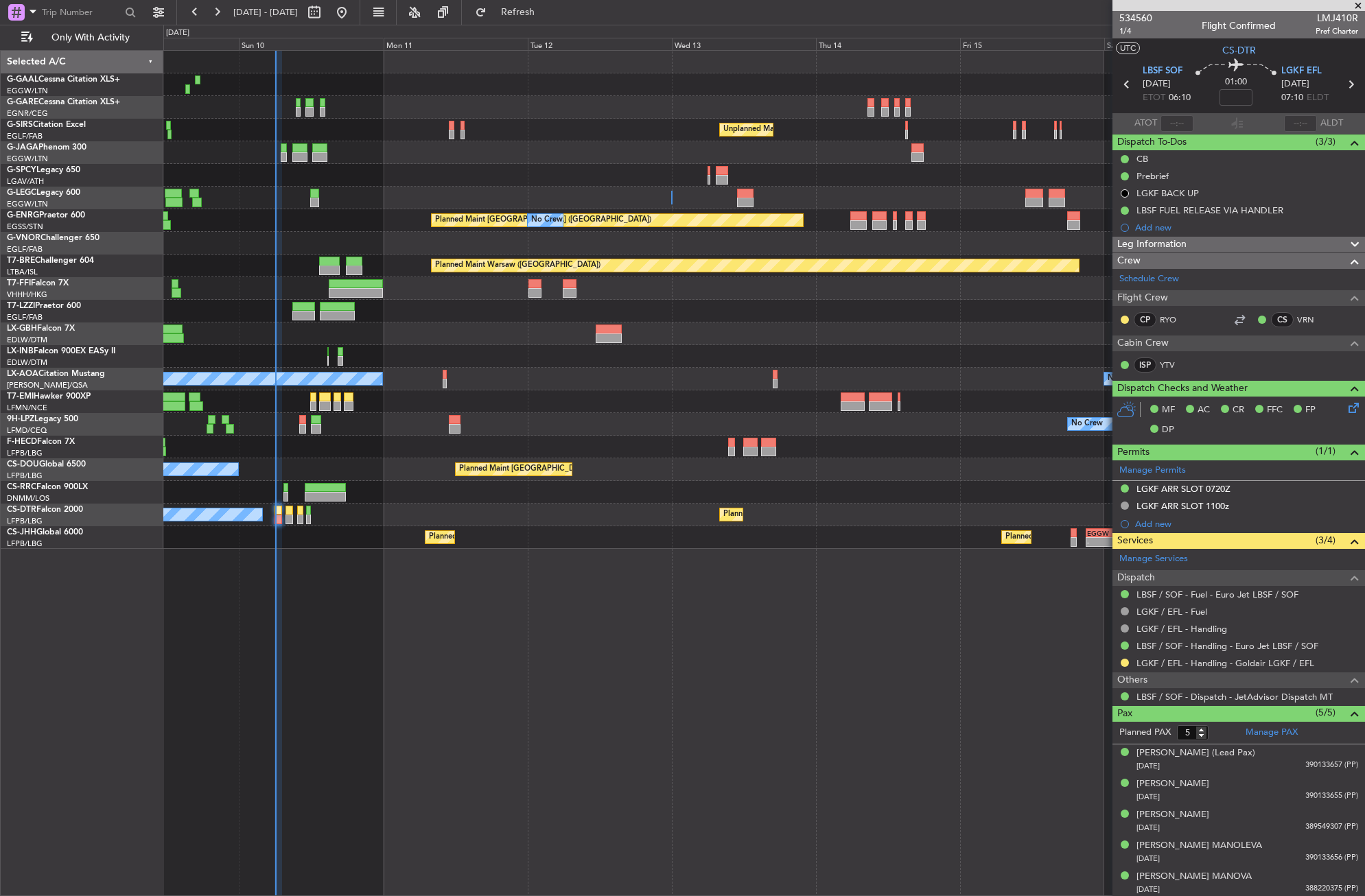
scroll to position [2, 0]
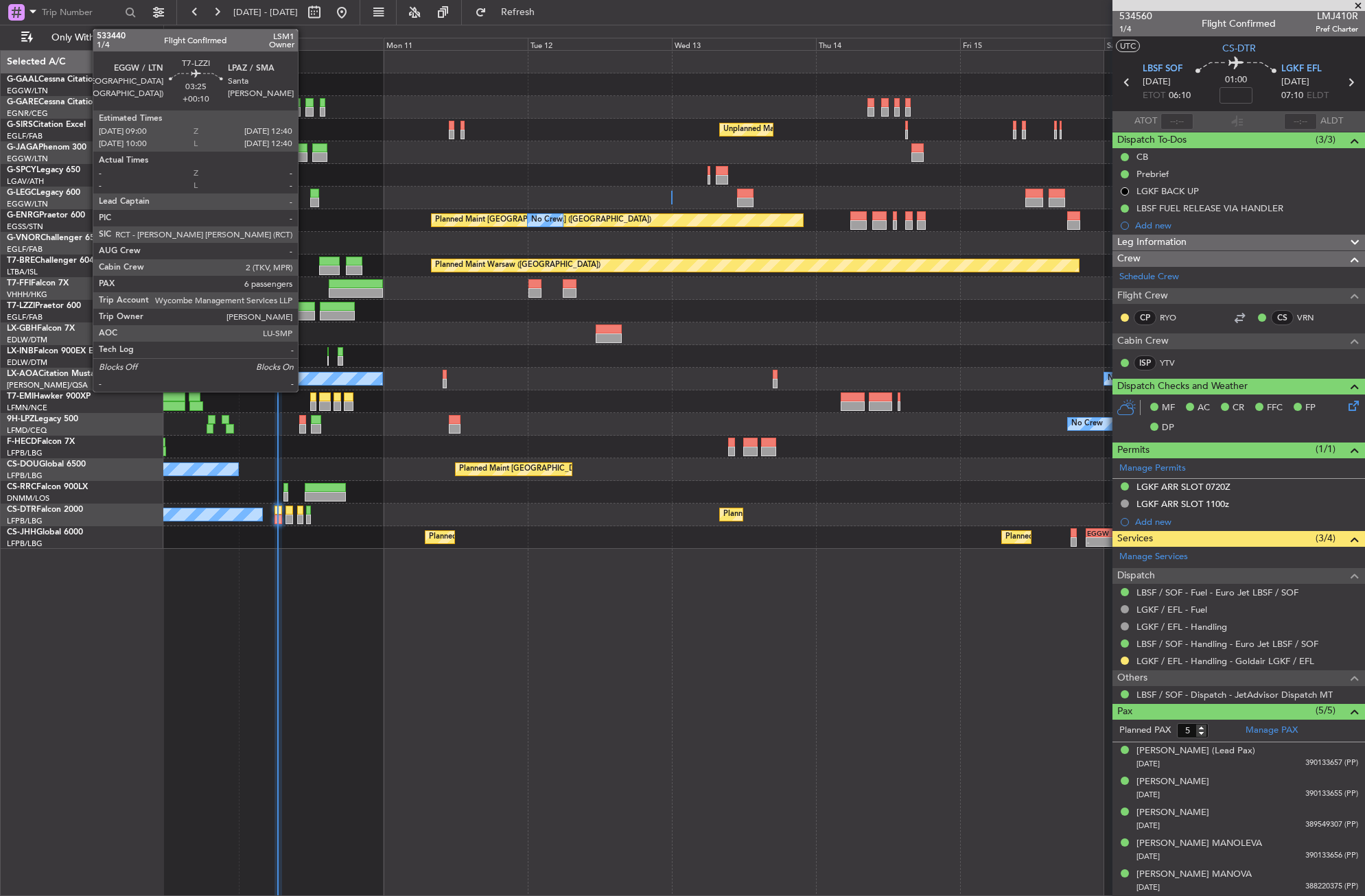
click at [304, 308] on div at bounding box center [304, 307] width 23 height 9
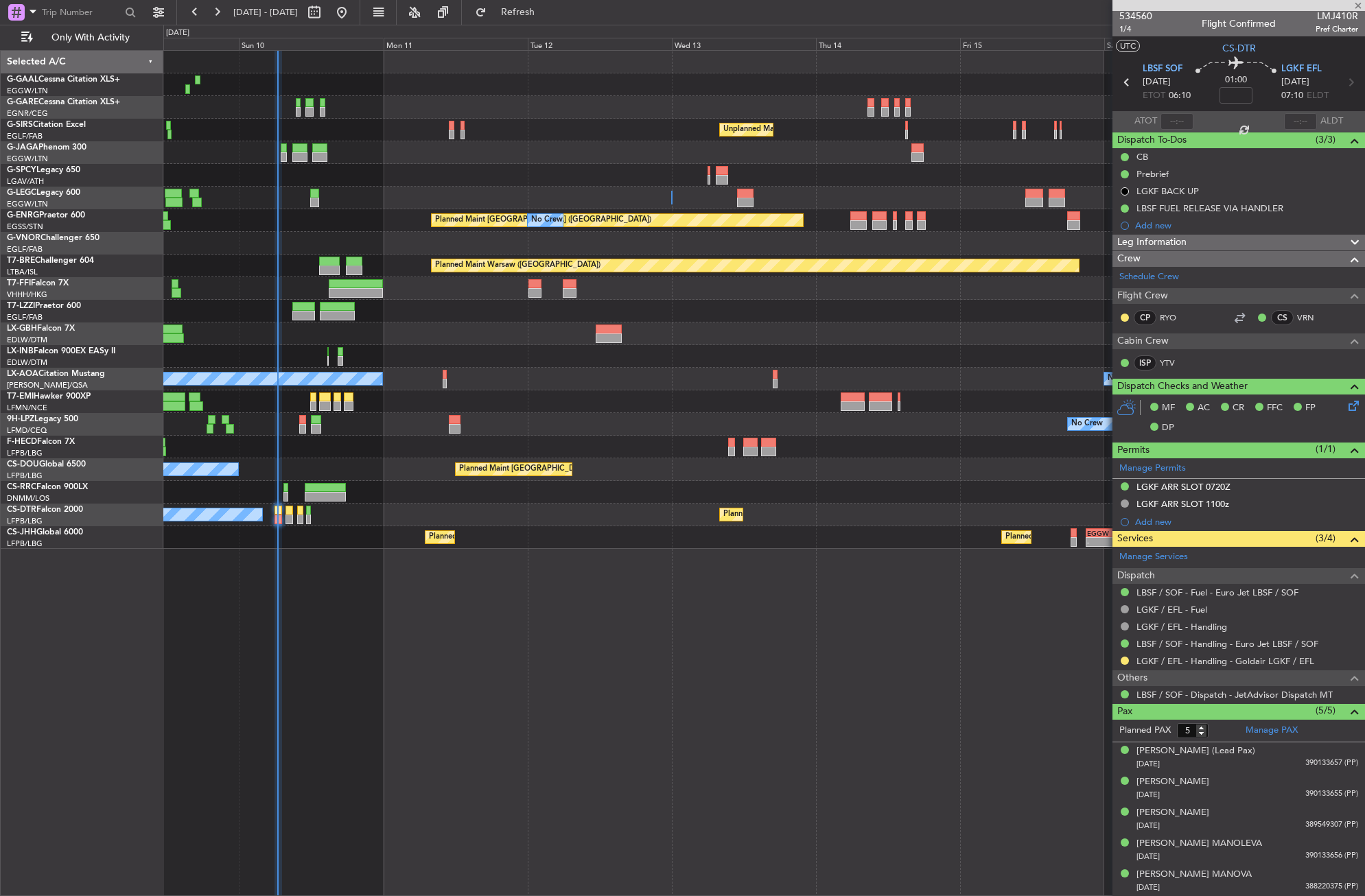
type input "+00:10"
type input "6"
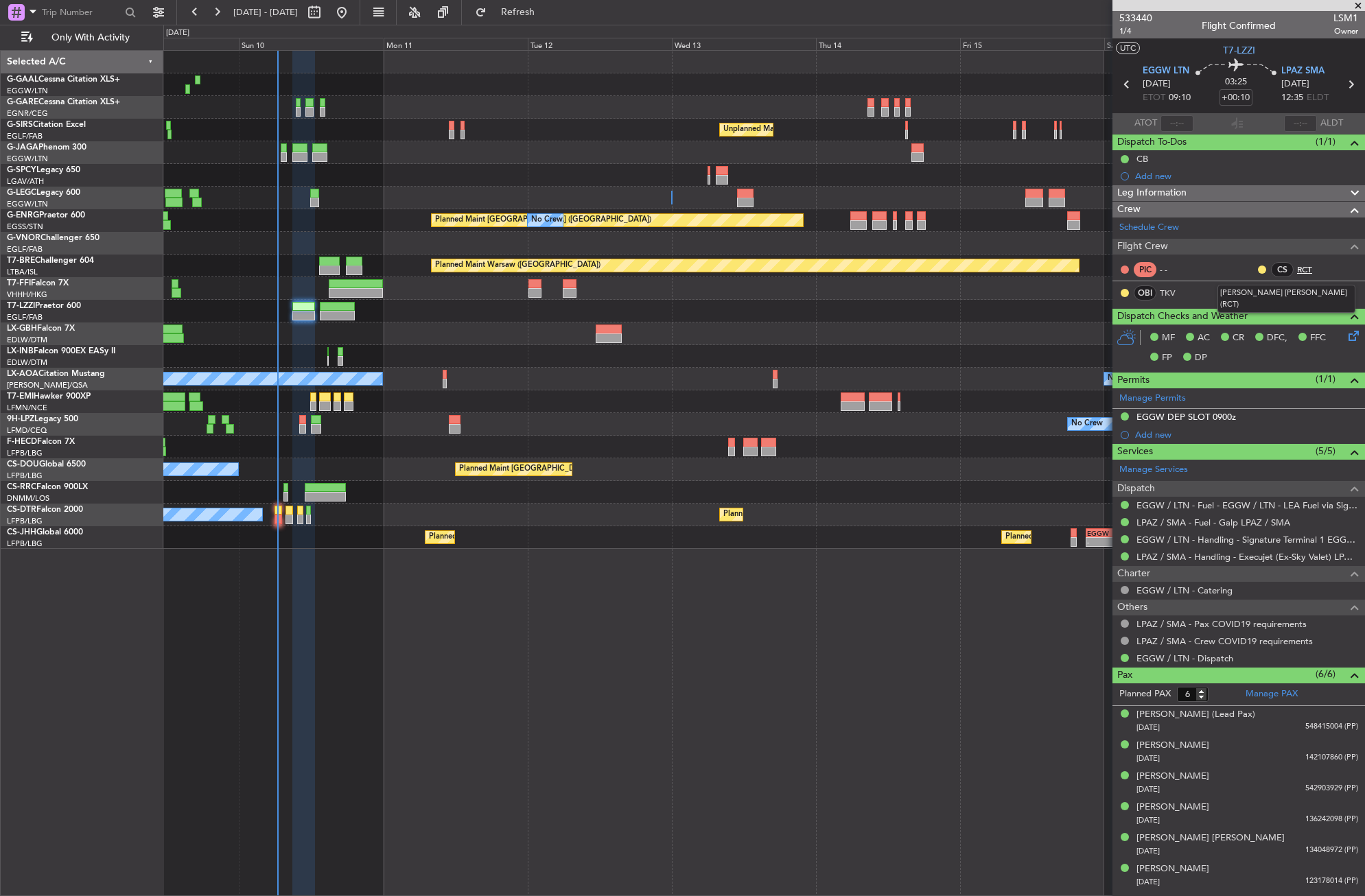
click at [1314, 268] on link "RCT" at bounding box center [1313, 270] width 31 height 12
click at [533, 18] on button "Refresh" at bounding box center [510, 12] width 83 height 22
click at [451, 727] on div "No Crew Unplanned Maint London (Farnborough) A/C Unavailable London (Luton) Pla…" at bounding box center [764, 473] width 1202 height 846
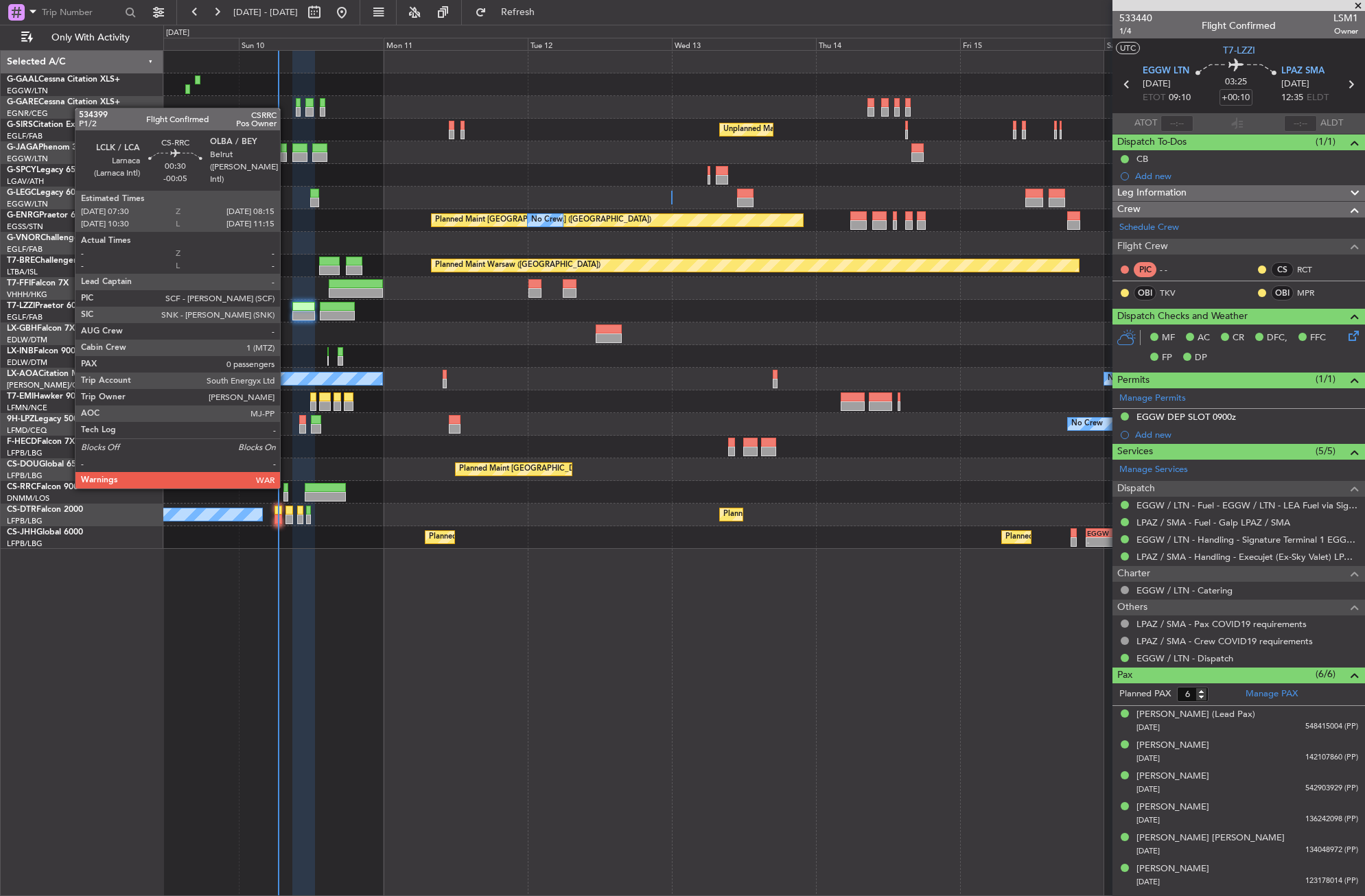
click at [286, 486] on div at bounding box center [286, 488] width 5 height 9
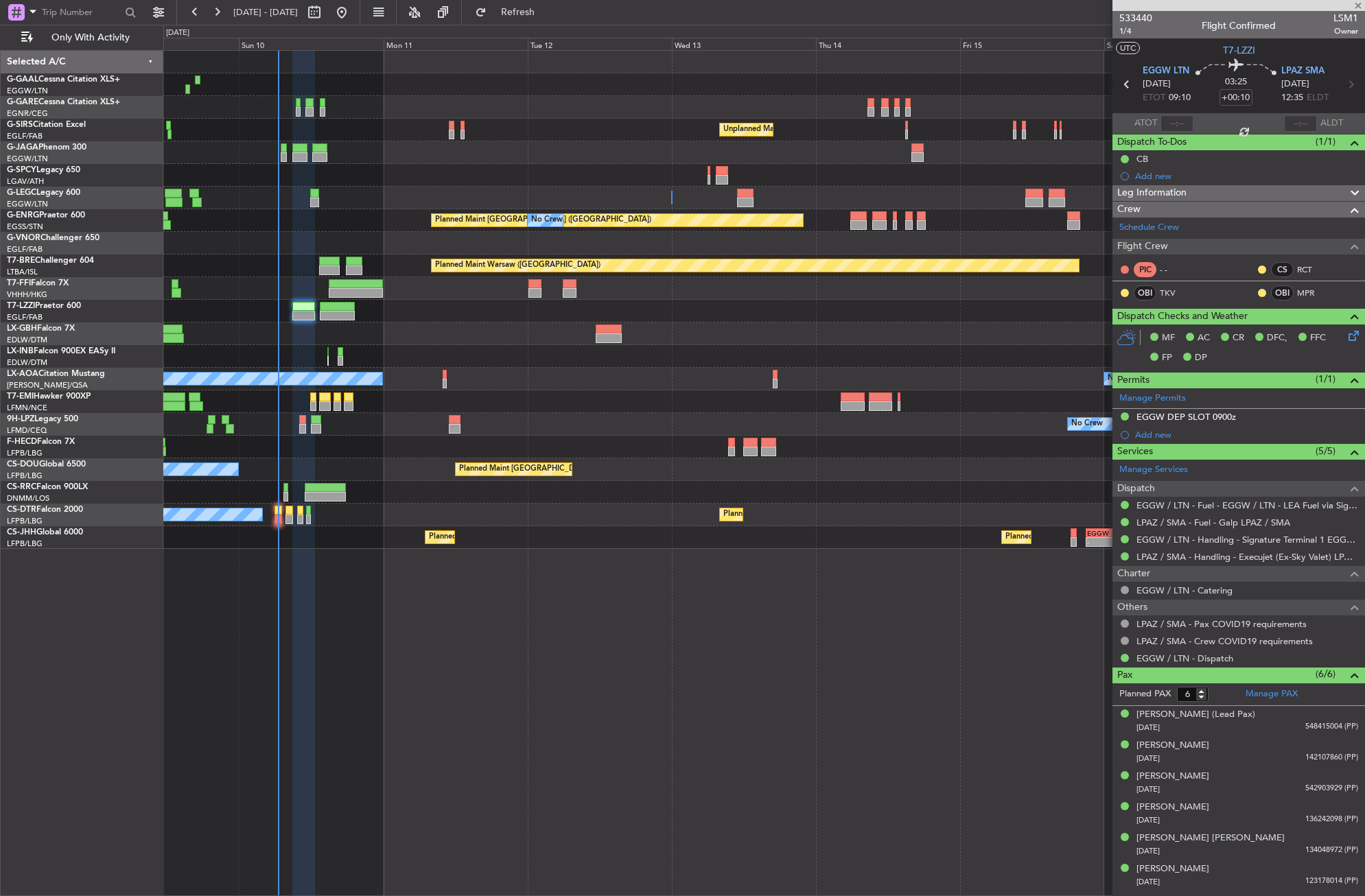
type input "-00:05"
type input "0"
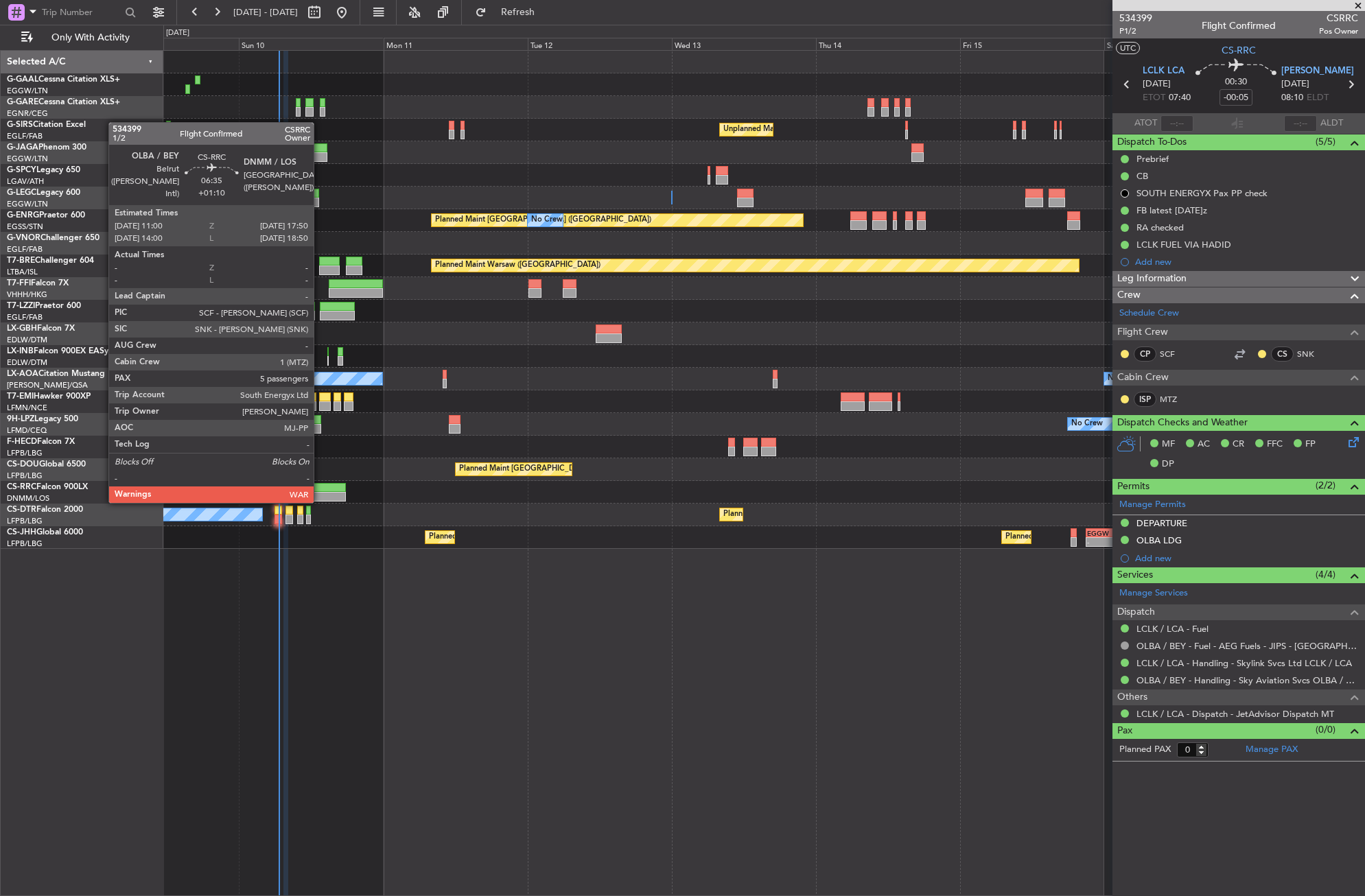
click at [320, 500] on div at bounding box center [325, 496] width 41 height 9
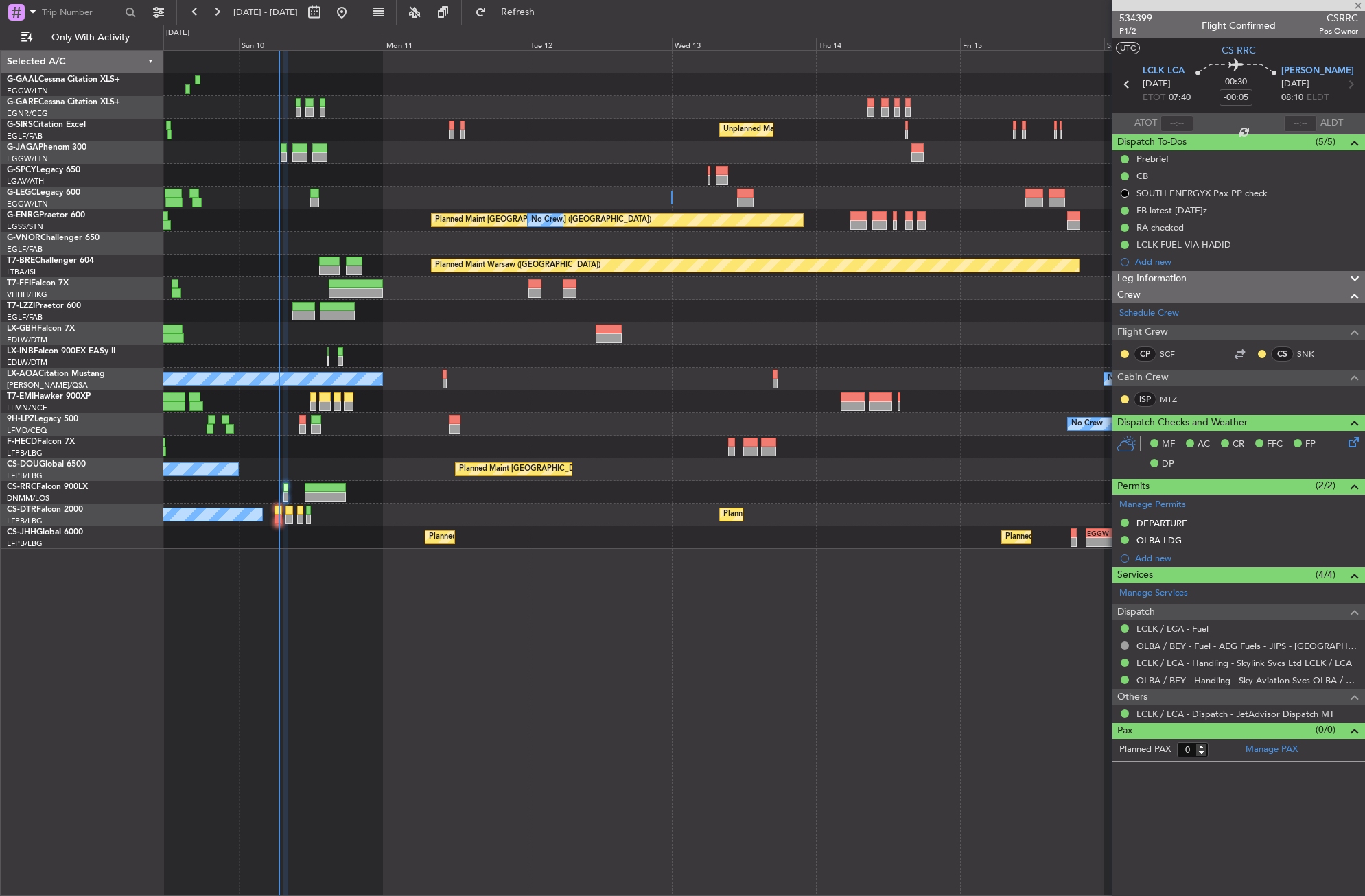
type input "+01:10"
type input "5"
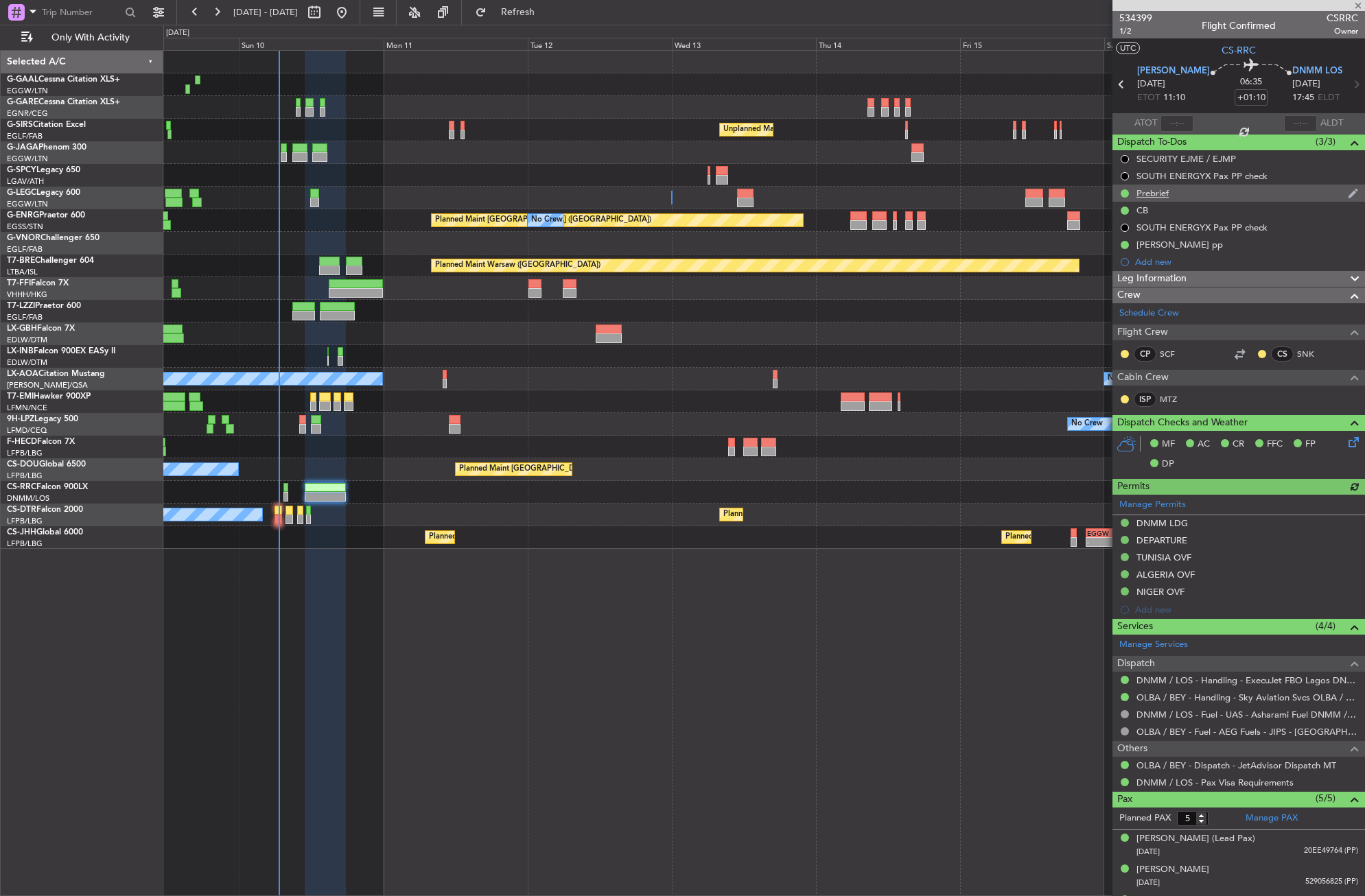
click at [1162, 196] on div "Prebrief" at bounding box center [1152, 193] width 32 height 12
click at [551, 21] on button "Refresh" at bounding box center [510, 12] width 83 height 22
click at [571, 565] on div "No Crew Unplanned Maint London (Farnborough) A/C Unavailable London (Luton) Pla…" at bounding box center [764, 473] width 1202 height 846
click at [432, 370] on div "No Crew Sabadell No Crew Sabadell" at bounding box center [763, 379] width 1201 height 23
click at [531, 702] on div "No Crew Unplanned Maint London (Farnborough) A/C Unavailable London (Luton) Pla…" at bounding box center [764, 473] width 1202 height 846
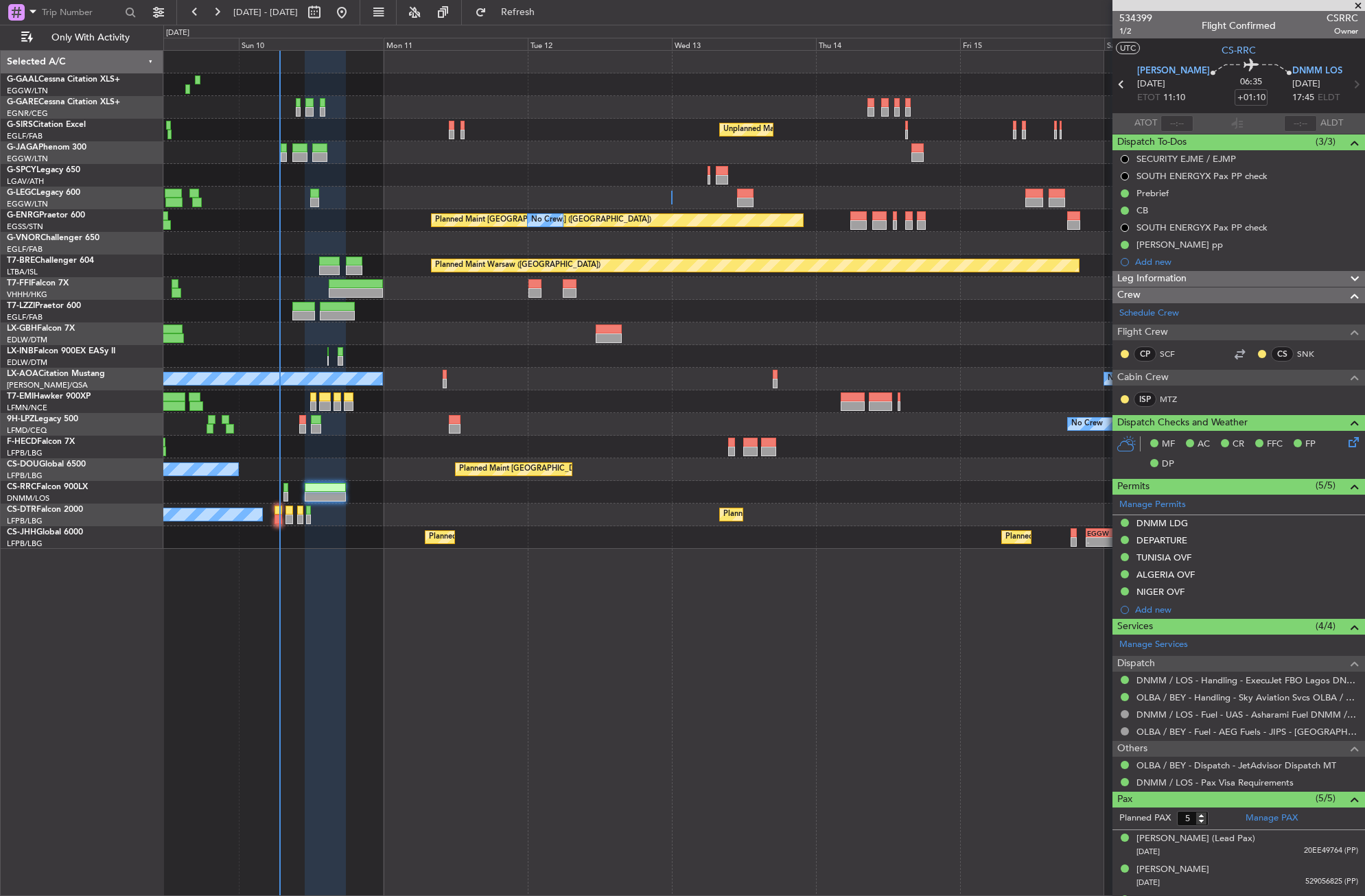
click at [496, 310] on div at bounding box center [763, 311] width 1201 height 23
click at [487, 505] on div "No Crew Planned Maint Sofia No Crew" at bounding box center [763, 514] width 1201 height 23
click at [517, 679] on div "No Crew Unplanned Maint London (Farnborough) A/C Unavailable London (Luton) Pla…" at bounding box center [764, 473] width 1202 height 846
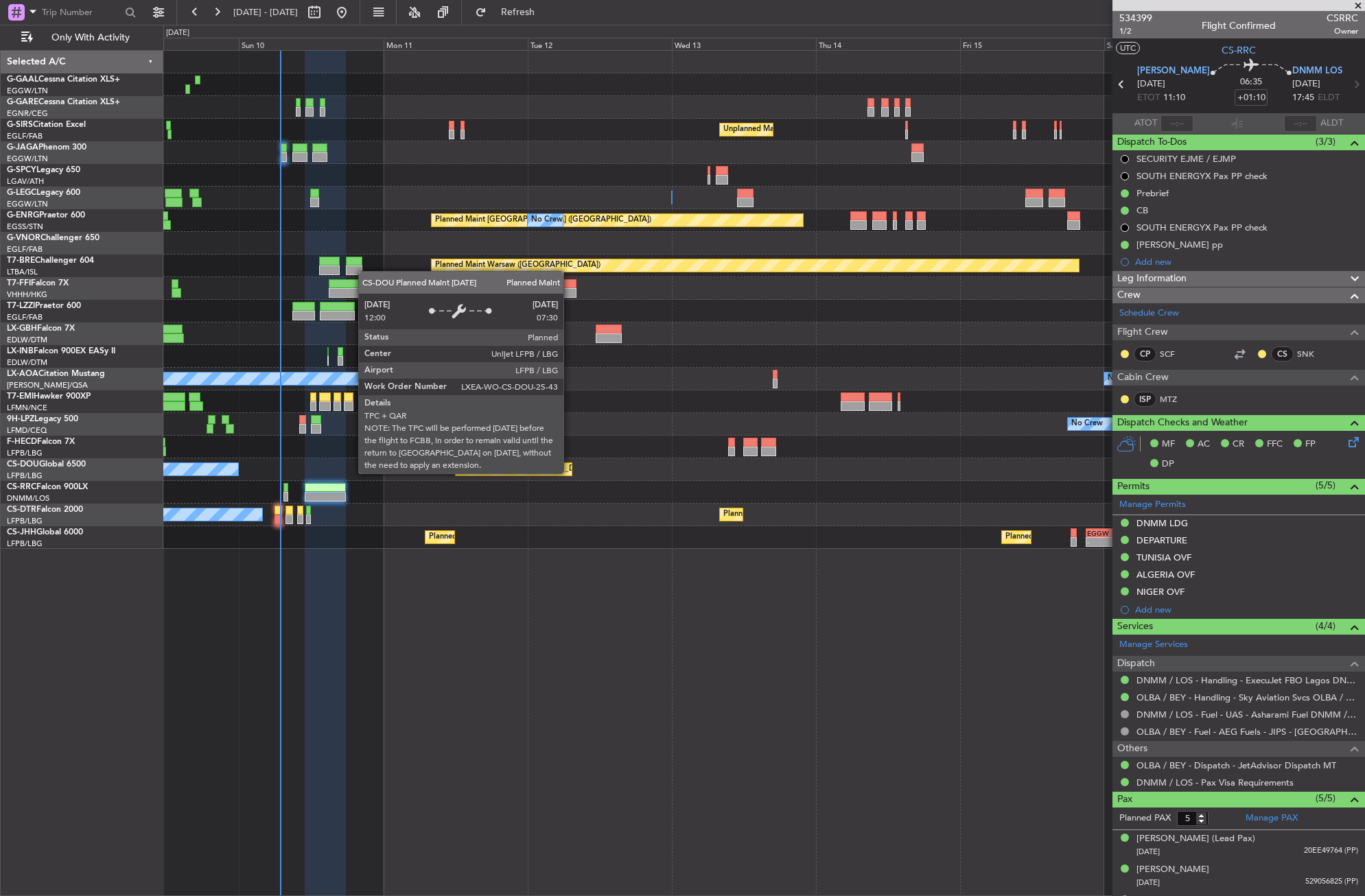
click at [570, 473] on div "Planned Maint [GEOGRAPHIC_DATA] ([GEOGRAPHIC_DATA])" at bounding box center [567, 469] width 216 height 20
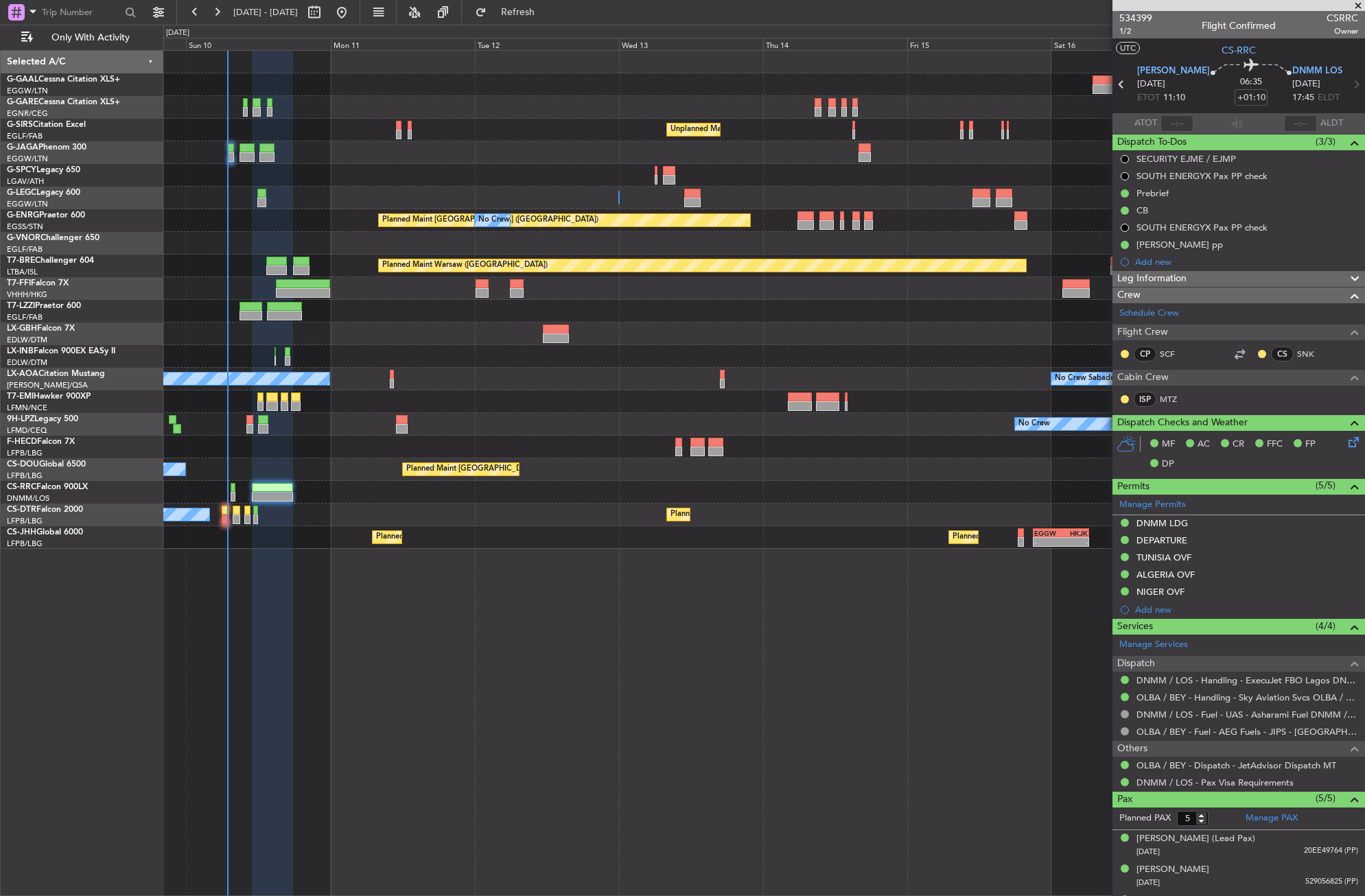
click at [529, 581] on div "No Crew Unplanned Maint London (Farnborough) A/C Unavailable London (Luton) Pla…" at bounding box center [764, 473] width 1202 height 846
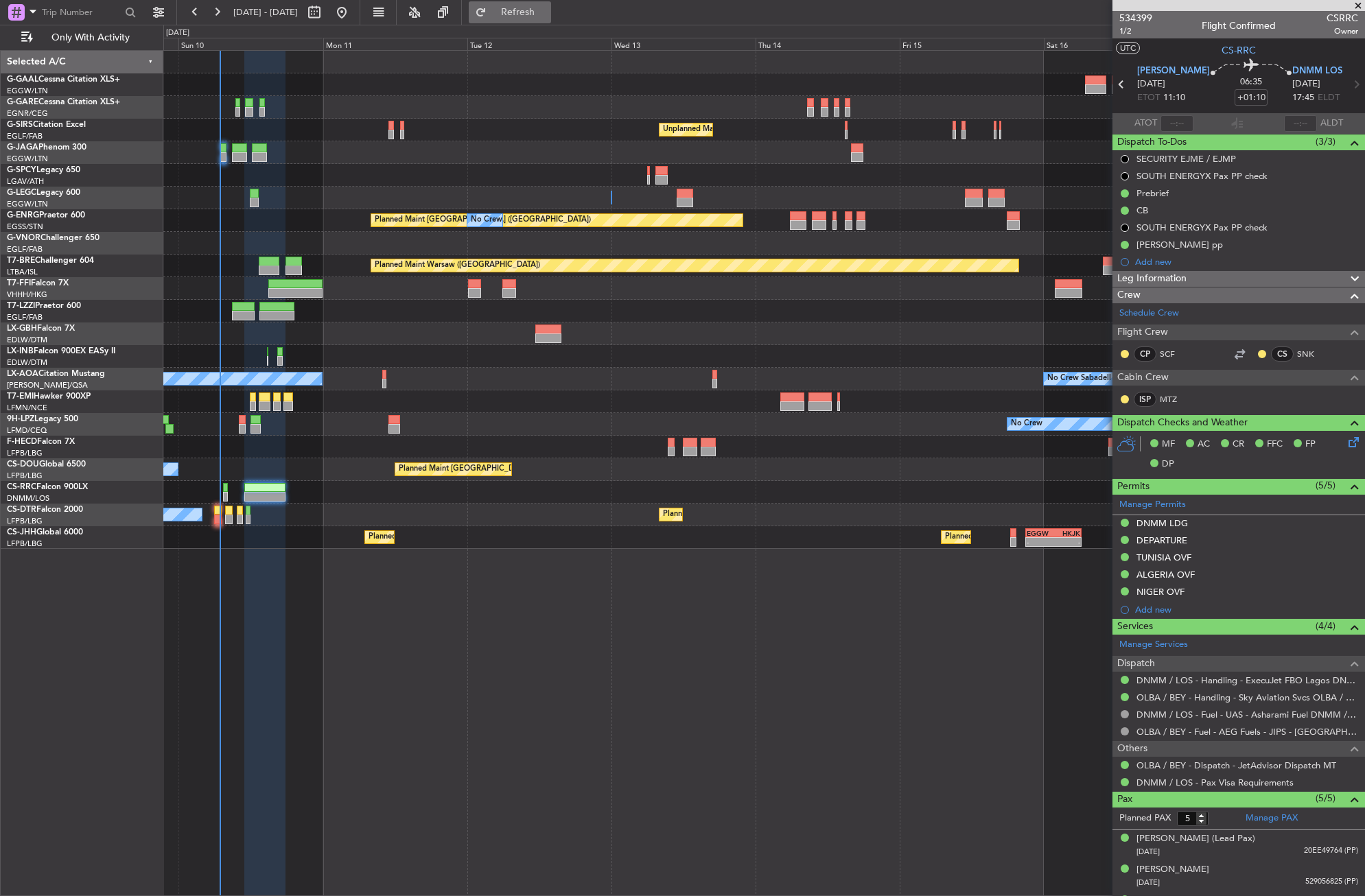
click at [547, 9] on span "Refresh" at bounding box center [518, 12] width 58 height 9
click at [523, 18] on button "Refresh" at bounding box center [510, 12] width 83 height 22
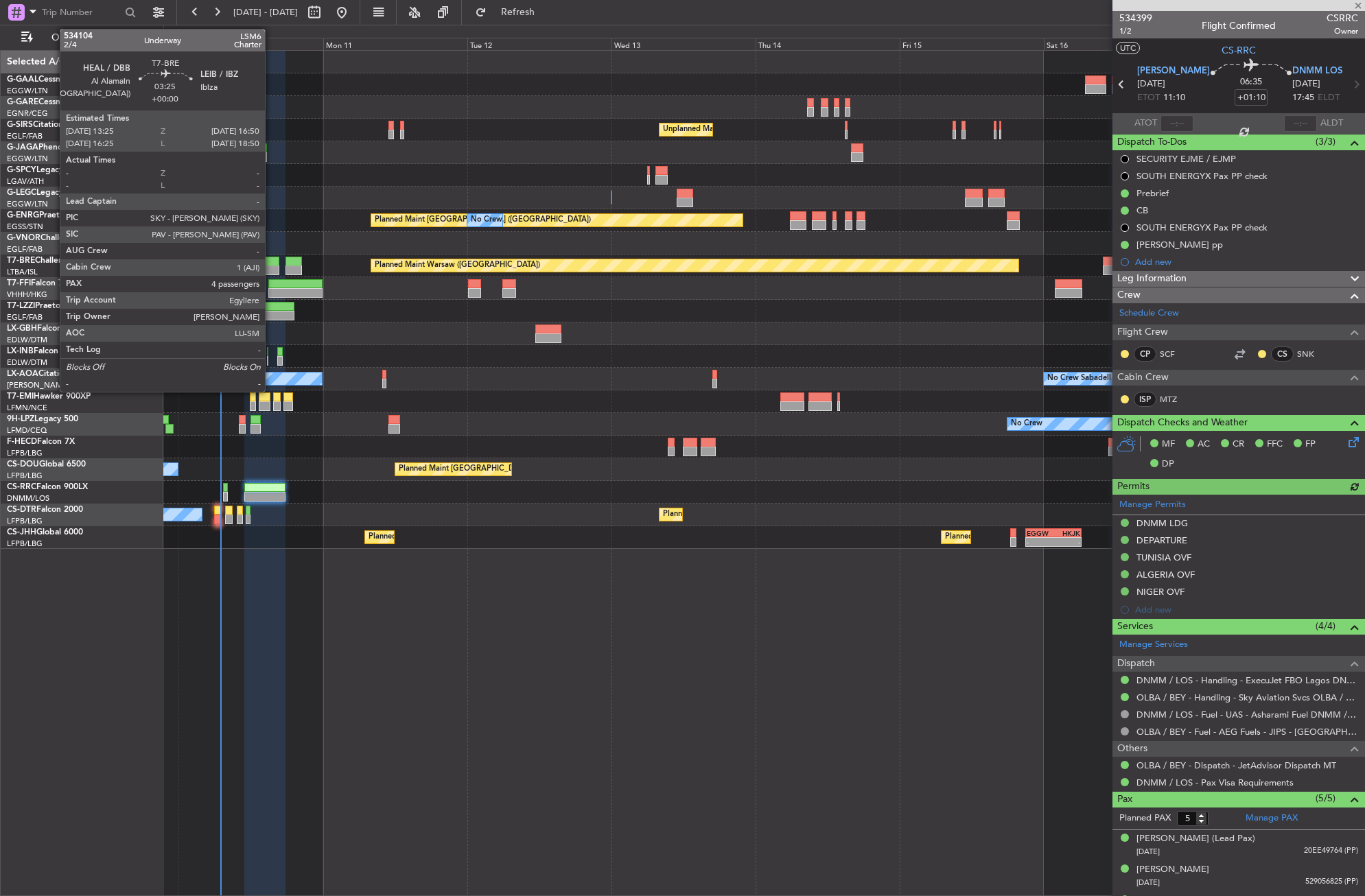
click at [271, 258] on div at bounding box center [268, 261] width 20 height 9
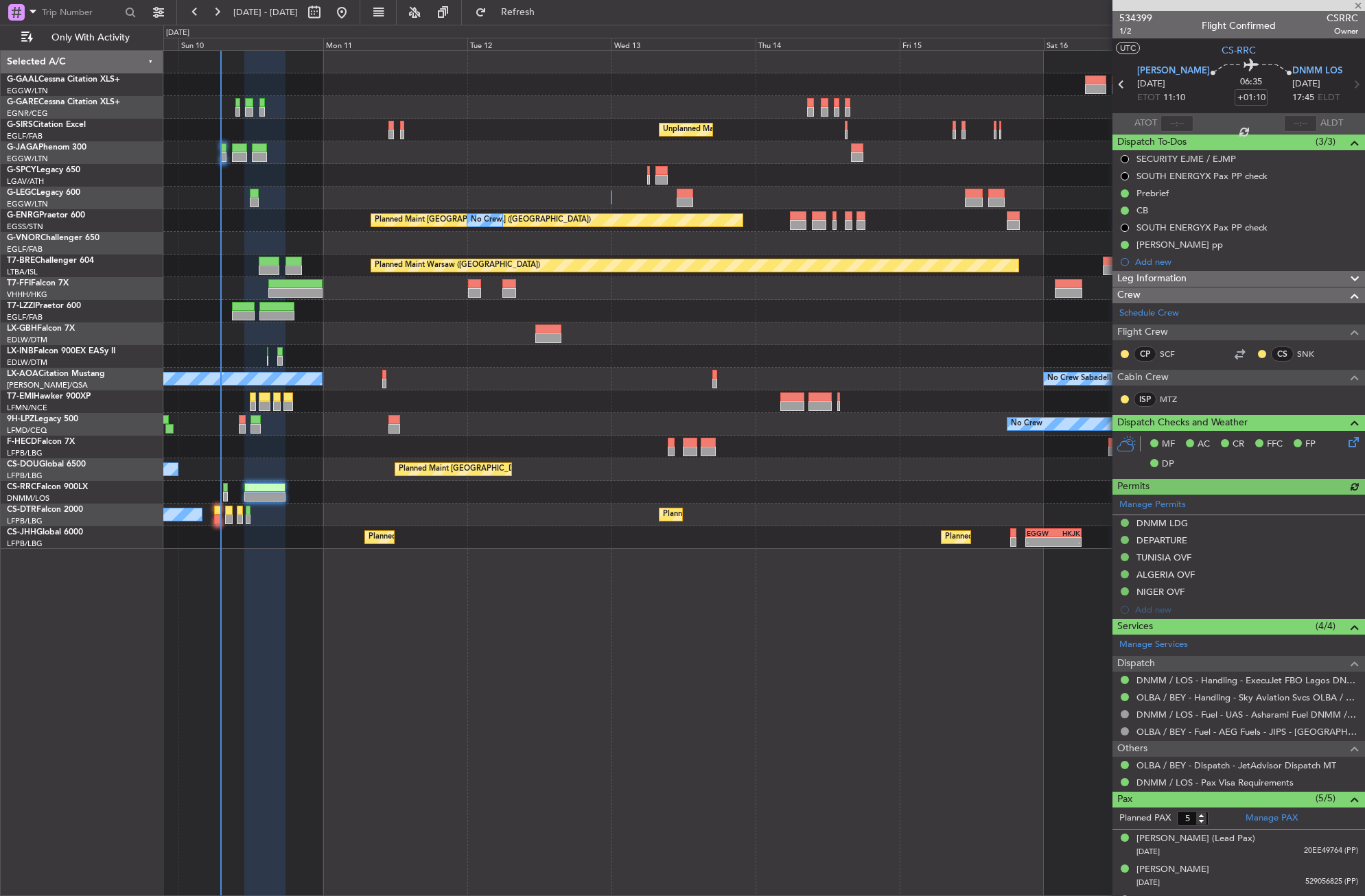
type input "4"
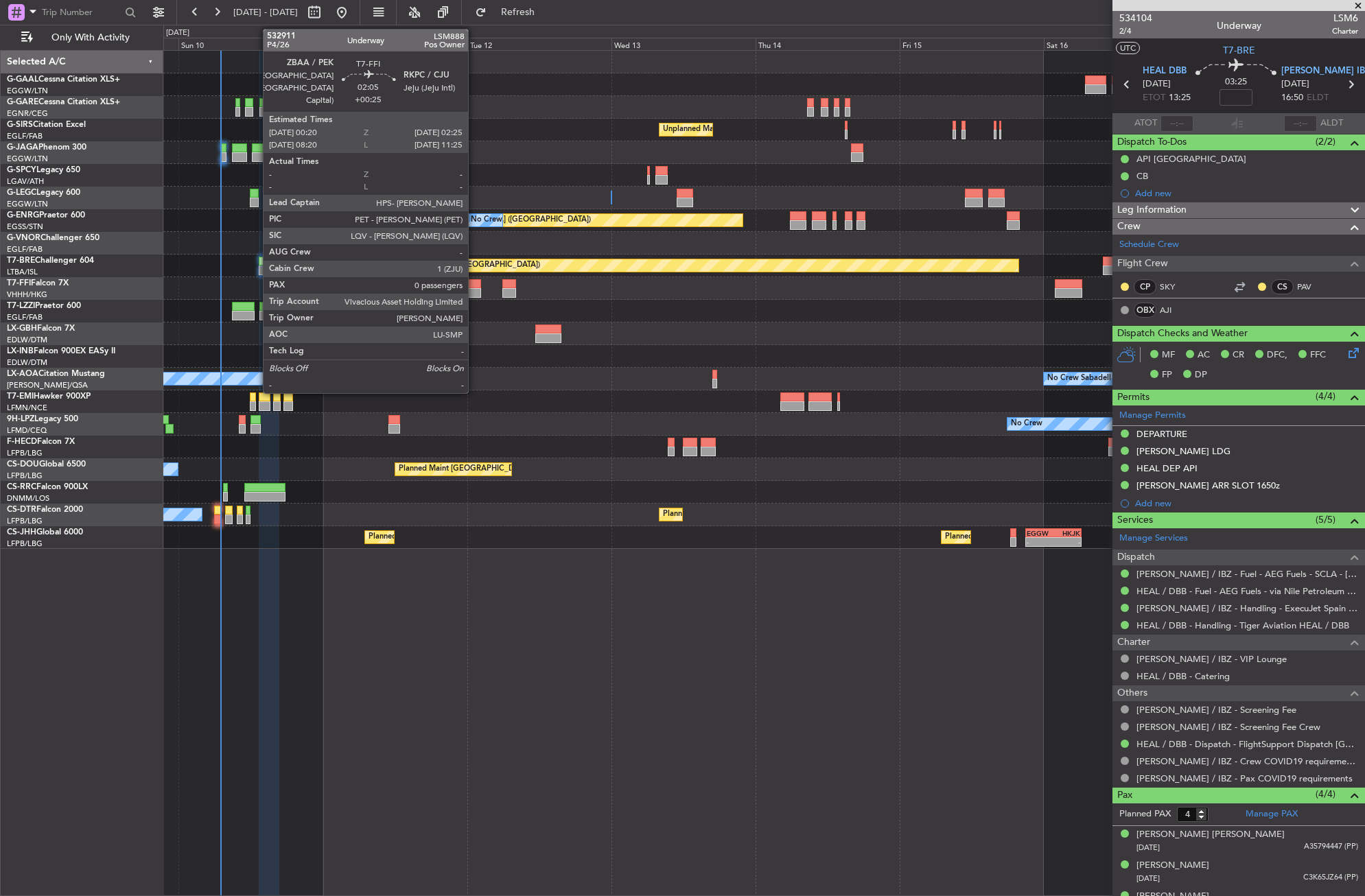
click at [475, 292] on div at bounding box center [475, 293] width 13 height 9
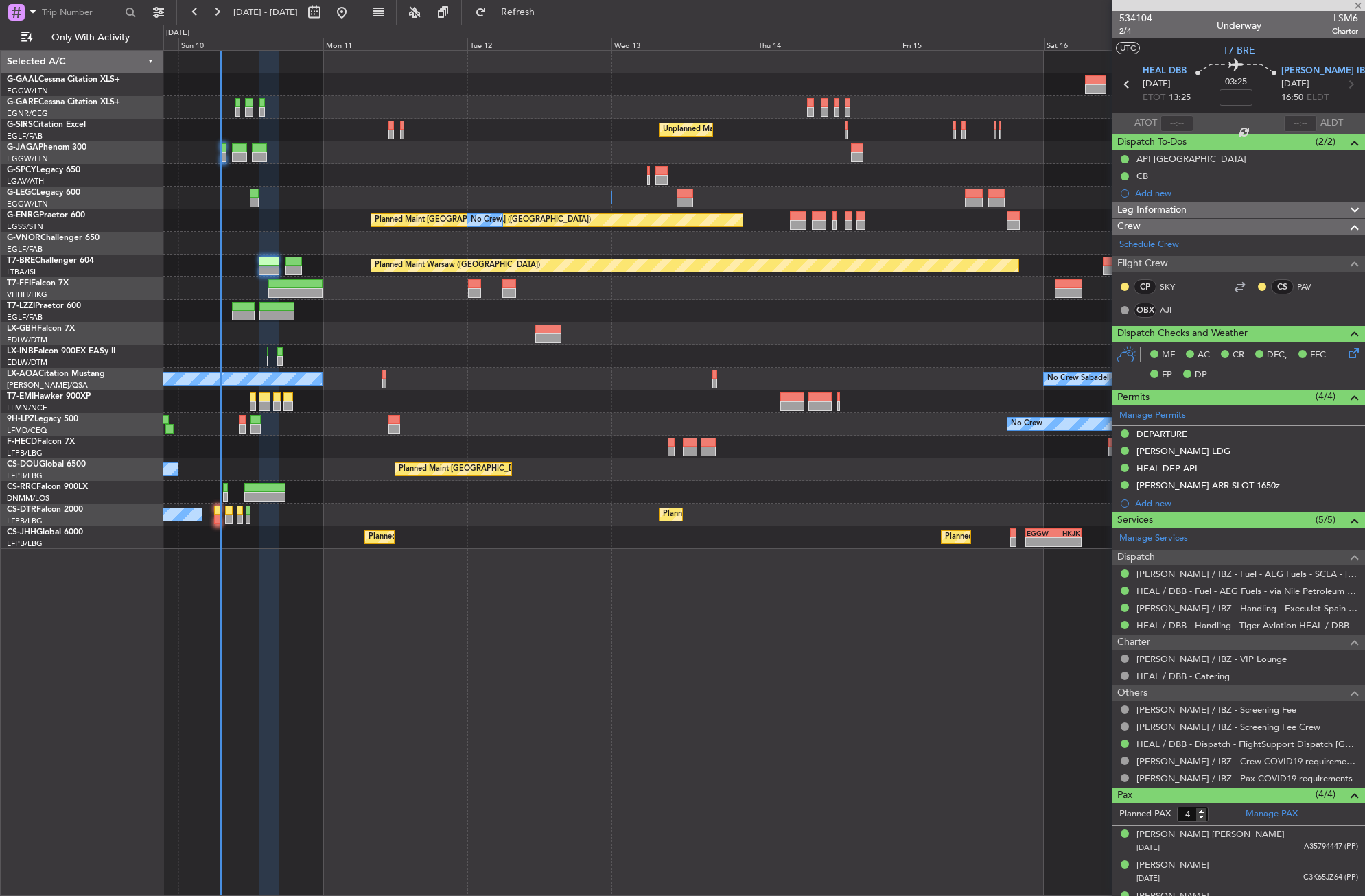
type input "+00:25"
type input "0"
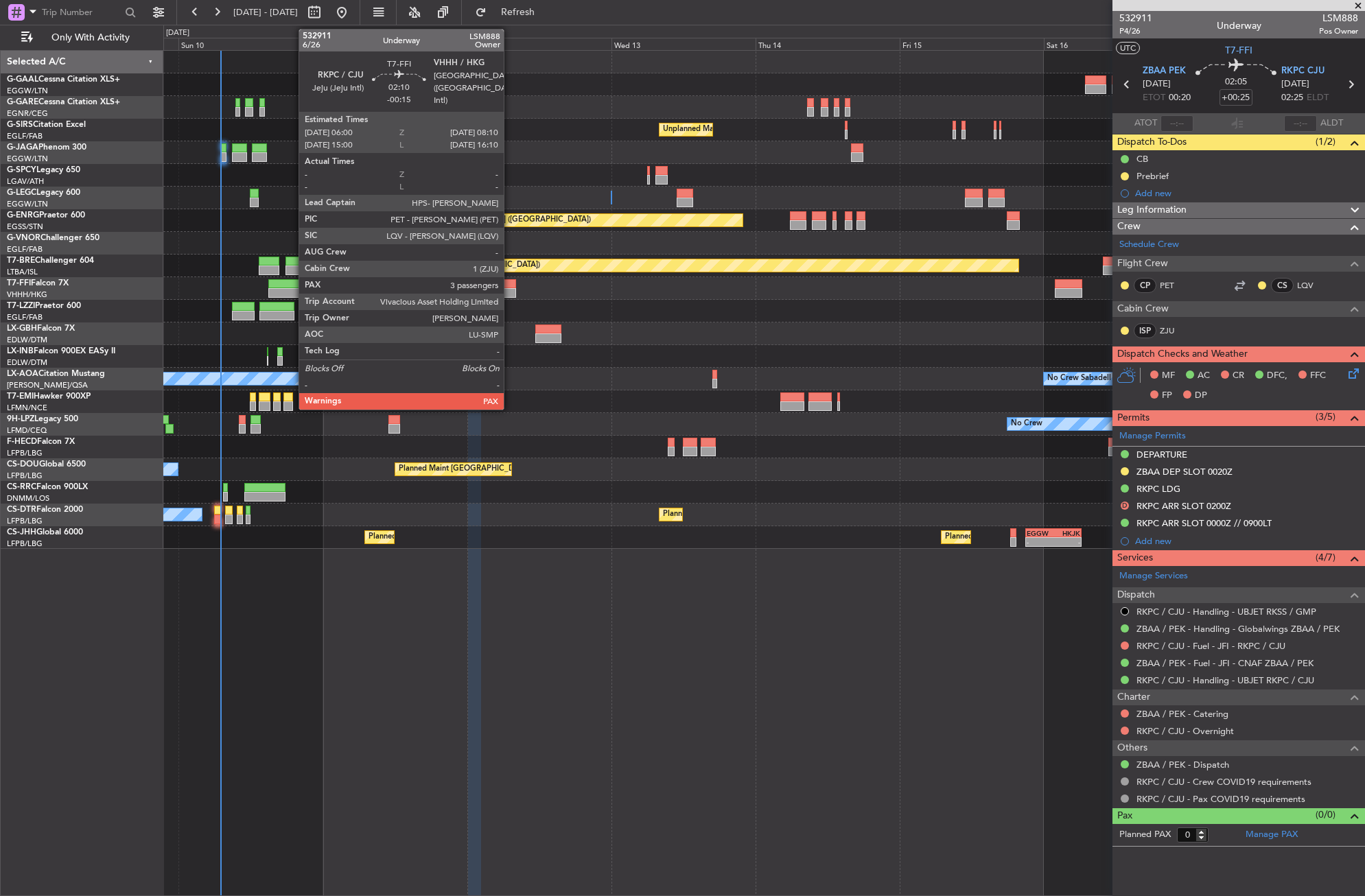
click at [510, 292] on div at bounding box center [509, 293] width 13 height 9
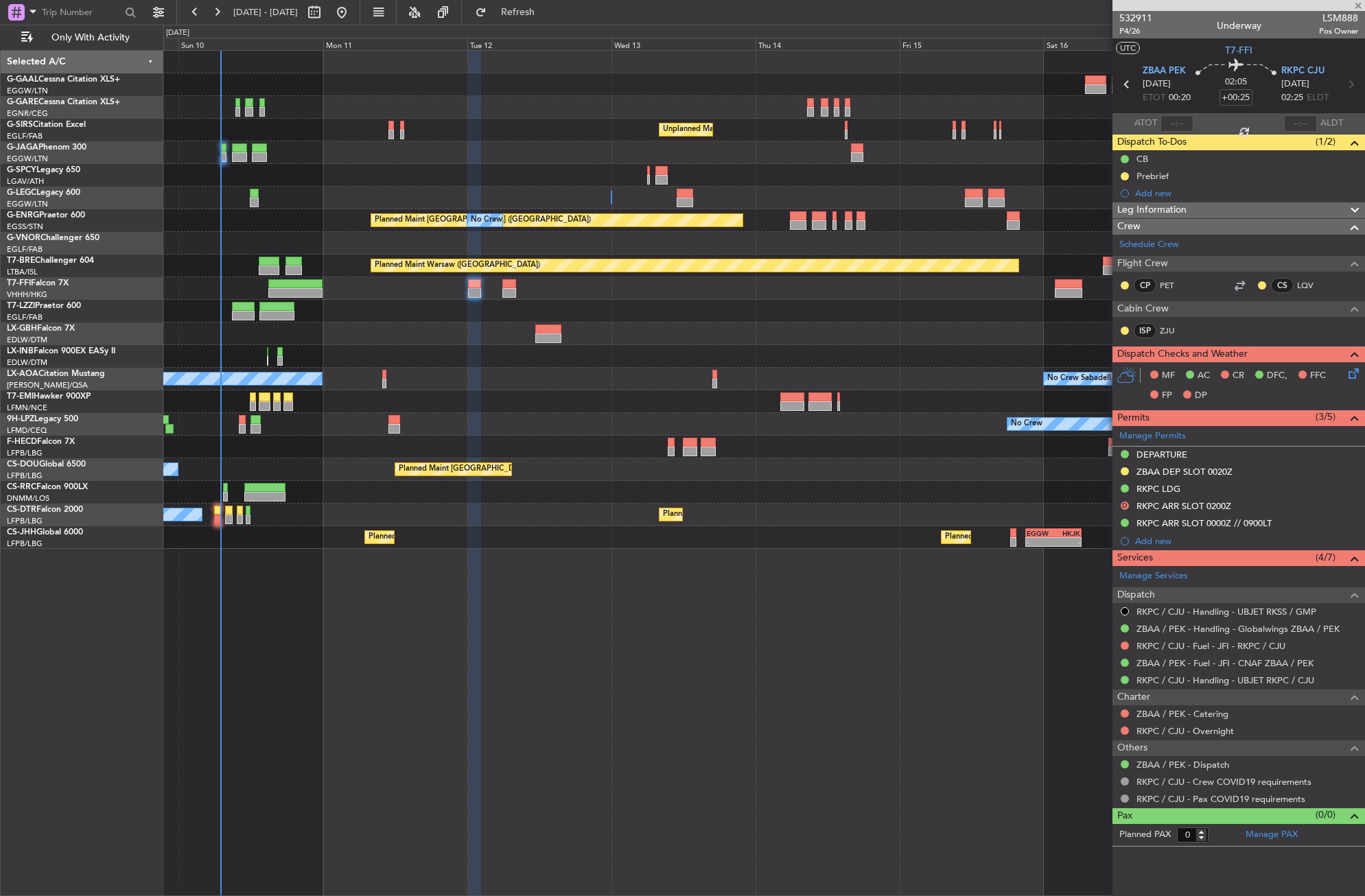
type input "-00:15"
type input "3"
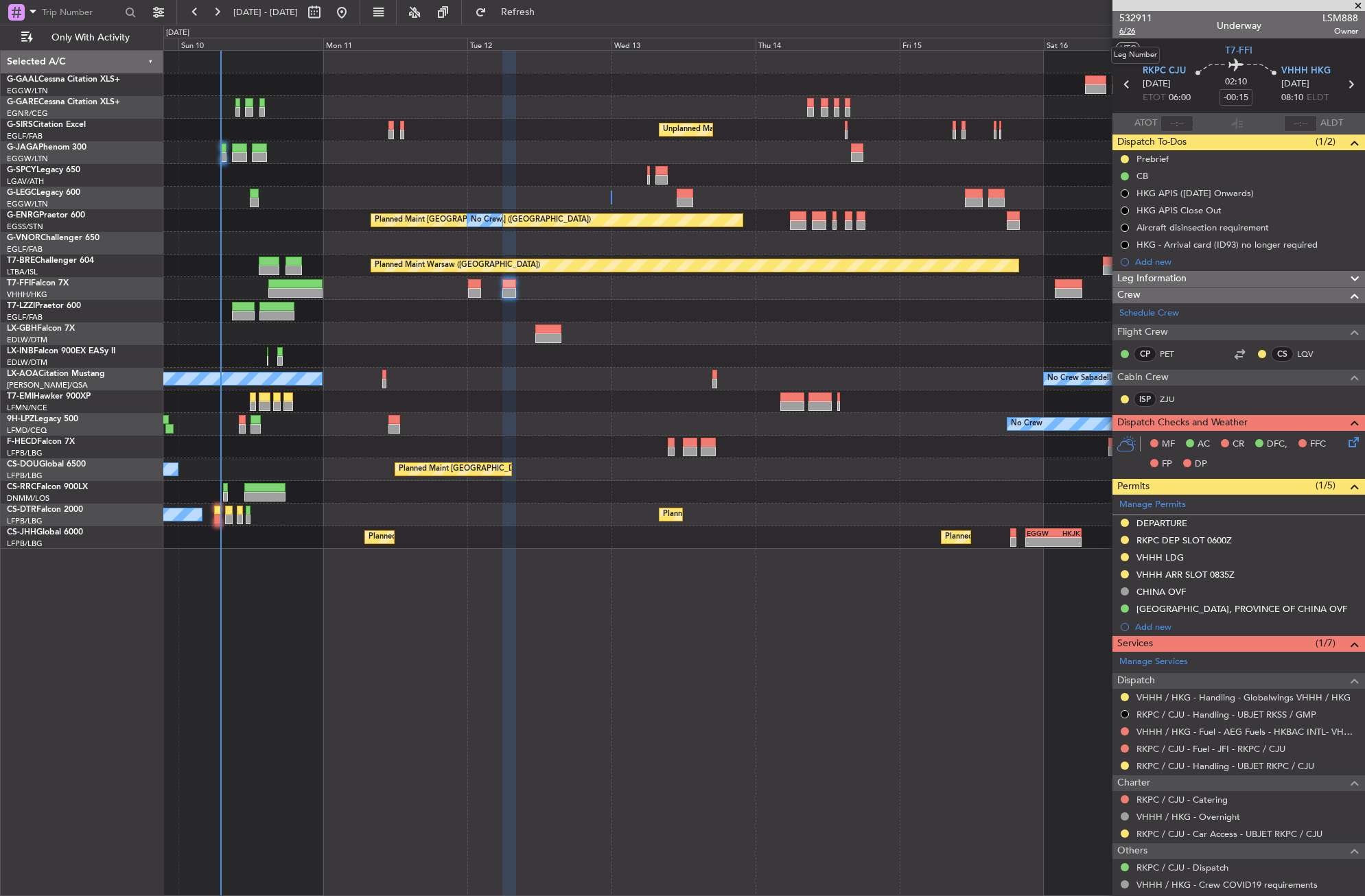
click at [1136, 31] on span "6/26" at bounding box center [1136, 31] width 33 height 12
click at [329, 737] on div "No Crew Unplanned Maint London (Farnborough) A/C Unavailable London (Luton) Pla…" at bounding box center [764, 473] width 1202 height 846
click at [336, 731] on div "No Crew Unplanned Maint London (Farnborough) A/C Unavailable London (Luton) Pla…" at bounding box center [764, 473] width 1202 height 846
click at [424, 718] on div "No Crew Unplanned Maint London (Farnborough) A/C Unavailable London (Luton) Pla…" at bounding box center [764, 473] width 1202 height 846
click at [638, 774] on div "No Crew Unplanned Maint London (Farnborough) A/C Unavailable London (Luton) Pla…" at bounding box center [764, 473] width 1202 height 846
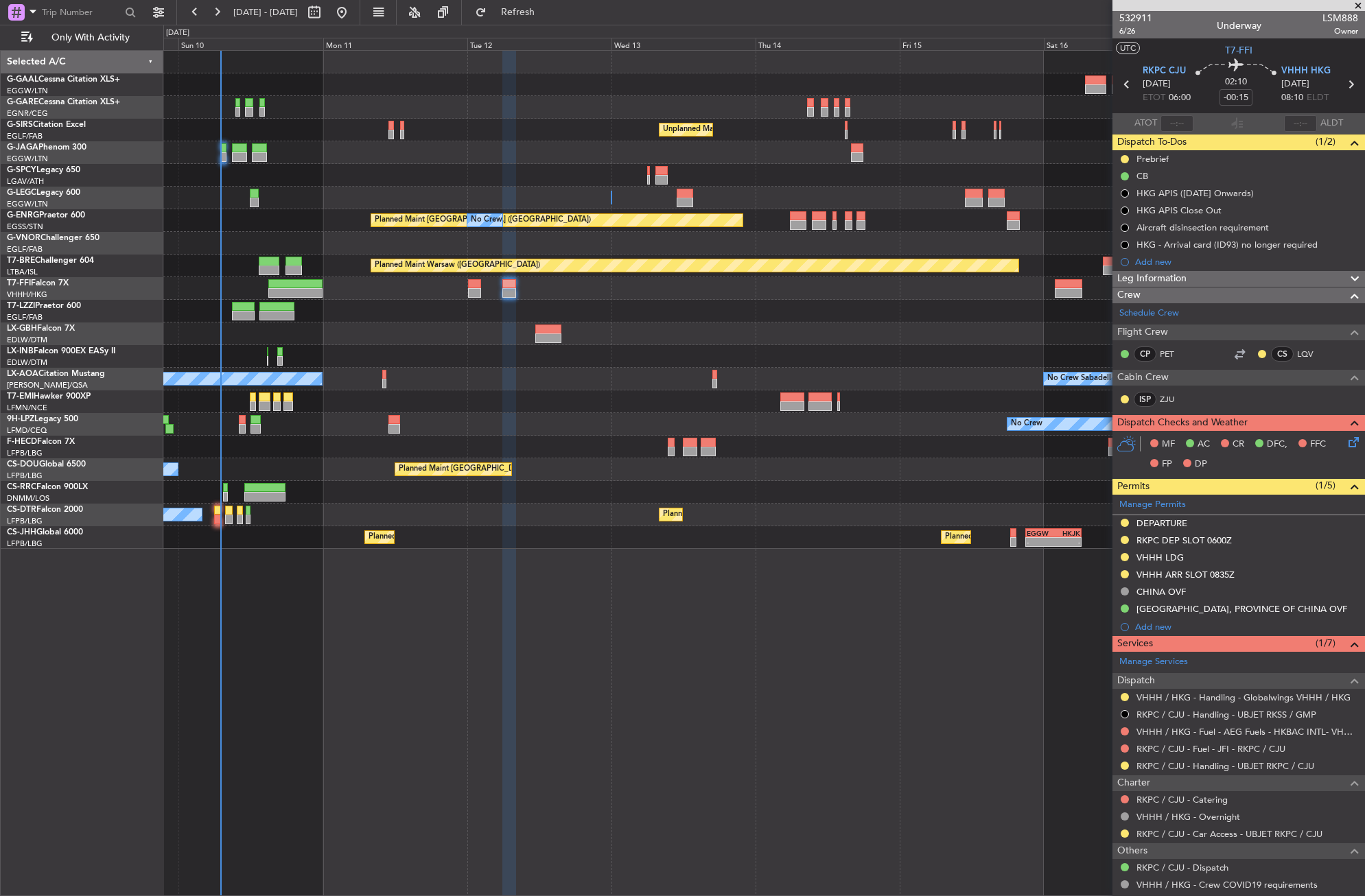
click at [638, 774] on div "No Crew Unplanned Maint London (Farnborough) A/C Unavailable London (Luton) Pla…" at bounding box center [764, 473] width 1202 height 846
click at [530, 9] on button "Refresh" at bounding box center [510, 12] width 83 height 22
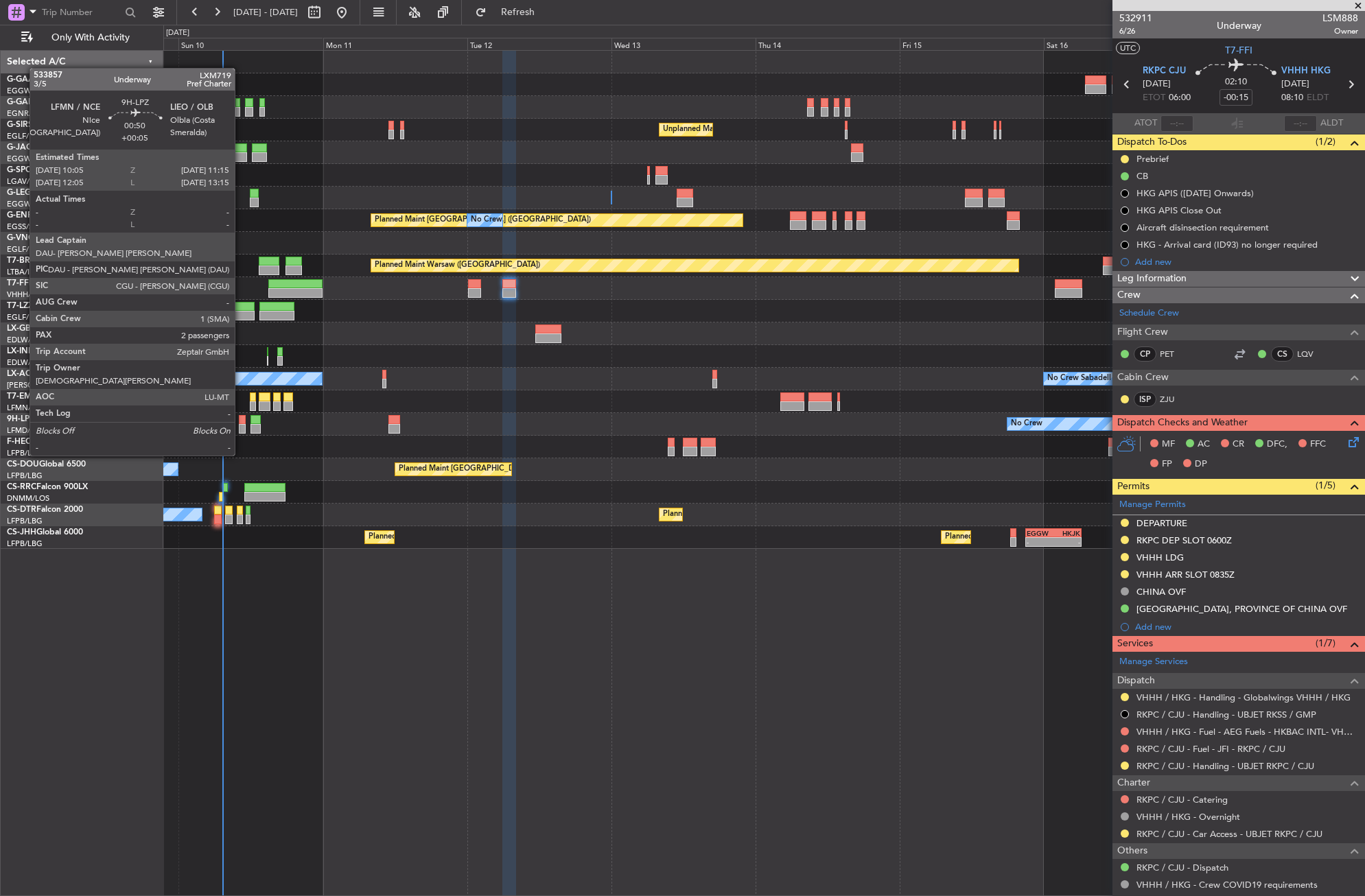
click at [241, 429] on div at bounding box center [243, 428] width 8 height 9
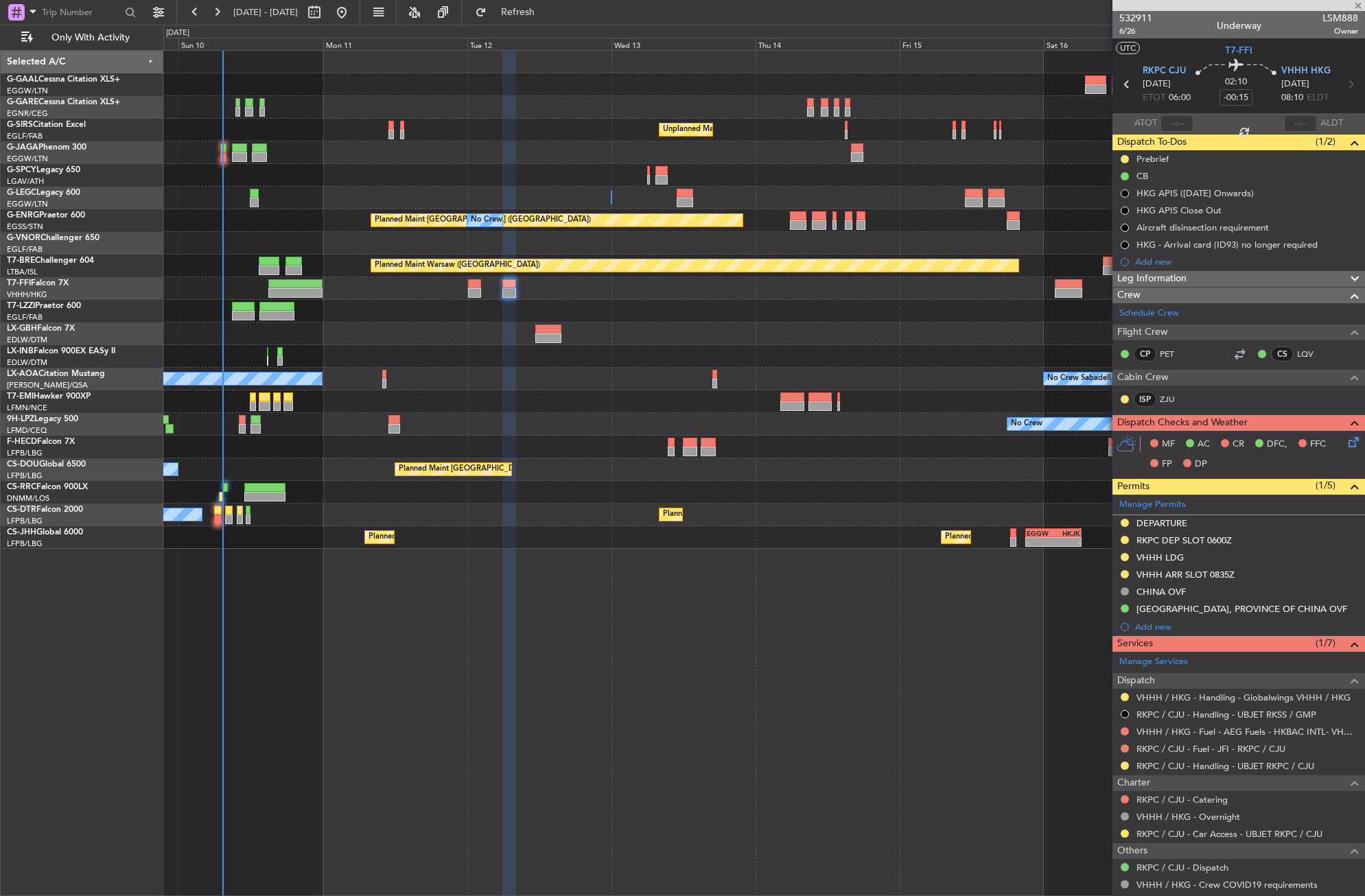
type input "+00:05"
type input "2"
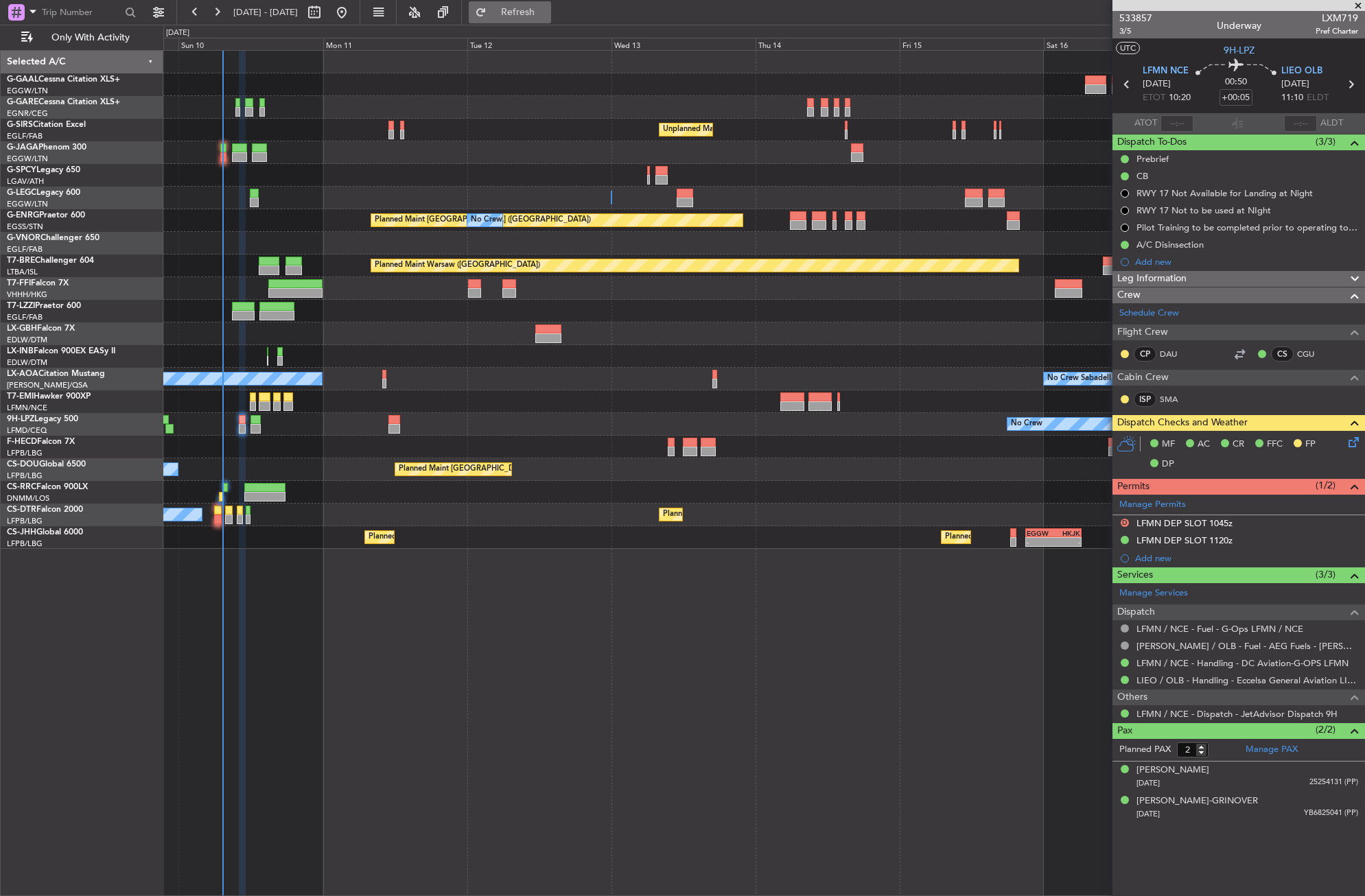
click at [547, 17] on span "Refresh" at bounding box center [518, 12] width 58 height 9
click at [332, 196] on div "A/C Unavailable [GEOGRAPHIC_DATA] ([GEOGRAPHIC_DATA])" at bounding box center [763, 197] width 1201 height 23
click at [294, 229] on div "Planned Maint London (Stansted) No Crew" at bounding box center [763, 220] width 1201 height 23
click at [330, 310] on div at bounding box center [763, 311] width 1201 height 23
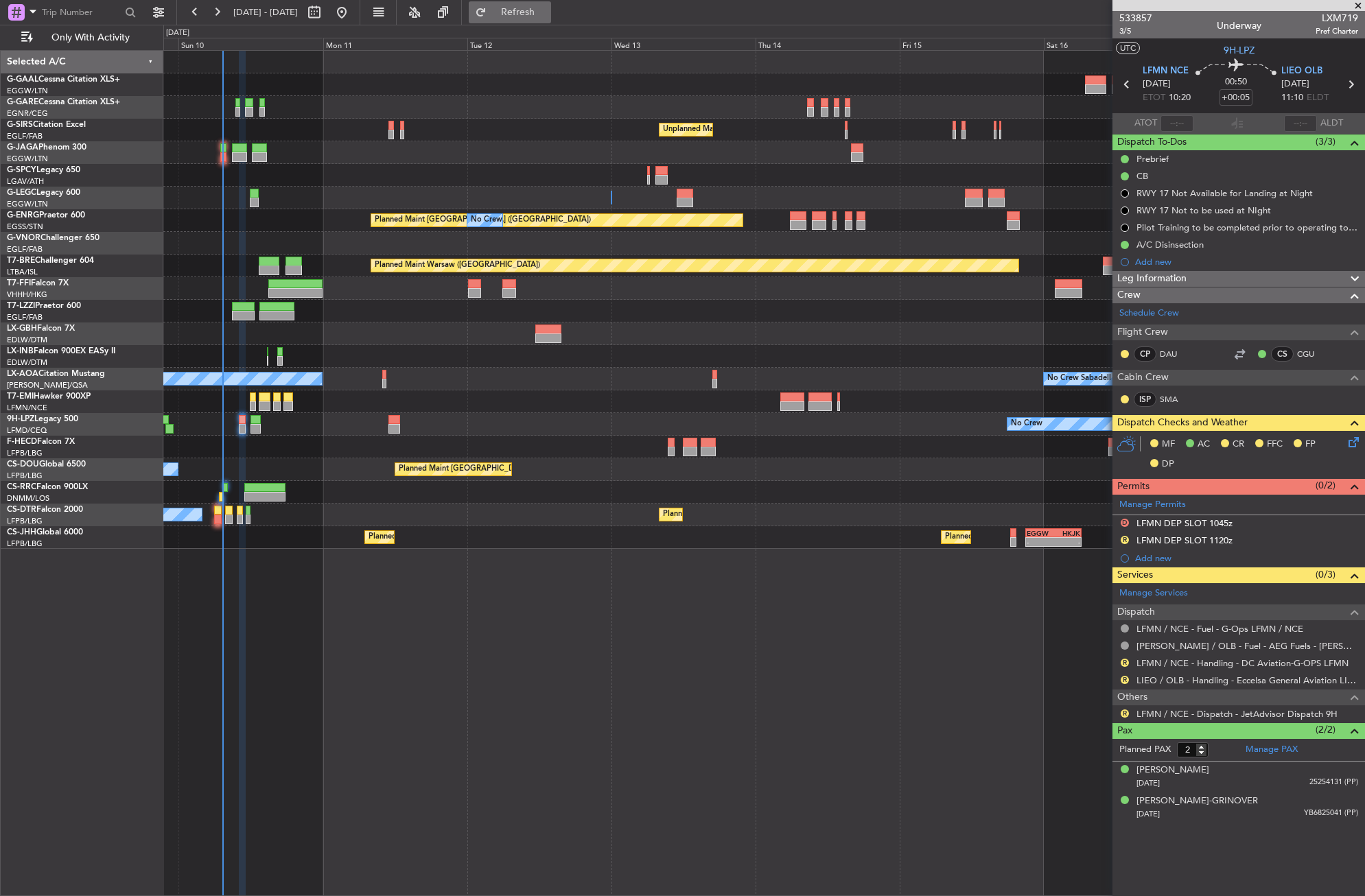
click at [543, 4] on button "Refresh" at bounding box center [510, 12] width 83 height 22
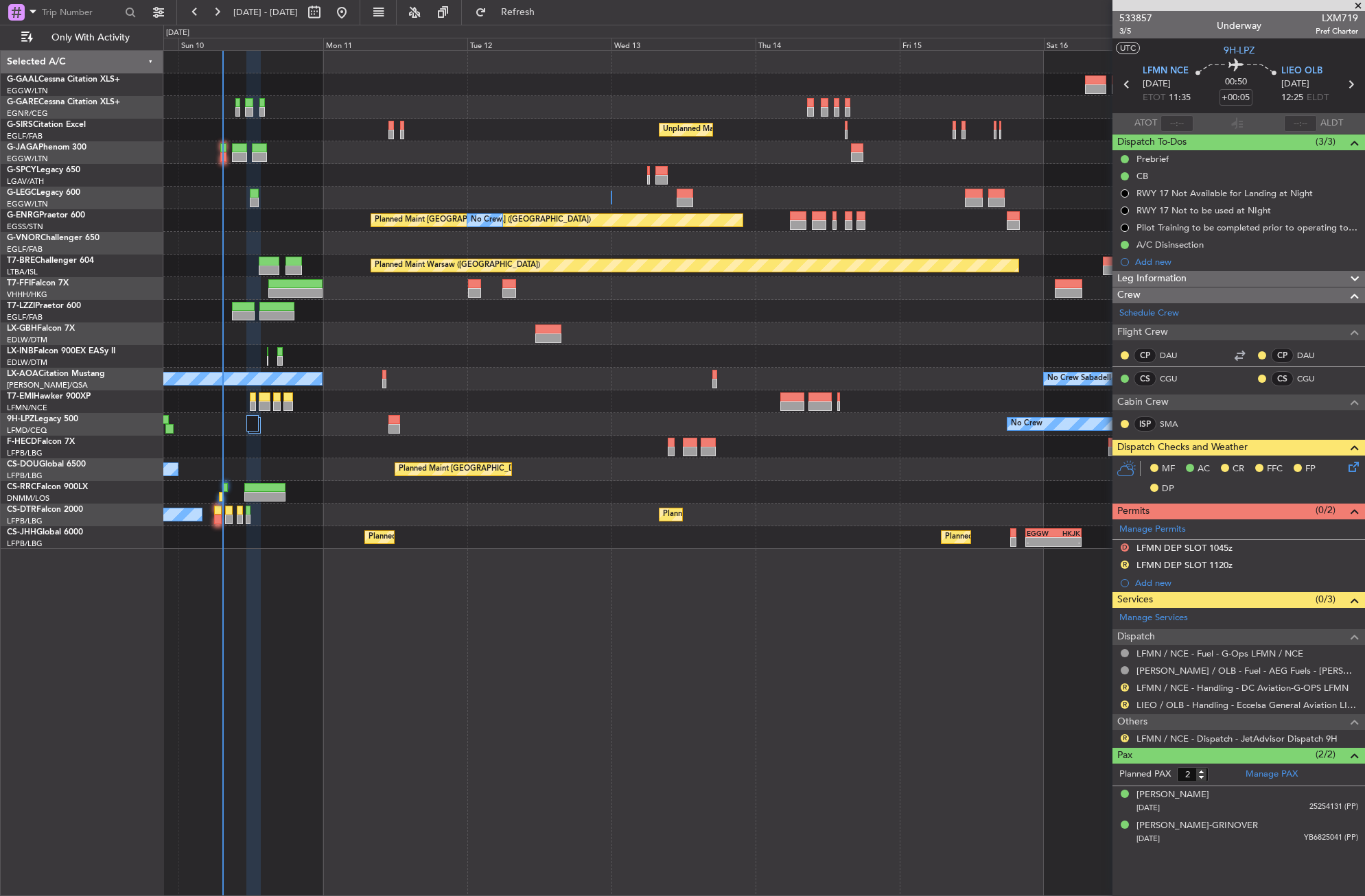
click at [422, 651] on div "No Crew Unplanned Maint London (Farnborough) A/C Unavailable London (Luton) Pla…" at bounding box center [764, 473] width 1202 height 846
click at [391, 293] on div "- - VHHH 02:00 Z LTFE 13:00 Z Planned Maint Geneva (Cointrin)" at bounding box center [763, 288] width 1201 height 23
click at [542, 22] on button "Refresh" at bounding box center [510, 12] width 83 height 22
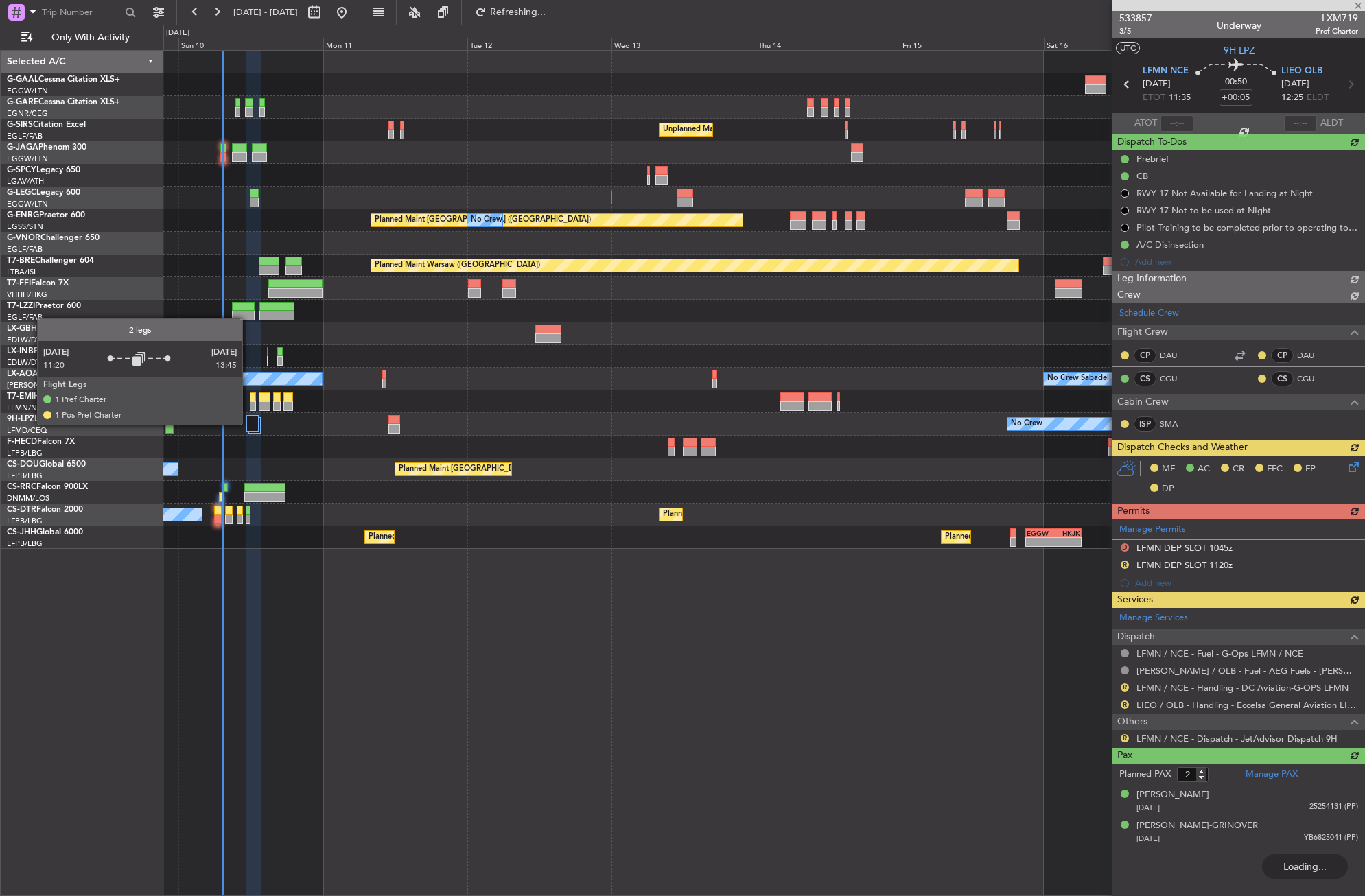
click at [248, 424] on div at bounding box center [253, 423] width 13 height 16
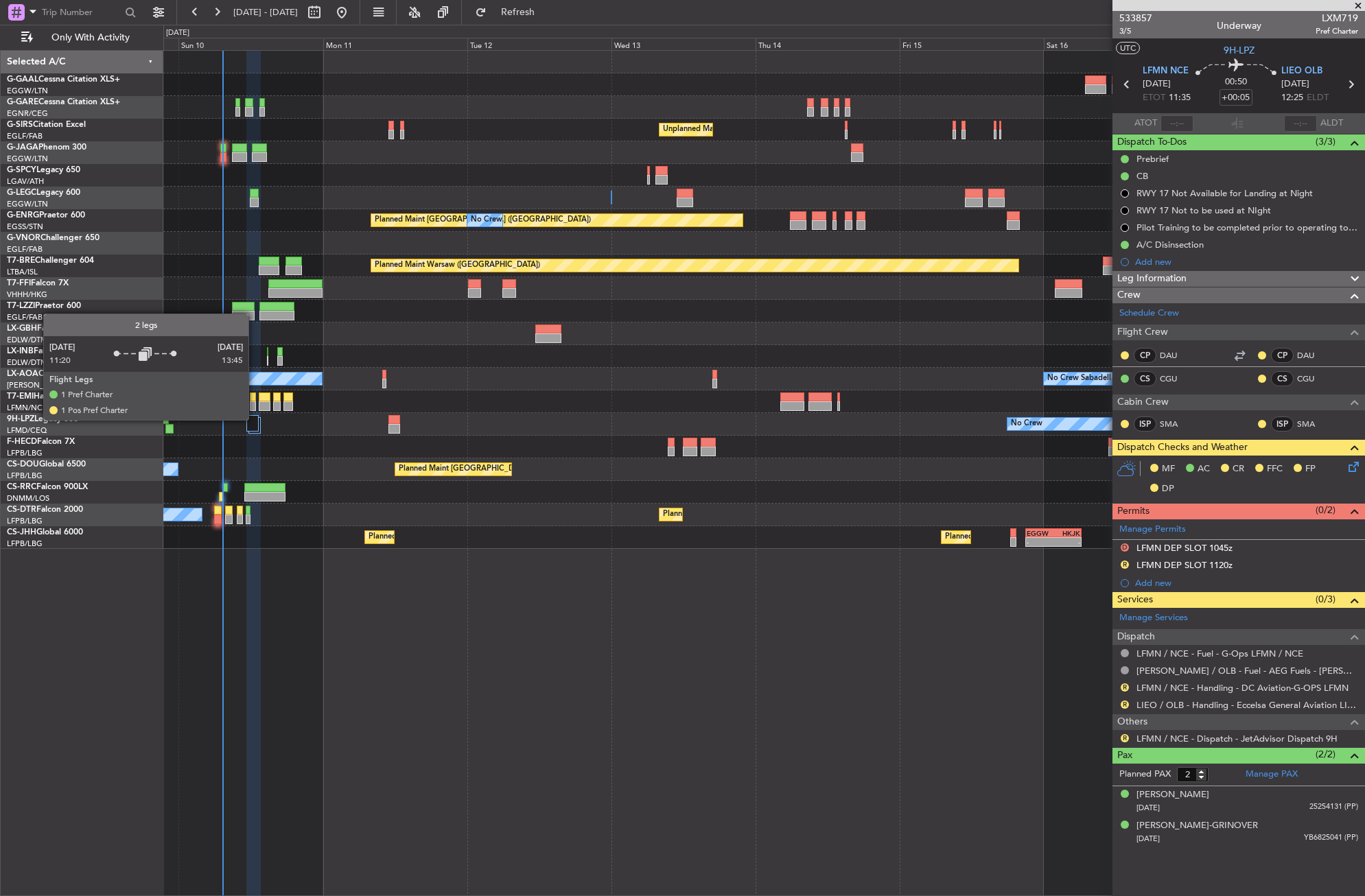
click at [254, 420] on div at bounding box center [253, 423] width 13 height 16
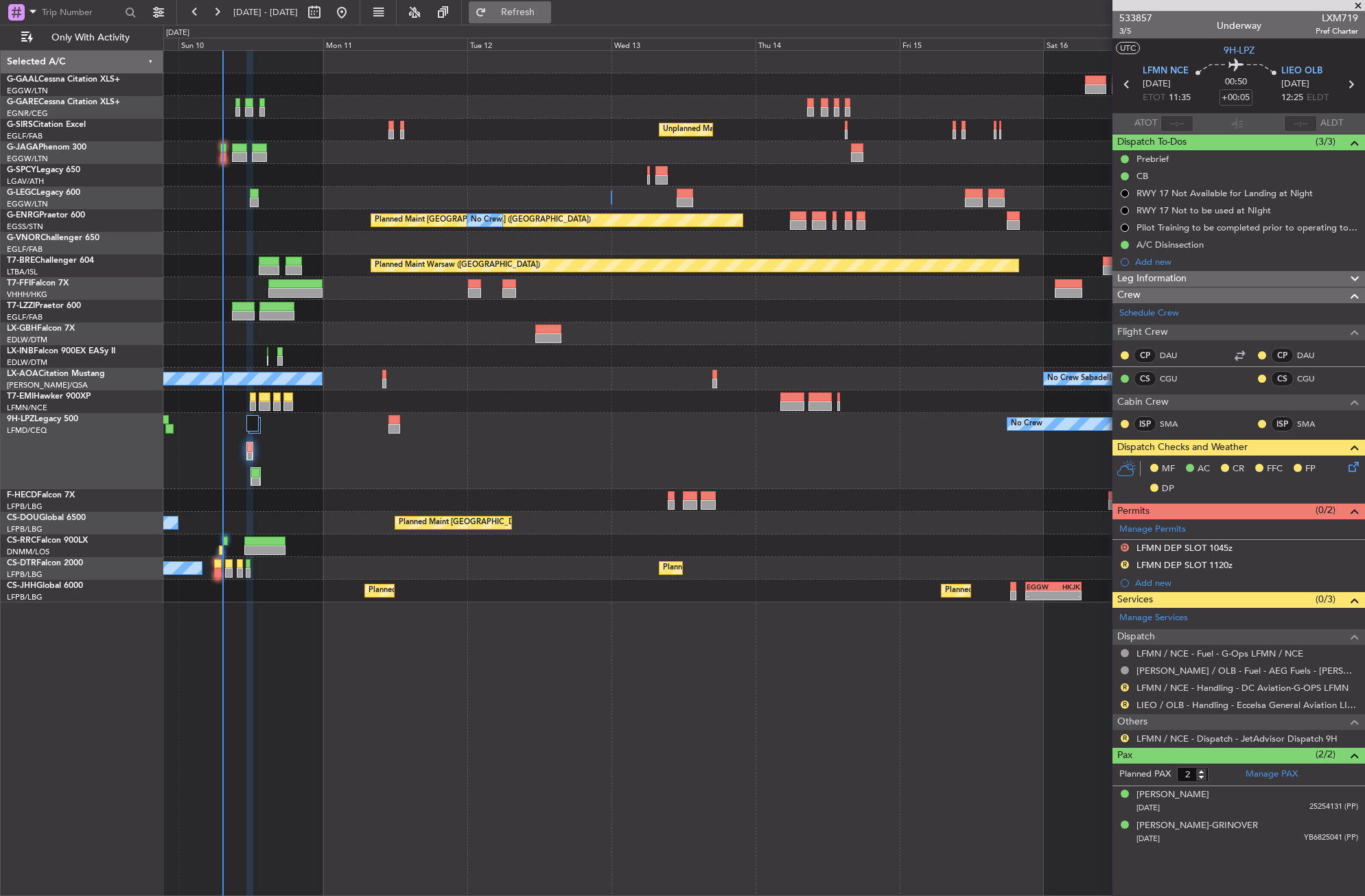
click at [522, 20] on button "Refresh" at bounding box center [510, 12] width 83 height 22
click at [499, 791] on div "No Crew Unplanned Maint London (Farnborough) A/C Unavailable London (Luton) Pla…" at bounding box center [764, 473] width 1202 height 846
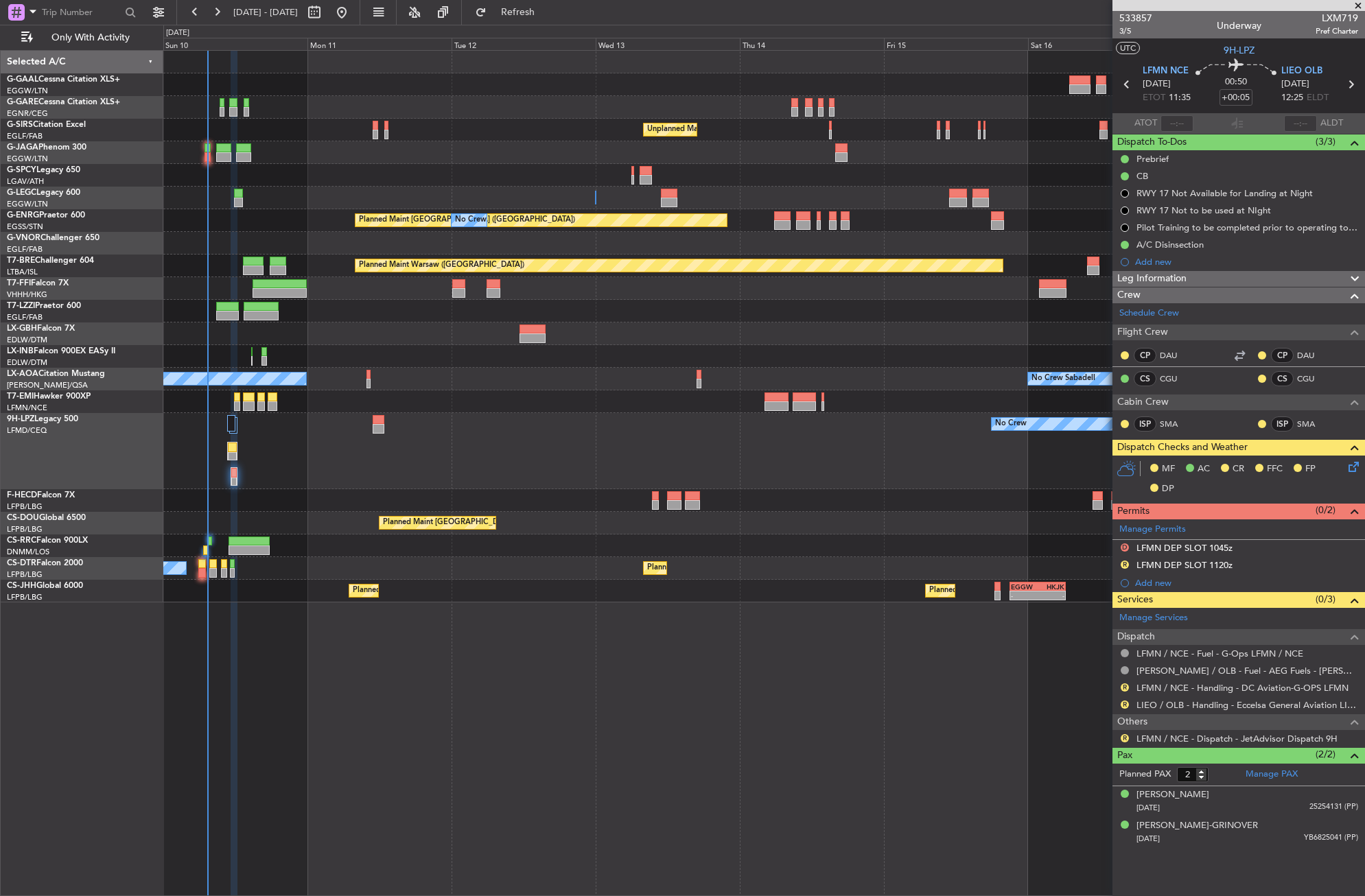
click at [460, 786] on div "No Crew Unplanned Maint London (Farnborough) A/C Unavailable London (Luton) Pla…" at bounding box center [764, 473] width 1202 height 846
click at [357, 336] on div at bounding box center [763, 333] width 1201 height 23
click at [526, 15] on button "Refresh" at bounding box center [510, 12] width 83 height 22
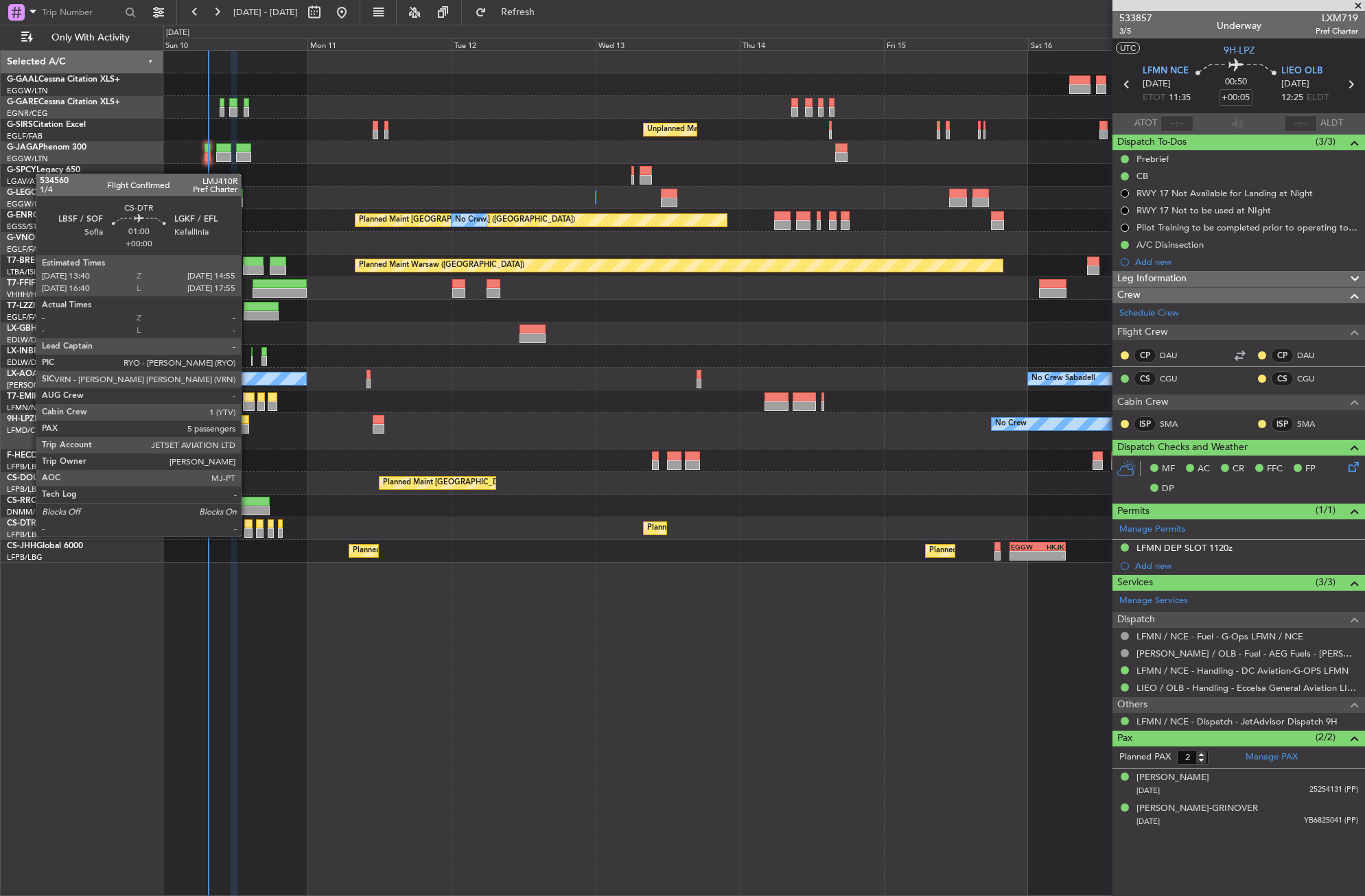
click at [247, 535] on div at bounding box center [248, 533] width 8 height 9
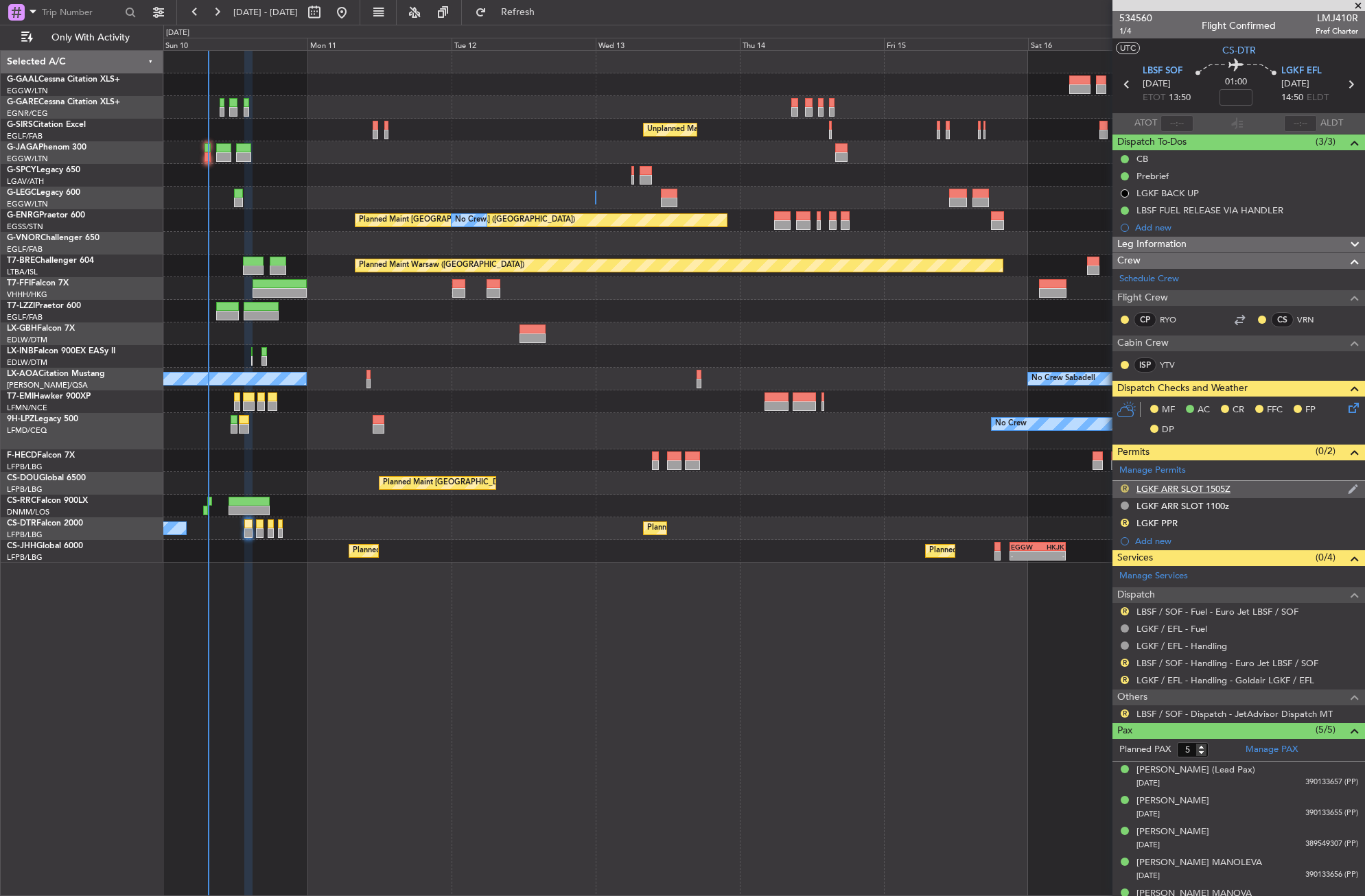
click at [1126, 485] on button "R" at bounding box center [1125, 489] width 9 height 9
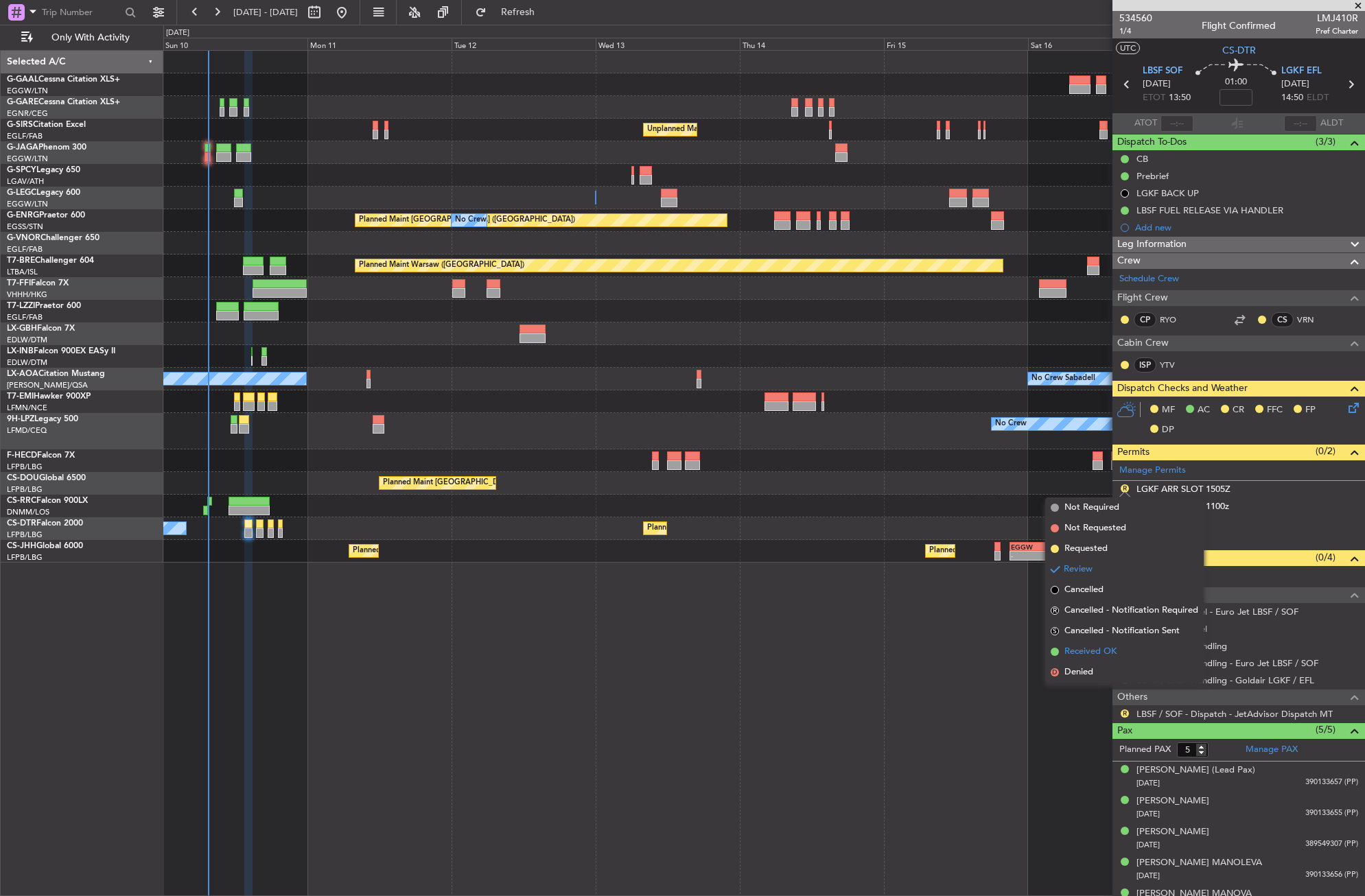
click at [1072, 657] on span "Received OK" at bounding box center [1090, 652] width 52 height 14
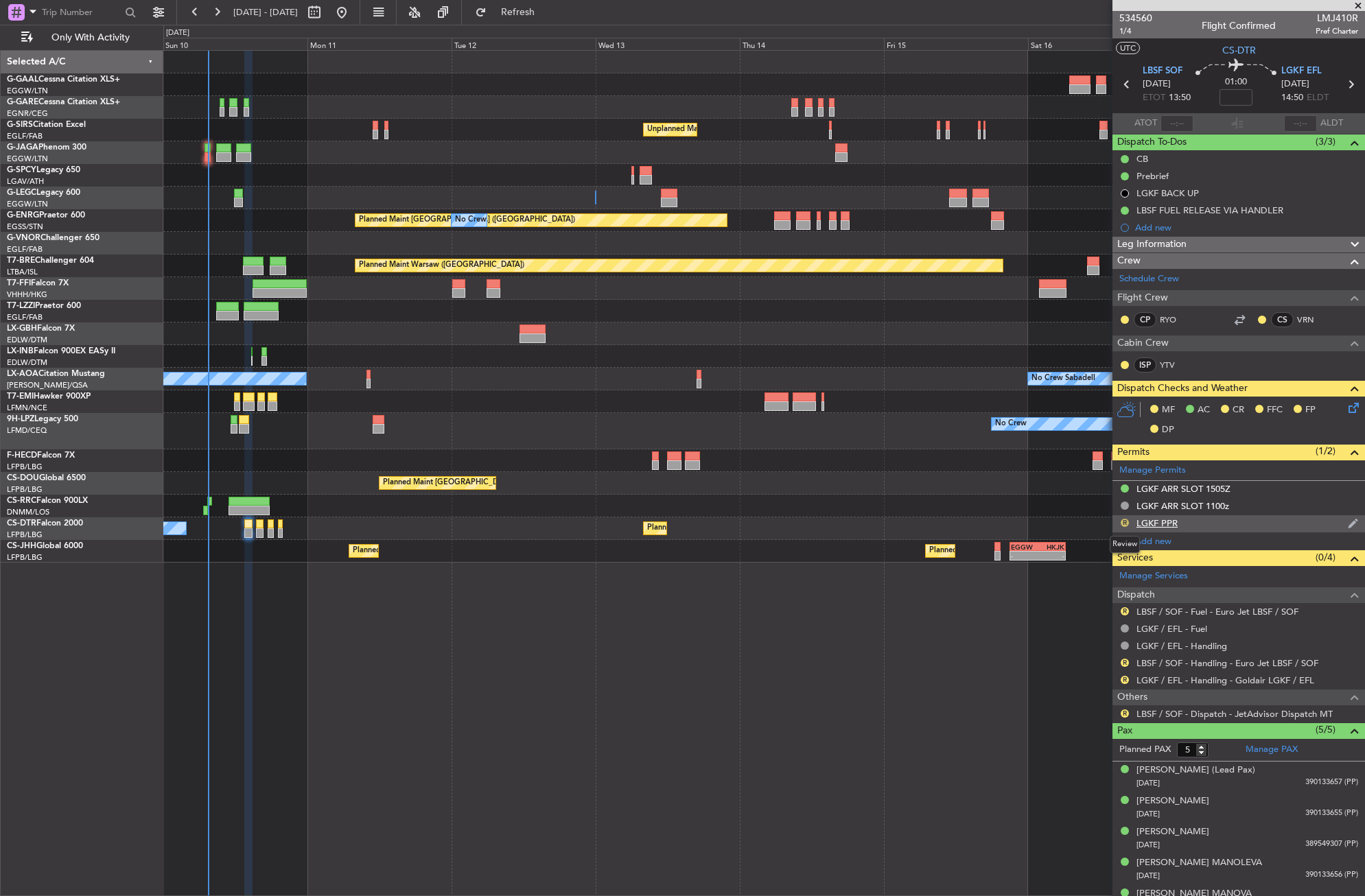
click at [1122, 521] on button "R" at bounding box center [1125, 523] width 9 height 9
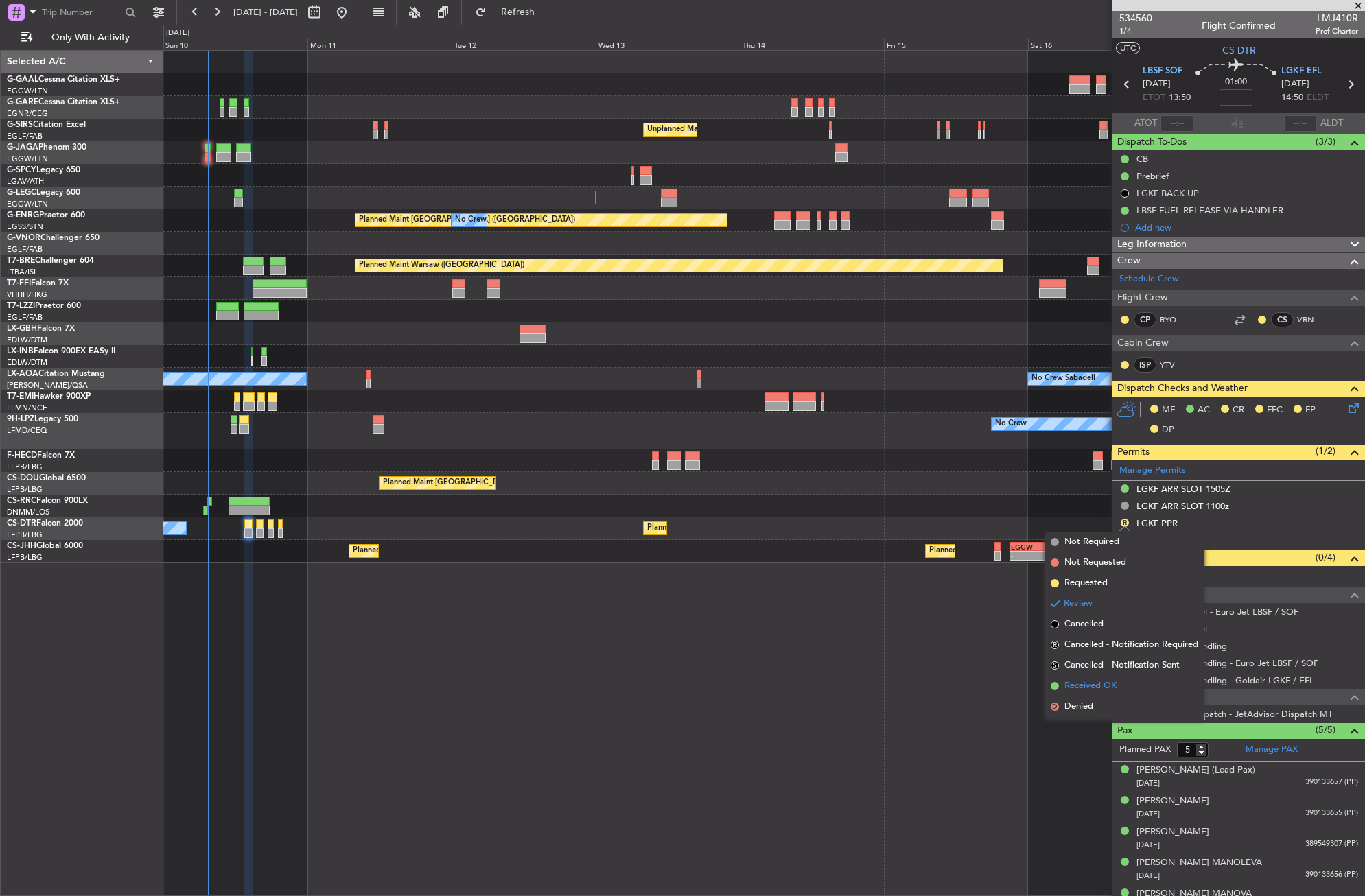
click at [1098, 686] on span "Received OK" at bounding box center [1090, 686] width 52 height 14
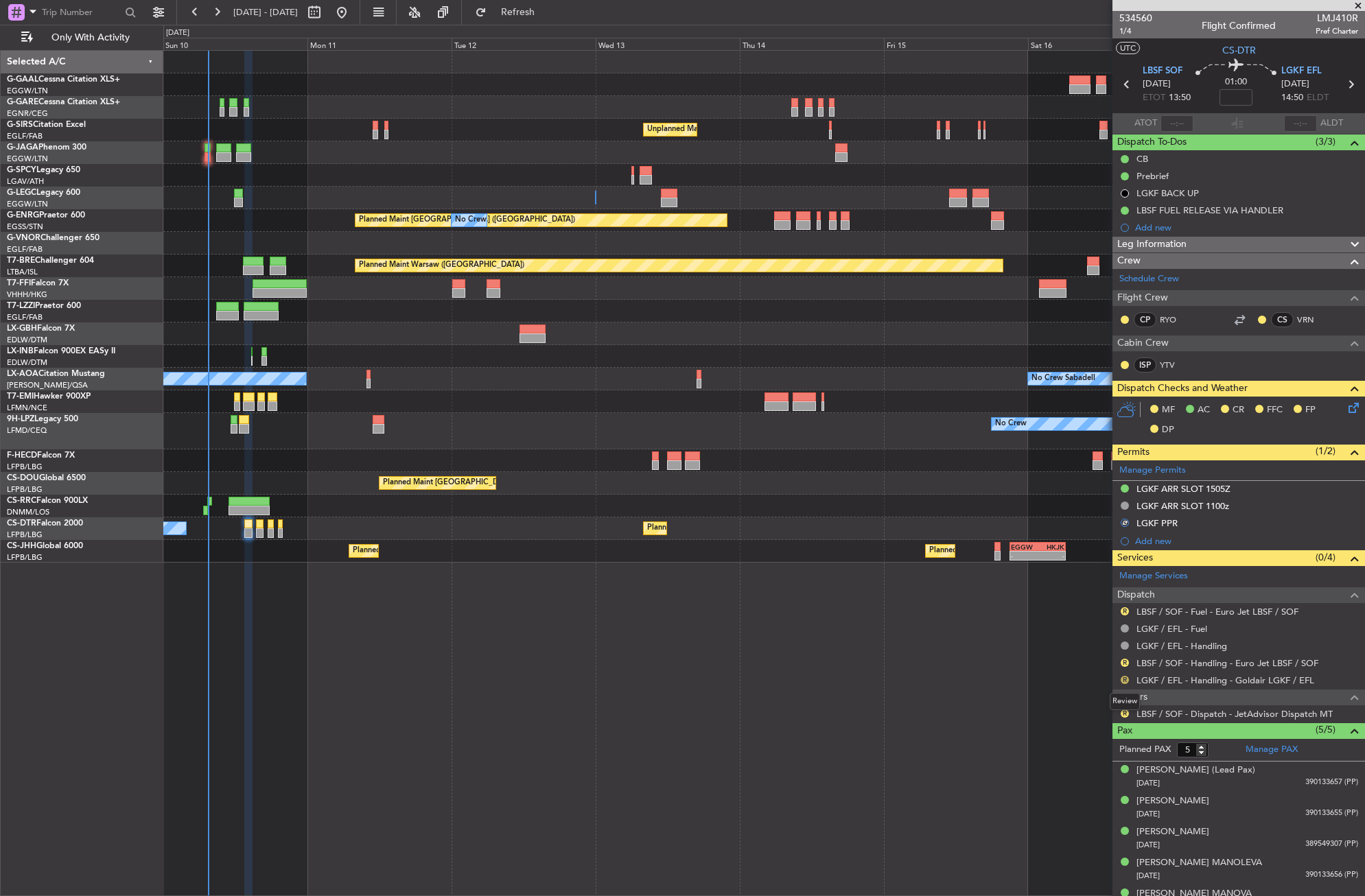
click at [1123, 683] on button "R" at bounding box center [1125, 680] width 9 height 9
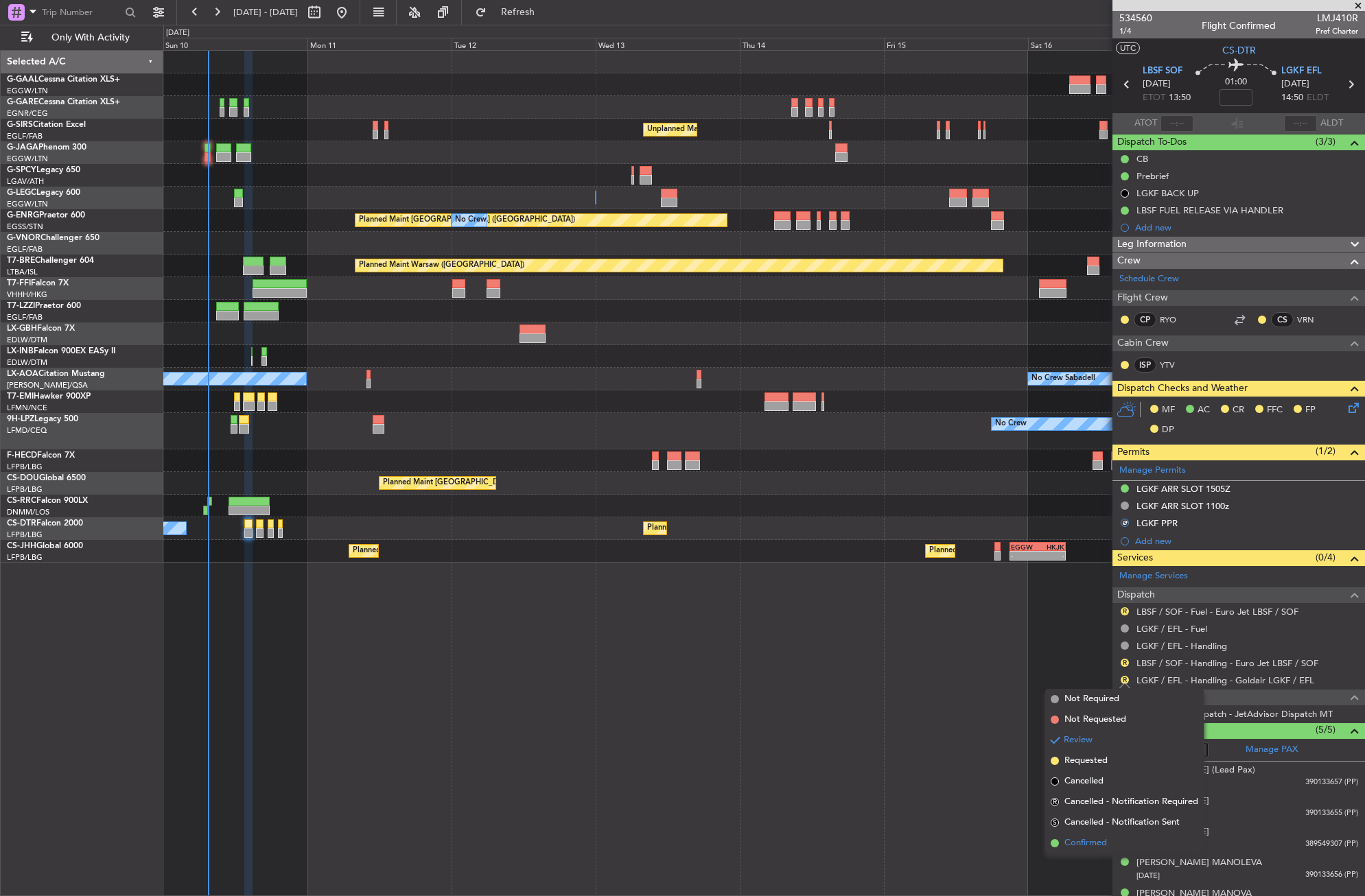
click at [1090, 837] on span "Confirmed" at bounding box center [1086, 844] width 43 height 14
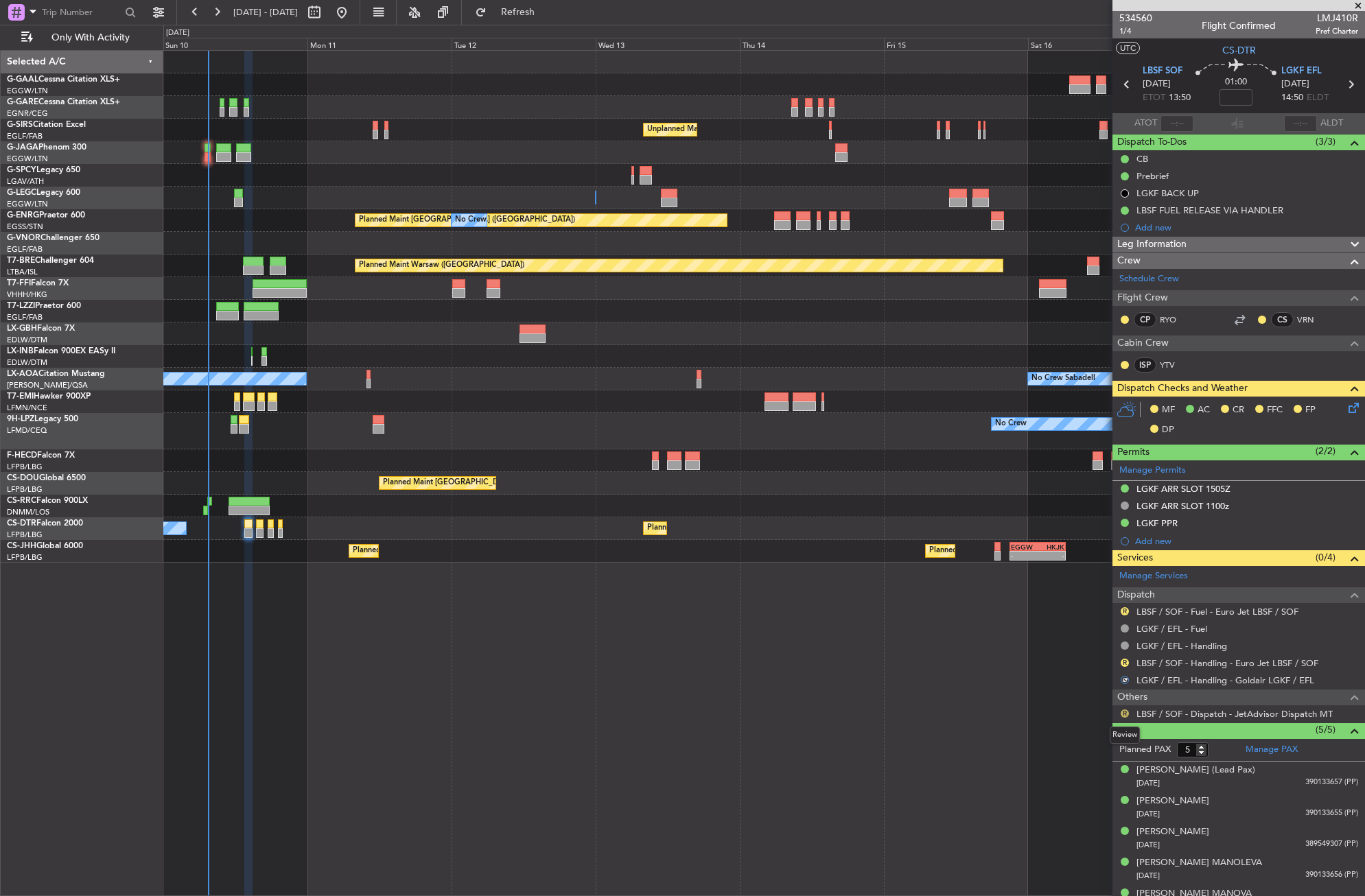
click at [1125, 713] on button "R" at bounding box center [1125, 713] width 9 height 9
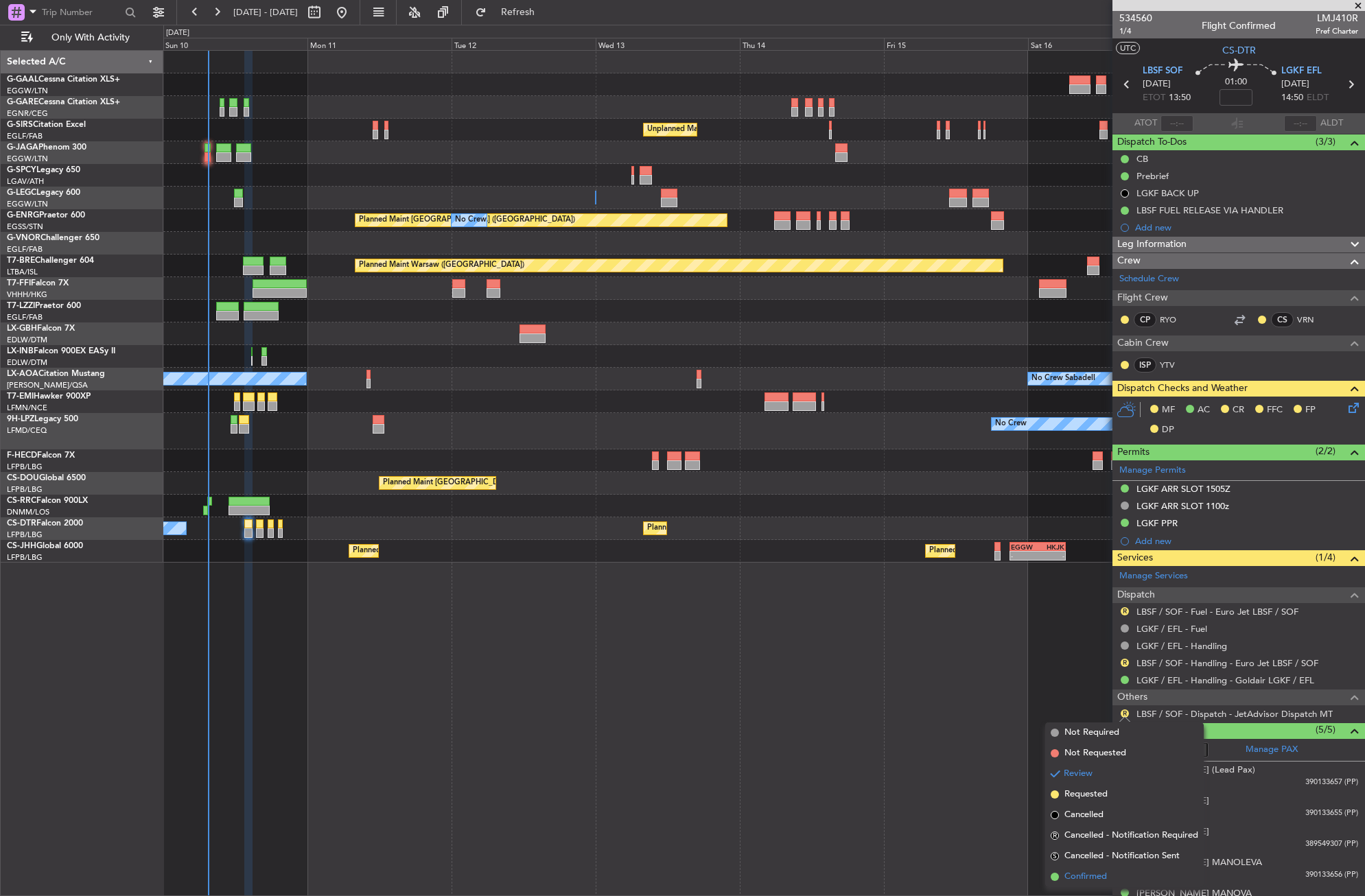
click at [1065, 873] on span "Confirmed" at bounding box center [1086, 877] width 43 height 14
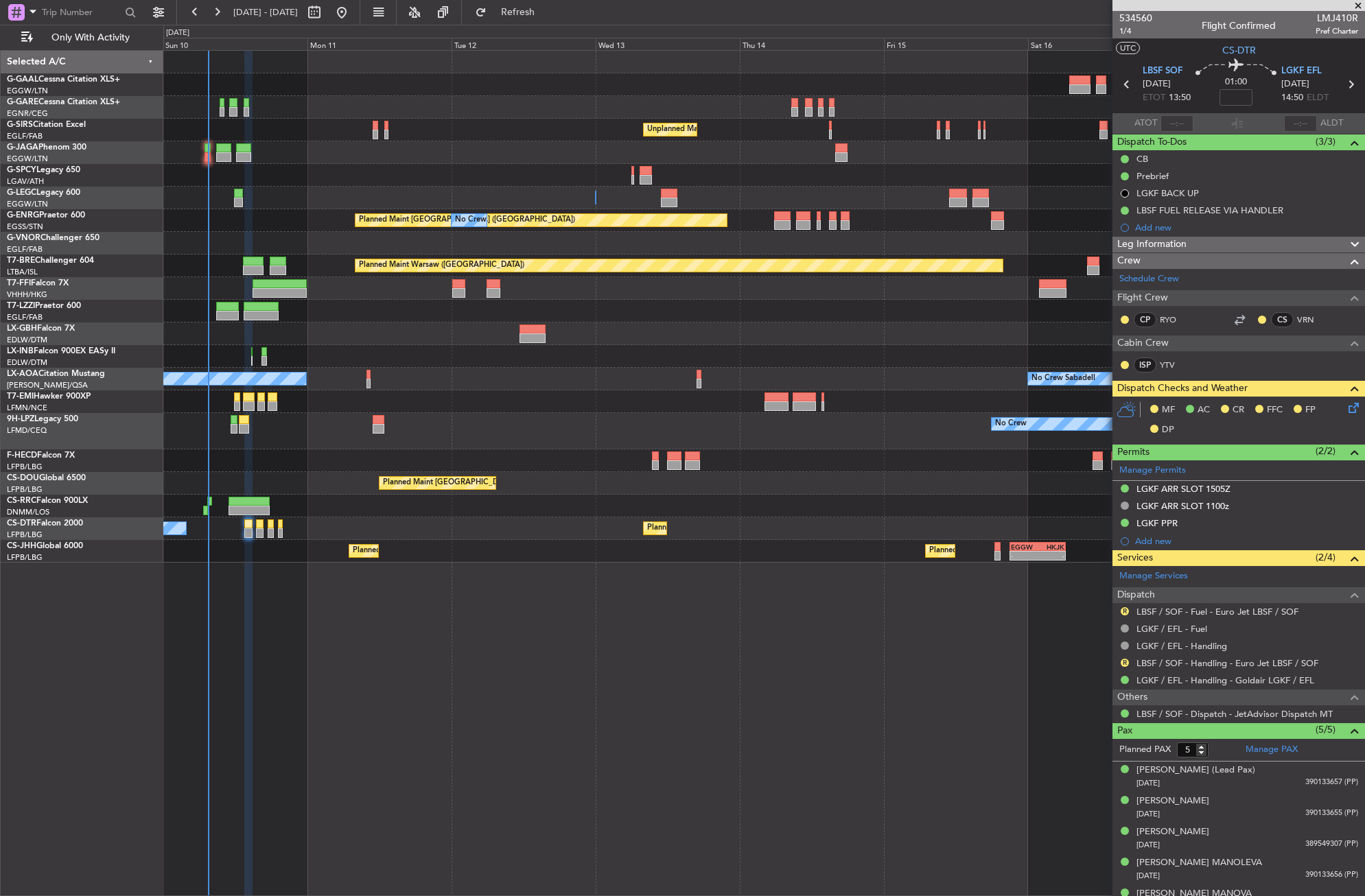
click at [1345, 410] on icon at bounding box center [1351, 406] width 11 height 11
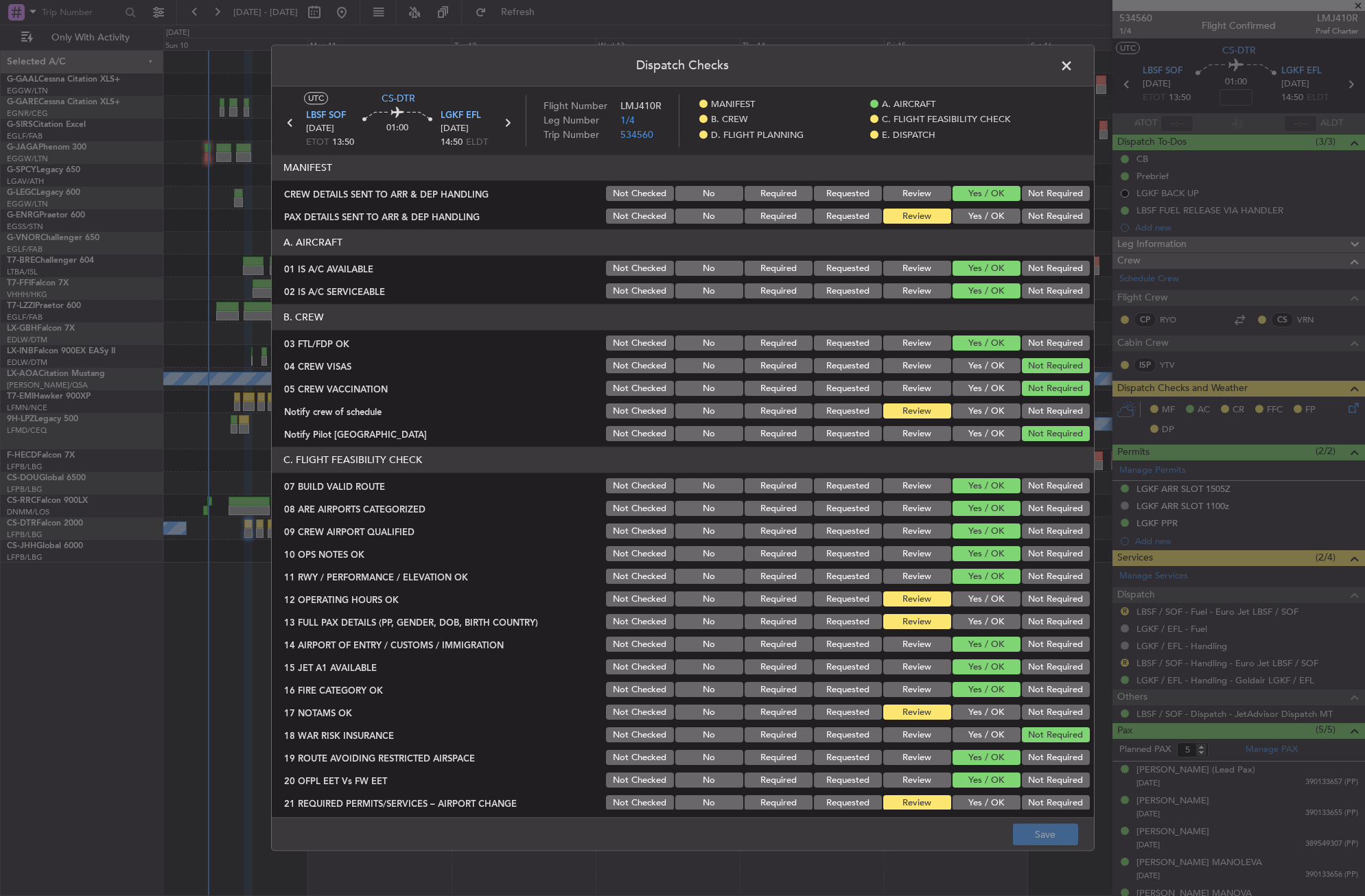
click at [952, 210] on button "Yes / OK" at bounding box center [986, 216] width 68 height 15
click at [1043, 411] on button "Not Required" at bounding box center [1055, 411] width 68 height 15
click at [983, 412] on button "Yes / OK" at bounding box center [986, 411] width 68 height 15
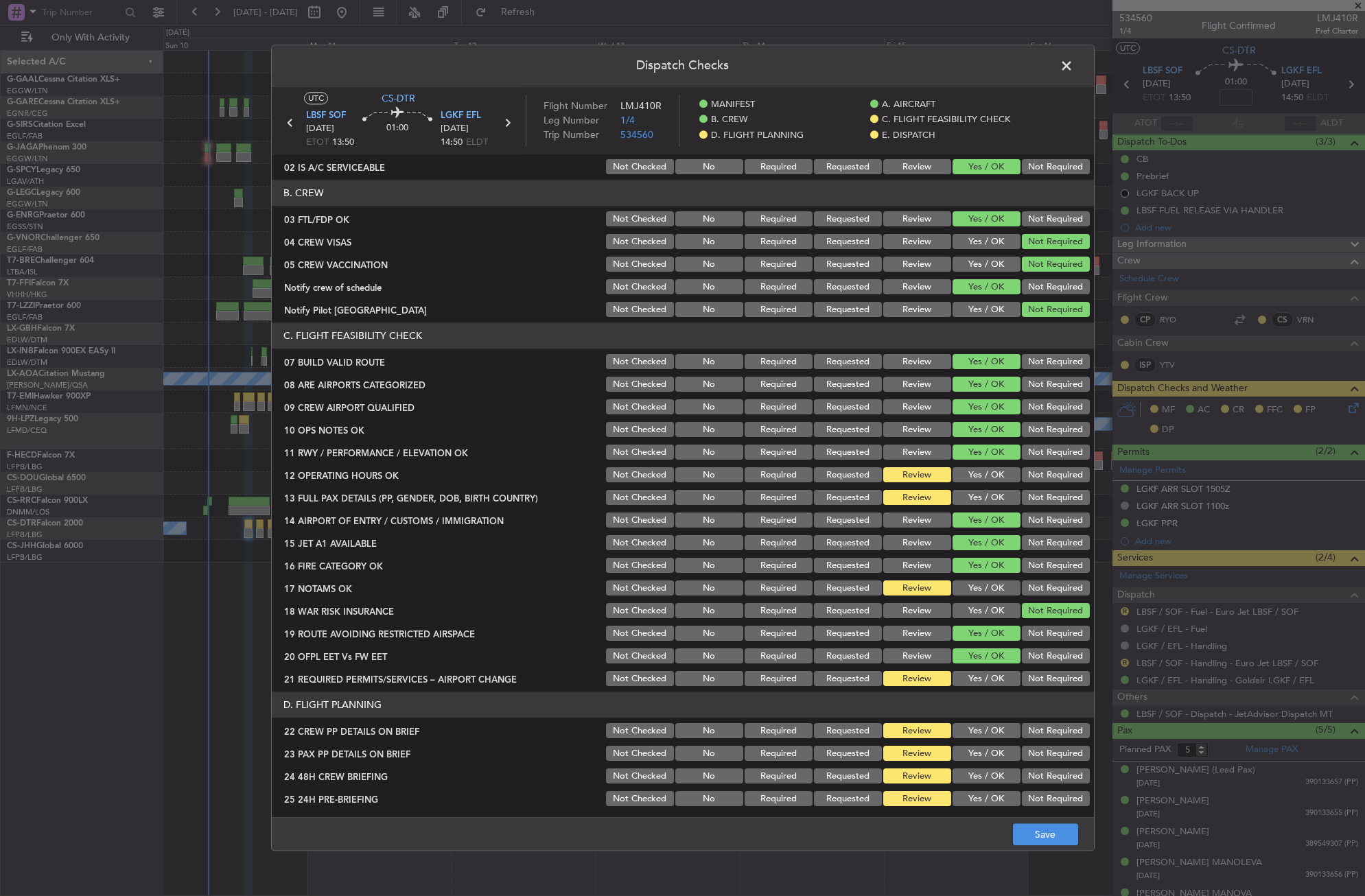
scroll to position [206, 0]
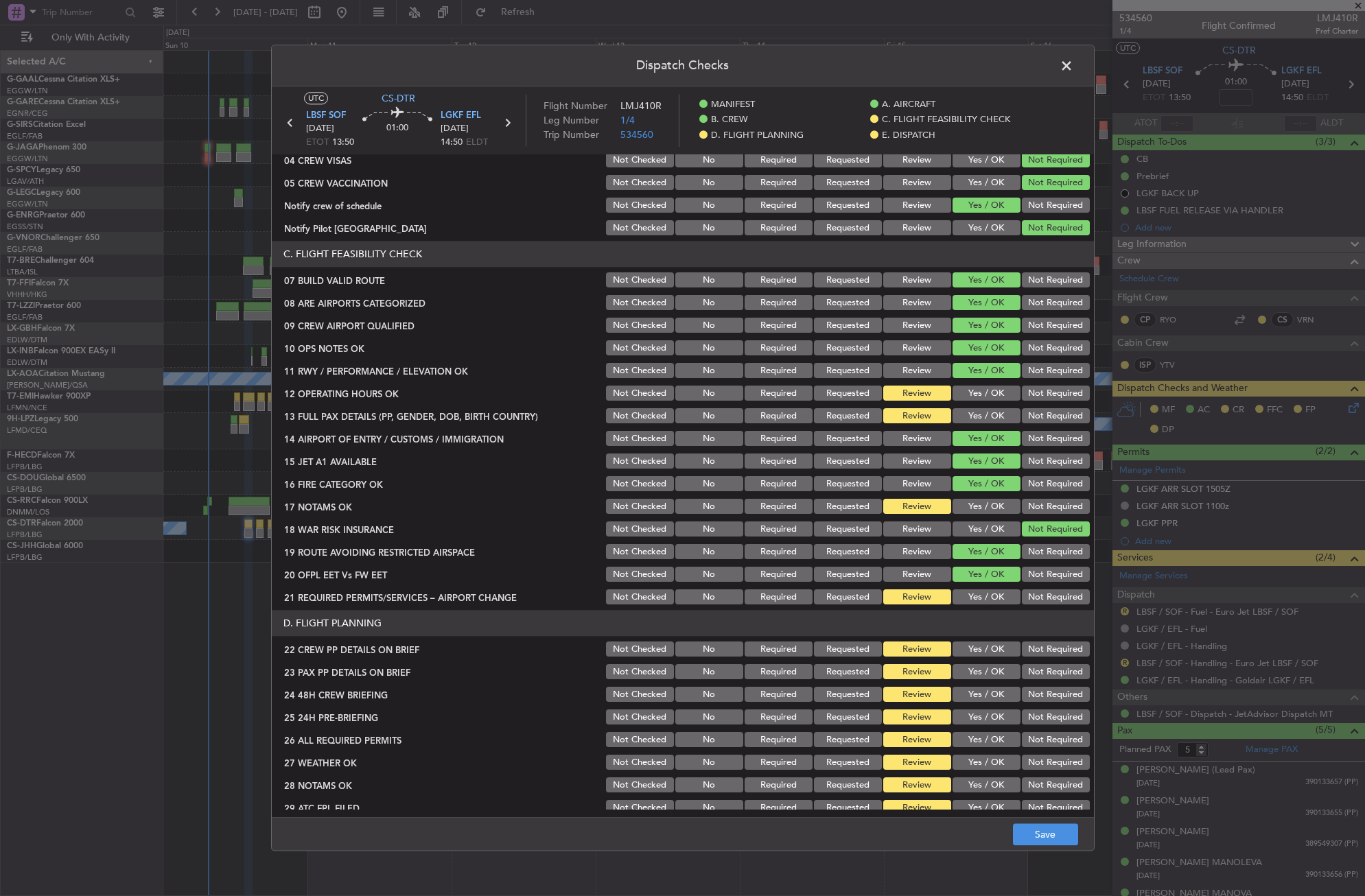
click at [977, 393] on button "Yes / OK" at bounding box center [986, 393] width 68 height 15
click at [979, 414] on button "Yes / OK" at bounding box center [986, 416] width 68 height 15
click at [991, 511] on button "Yes / OK" at bounding box center [986, 507] width 68 height 15
click at [983, 602] on button "Yes / OK" at bounding box center [986, 597] width 68 height 15
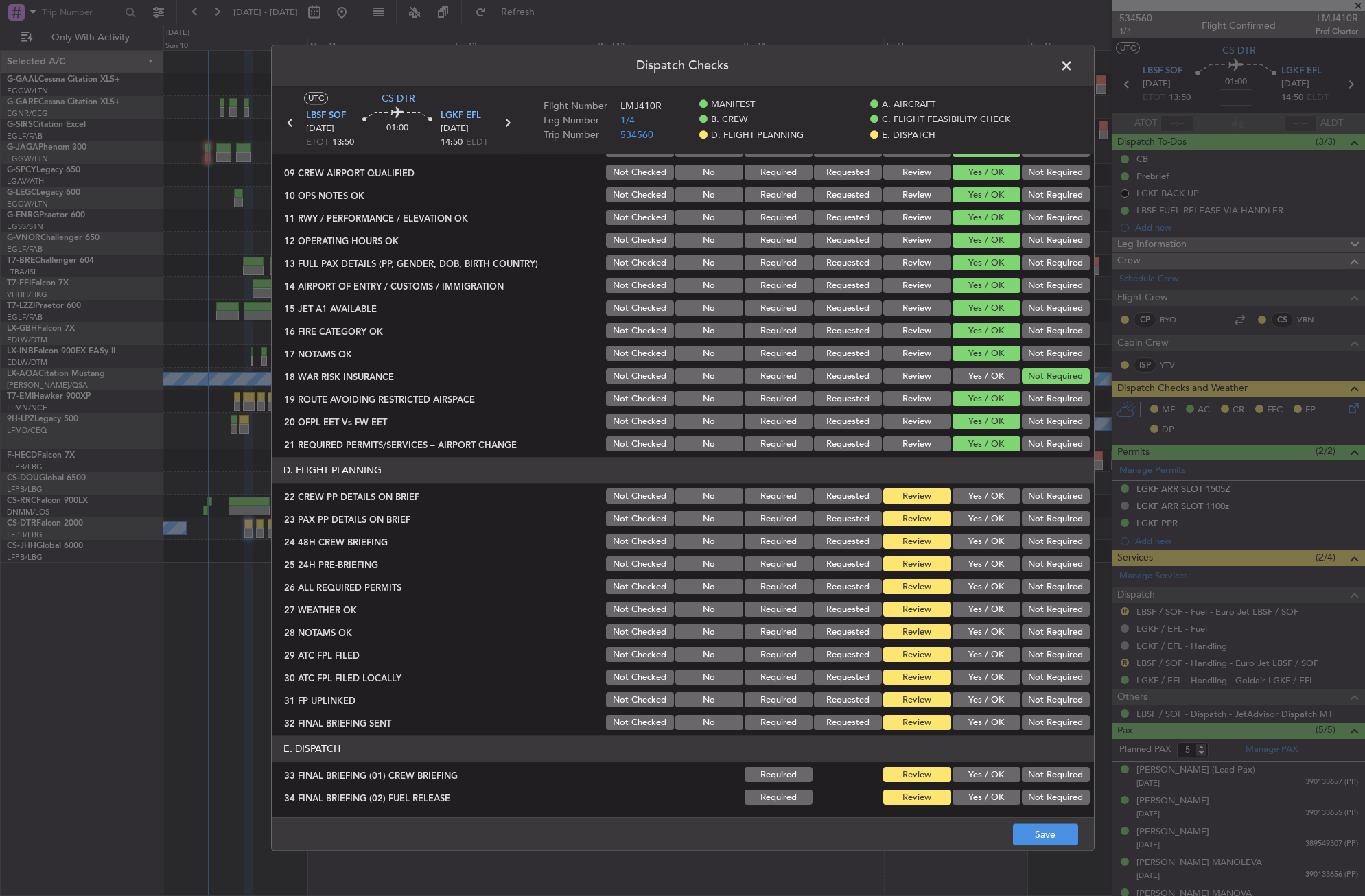
scroll to position [480, 0]
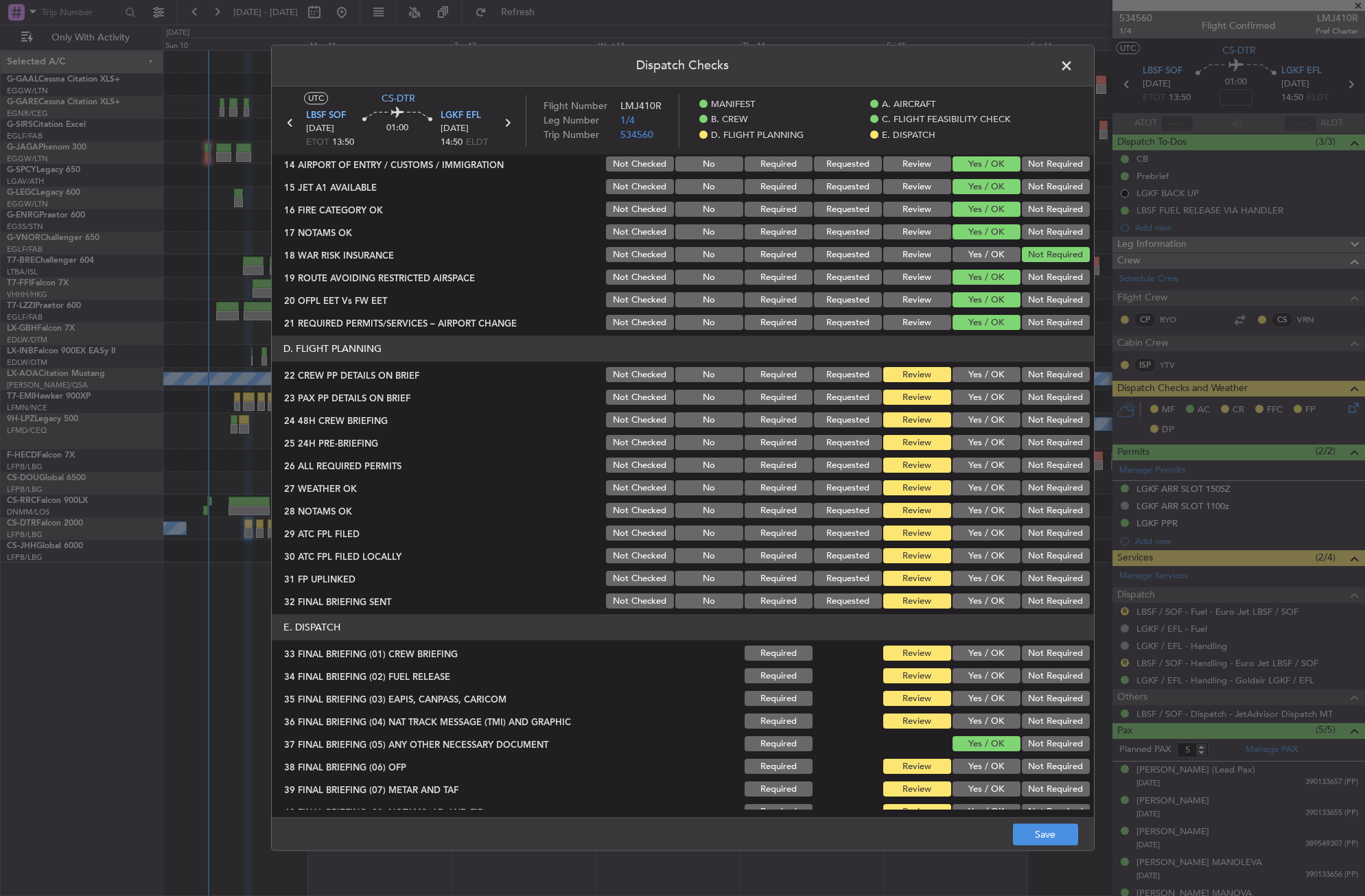
click at [969, 389] on div "Yes / OK" at bounding box center [985, 398] width 69 height 20
click at [969, 382] on button "Yes / OK" at bounding box center [986, 375] width 68 height 15
click at [969, 399] on button "Yes / OK" at bounding box center [986, 397] width 68 height 15
click at [969, 416] on button "Yes / OK" at bounding box center [986, 420] width 68 height 15
click at [1022, 446] on button "Not Required" at bounding box center [1055, 443] width 68 height 15
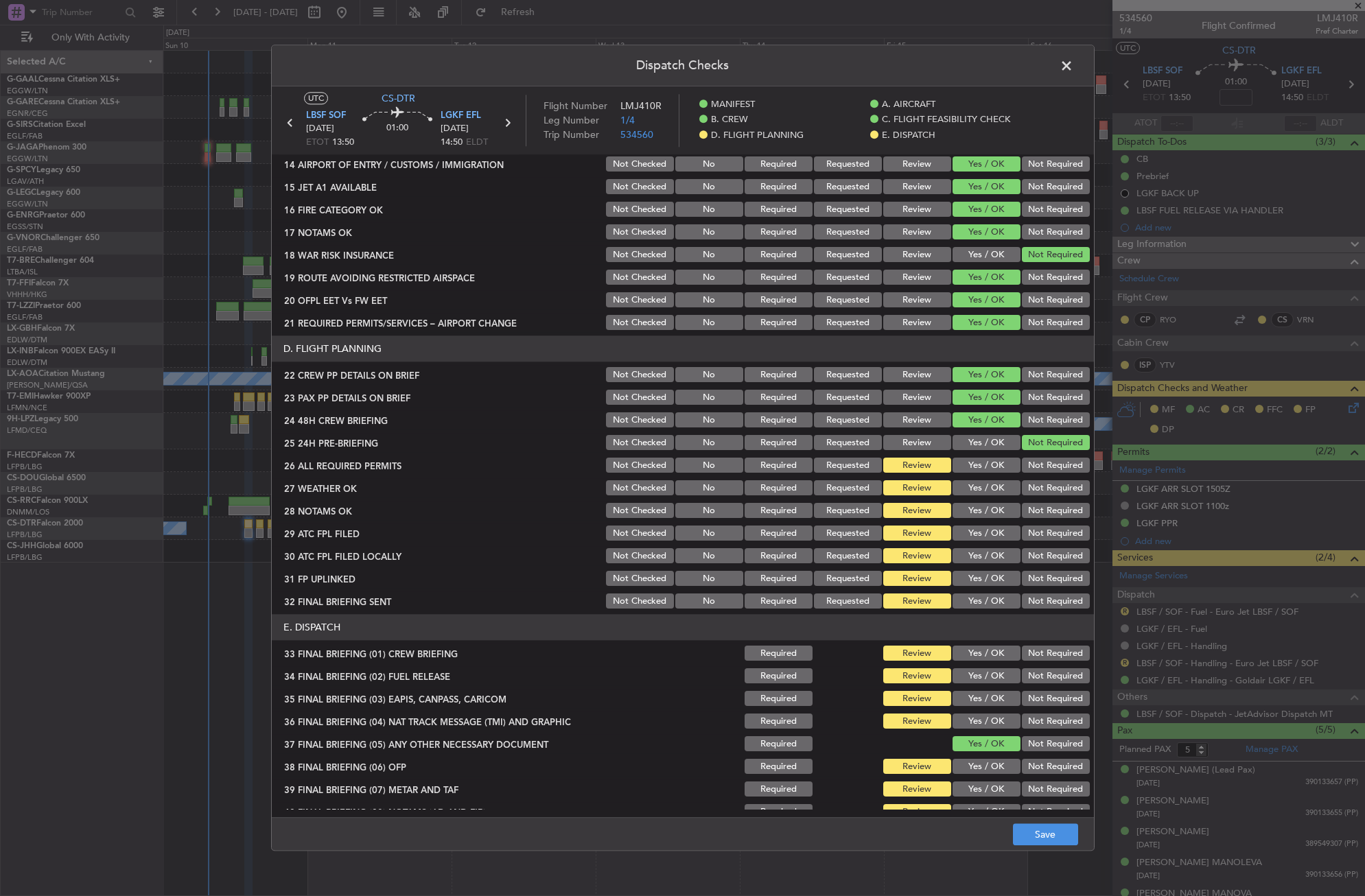
drag, startPoint x: 1003, startPoint y: 463, endPoint x: 992, endPoint y: 470, distance: 13.0
click at [996, 463] on button "Yes / OK" at bounding box center [986, 465] width 68 height 15
click at [975, 492] on button "Yes / OK" at bounding box center [986, 488] width 68 height 15
click at [974, 507] on button "Yes / OK" at bounding box center [986, 510] width 68 height 15
click at [972, 521] on section "D. FLIGHT PLANNING 22 CREW PP DETAILS ON BRIEF Not Checked No Required Requeste…" at bounding box center [682, 474] width 822 height 276
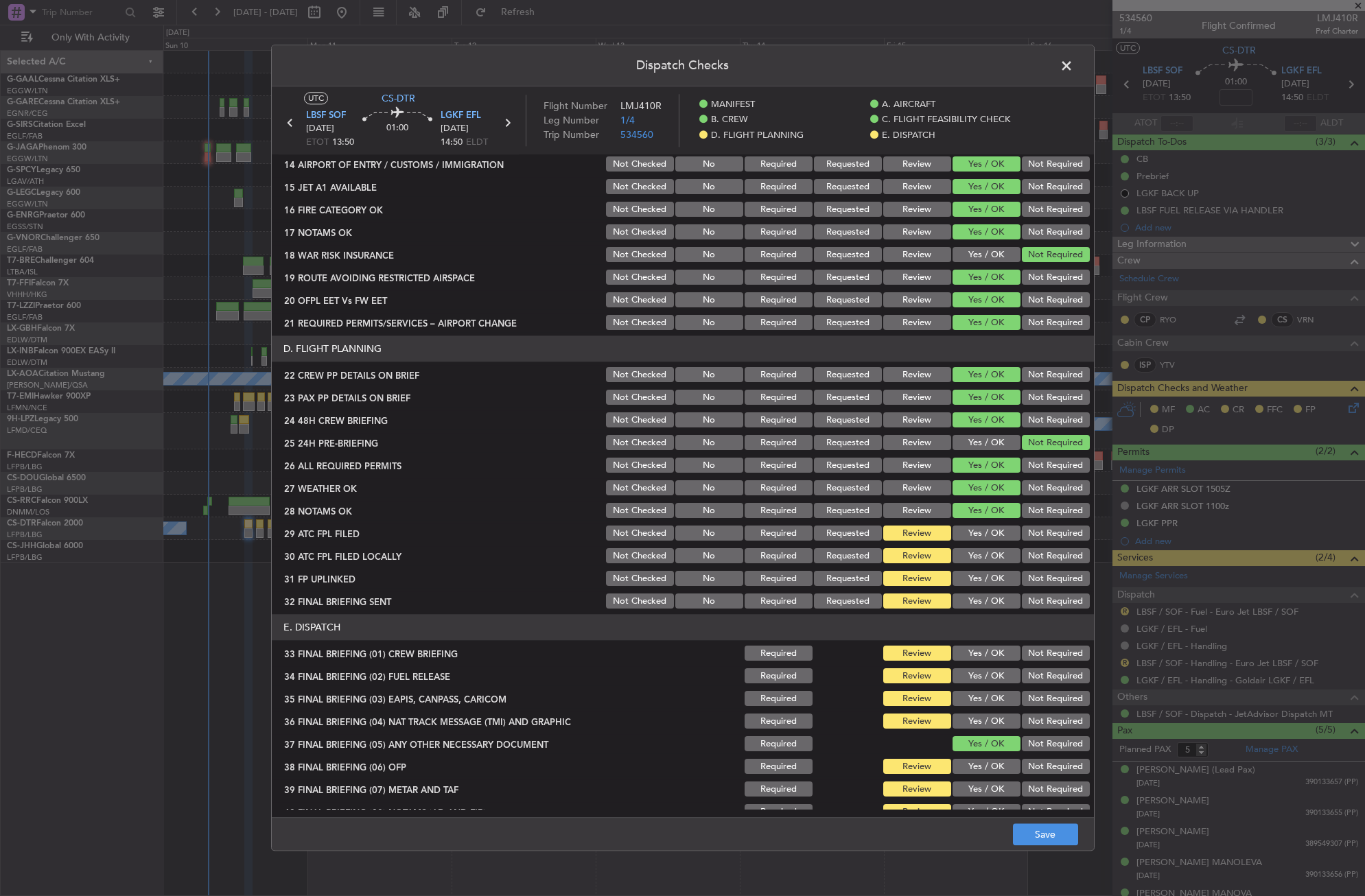
click at [972, 537] on button "Yes / OK" at bounding box center [986, 533] width 68 height 15
click at [1022, 554] on button "Not Required" at bounding box center [1055, 556] width 68 height 15
click at [969, 588] on div "Yes / OK" at bounding box center [985, 579] width 69 height 20
click at [1000, 581] on button "Yes / OK" at bounding box center [986, 578] width 68 height 15
click at [1022, 599] on button "Not Required" at bounding box center [1055, 601] width 68 height 15
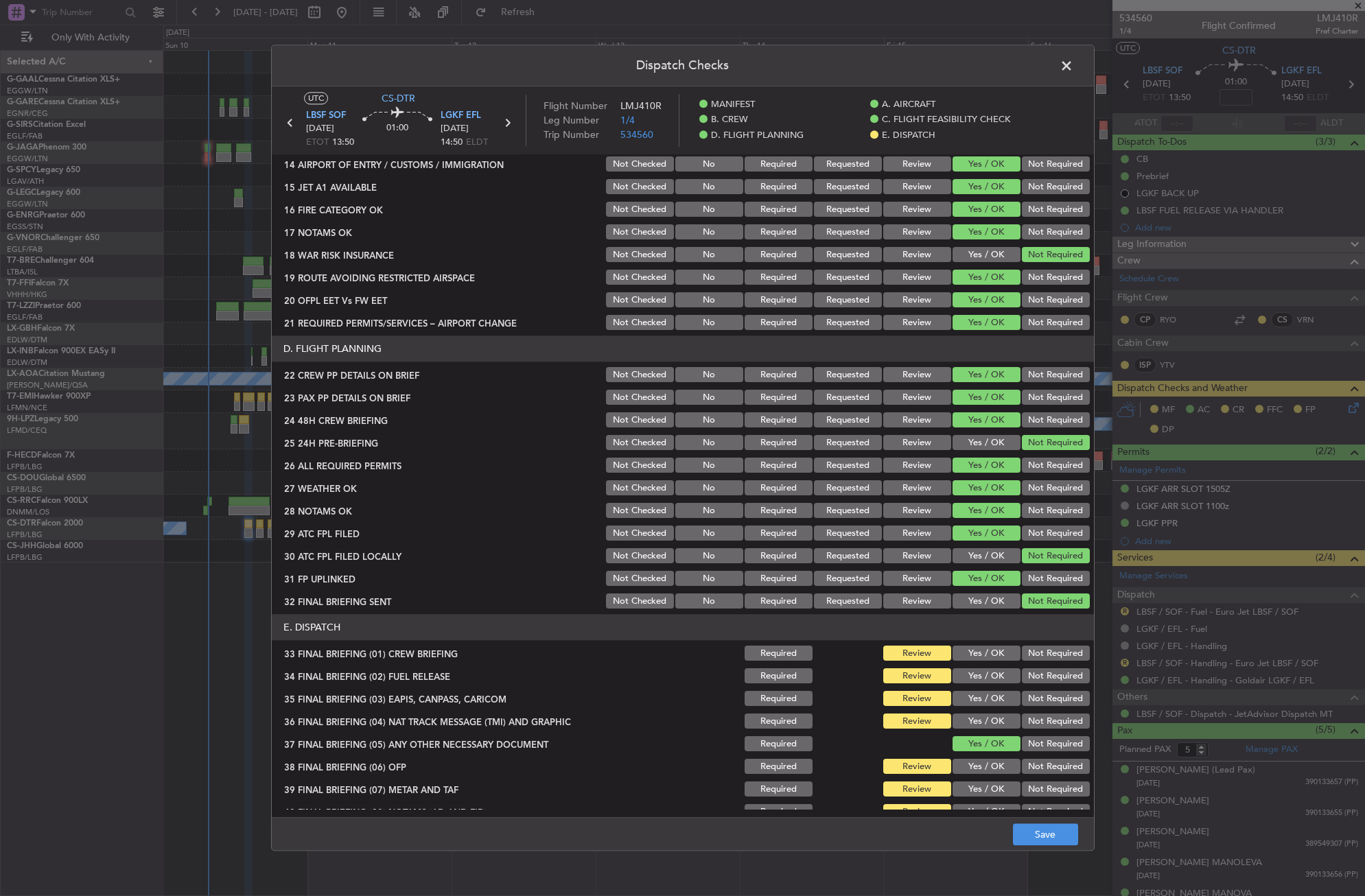
click at [990, 652] on button "Yes / OK" at bounding box center [986, 653] width 68 height 15
click at [985, 671] on button "Yes / OK" at bounding box center [986, 676] width 68 height 15
click at [976, 695] on button "Yes / OK" at bounding box center [986, 699] width 68 height 15
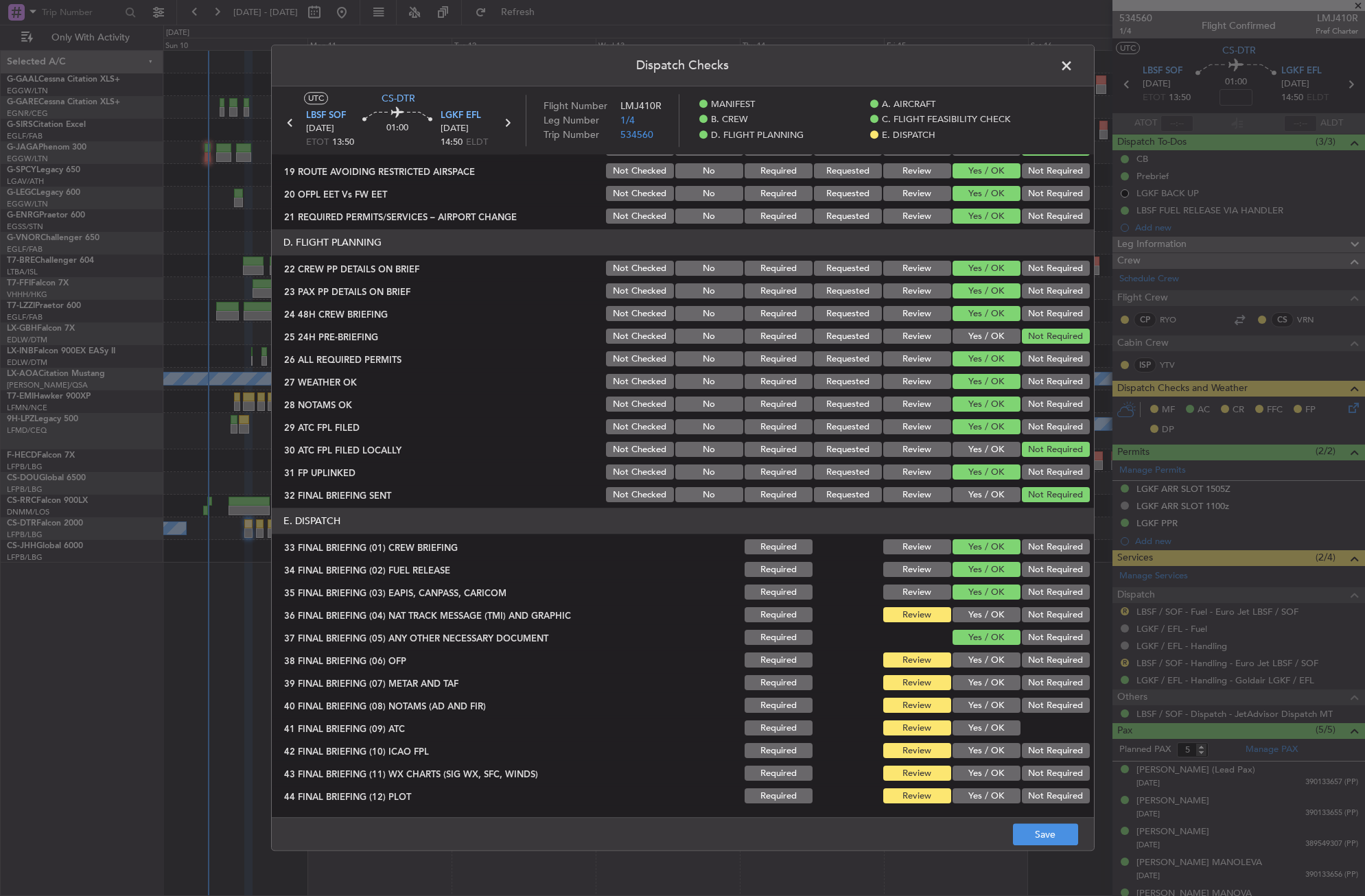
click at [1029, 618] on button "Not Required" at bounding box center [1055, 615] width 68 height 15
click at [982, 667] on button "Yes / OK" at bounding box center [986, 660] width 68 height 15
click at [975, 684] on button "Yes / OK" at bounding box center [986, 683] width 68 height 15
click at [970, 701] on button "Yes / OK" at bounding box center [986, 706] width 68 height 15
click at [971, 719] on section "E. DISPATCH 33 FINAL BRIEFING (01) CREW BRIEFING Required Review Yes / OK Not R…" at bounding box center [682, 658] width 822 height 298
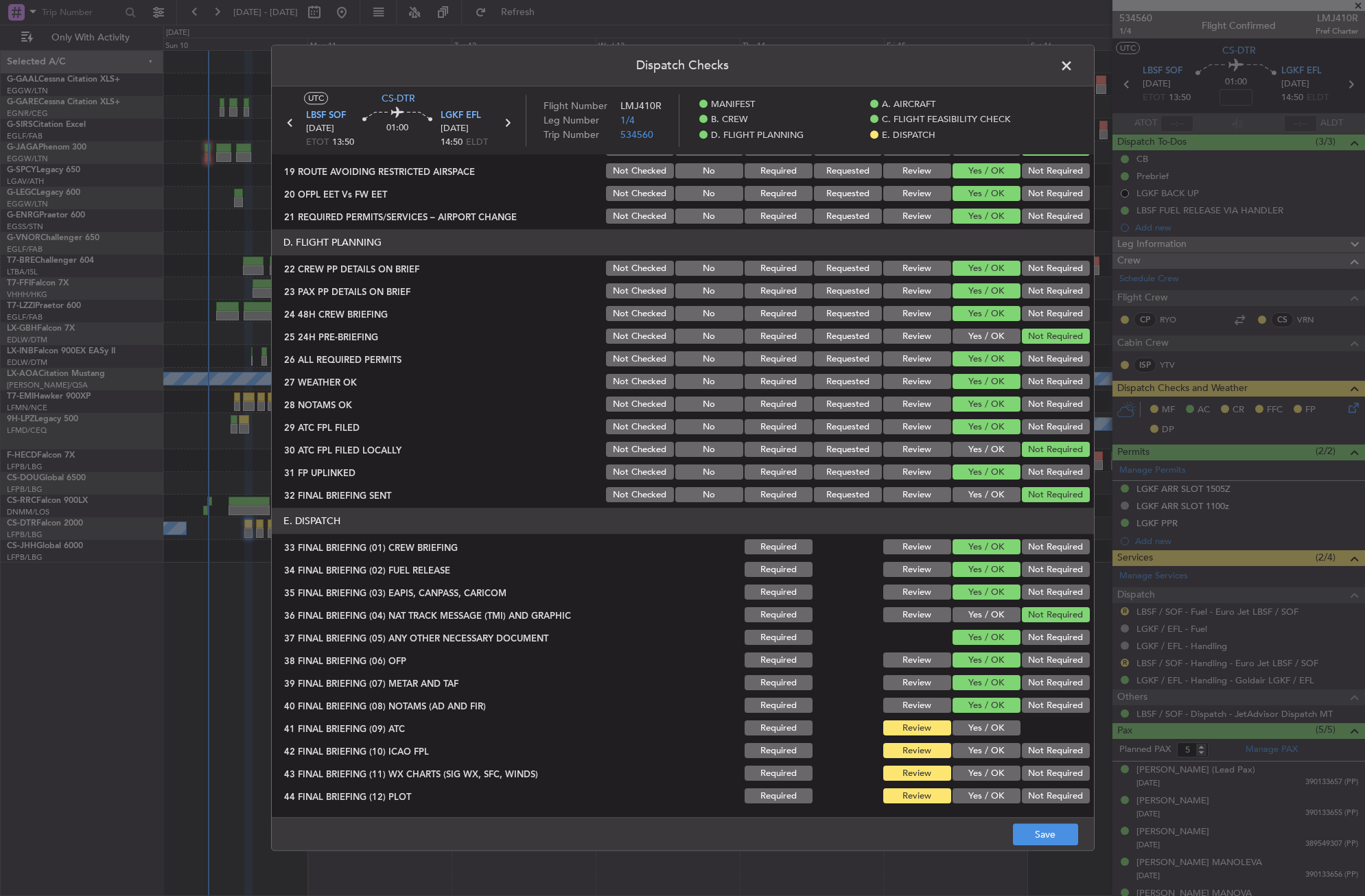
click at [973, 726] on button "Yes / OK" at bounding box center [986, 728] width 68 height 15
click at [1022, 750] on button "Not Required" at bounding box center [1055, 751] width 68 height 15
drag, startPoint x: 977, startPoint y: 772, endPoint x: 987, endPoint y: 781, distance: 13.5
click at [977, 773] on button "Yes / OK" at bounding box center [986, 773] width 68 height 15
click at [1032, 801] on button "Not Required" at bounding box center [1055, 796] width 68 height 15
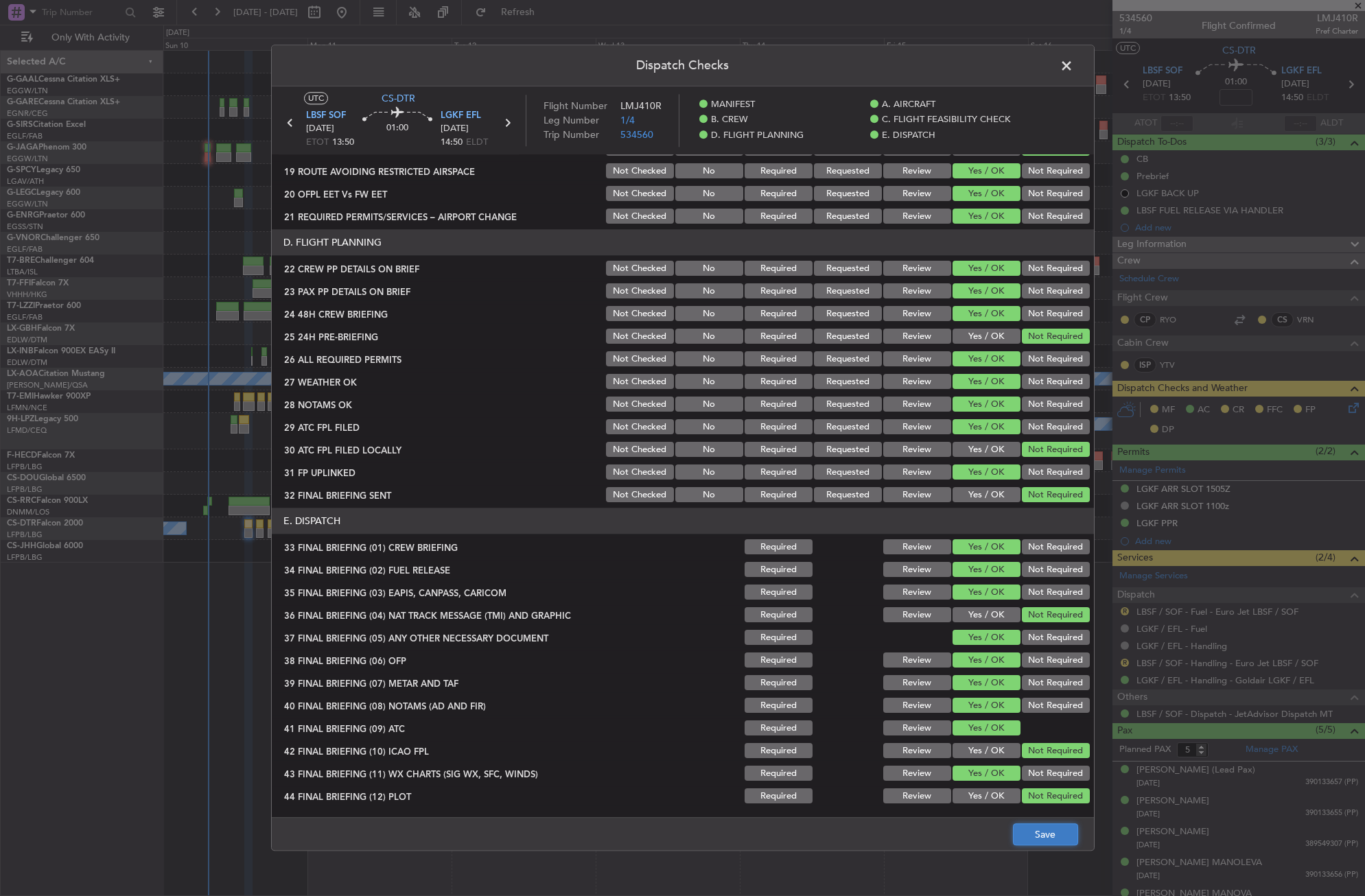
click at [1040, 832] on button "Save" at bounding box center [1046, 835] width 66 height 22
click at [1073, 68] on span at bounding box center [1073, 69] width 0 height 27
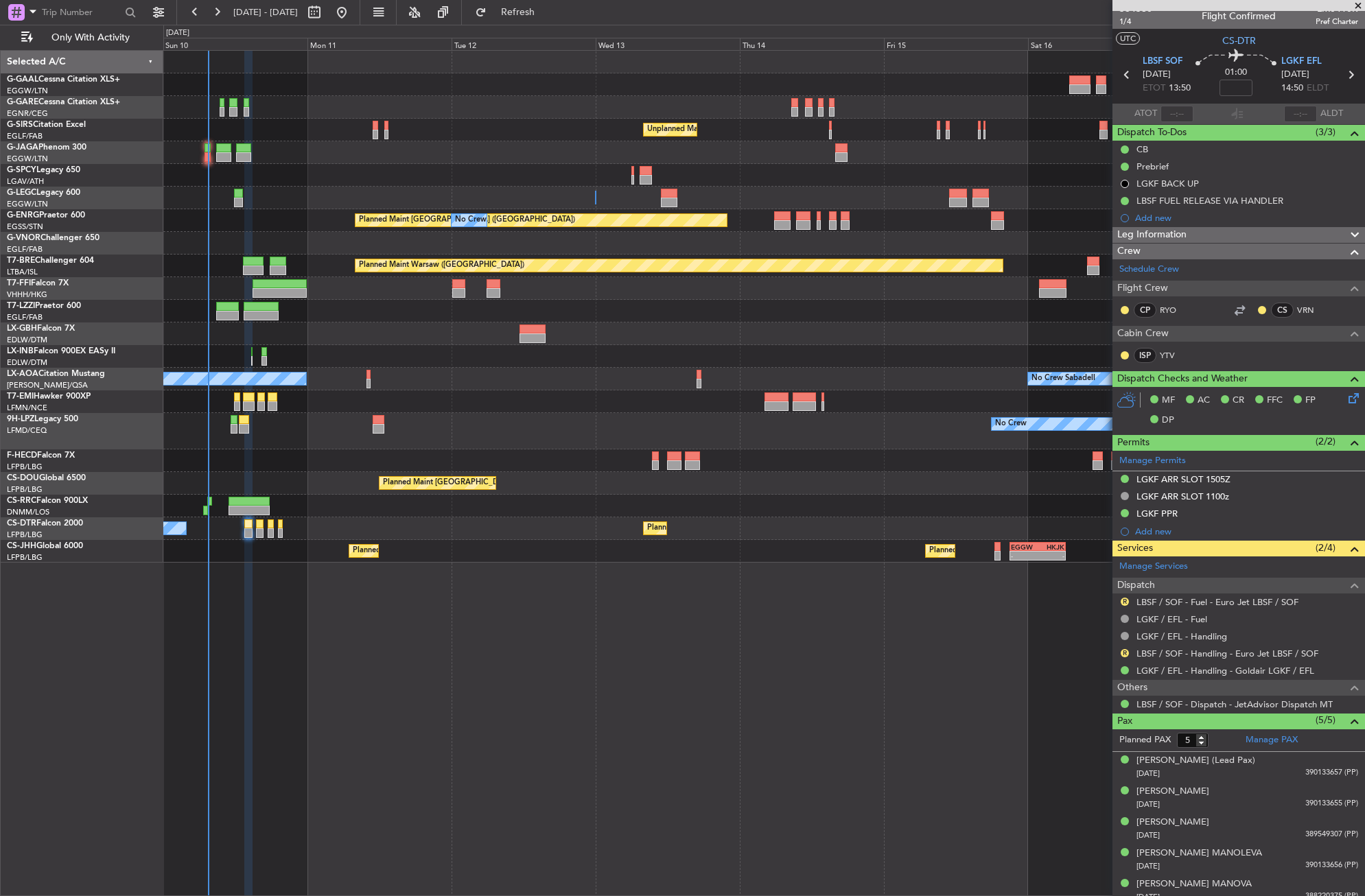
scroll to position [20, 0]
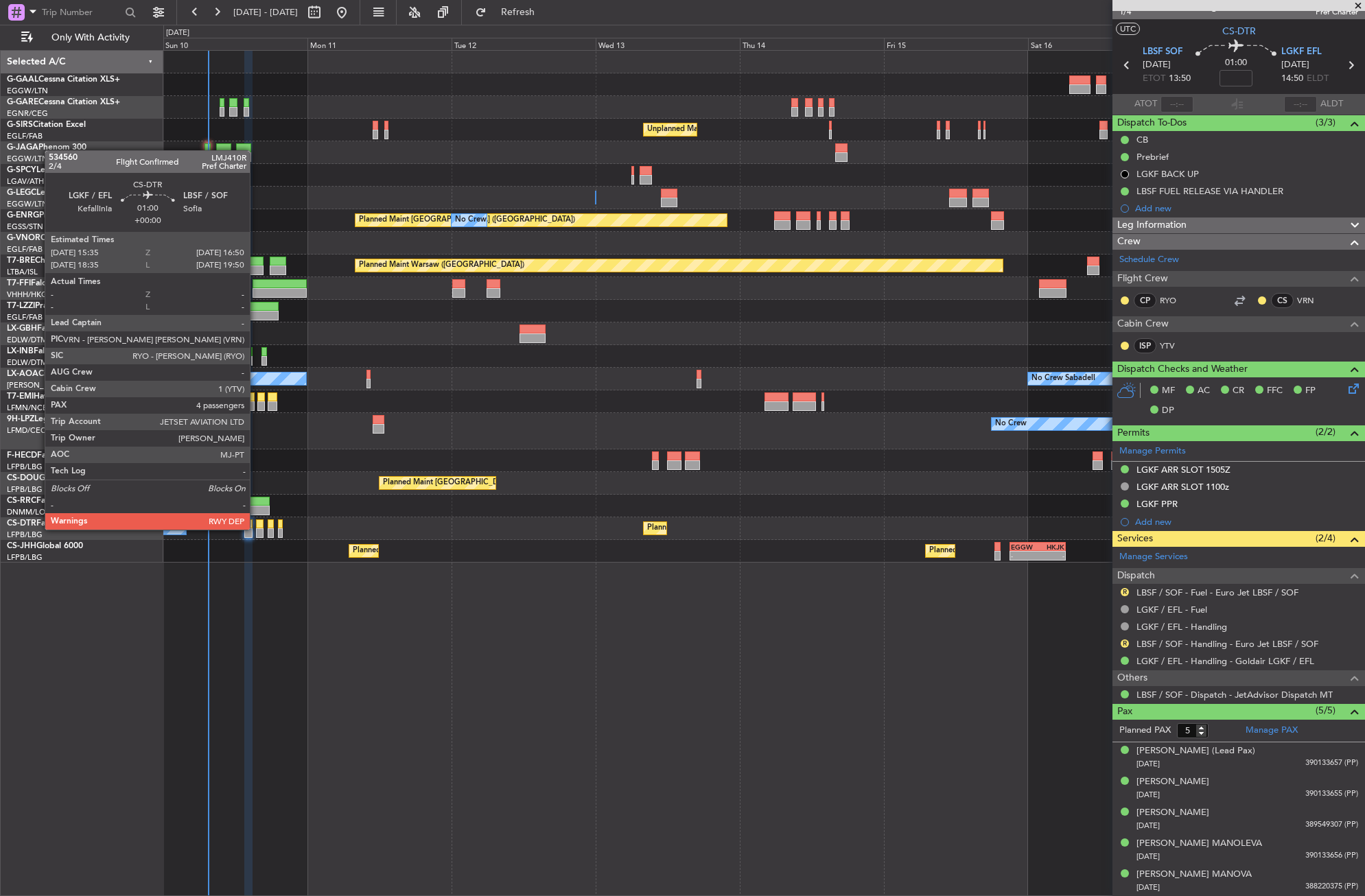
click at [256, 528] on div at bounding box center [260, 533] width 8 height 9
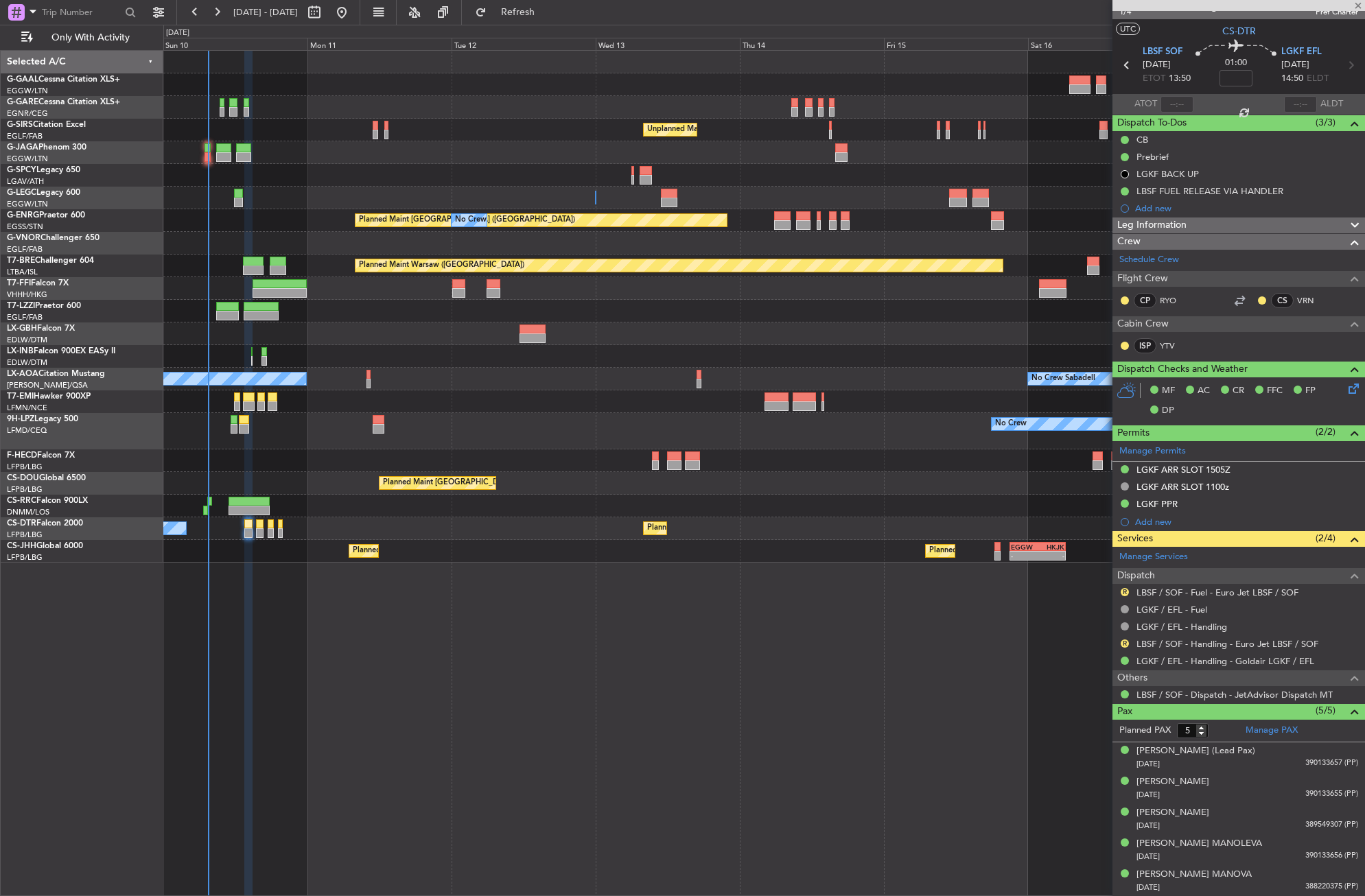
type input "4"
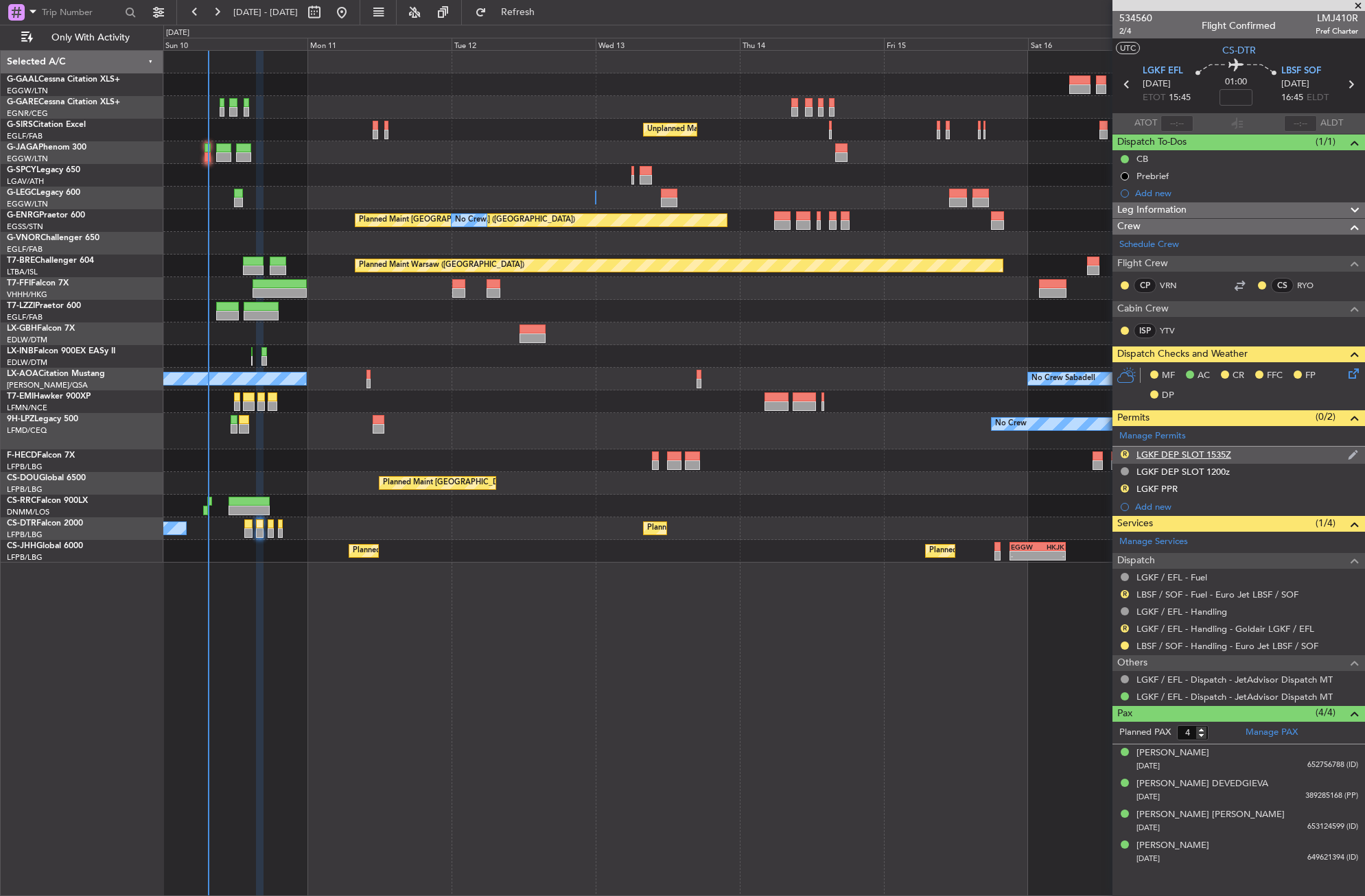
click at [1186, 457] on div "LGKF DEP SLOT 1535Z" at bounding box center [1183, 454] width 94 height 12
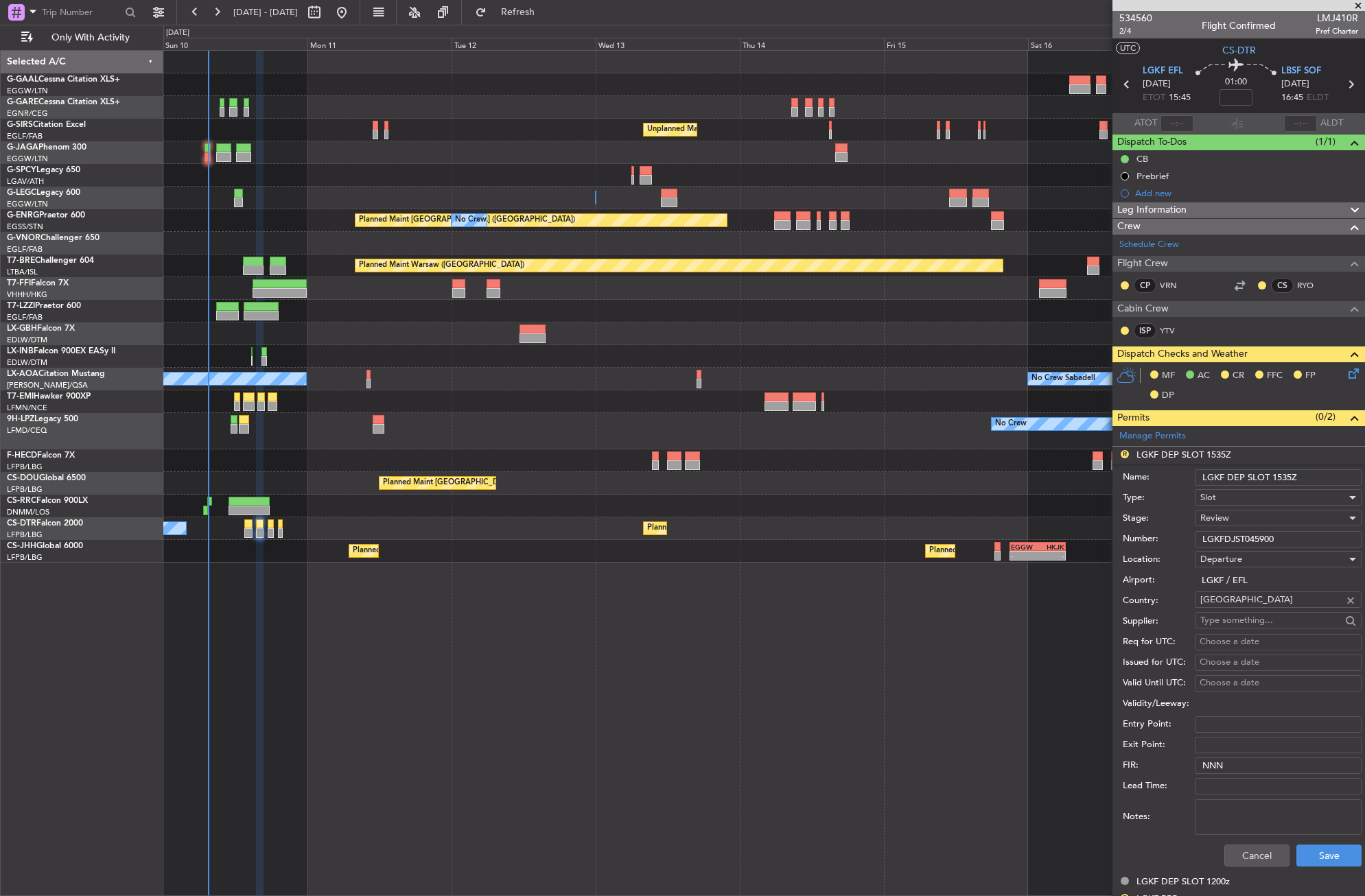
drag, startPoint x: 1281, startPoint y: 532, endPoint x: 1191, endPoint y: 541, distance: 90.4
click at [1191, 541] on div "Number: LGKFDJST045900" at bounding box center [1242, 539] width 239 height 20
paste input "text"
type input "LGKFDJST045900"
drag, startPoint x: 1191, startPoint y: 541, endPoint x: 1225, endPoint y: 521, distance: 39.4
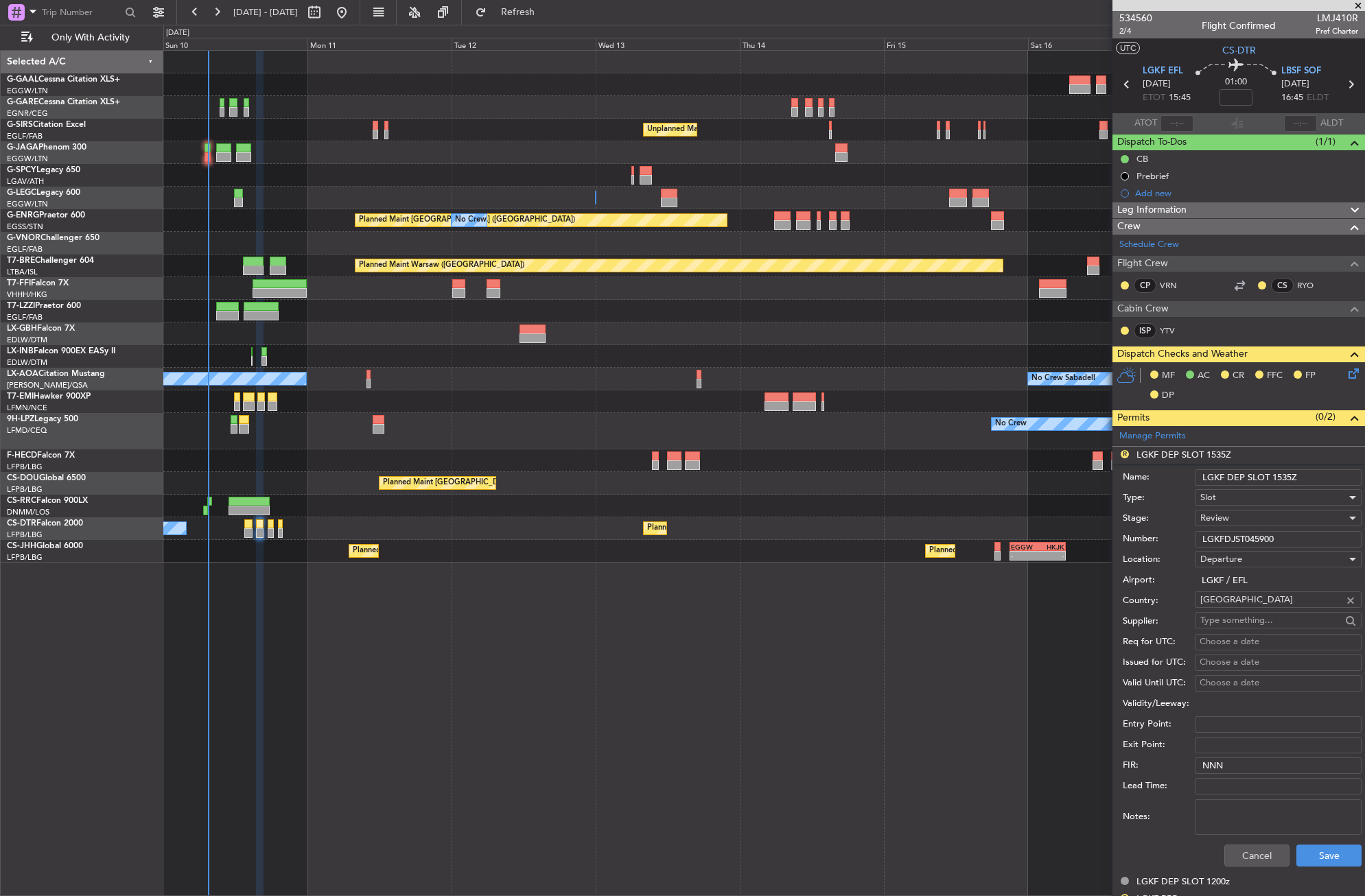
click at [1225, 521] on span "Review" at bounding box center [1214, 518] width 29 height 12
click at [1224, 629] on span "Received OK" at bounding box center [1273, 628] width 144 height 20
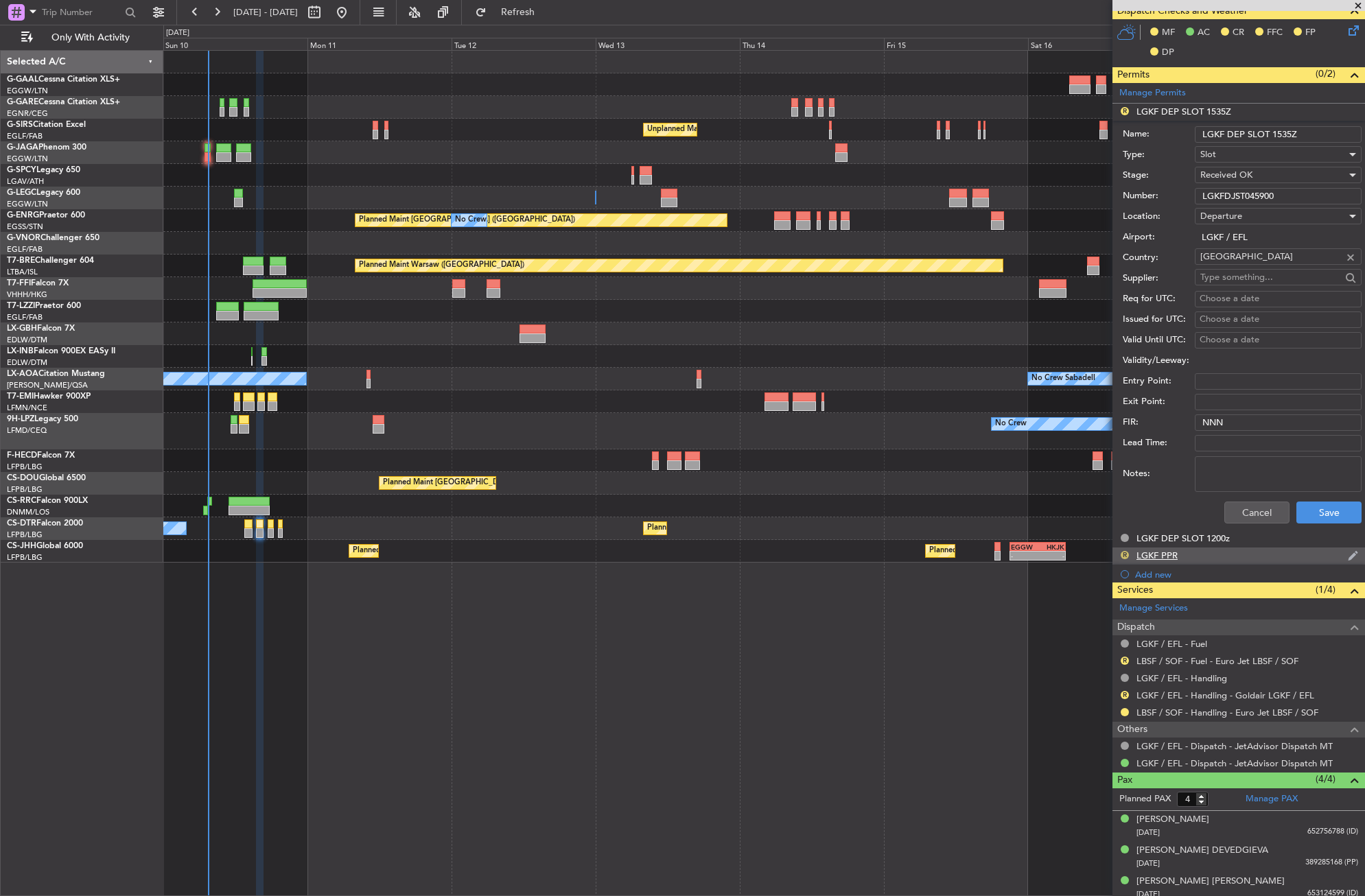
click at [1122, 555] on button "R" at bounding box center [1125, 555] width 9 height 9
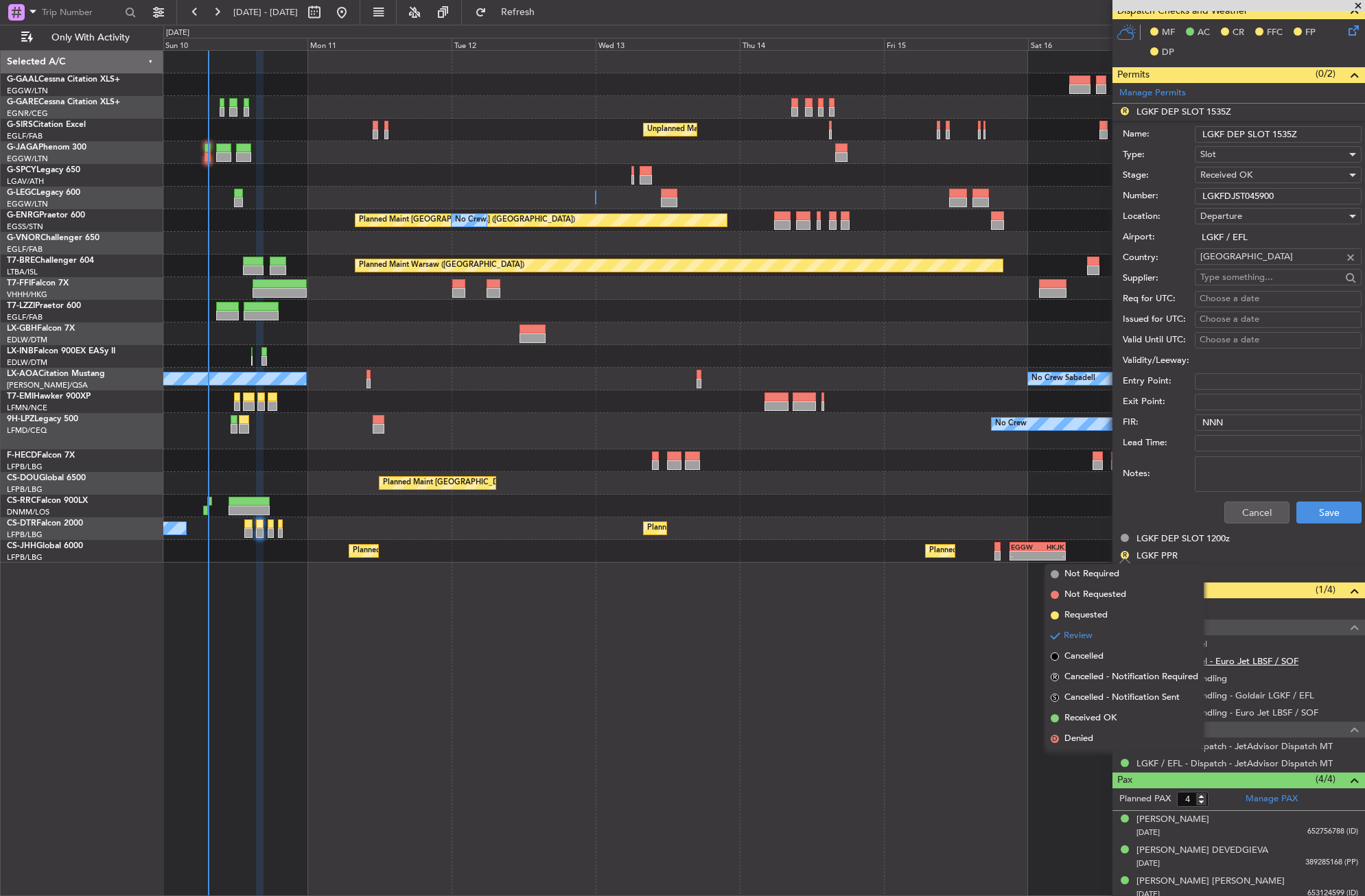
drag, startPoint x: 1117, startPoint y: 715, endPoint x: 1145, endPoint y: 661, distance: 60.8
click at [1117, 715] on li "Received OK" at bounding box center [1124, 718] width 158 height 20
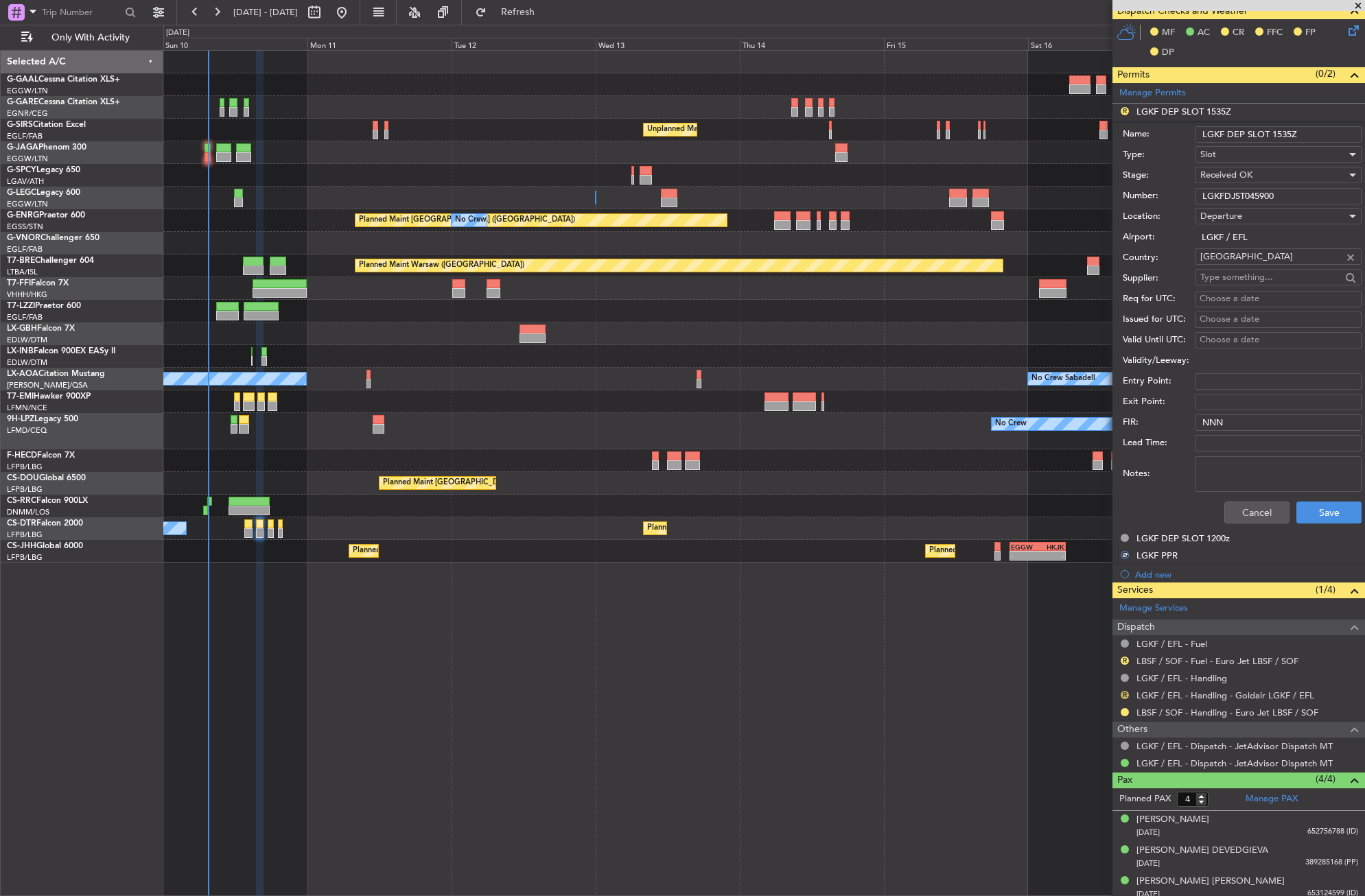
click at [1128, 697] on button "R" at bounding box center [1125, 695] width 9 height 9
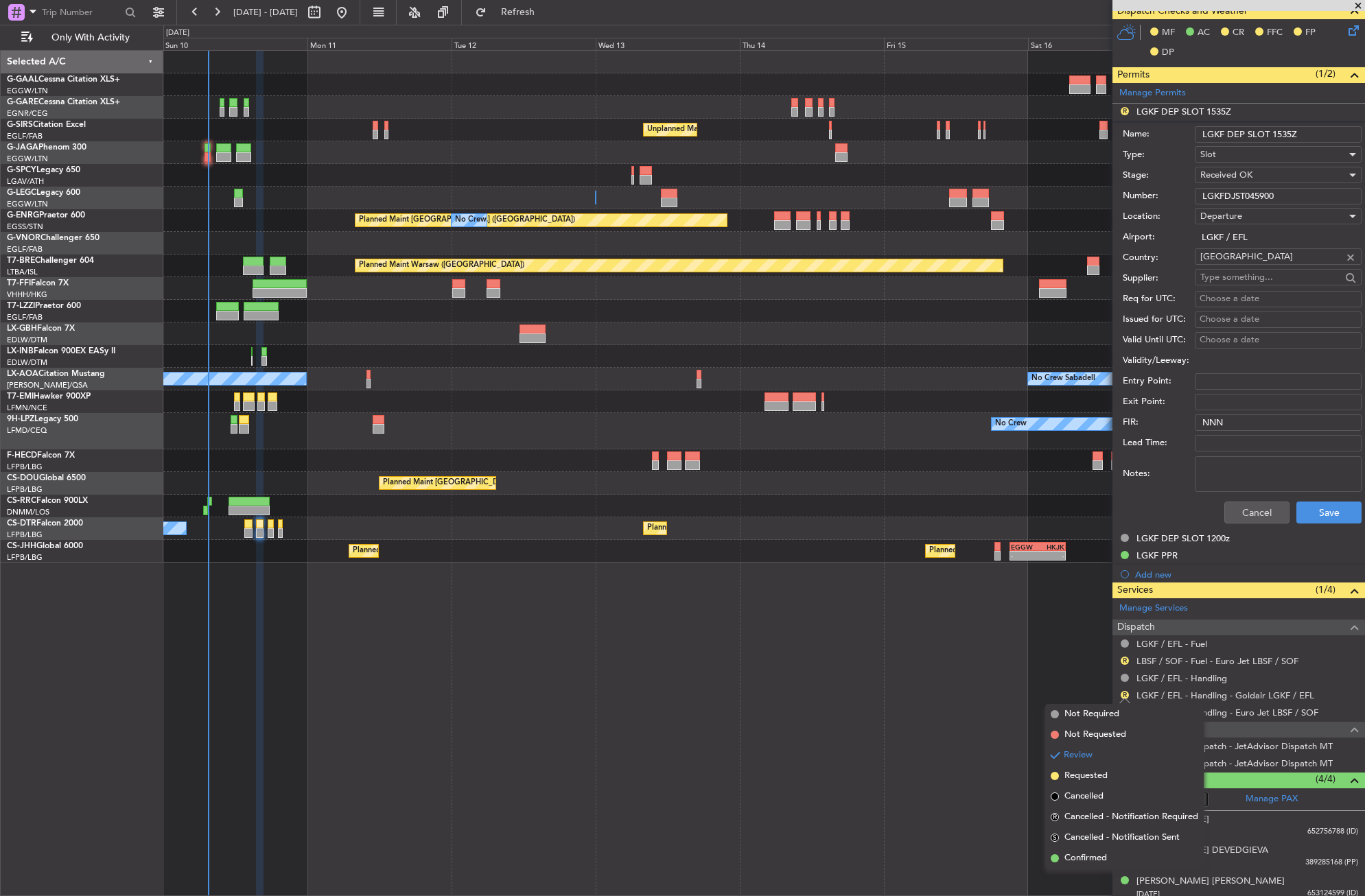
click at [1104, 857] on span "Confirmed" at bounding box center [1086, 859] width 43 height 14
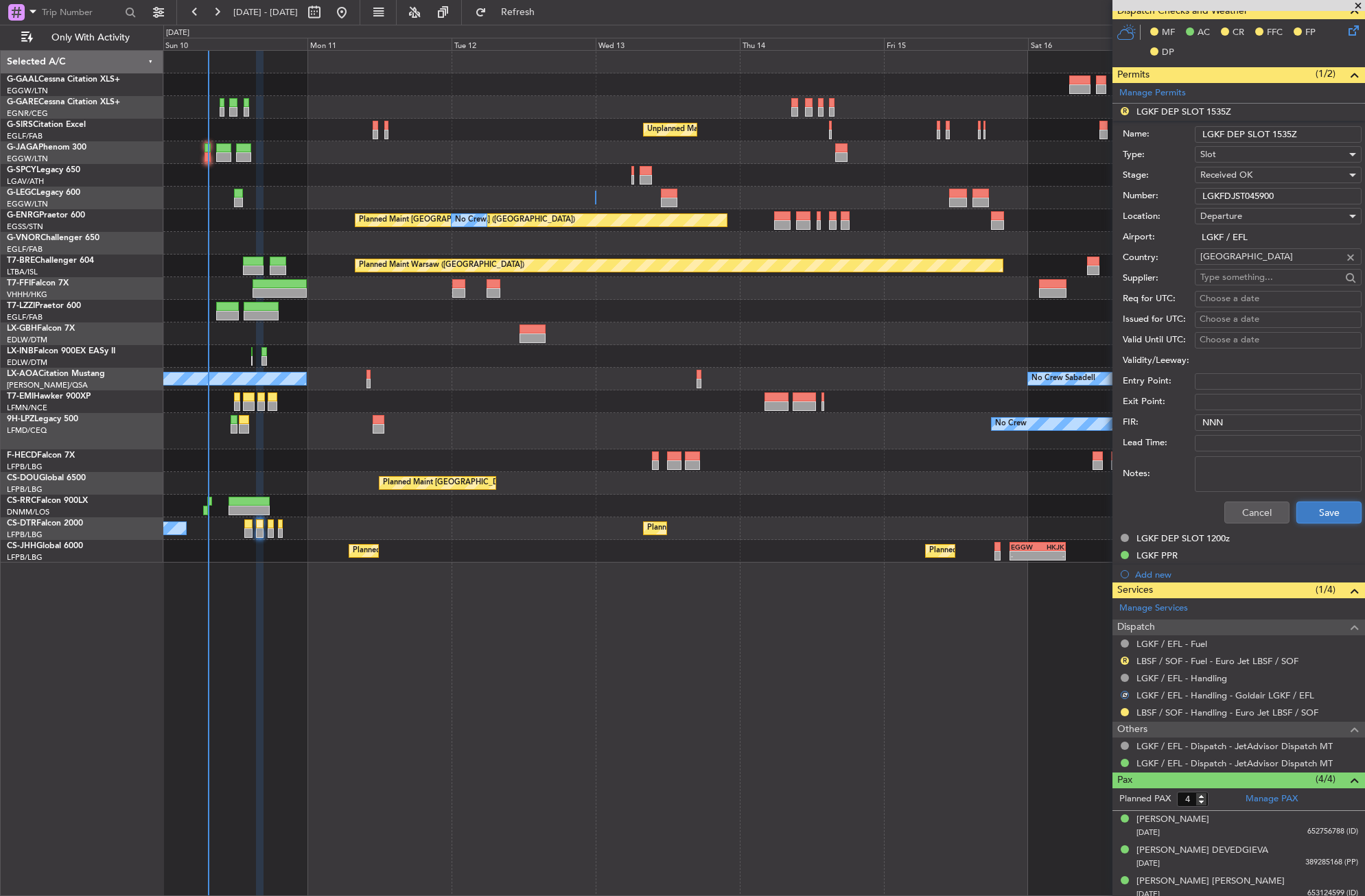
click at [1296, 518] on button "Save" at bounding box center [1329, 513] width 66 height 22
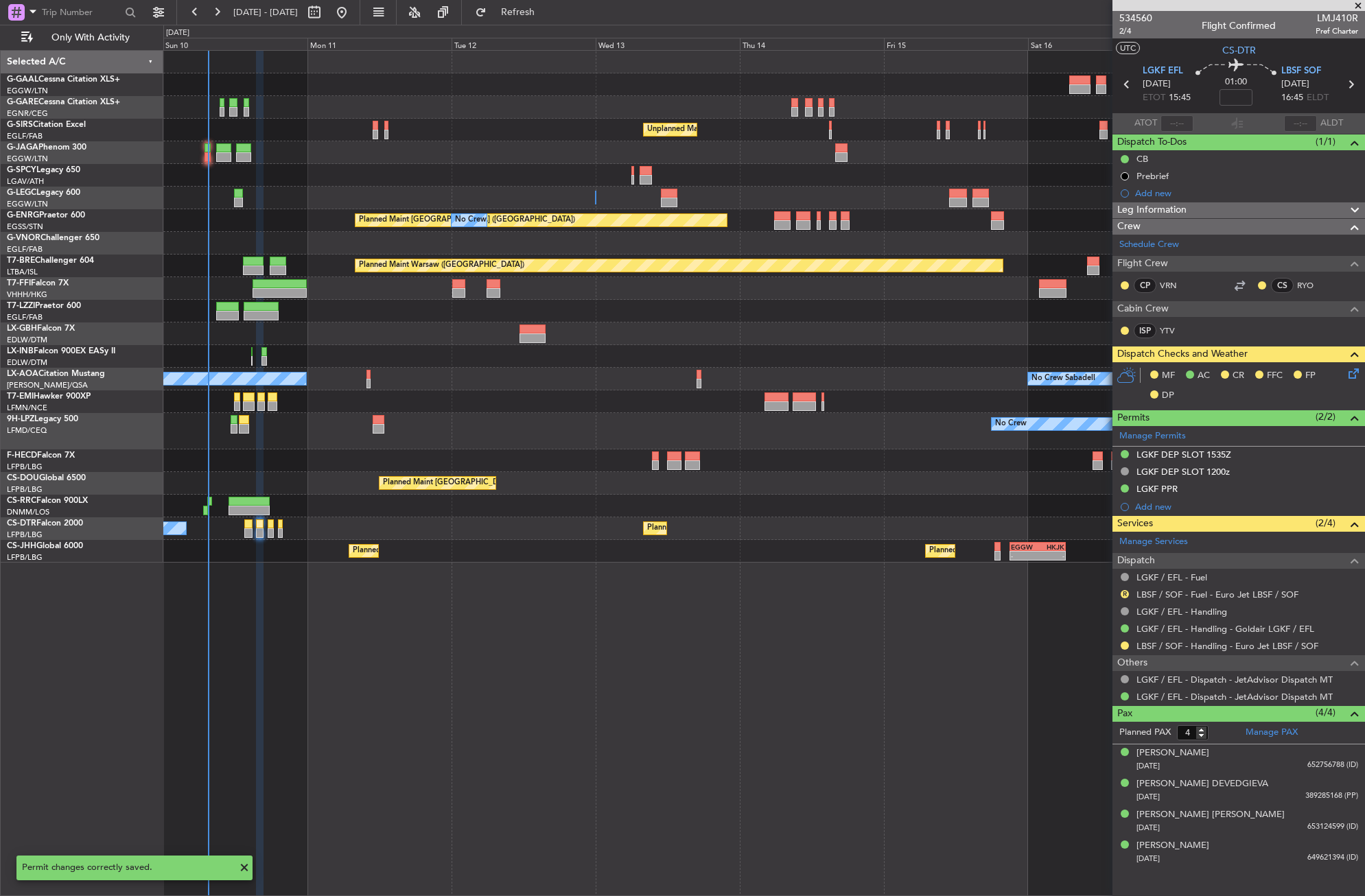
scroll to position [0, 0]
click at [1167, 489] on div "LGKF PPR" at bounding box center [1157, 489] width 41 height 12
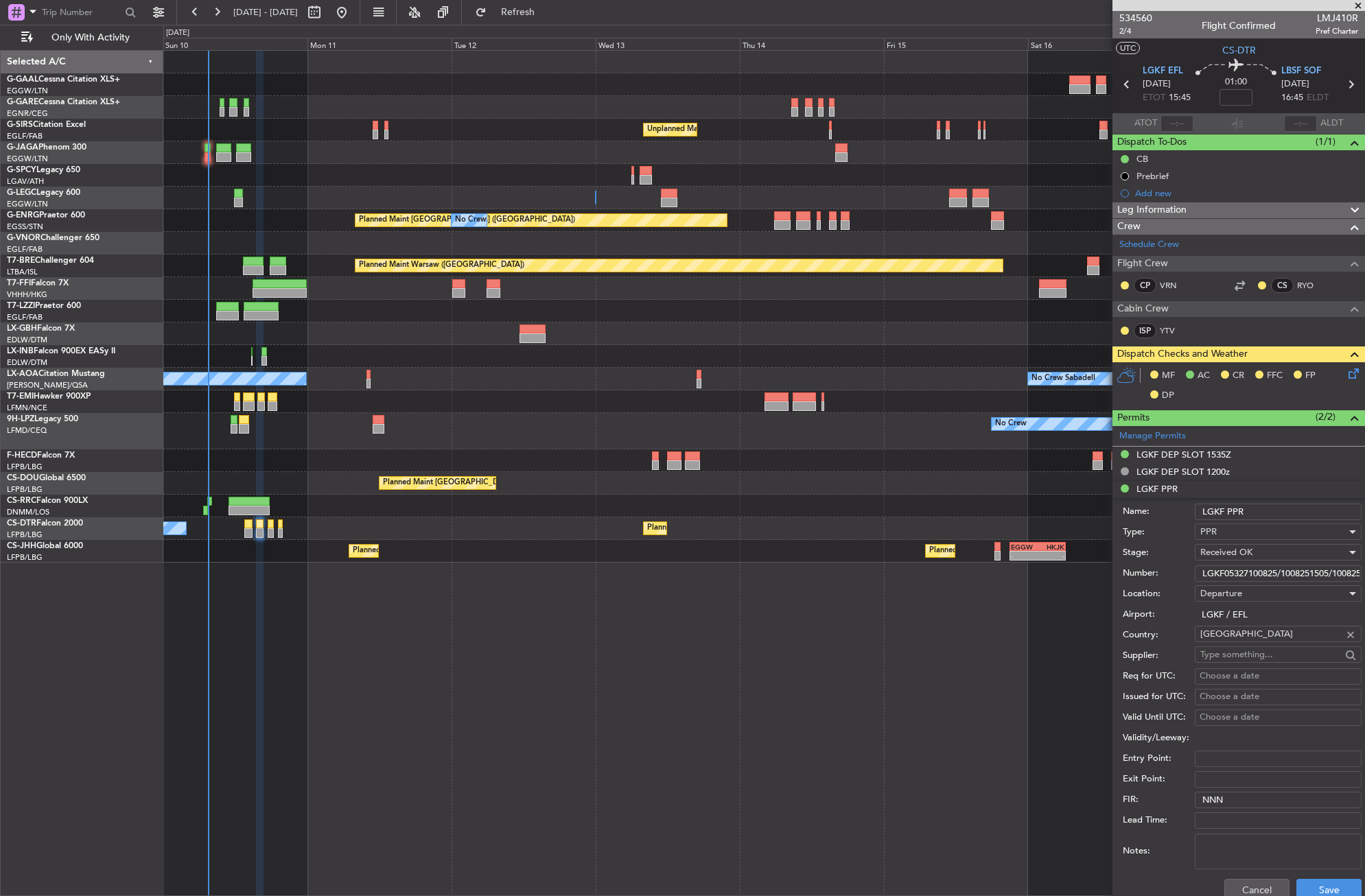
scroll to position [0, 37]
drag, startPoint x: 1200, startPoint y: 576, endPoint x: 1367, endPoint y: 581, distance: 167.1
click at [1364, 581] on html "10 Aug 2025 - 18 Aug 2025 Refresh Quick Links Only With Activity No Crew Unplan…" at bounding box center [682, 448] width 1365 height 896
click at [1313, 885] on button "Save" at bounding box center [1329, 890] width 66 height 22
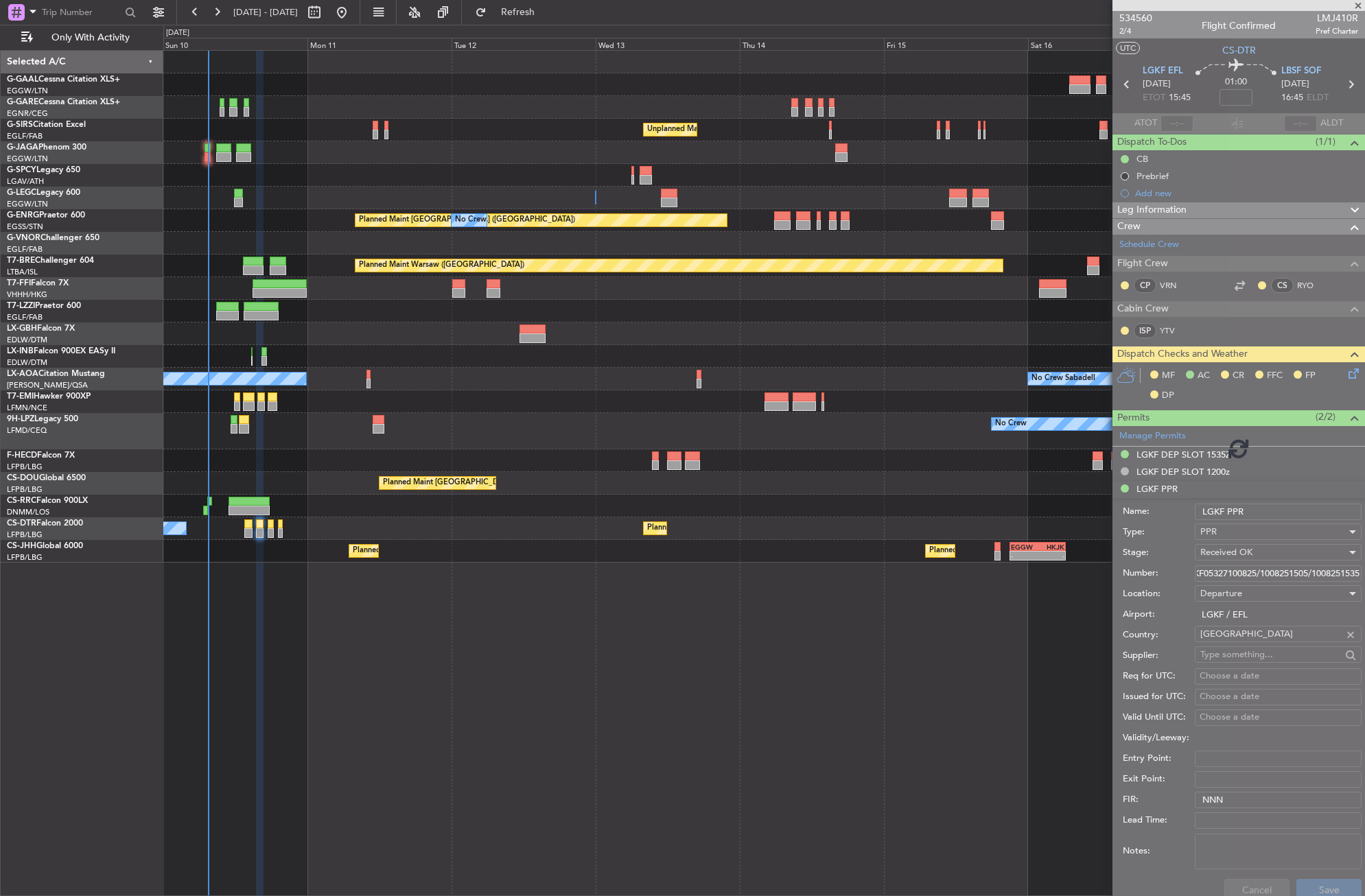
scroll to position [0, 0]
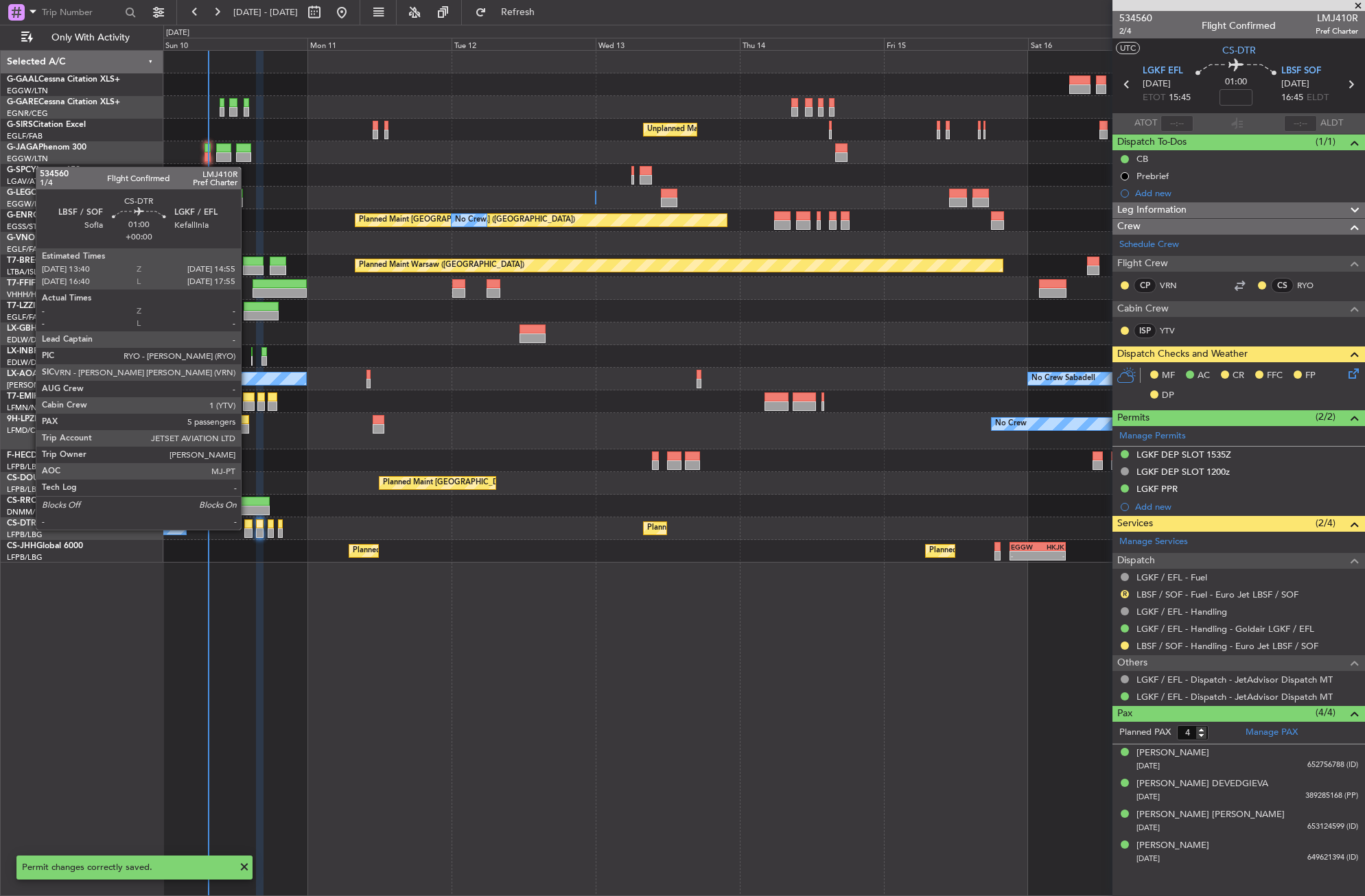
click at [247, 528] on div at bounding box center [248, 533] width 8 height 9
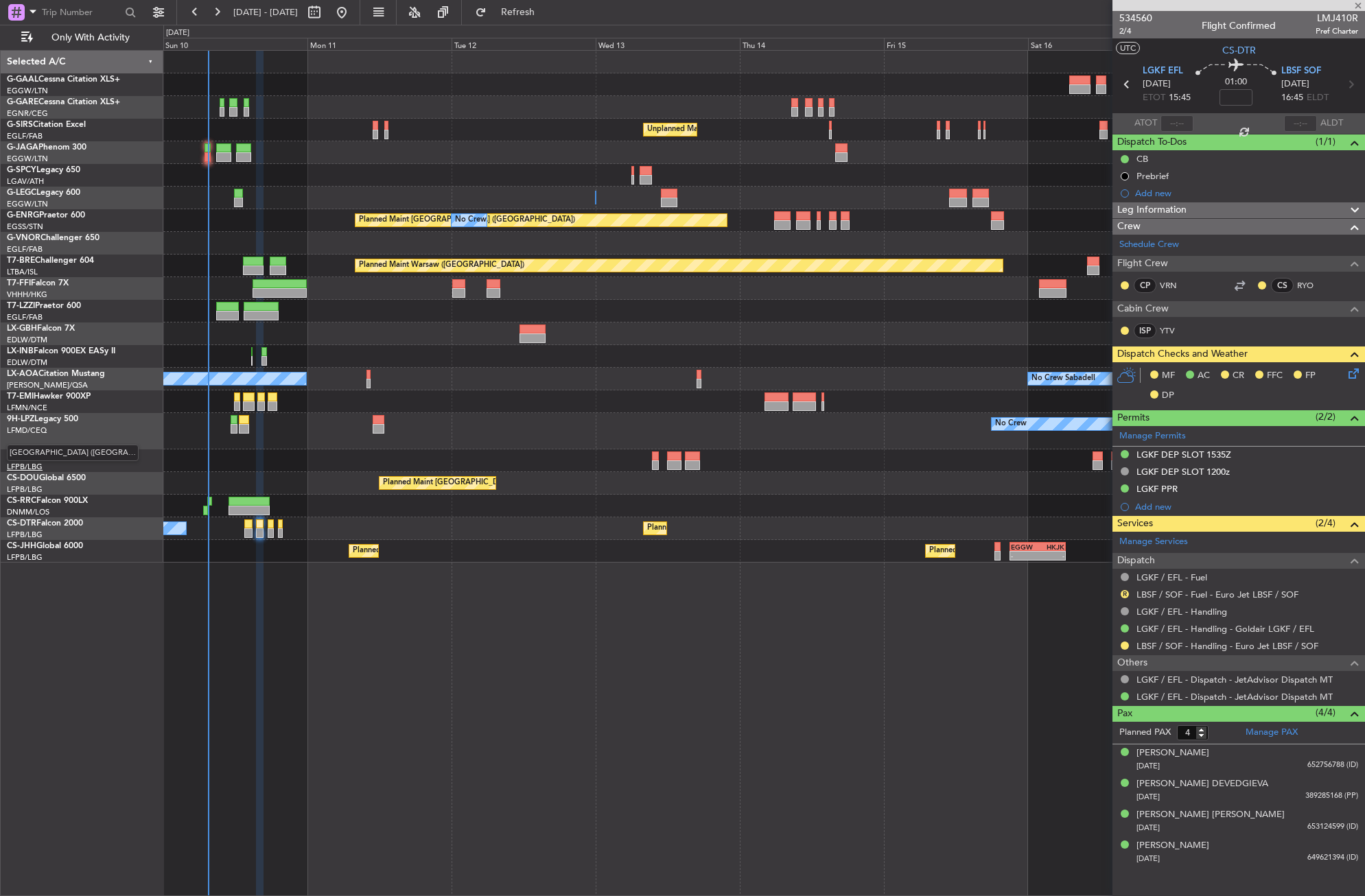
type input "5"
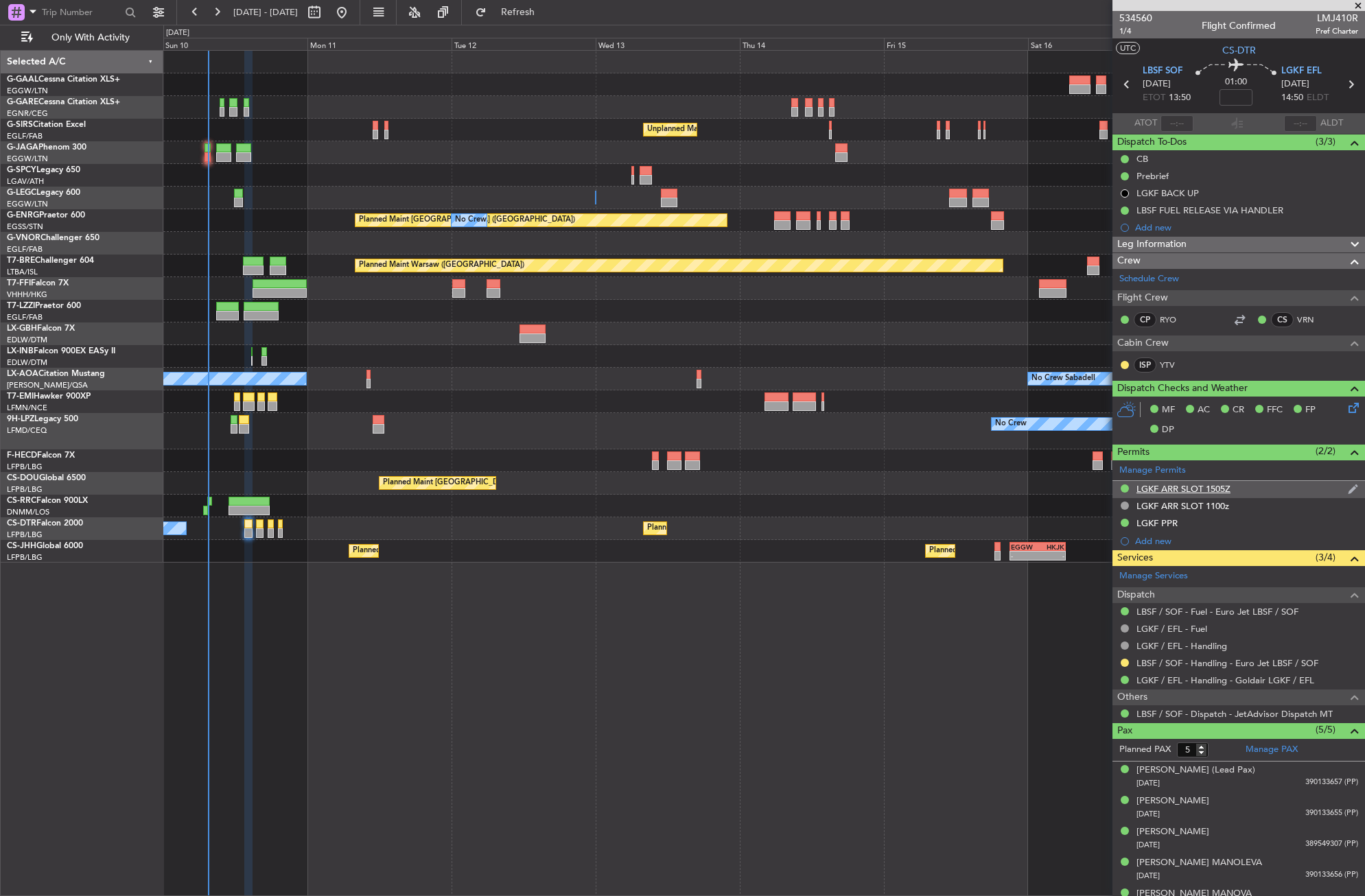
click at [1166, 489] on div "LGKF ARR SLOT 1505Z" at bounding box center [1183, 489] width 94 height 12
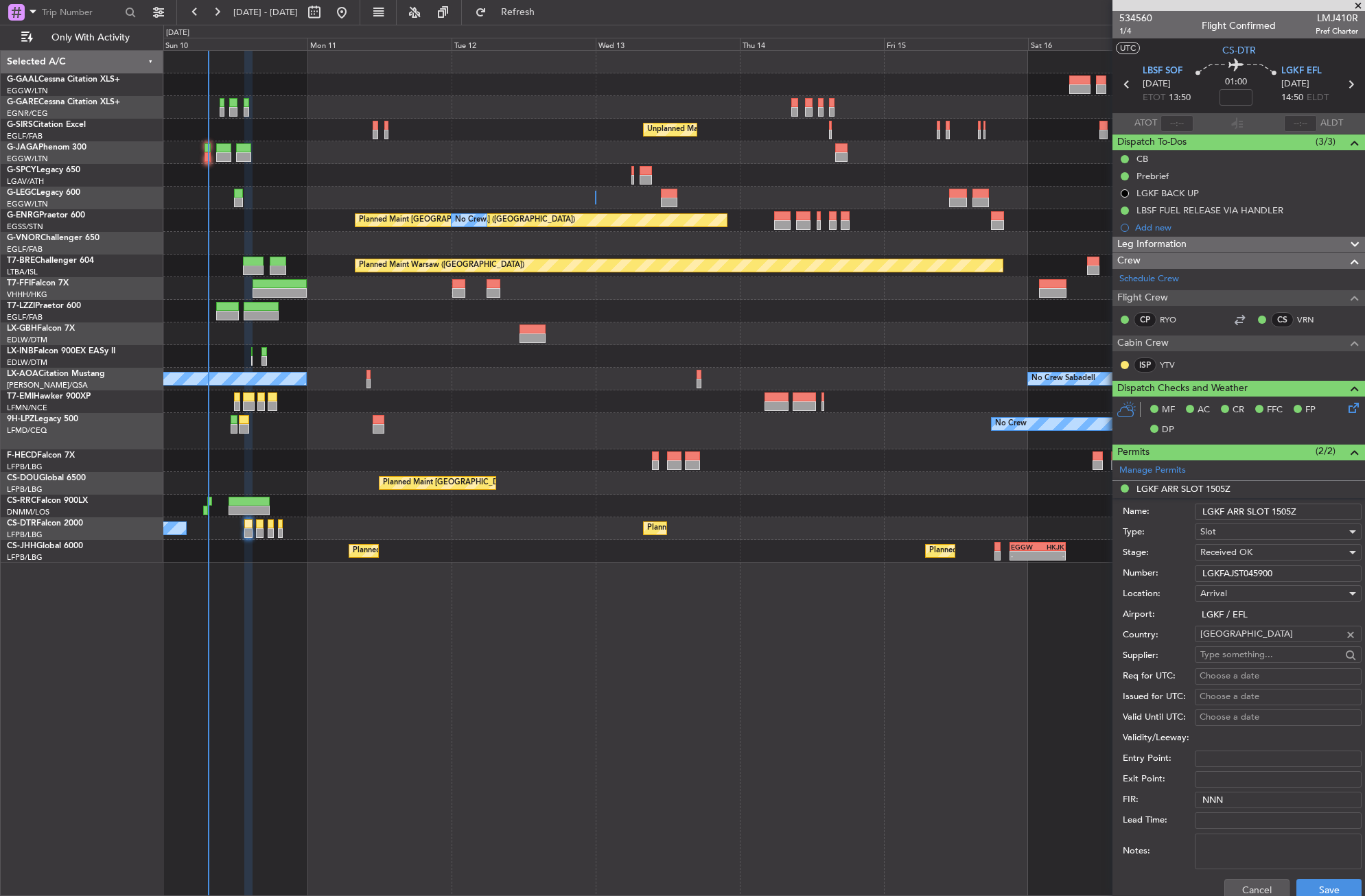
drag, startPoint x: 1278, startPoint y: 567, endPoint x: 1184, endPoint y: 571, distance: 94.1
click at [1184, 571] on div "Number: LGKFAJST045900" at bounding box center [1242, 574] width 239 height 20
paste input "text"
type input "LGKFAJST045900"
click at [1296, 885] on button "Save" at bounding box center [1329, 890] width 66 height 22
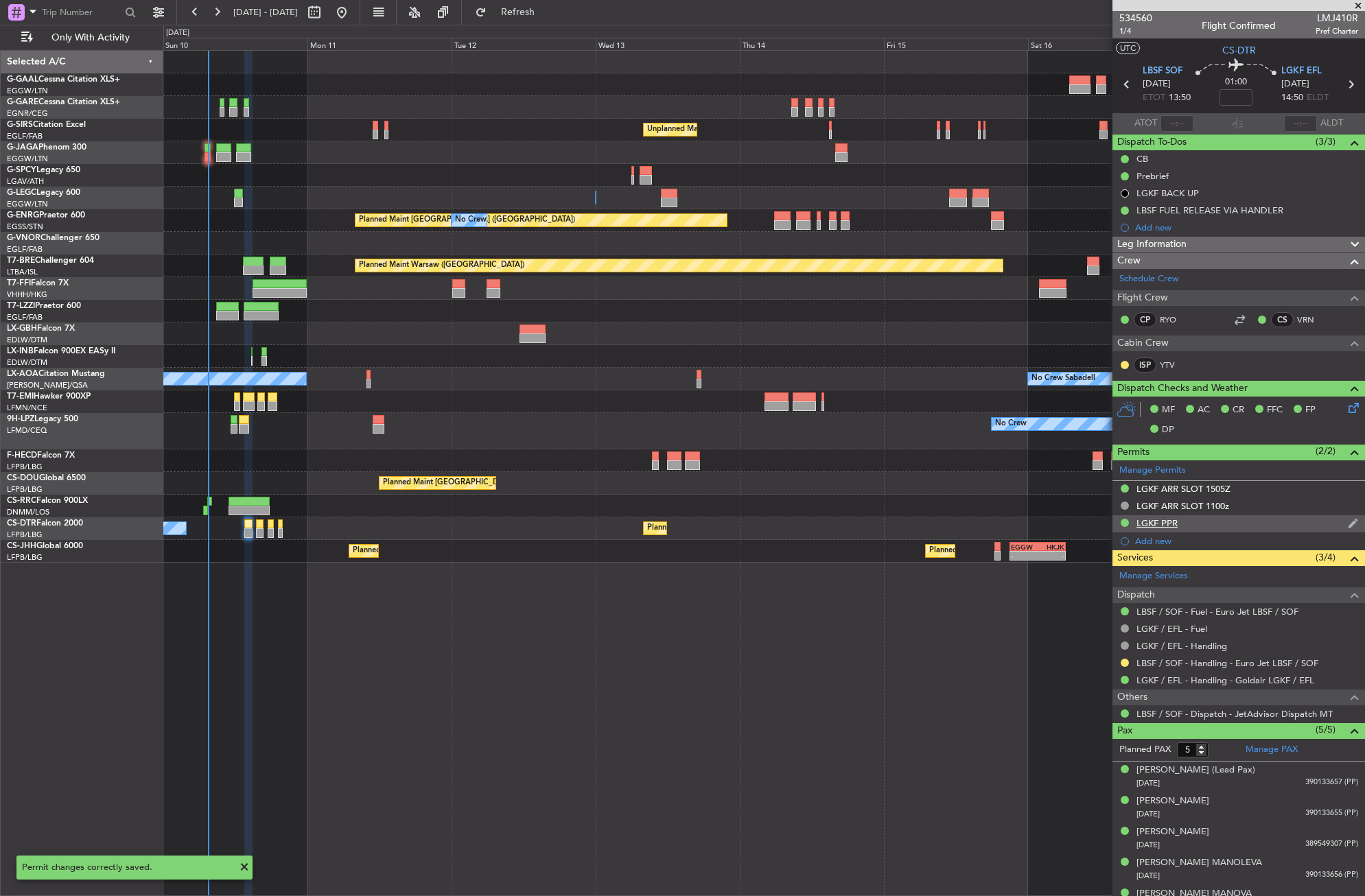
click at [1157, 520] on div "LGKF PPR" at bounding box center [1157, 523] width 41 height 12
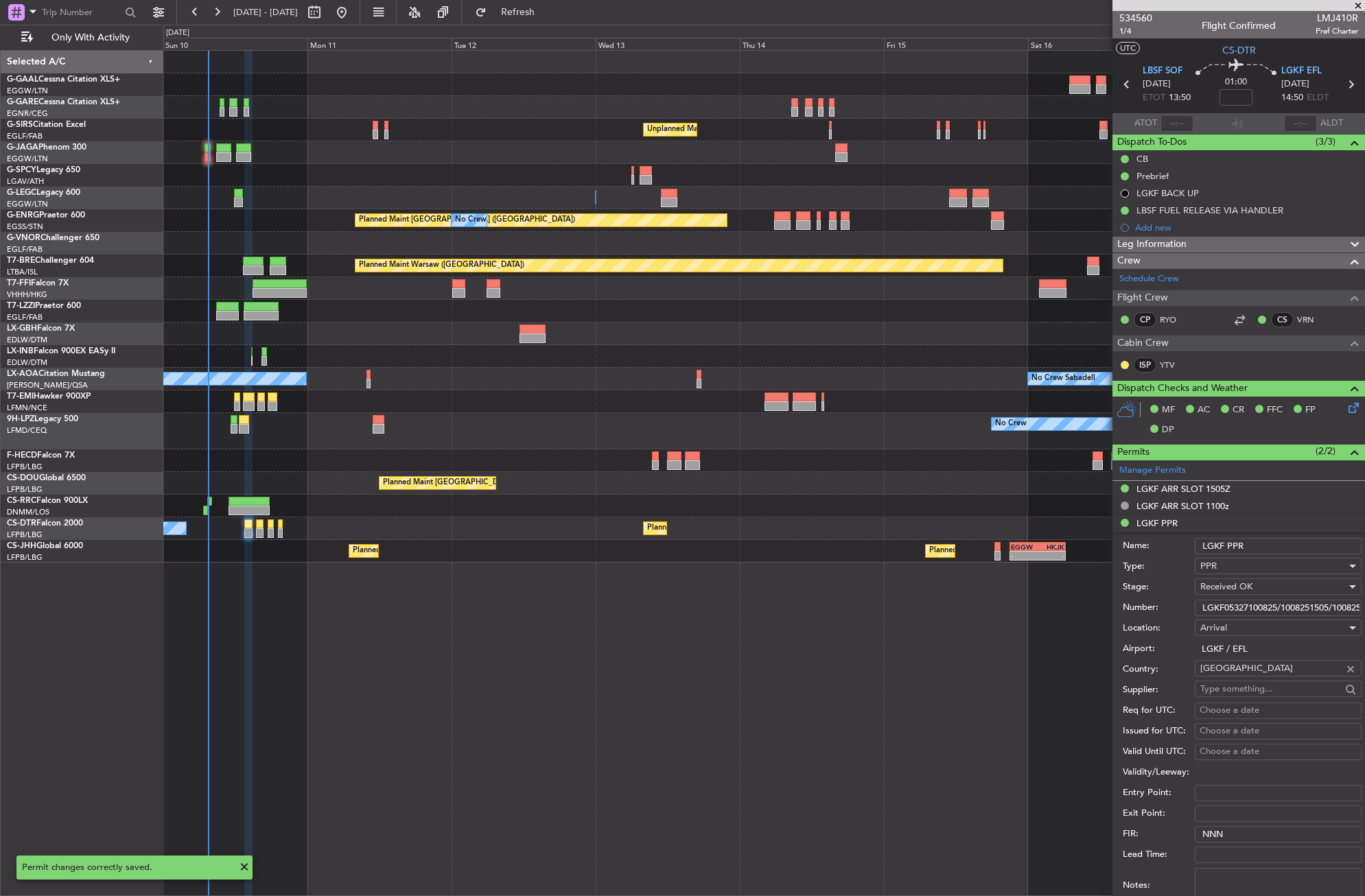
scroll to position [0, 37]
drag, startPoint x: 1196, startPoint y: 608, endPoint x: 1367, endPoint y: 610, distance: 171.0
click at [1364, 610] on html "10 Aug 2025 - 18 Aug 2025 Refresh Quick Links Only With Activity No Crew Unplan…" at bounding box center [682, 448] width 1365 height 896
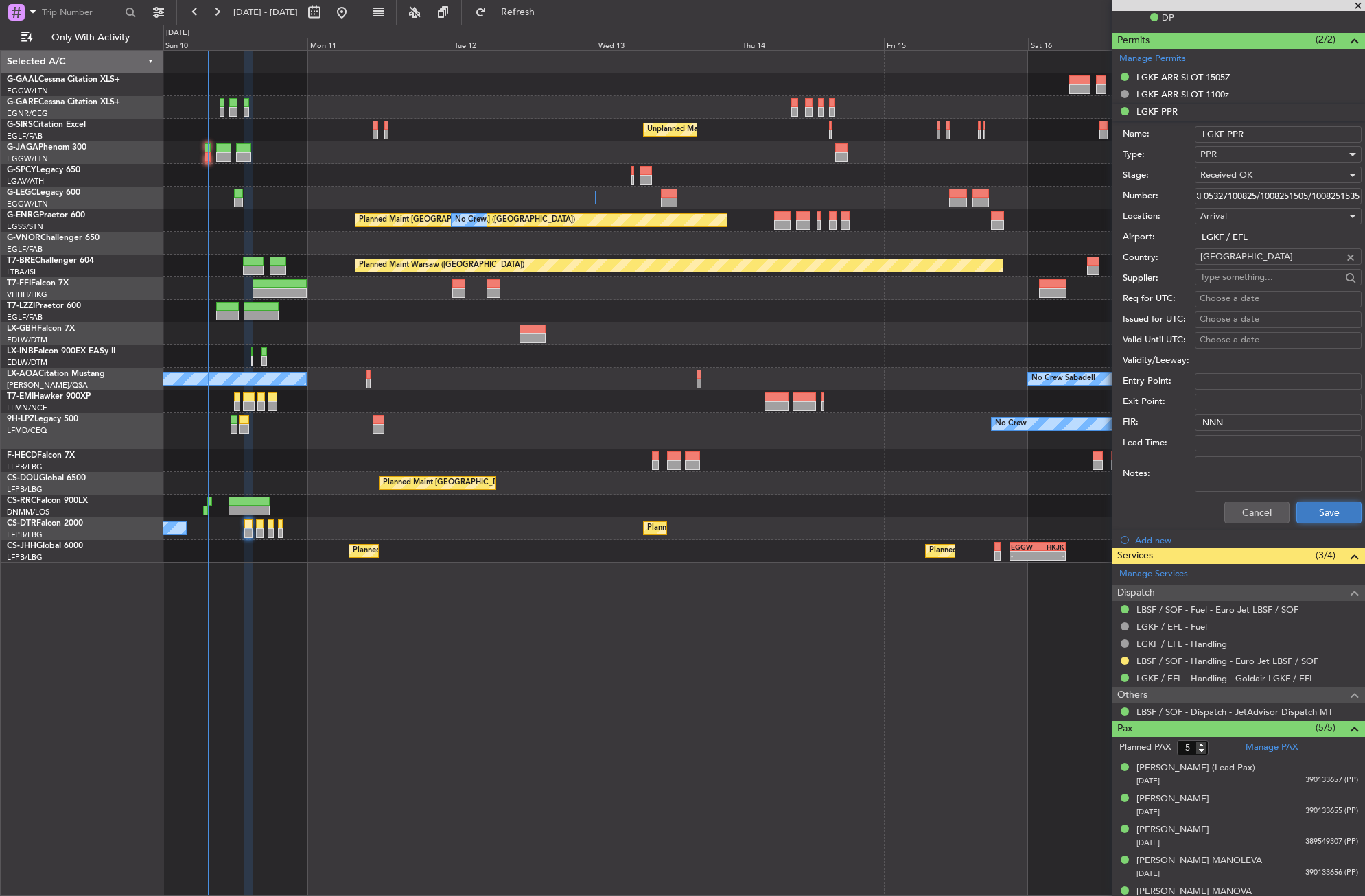
click at [1304, 503] on button "Save" at bounding box center [1329, 513] width 66 height 22
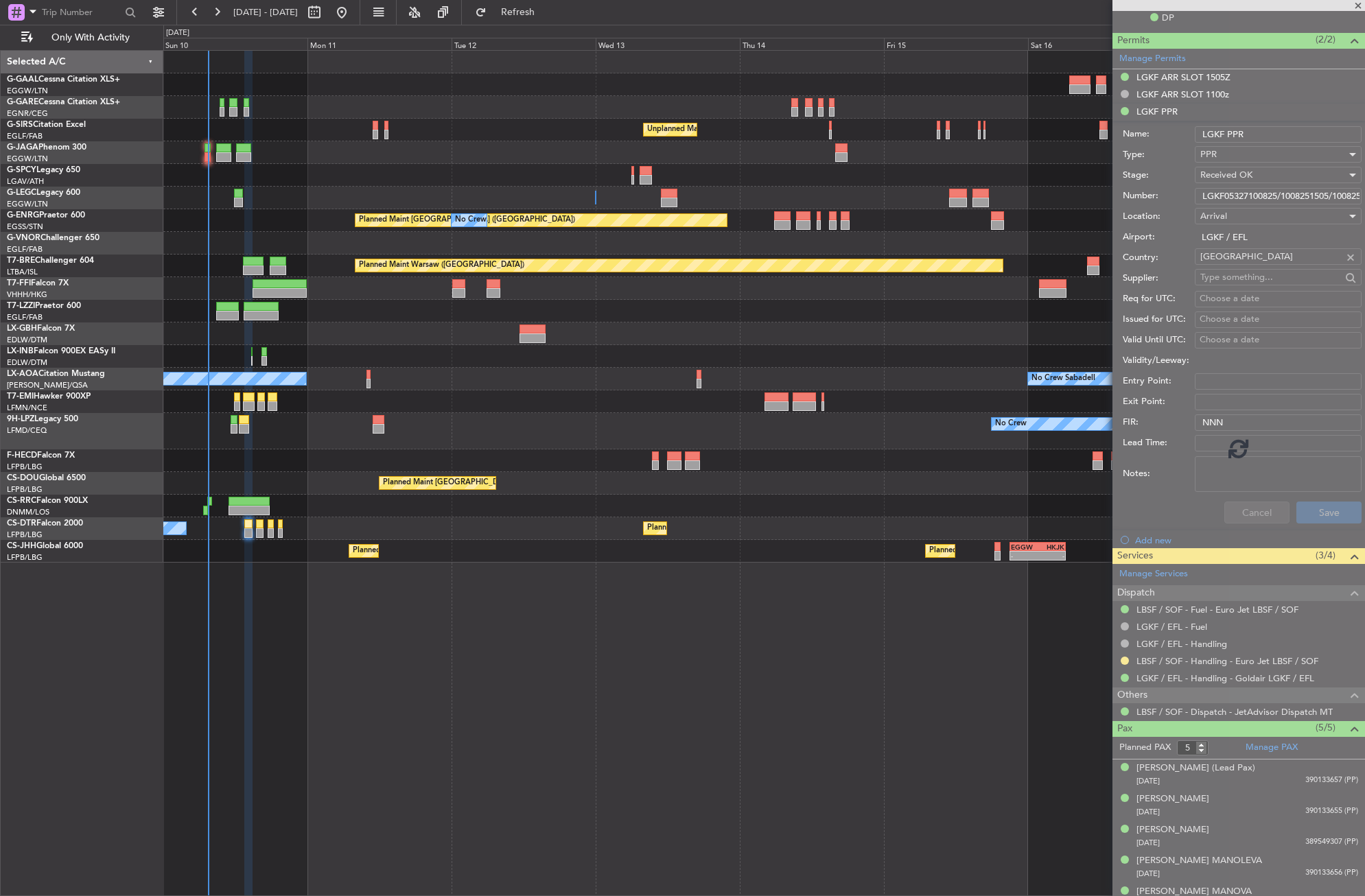
scroll to position [20, 0]
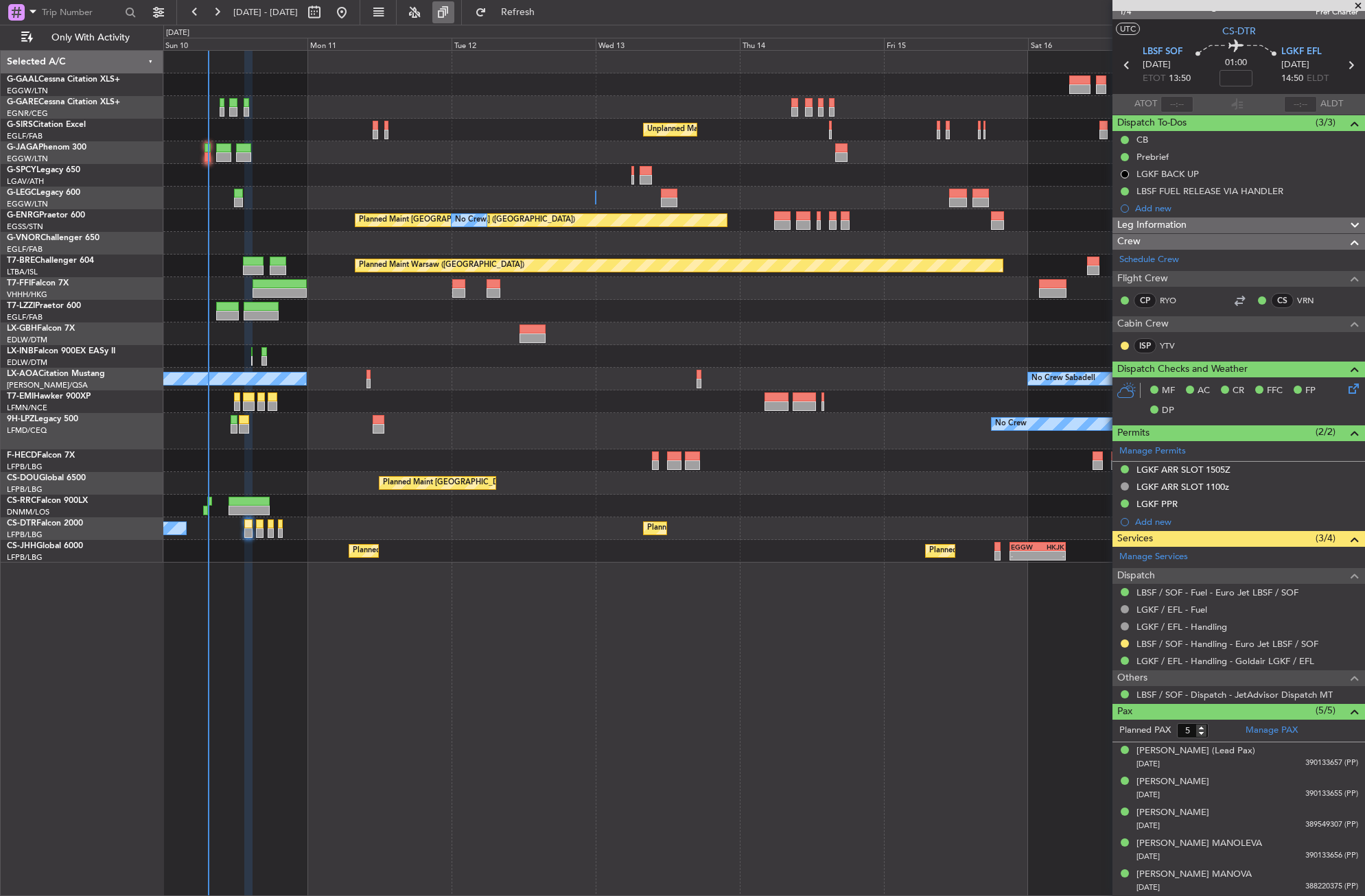
drag, startPoint x: 541, startPoint y: 12, endPoint x: 494, endPoint y: 5, distance: 47.5
click at [541, 12] on span "Refresh" at bounding box center [518, 12] width 58 height 9
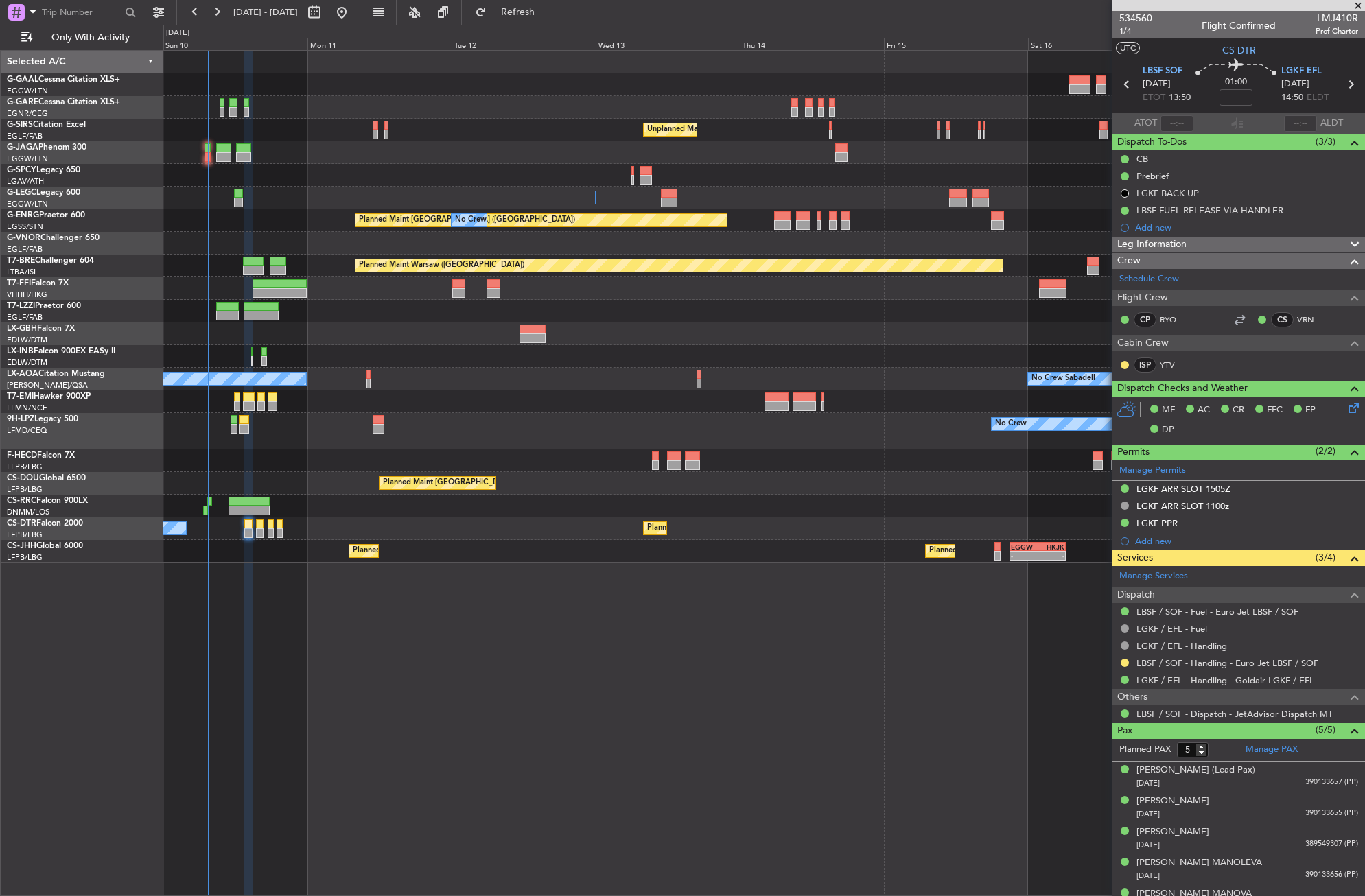
scroll to position [20, 0]
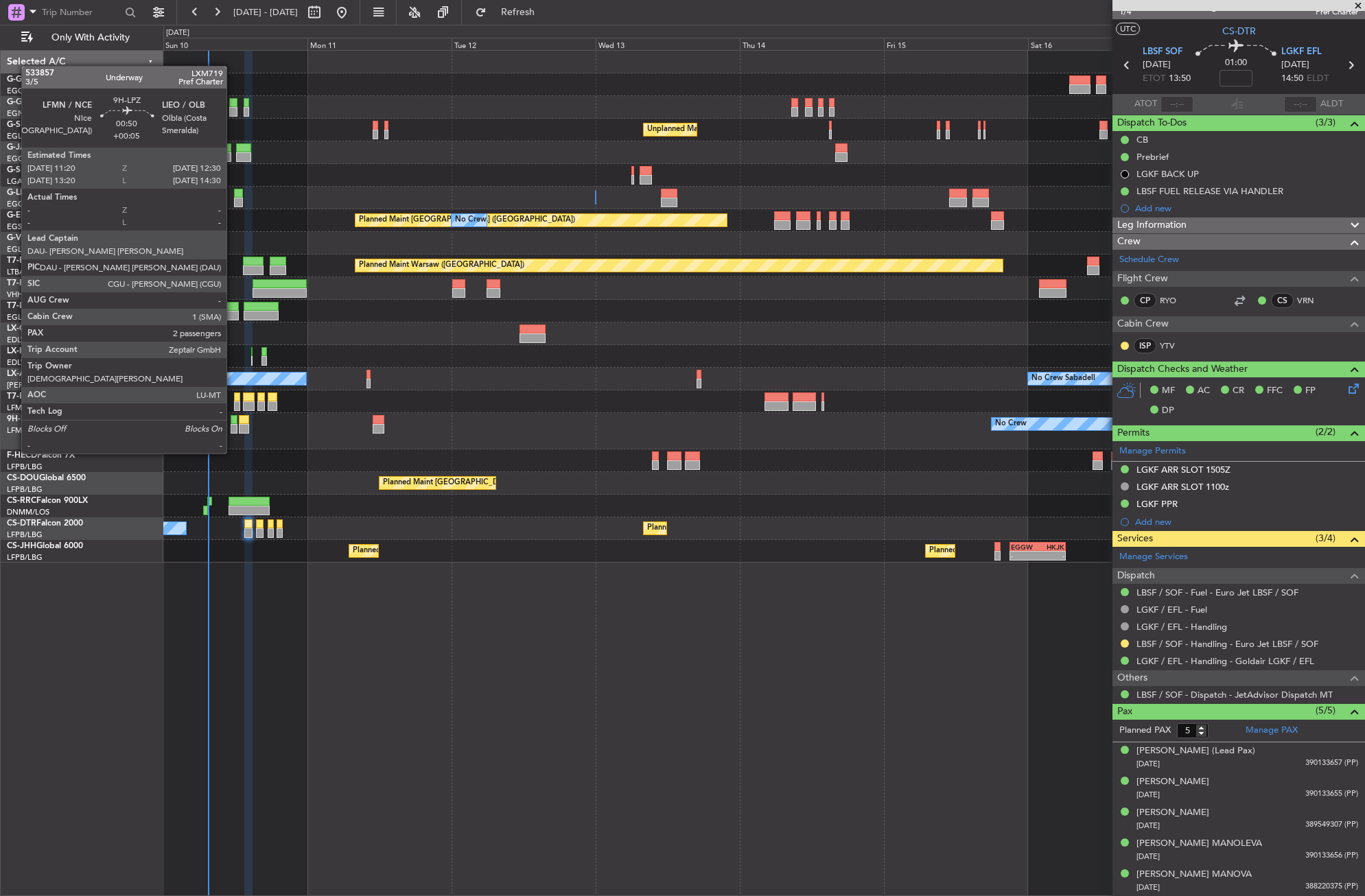
click at [233, 428] on div at bounding box center [234, 428] width 8 height 9
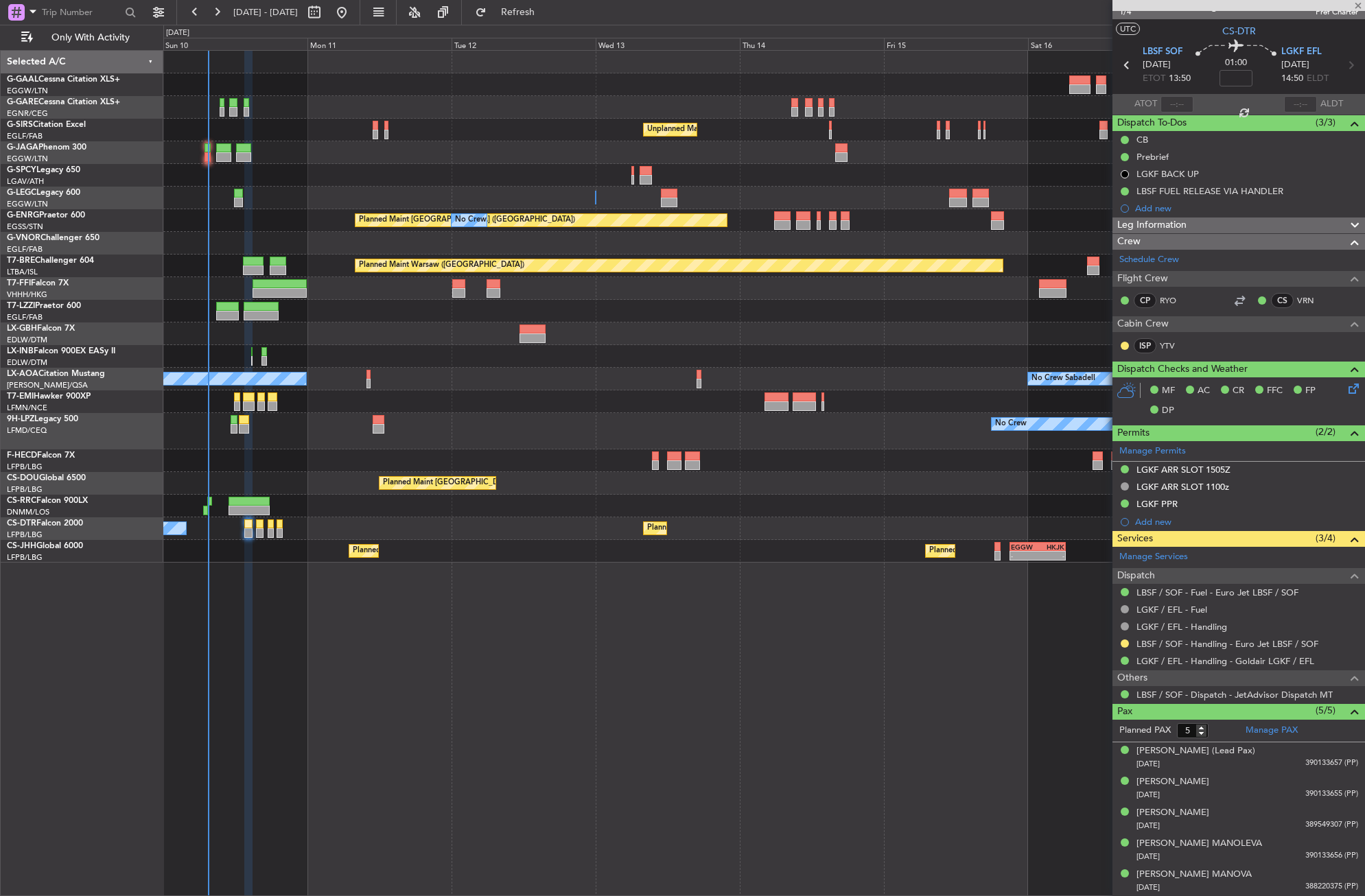
type input "+00:05"
type input "2"
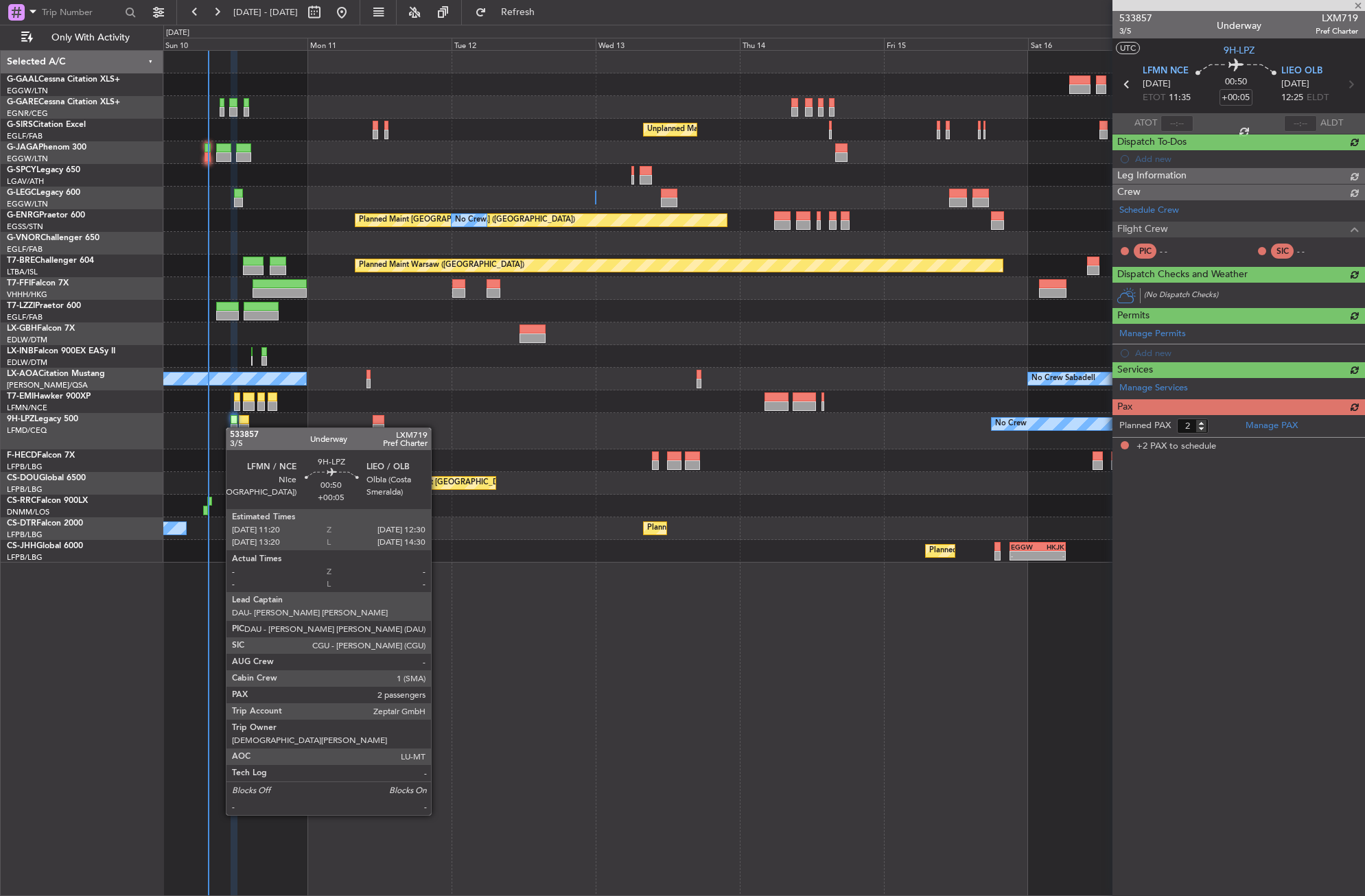
scroll to position [0, 0]
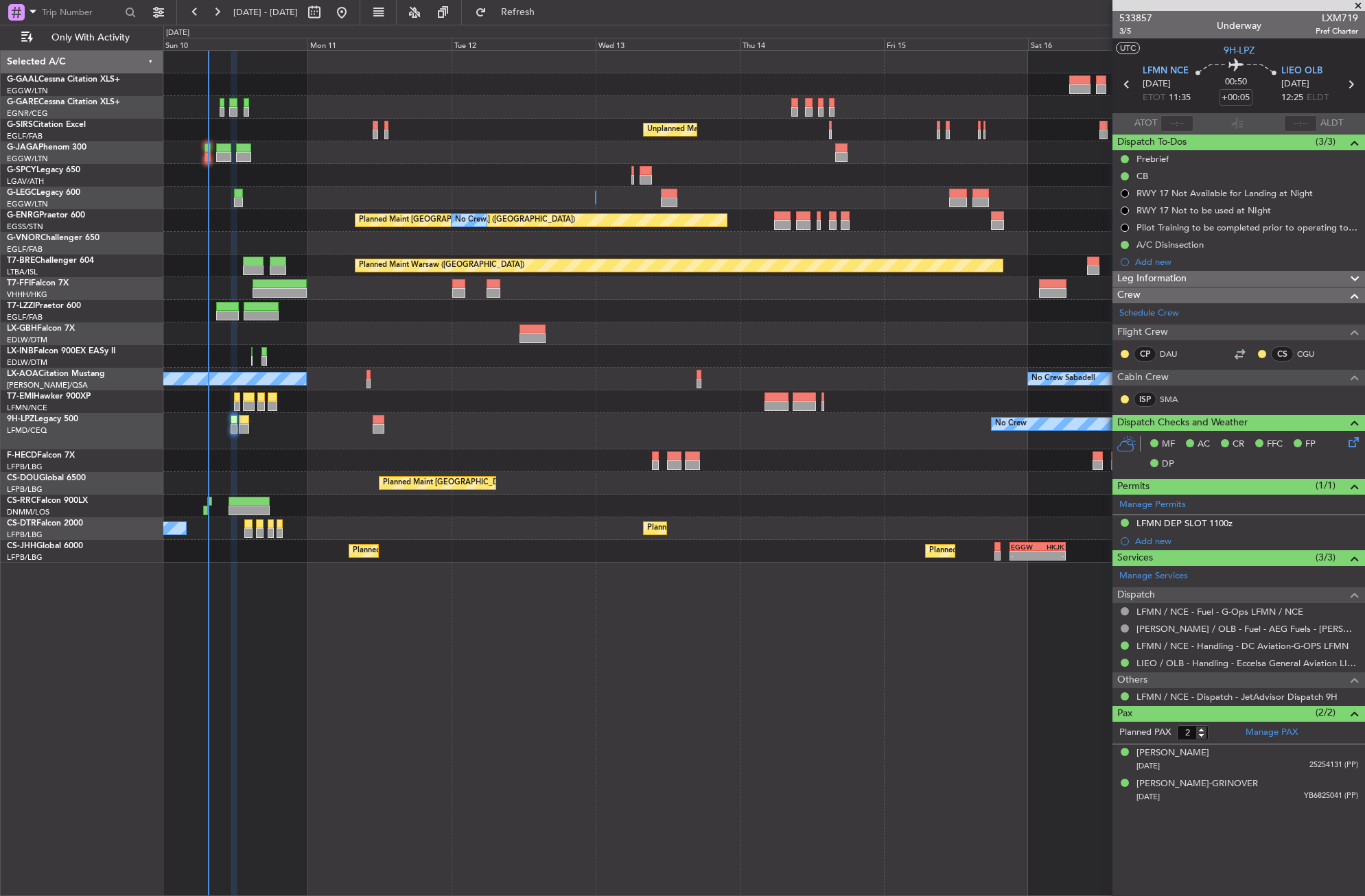
click at [534, 575] on div "No Crew Unplanned Maint [GEOGRAPHIC_DATA] ([GEOGRAPHIC_DATA]) A/C Unavailable […" at bounding box center [764, 473] width 1202 height 846
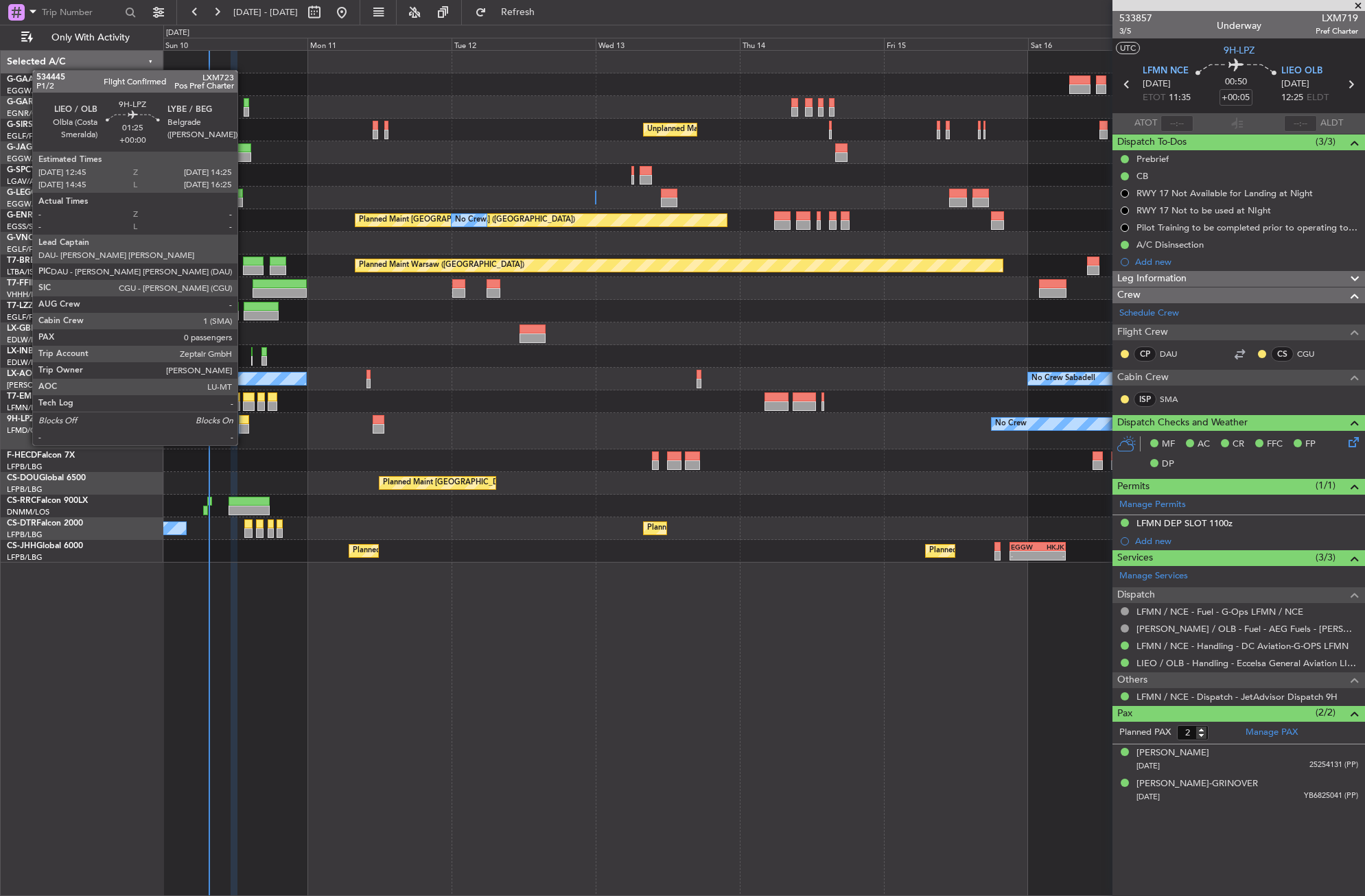
click at [243, 432] on div at bounding box center [243, 428] width 10 height 9
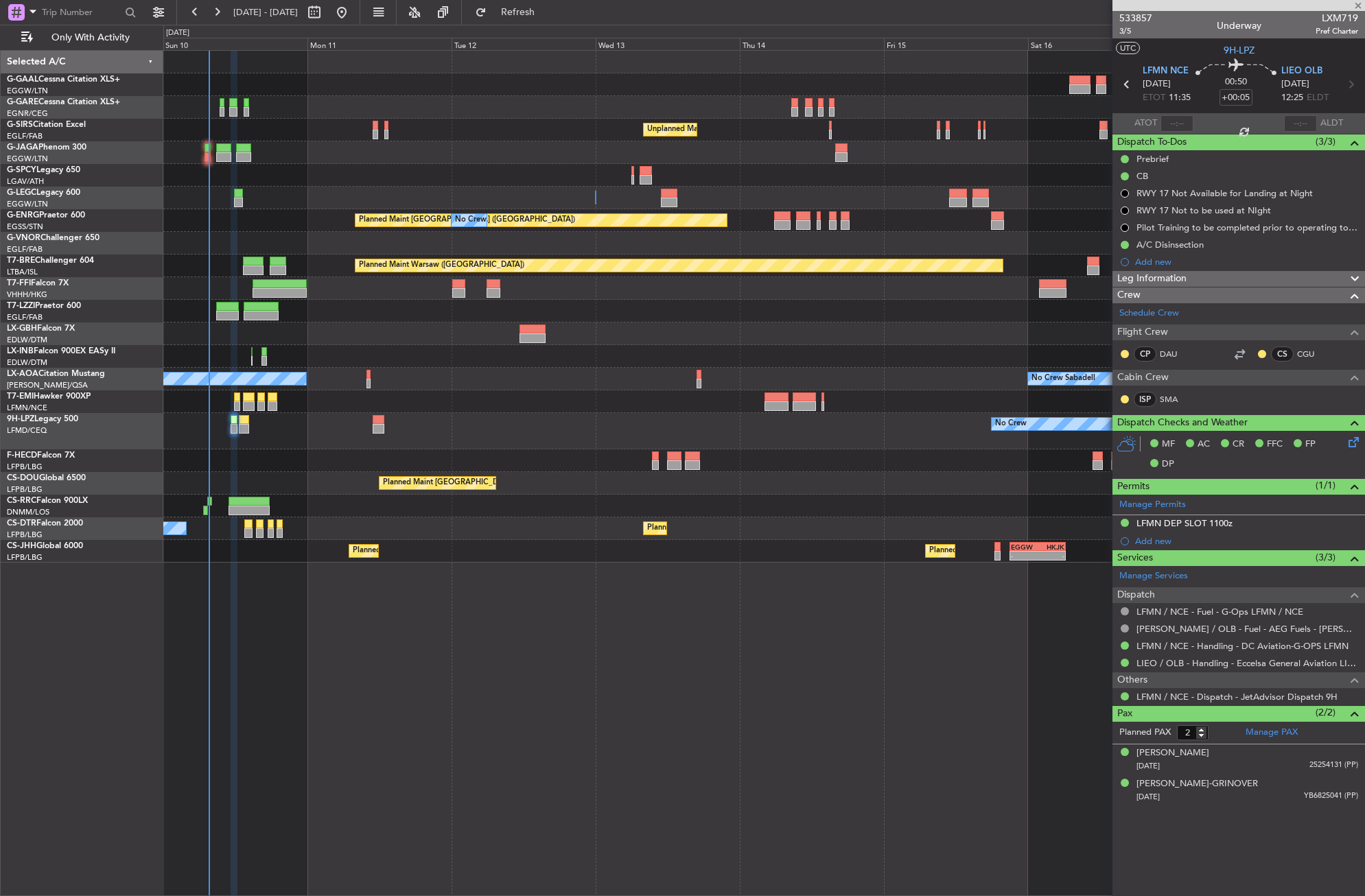
type input "0"
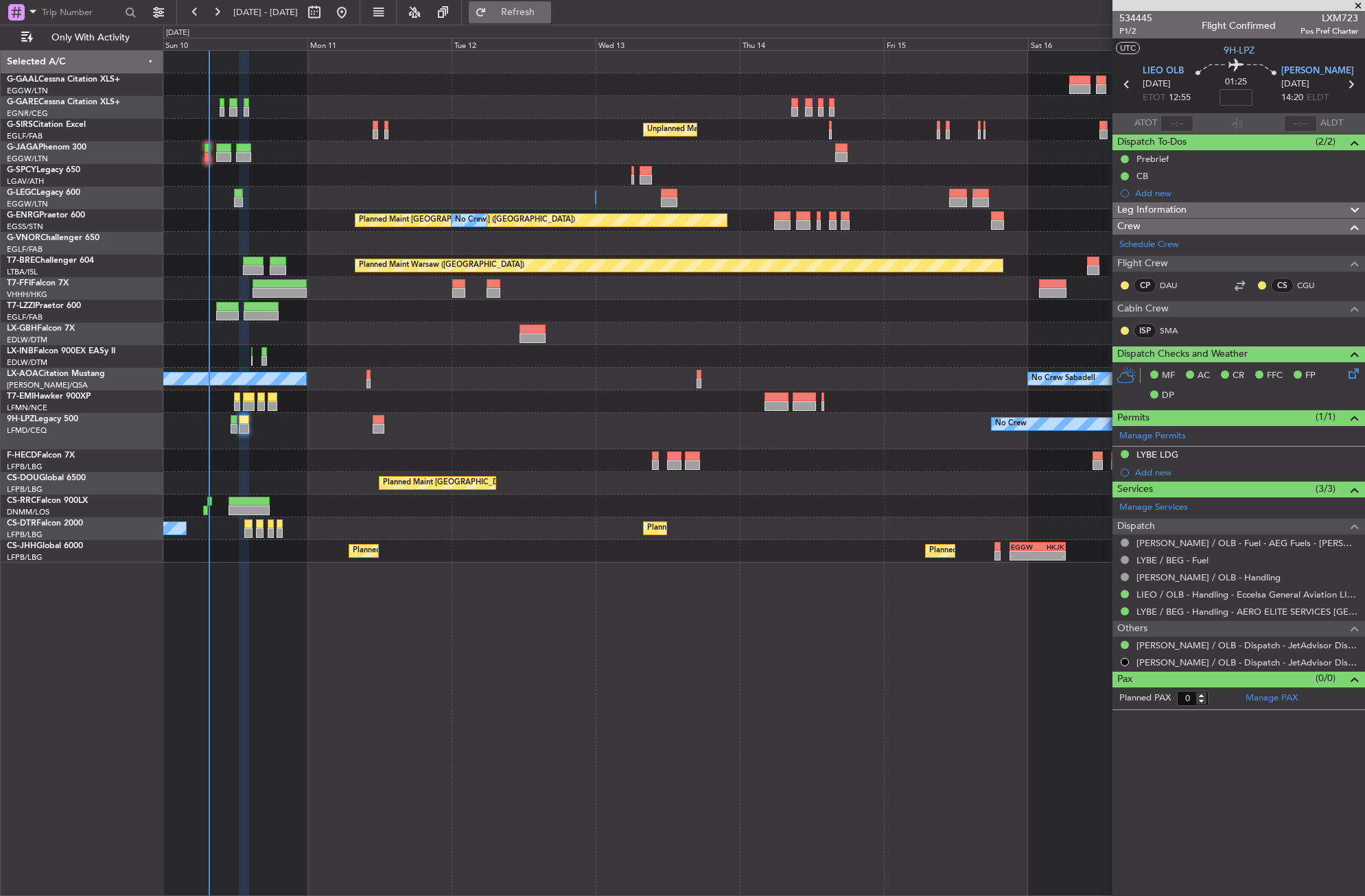
click at [547, 12] on span "Refresh" at bounding box center [518, 12] width 58 height 9
click at [520, 12] on button "Refresh" at bounding box center [510, 12] width 83 height 22
click at [662, 831] on div "No Crew Unplanned Maint [GEOGRAPHIC_DATA] ([GEOGRAPHIC_DATA]) A/C Unavailable […" at bounding box center [764, 473] width 1202 height 846
click at [471, 694] on div "No Crew Unplanned Maint [GEOGRAPHIC_DATA] ([GEOGRAPHIC_DATA]) A/C Unavailable […" at bounding box center [764, 473] width 1202 height 846
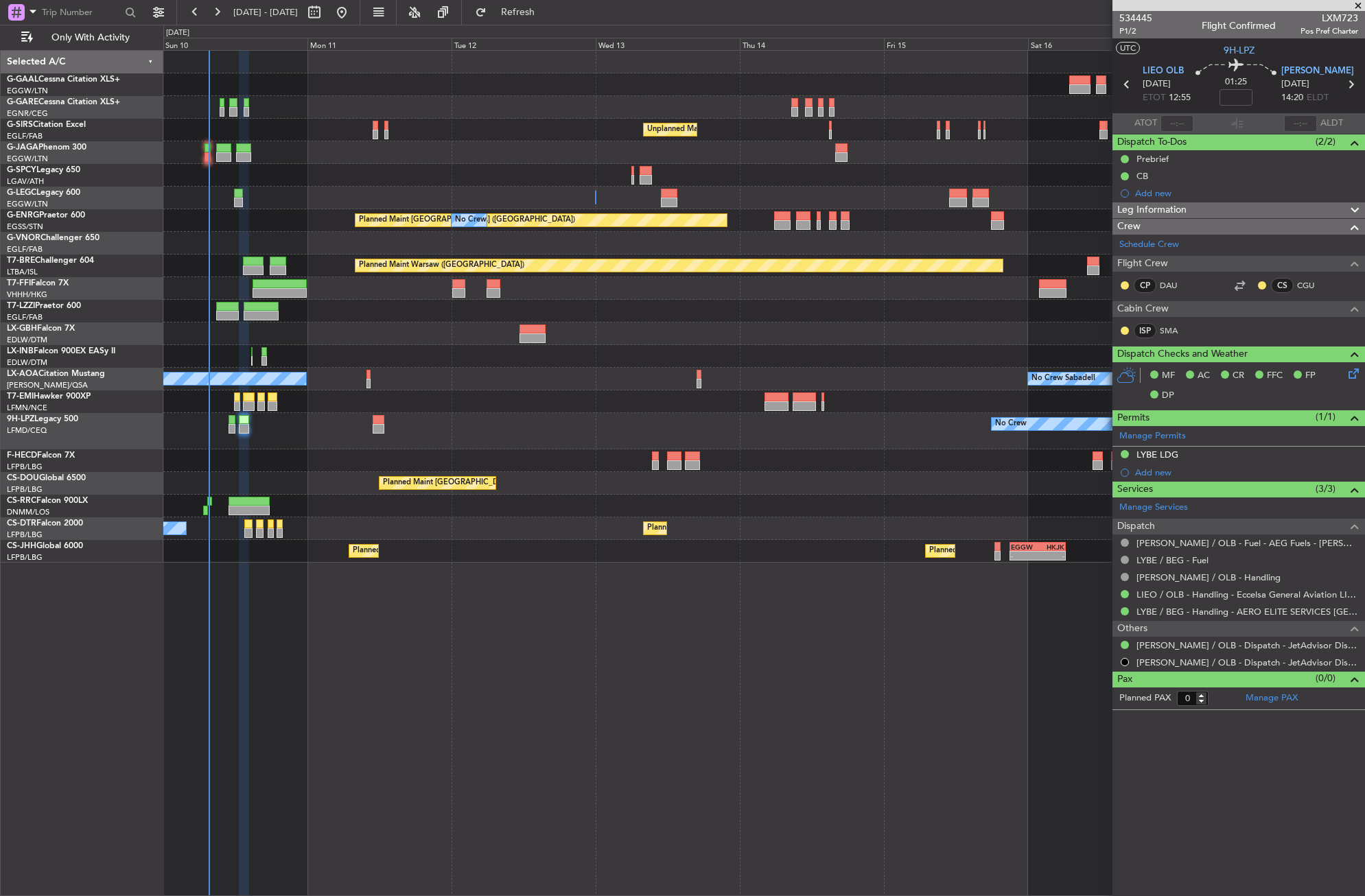
click at [438, 373] on div "No Crew Sabadell No Crew Sabadell" at bounding box center [763, 379] width 1201 height 23
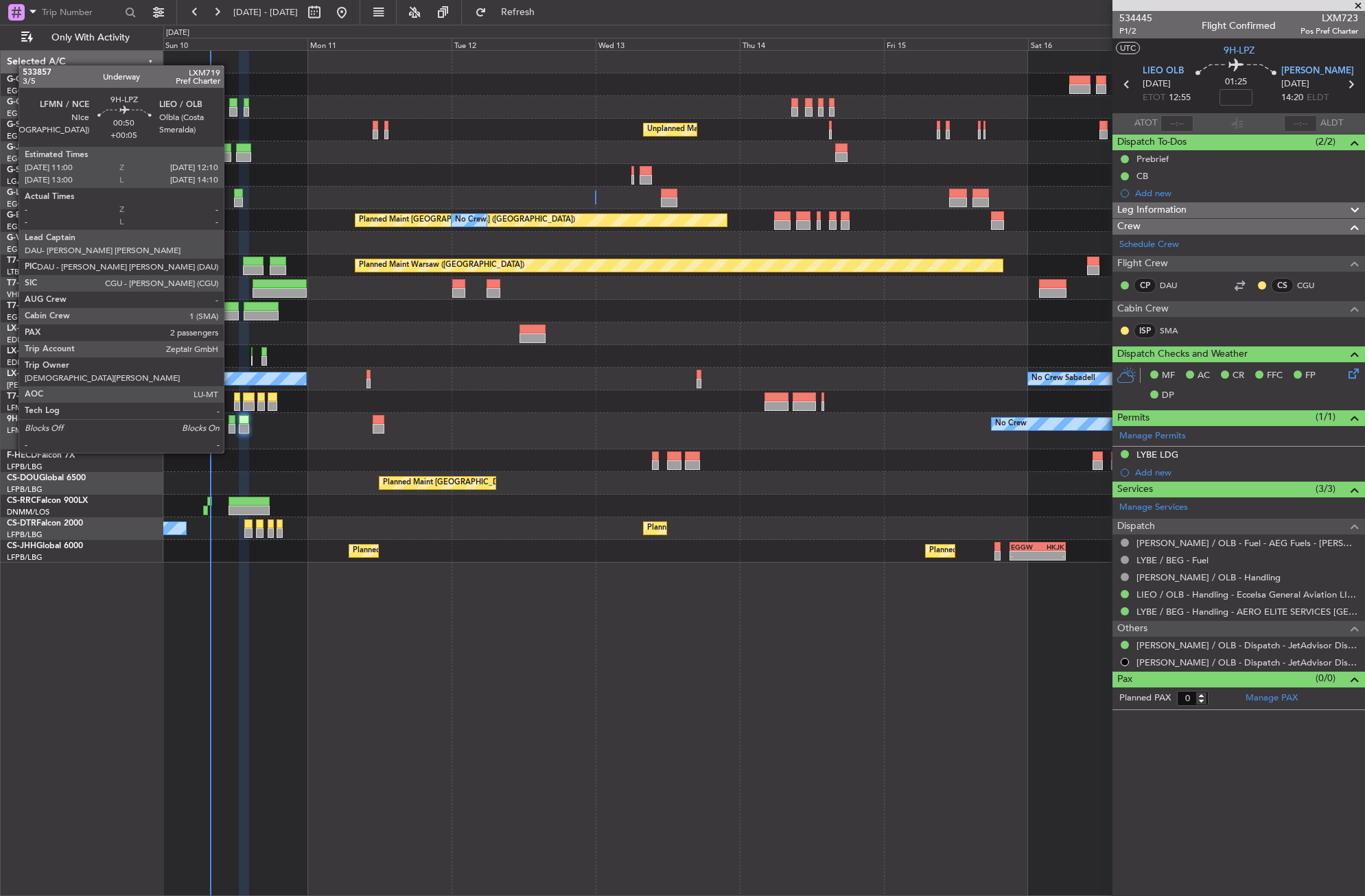
click at [230, 427] on div at bounding box center [233, 428] width 8 height 9
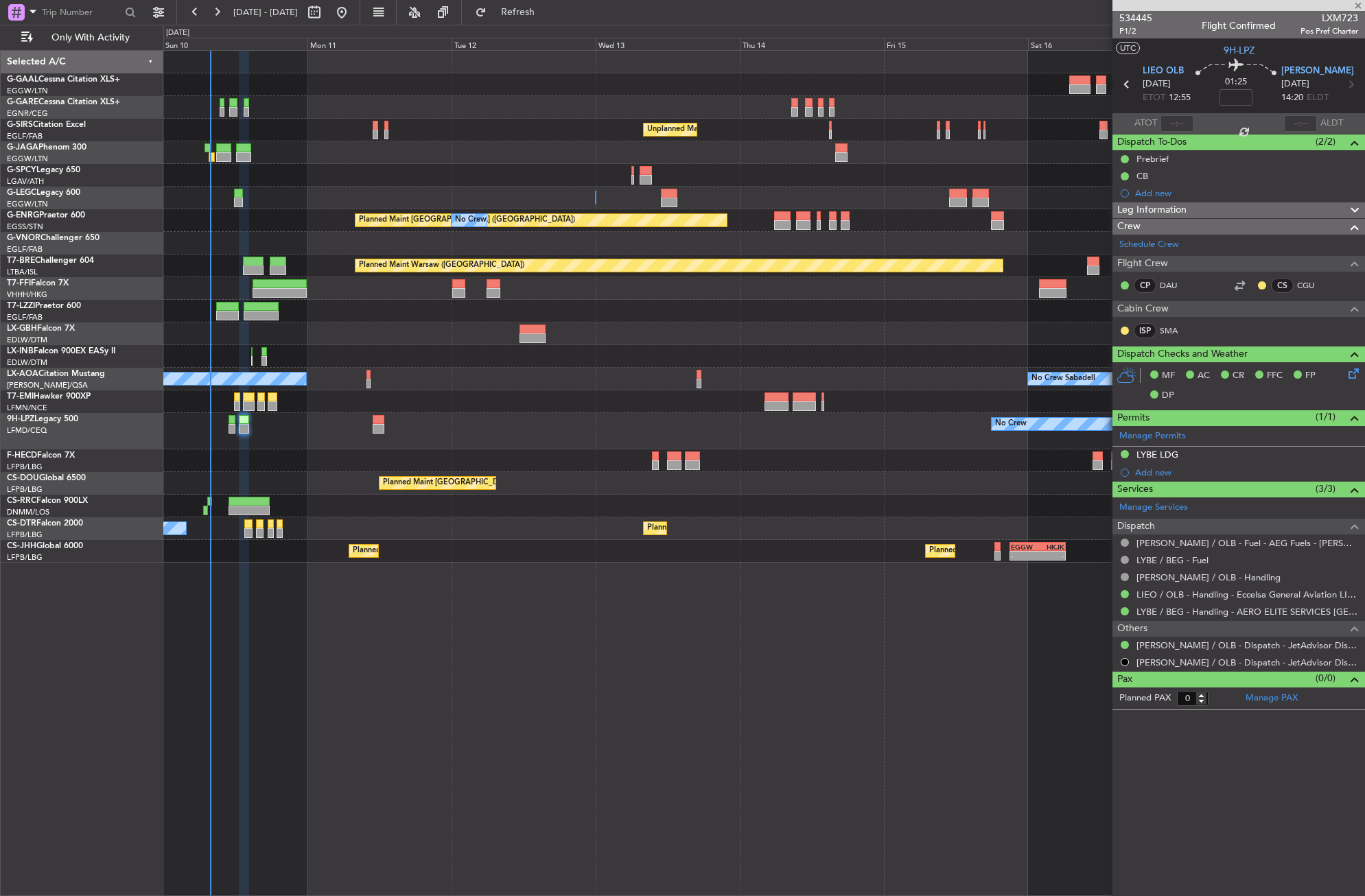
type input "+00:05"
type input "2"
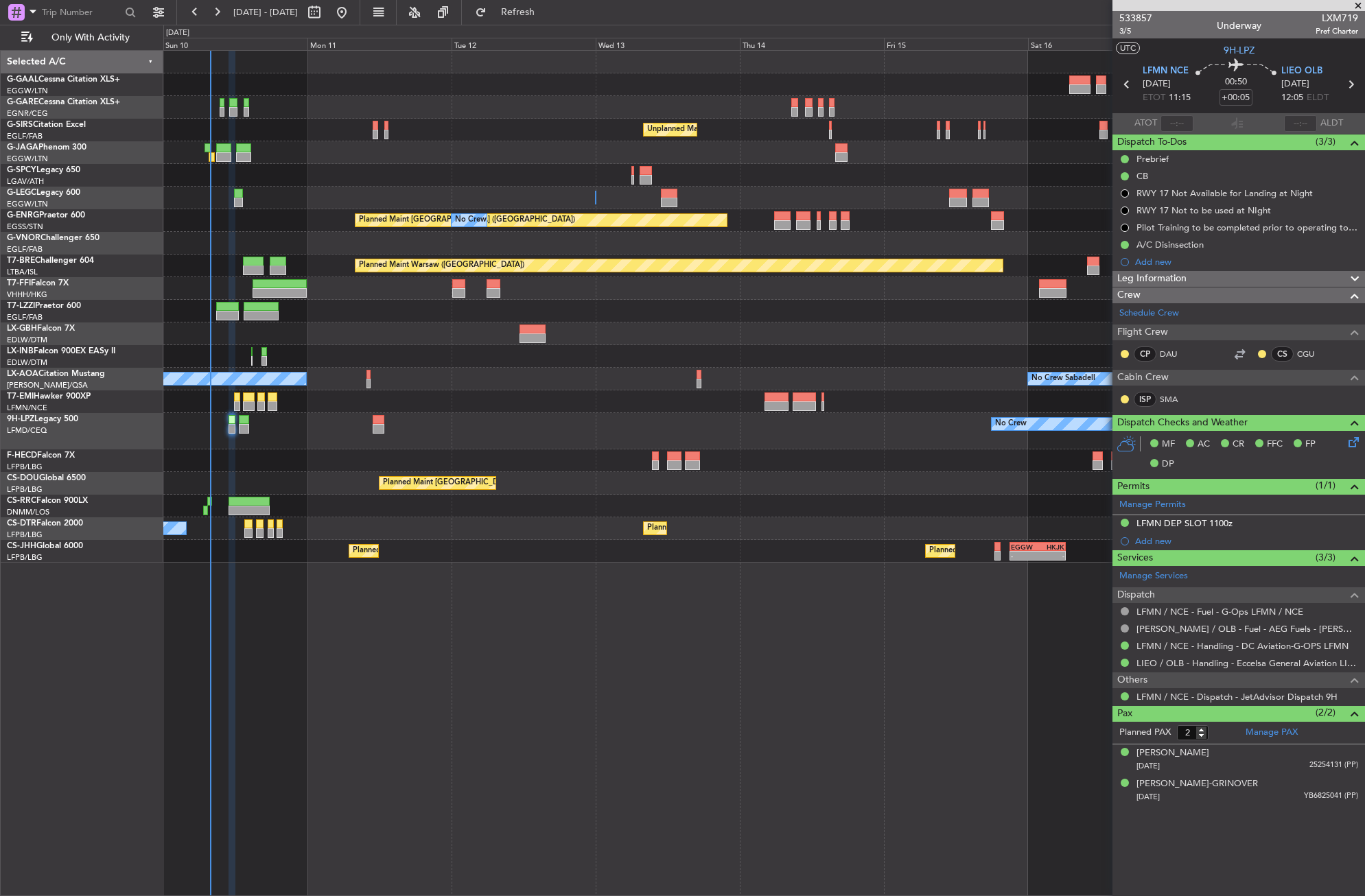
click at [614, 384] on div "No Crew Sabadell No Crew Sabadell" at bounding box center [763, 379] width 1201 height 23
click at [1129, 30] on span "3/5" at bounding box center [1136, 31] width 33 height 12
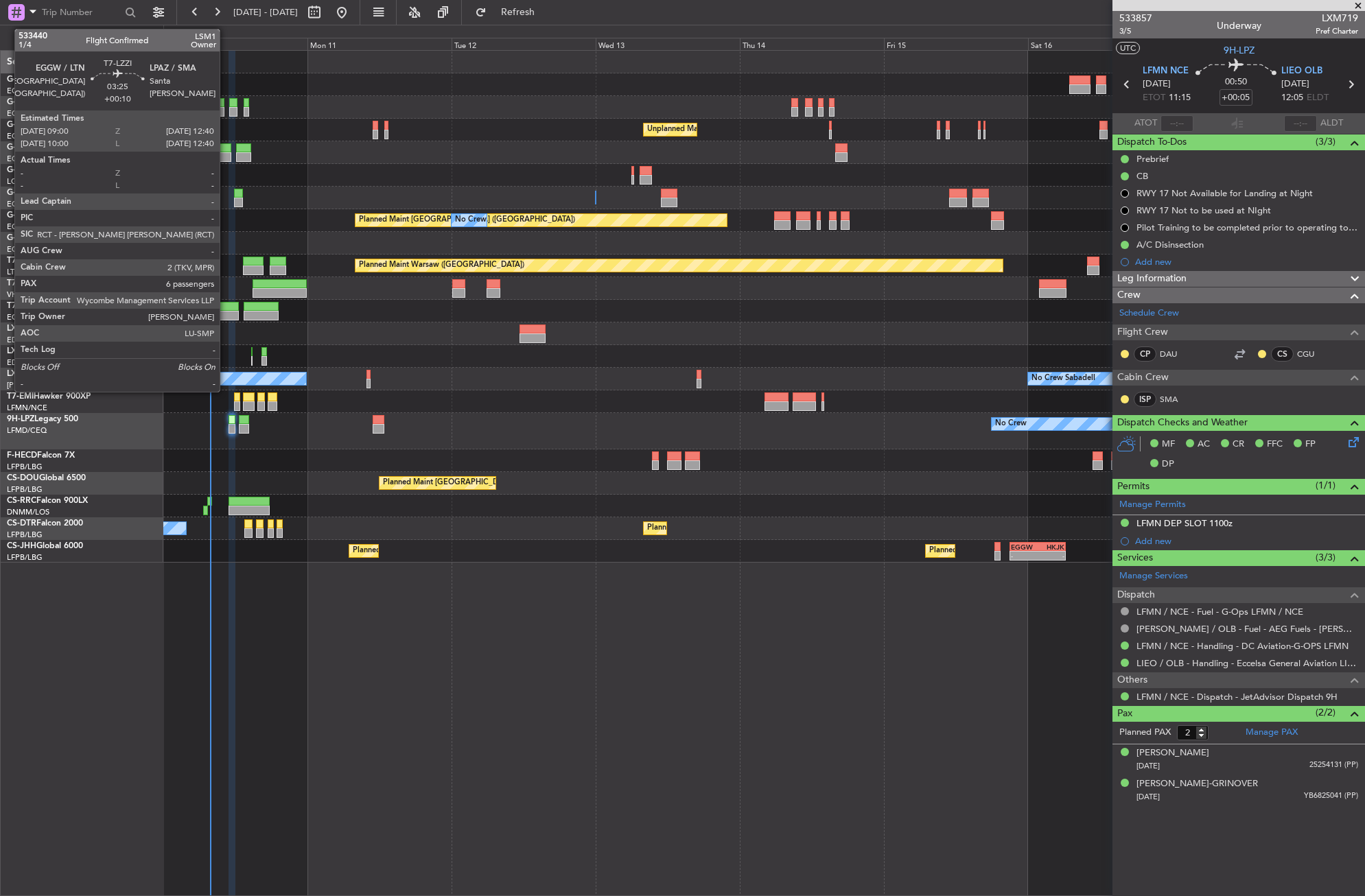
click at [226, 310] on div at bounding box center [227, 307] width 23 height 9
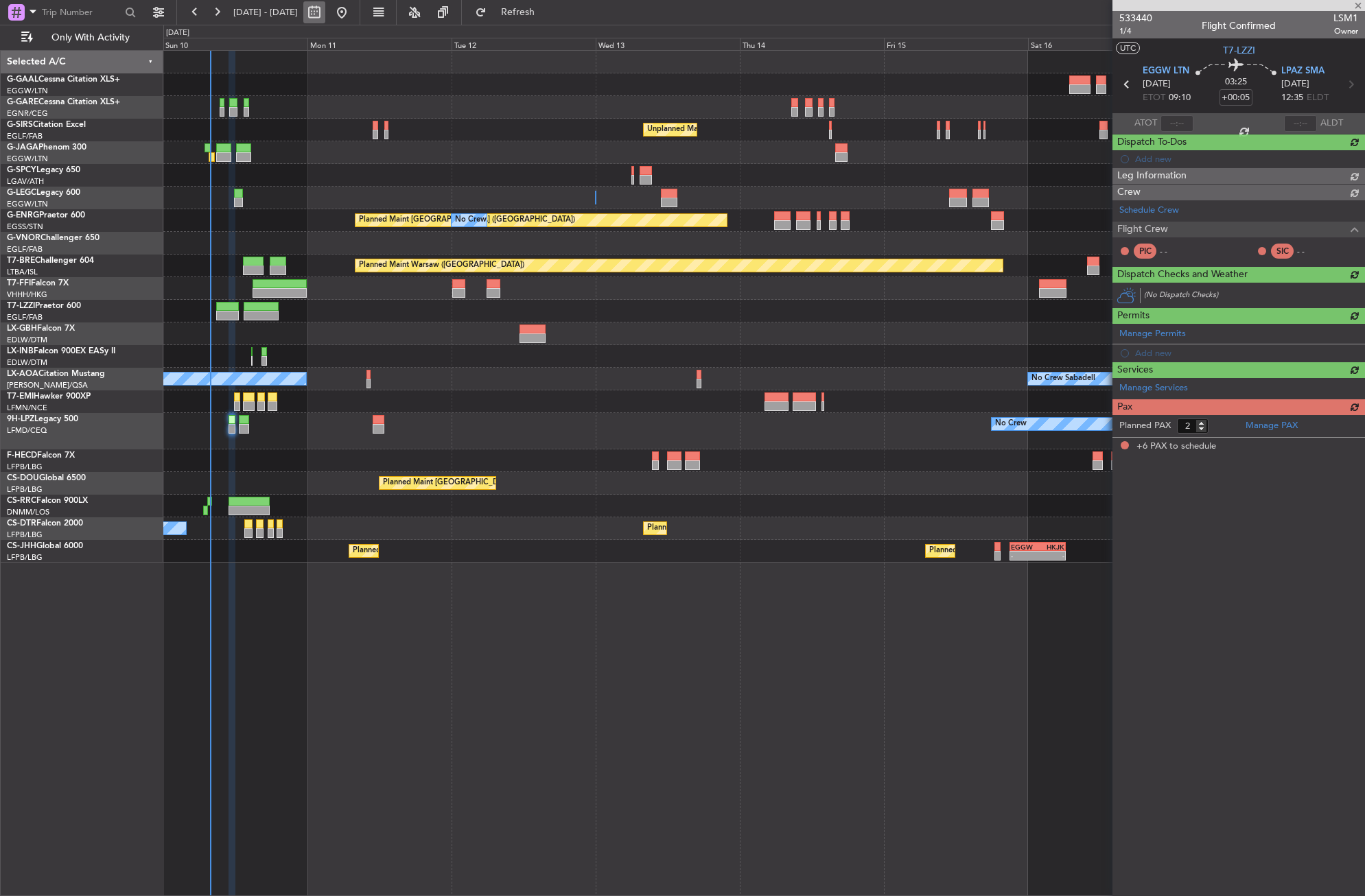
type input "+00:10"
type input "6"
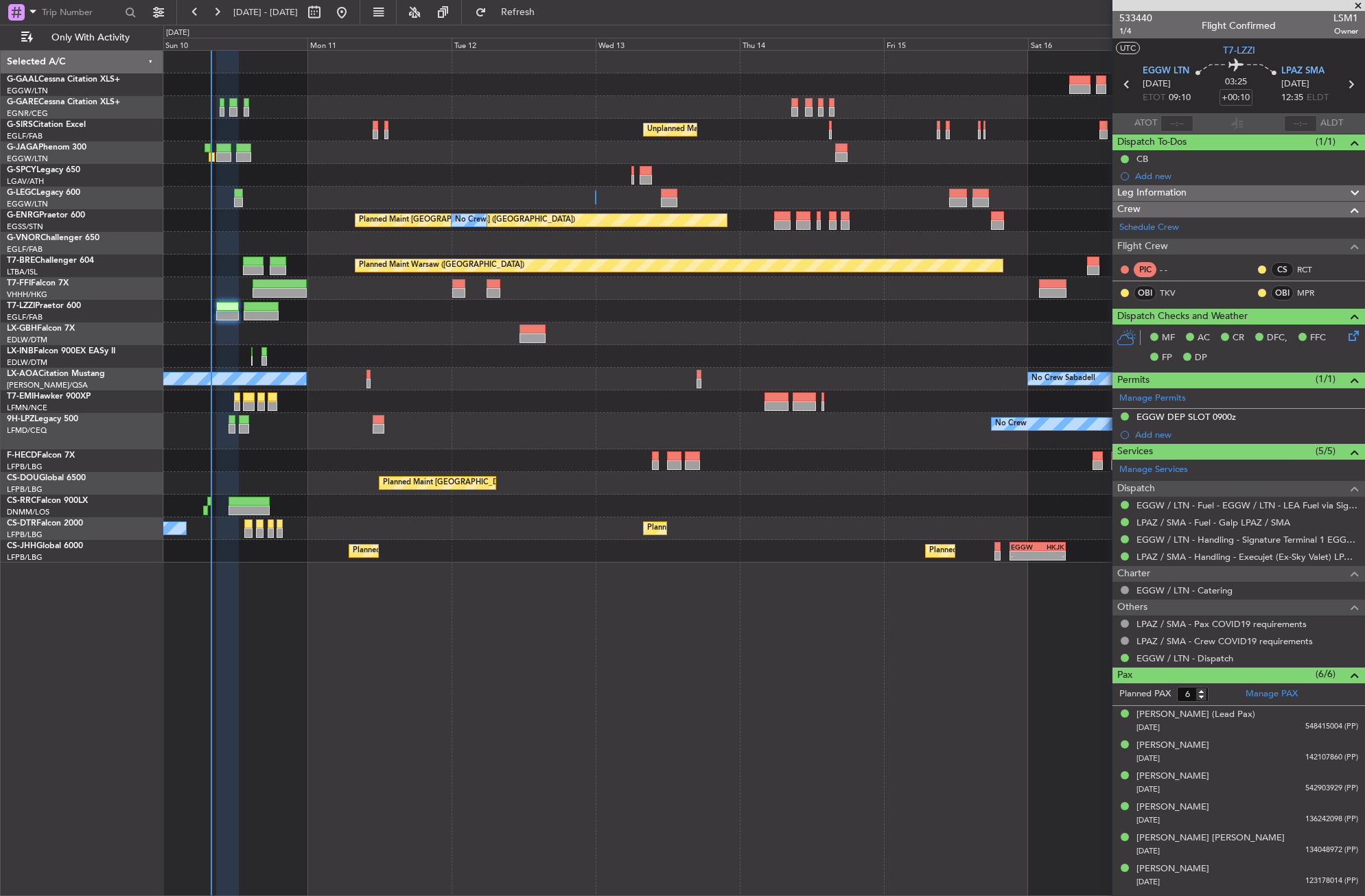
click at [311, 179] on div at bounding box center [763, 175] width 1201 height 23
click at [536, 10] on span "Refresh" at bounding box center [518, 12] width 58 height 9
click at [524, 109] on div at bounding box center [763, 107] width 1201 height 23
click at [523, 109] on div at bounding box center [763, 107] width 1201 height 23
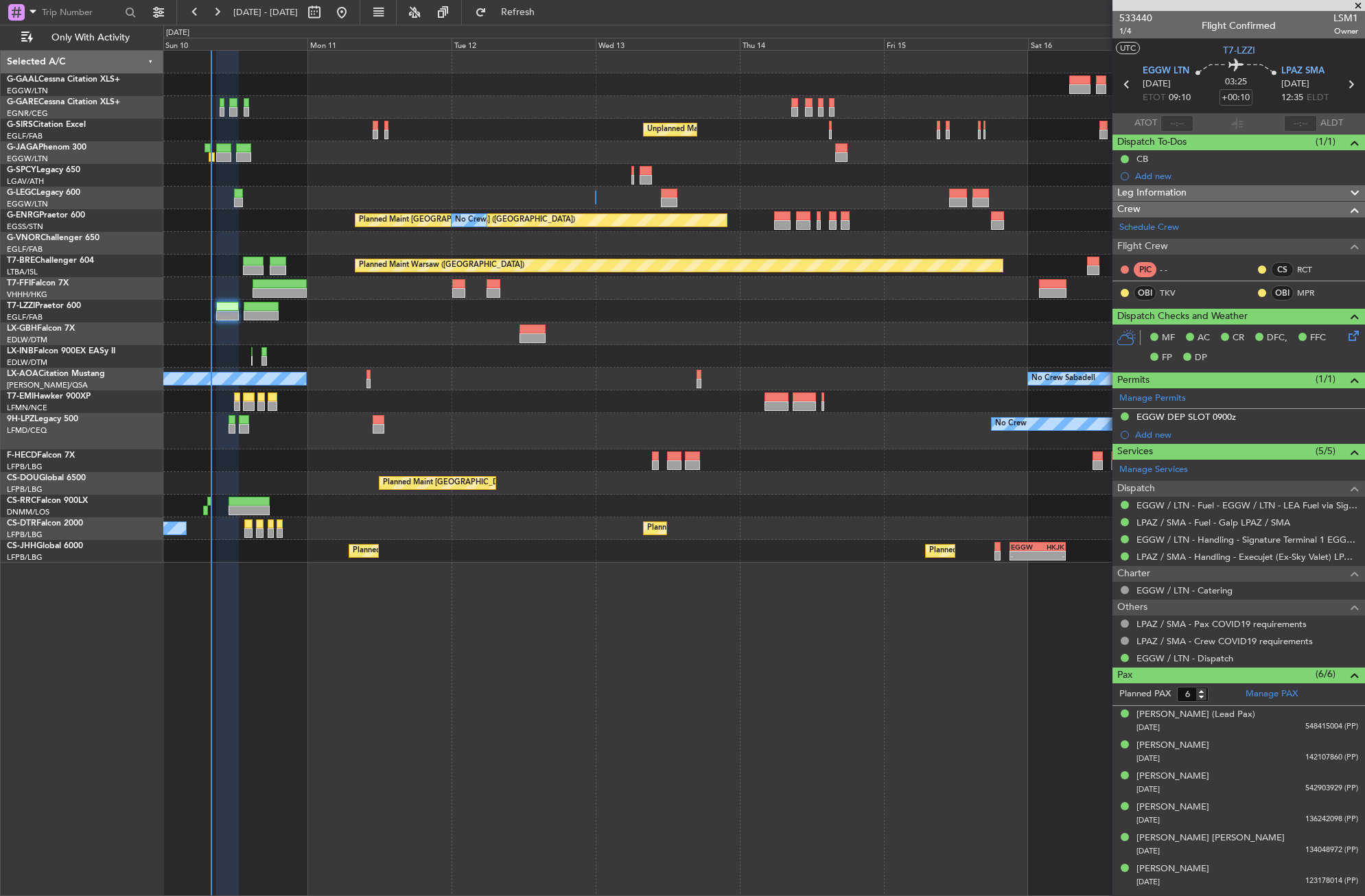
click at [449, 165] on div at bounding box center [763, 175] width 1201 height 23
click at [536, 13] on span "Refresh" at bounding box center [518, 12] width 58 height 9
click at [539, 168] on div at bounding box center [763, 175] width 1201 height 23
click at [523, 13] on button "Refresh" at bounding box center [510, 12] width 83 height 22
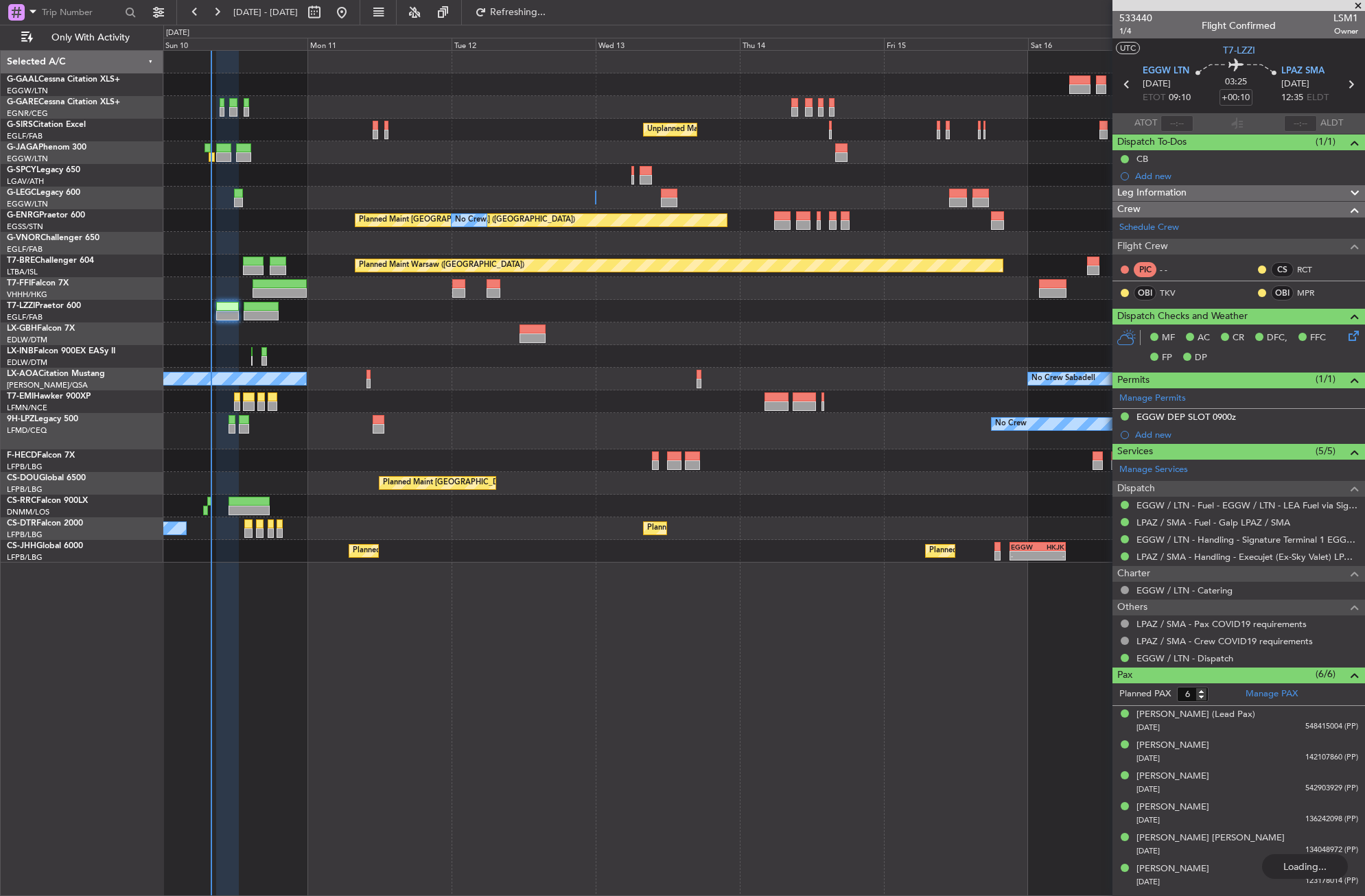
click at [530, 94] on div "No Crew" at bounding box center [763, 84] width 1201 height 23
click at [528, 16] on button "Refresh" at bounding box center [510, 12] width 83 height 22
click at [515, 88] on div "No Crew" at bounding box center [763, 84] width 1201 height 23
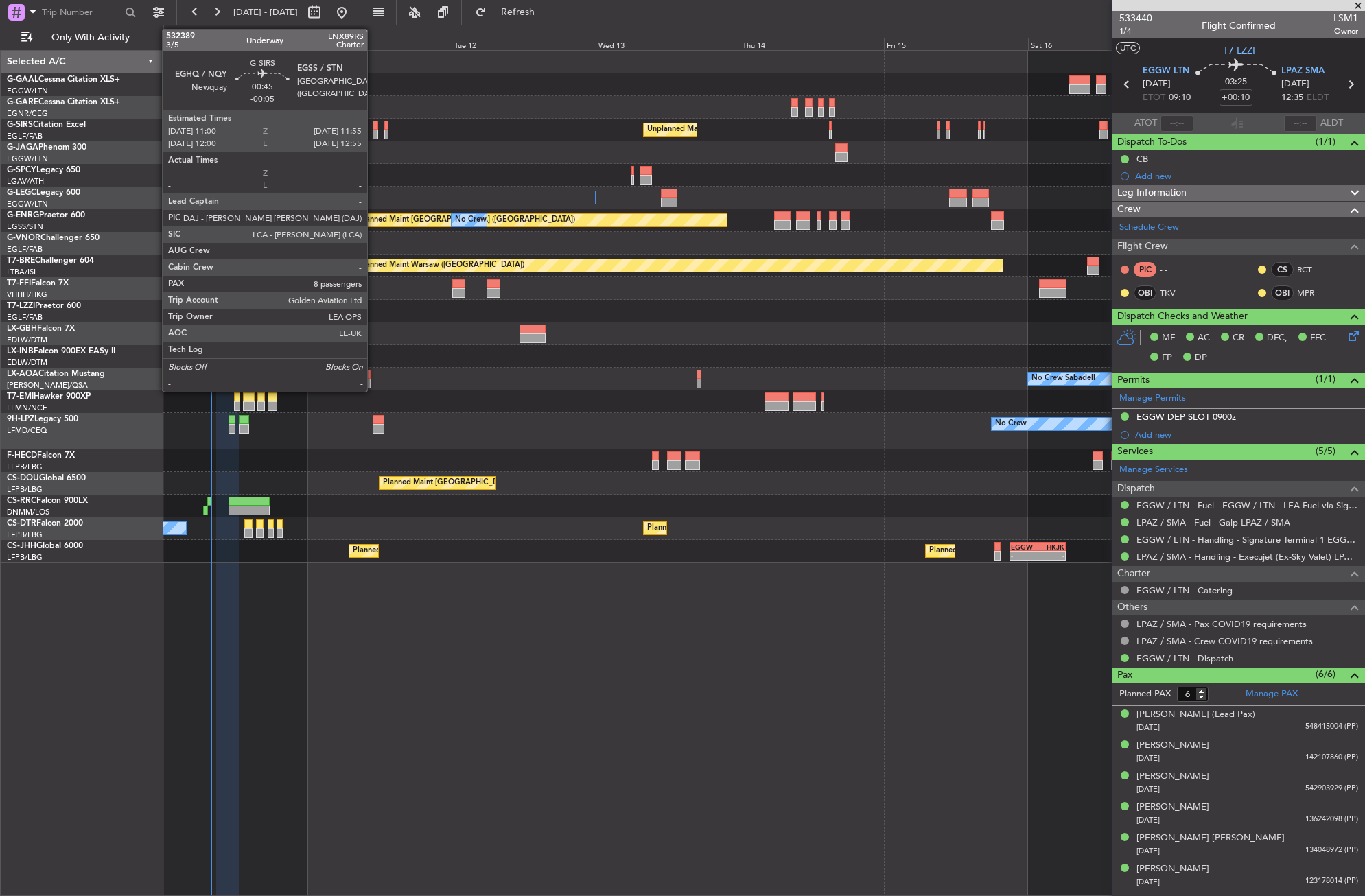
click at [373, 128] on div at bounding box center [375, 126] width 6 height 9
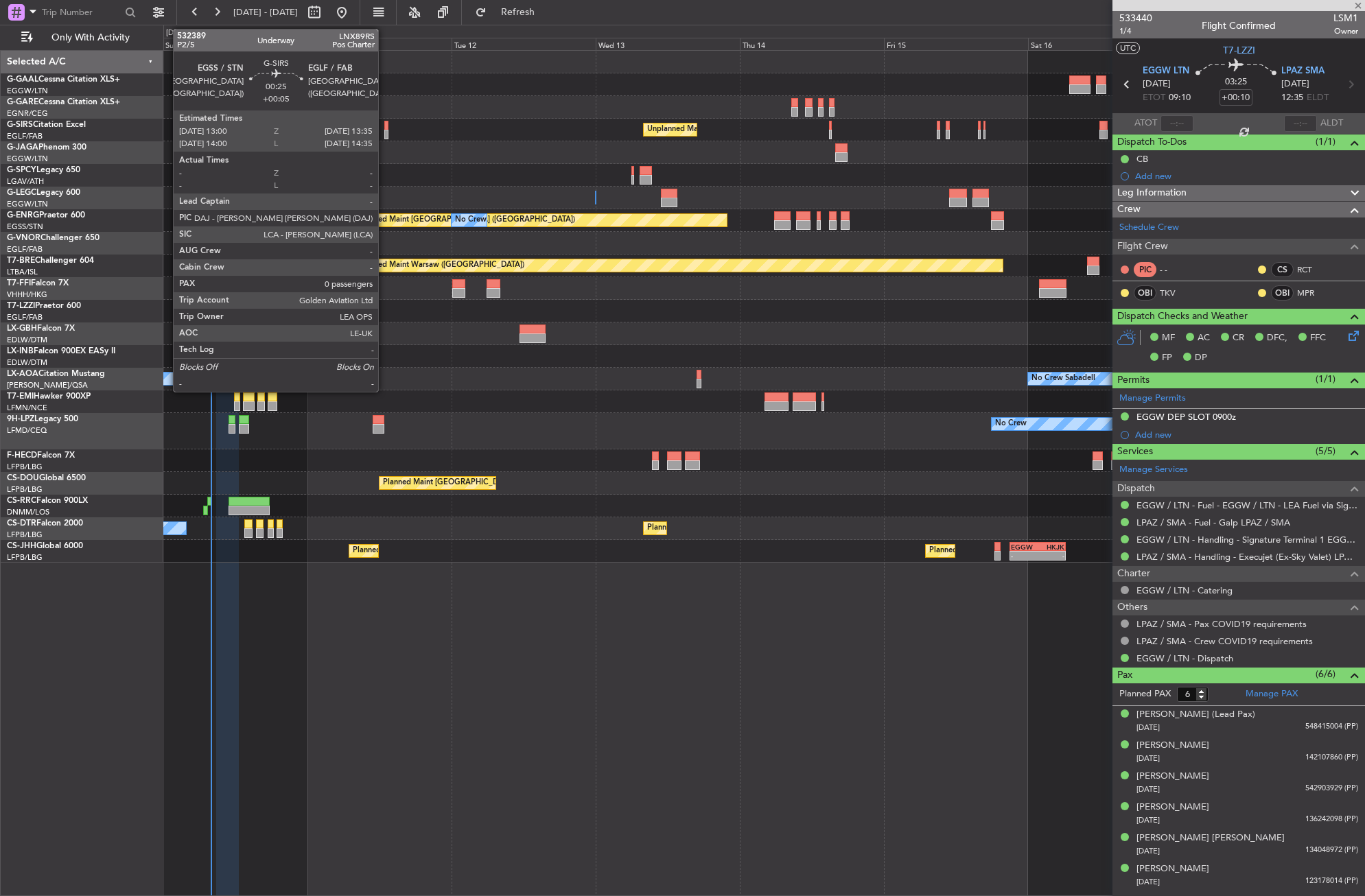
type input "-00:05"
type input "8"
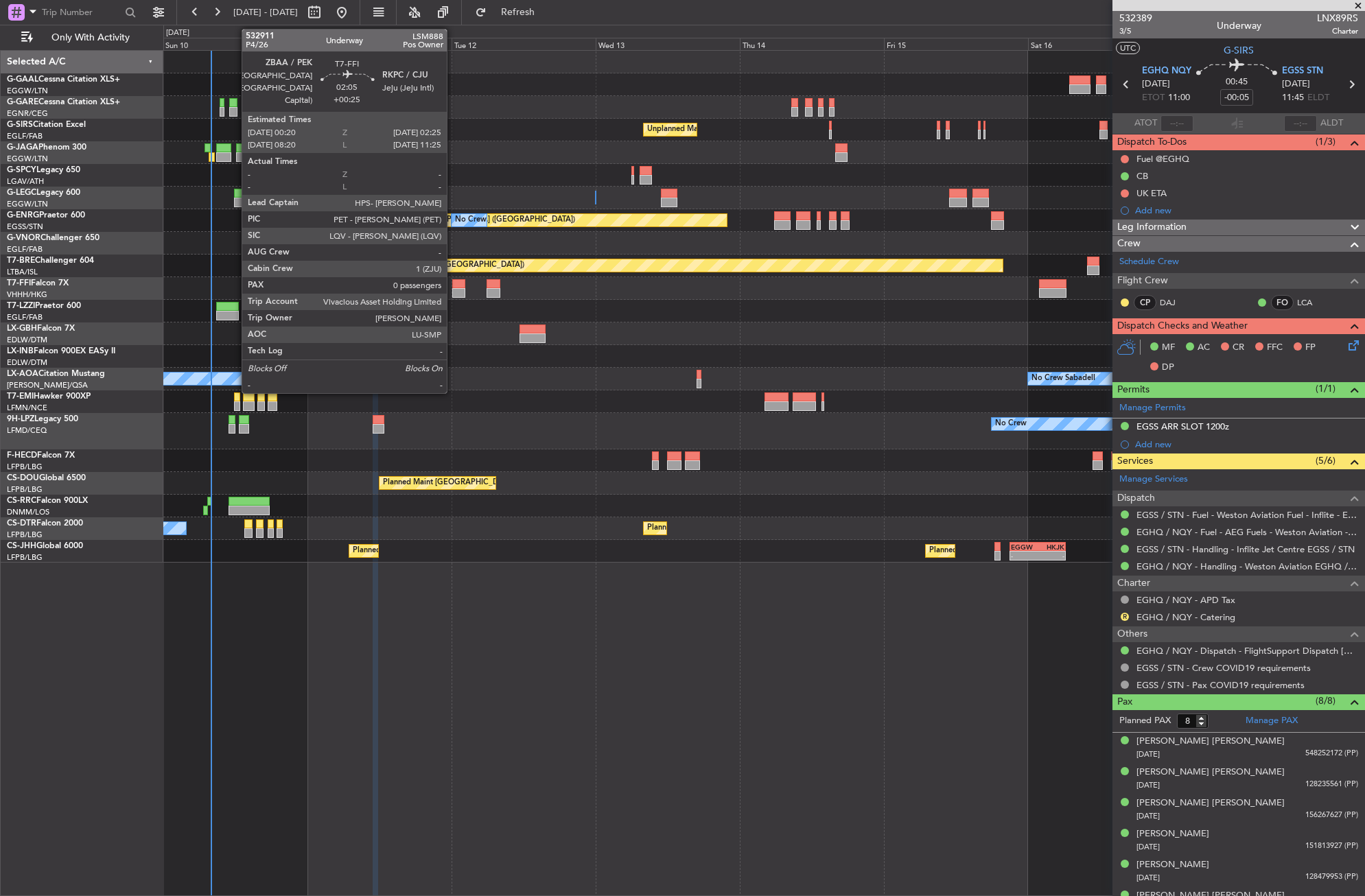
click at [453, 286] on div at bounding box center [458, 284] width 13 height 9
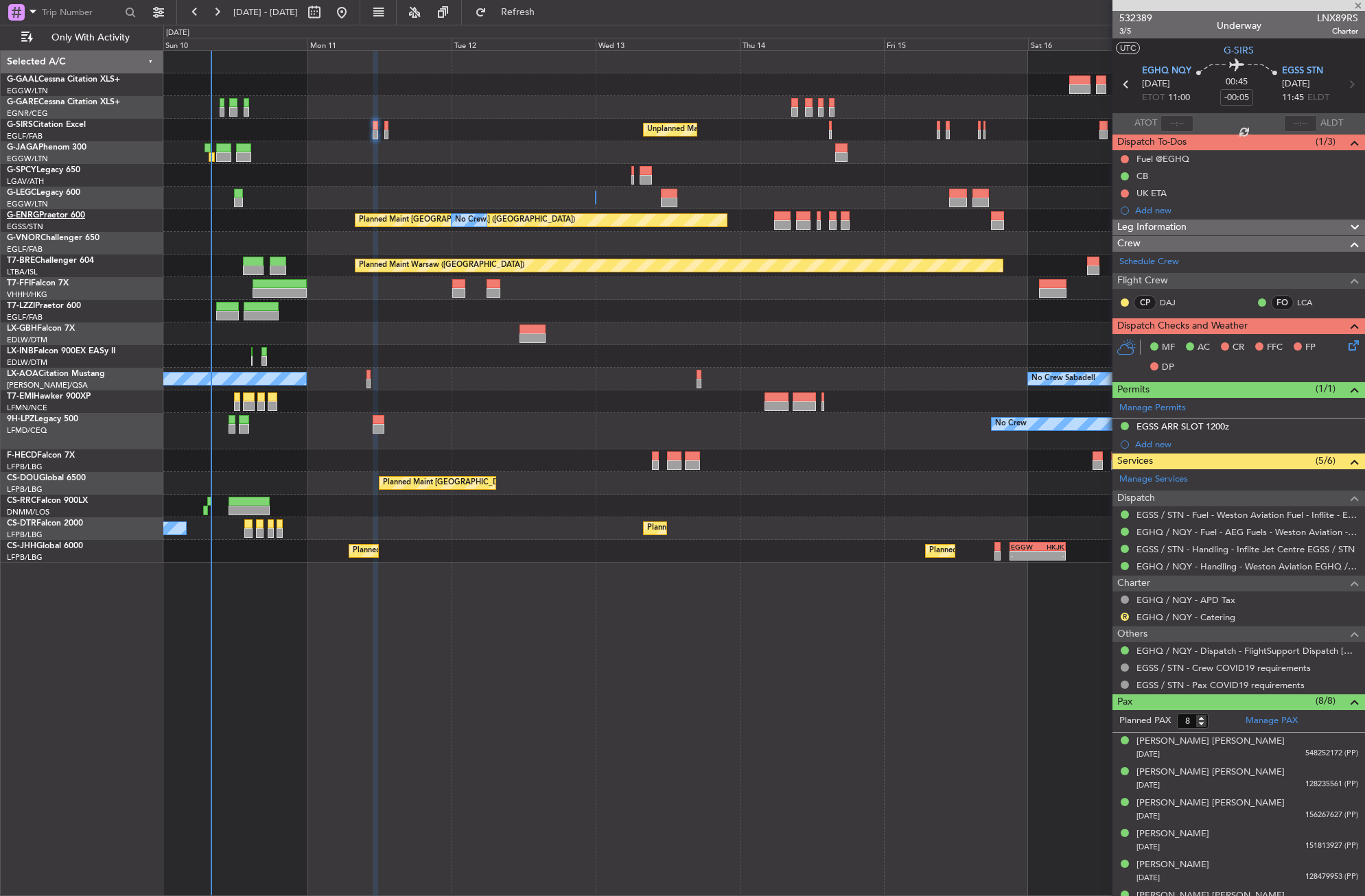
type input "+00:25"
type input "0"
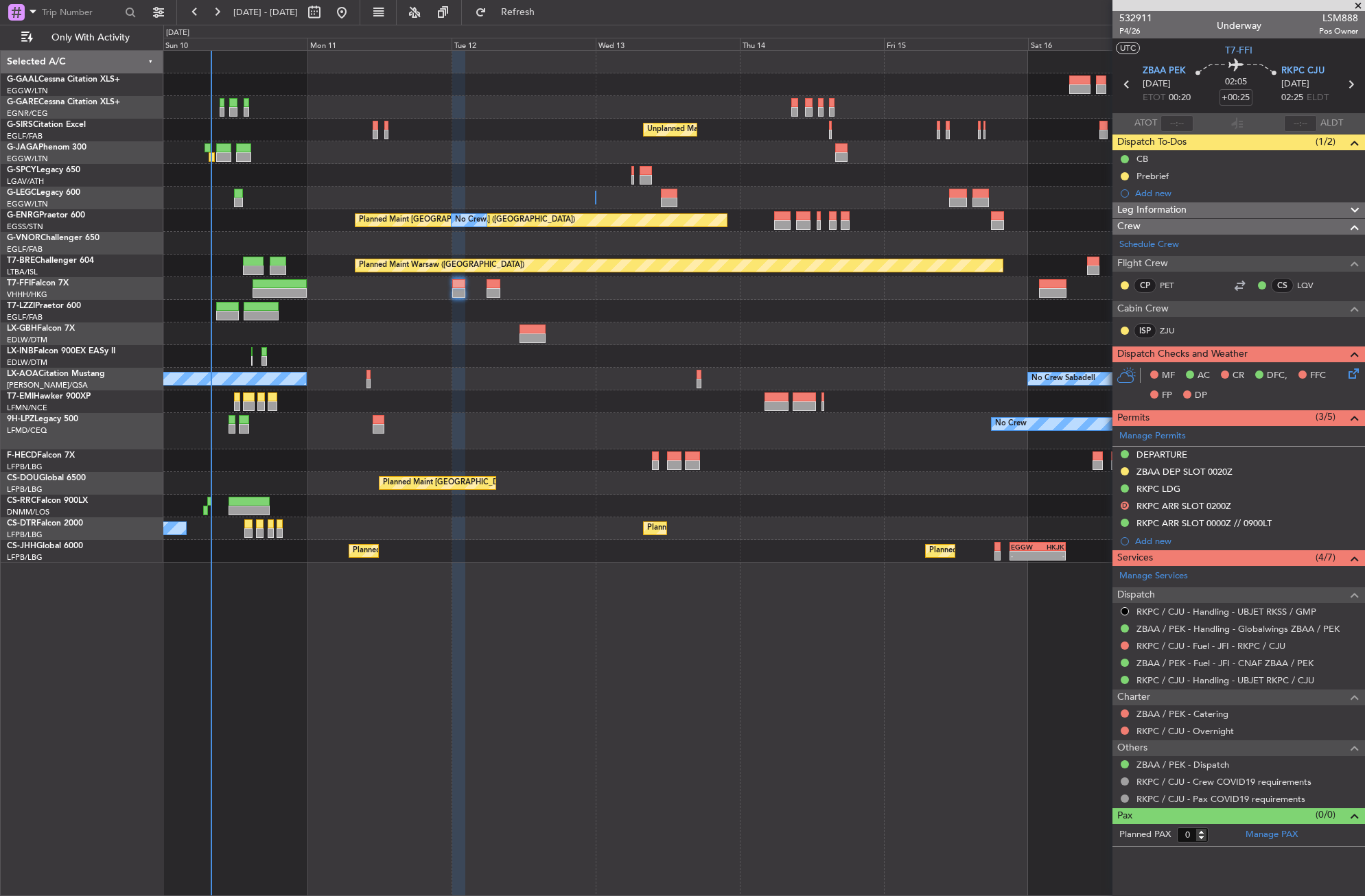
click at [645, 662] on div "No Crew Unplanned Maint [GEOGRAPHIC_DATA] ([GEOGRAPHIC_DATA]) A/C Unavailable […" at bounding box center [764, 473] width 1202 height 846
click at [514, 748] on div "No Crew Unplanned Maint [GEOGRAPHIC_DATA] ([GEOGRAPHIC_DATA]) A/C Unavailable […" at bounding box center [764, 473] width 1202 height 846
click at [547, 11] on span "Refresh" at bounding box center [518, 12] width 58 height 9
click at [421, 649] on div "No Crew Unplanned Maint [GEOGRAPHIC_DATA] ([GEOGRAPHIC_DATA]) A/C Unavailable […" at bounding box center [764, 473] width 1202 height 846
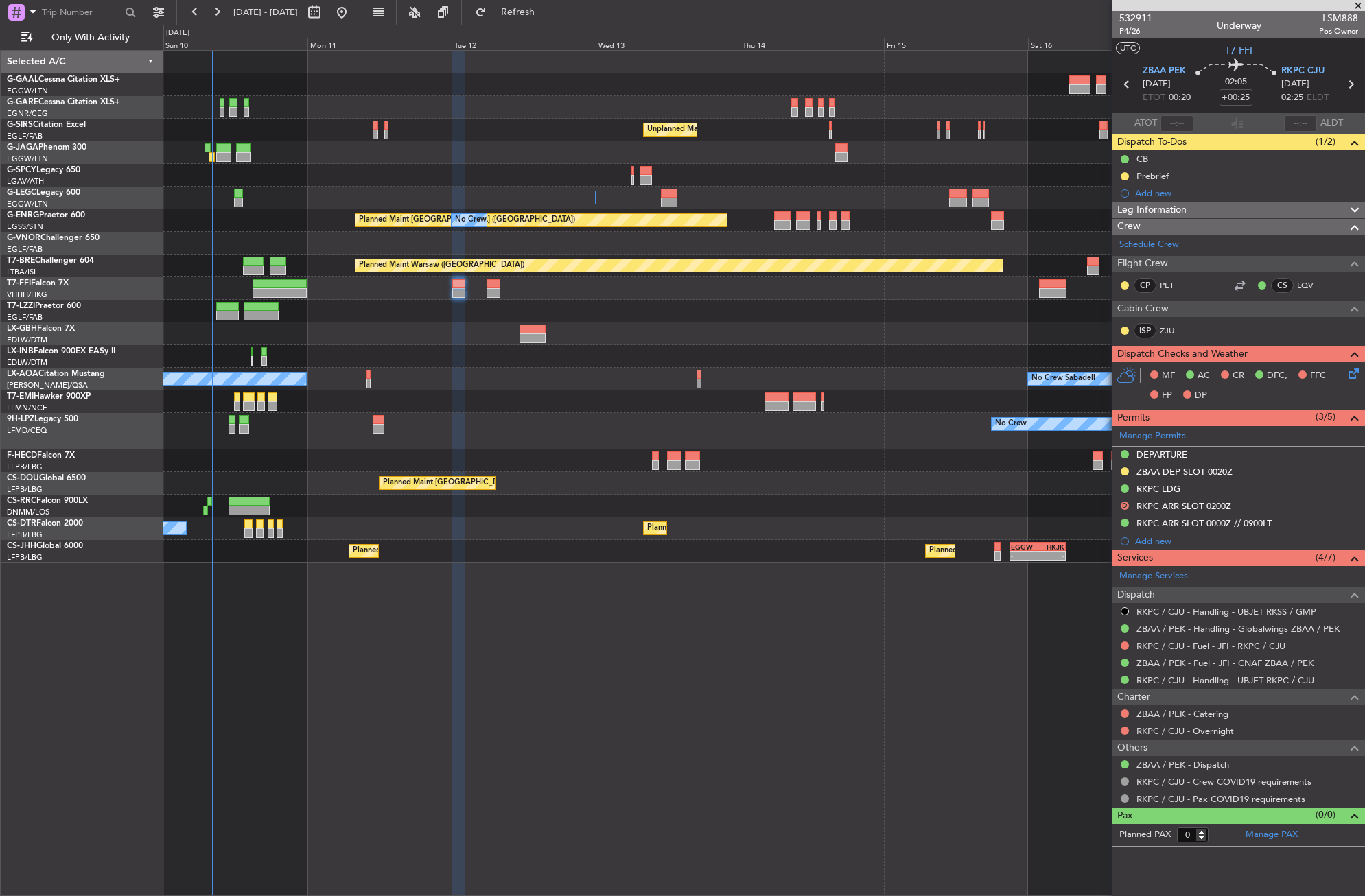
click at [377, 629] on div "No Crew Unplanned Maint [GEOGRAPHIC_DATA] ([GEOGRAPHIC_DATA]) A/C Unavailable […" at bounding box center [764, 473] width 1202 height 846
click at [359, 633] on div "No Crew Unplanned Maint [GEOGRAPHIC_DATA] ([GEOGRAPHIC_DATA]) A/C Unavailable […" at bounding box center [764, 473] width 1202 height 846
click at [414, 340] on div at bounding box center [763, 333] width 1201 height 23
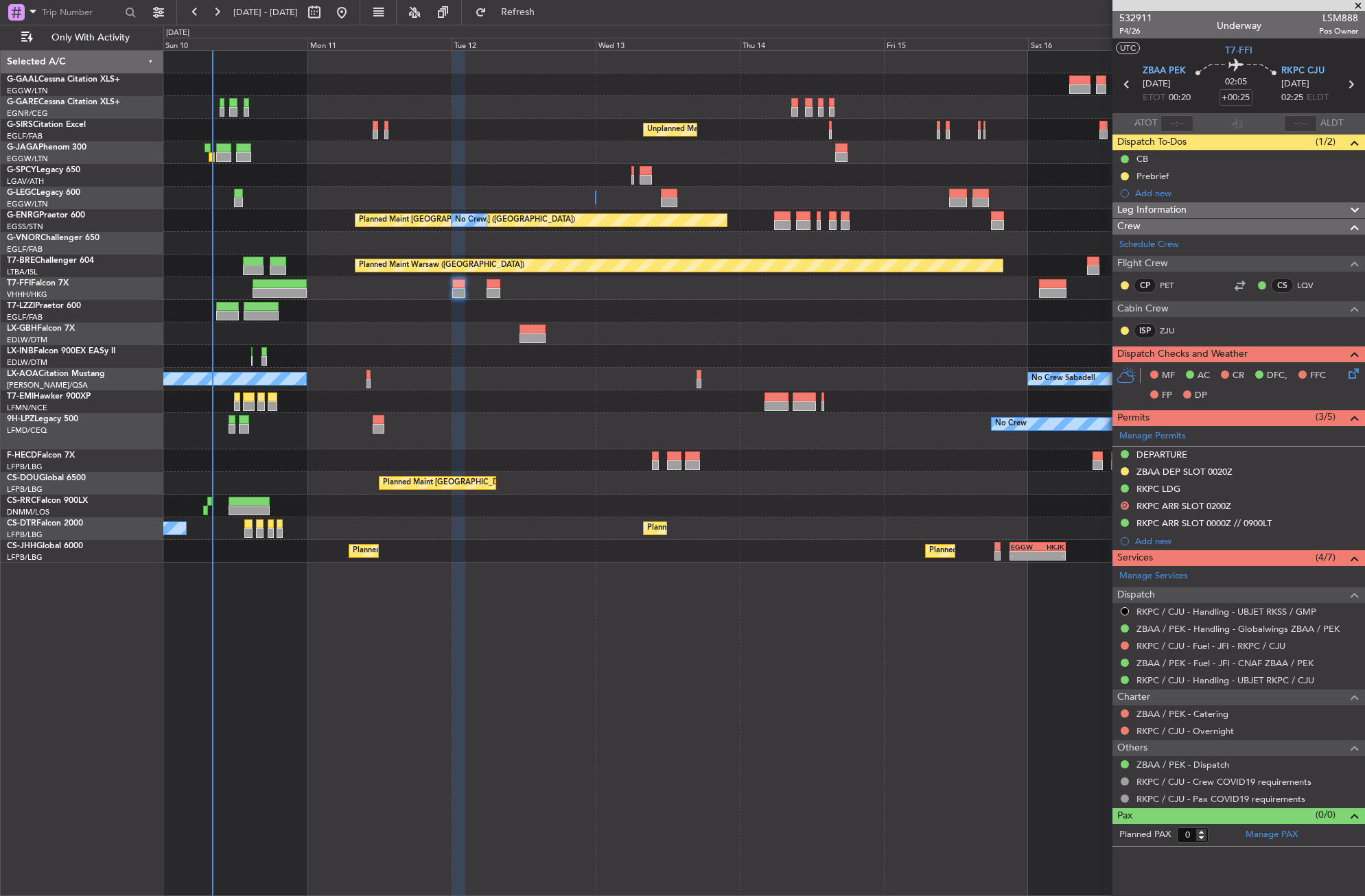
click at [332, 190] on div "A/C Unavailable [GEOGRAPHIC_DATA] ([GEOGRAPHIC_DATA])" at bounding box center [763, 197] width 1201 height 23
click at [451, 677] on div "No Crew Unplanned Maint [GEOGRAPHIC_DATA] ([GEOGRAPHIC_DATA]) A/C Unavailable […" at bounding box center [764, 473] width 1202 height 846
click at [547, 11] on span "Refresh" at bounding box center [518, 12] width 58 height 9
click at [496, 137] on div "Unplanned Maint [GEOGRAPHIC_DATA] ([GEOGRAPHIC_DATA])" at bounding box center [763, 130] width 1201 height 23
click at [397, 533] on div "No Crew Planned Maint Sofia No Crew" at bounding box center [763, 528] width 1201 height 23
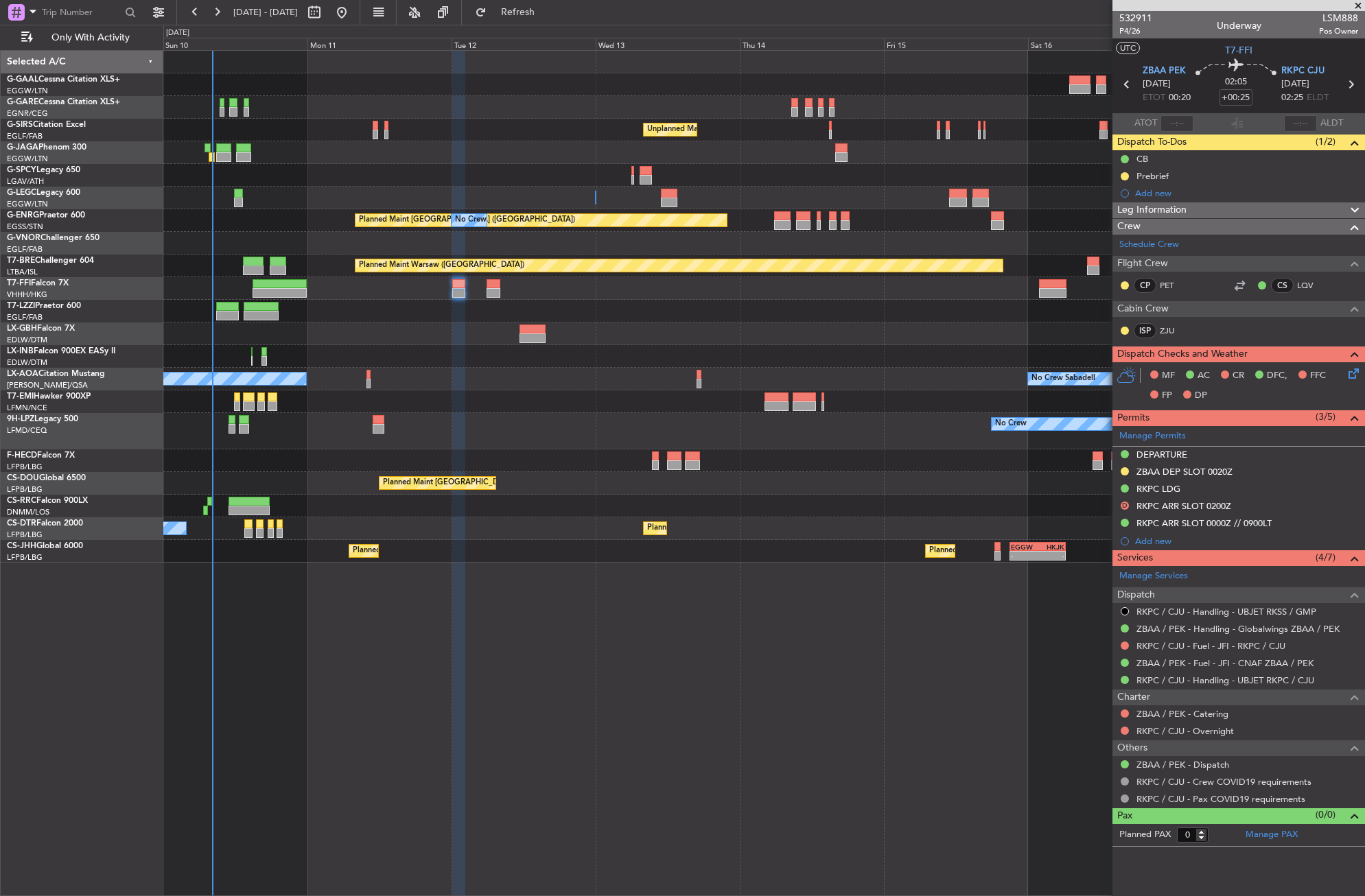
click at [405, 691] on div "No Crew Unplanned Maint [GEOGRAPHIC_DATA] ([GEOGRAPHIC_DATA]) A/C Unavailable […" at bounding box center [764, 473] width 1202 height 846
click at [325, 12] on button at bounding box center [315, 12] width 22 height 22
select select "8"
select select "2025"
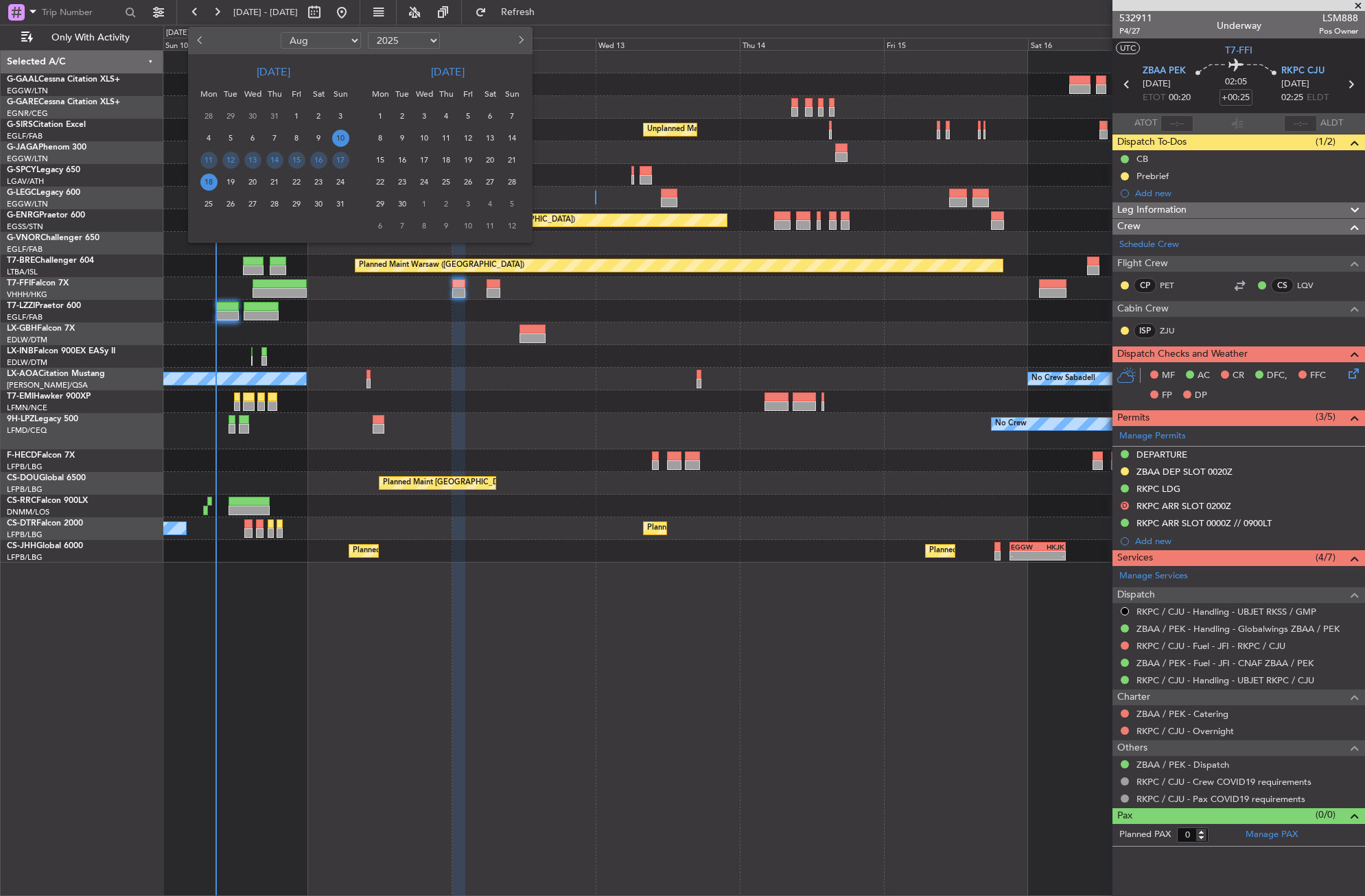
click at [384, 115] on span "1" at bounding box center [381, 116] width 17 height 17
click at [383, 171] on div "22" at bounding box center [380, 182] width 22 height 22
click at [380, 164] on span "15" at bounding box center [381, 160] width 17 height 17
click at [375, 115] on span "1" at bounding box center [381, 116] width 17 height 17
click at [380, 160] on span "15" at bounding box center [381, 160] width 17 height 17
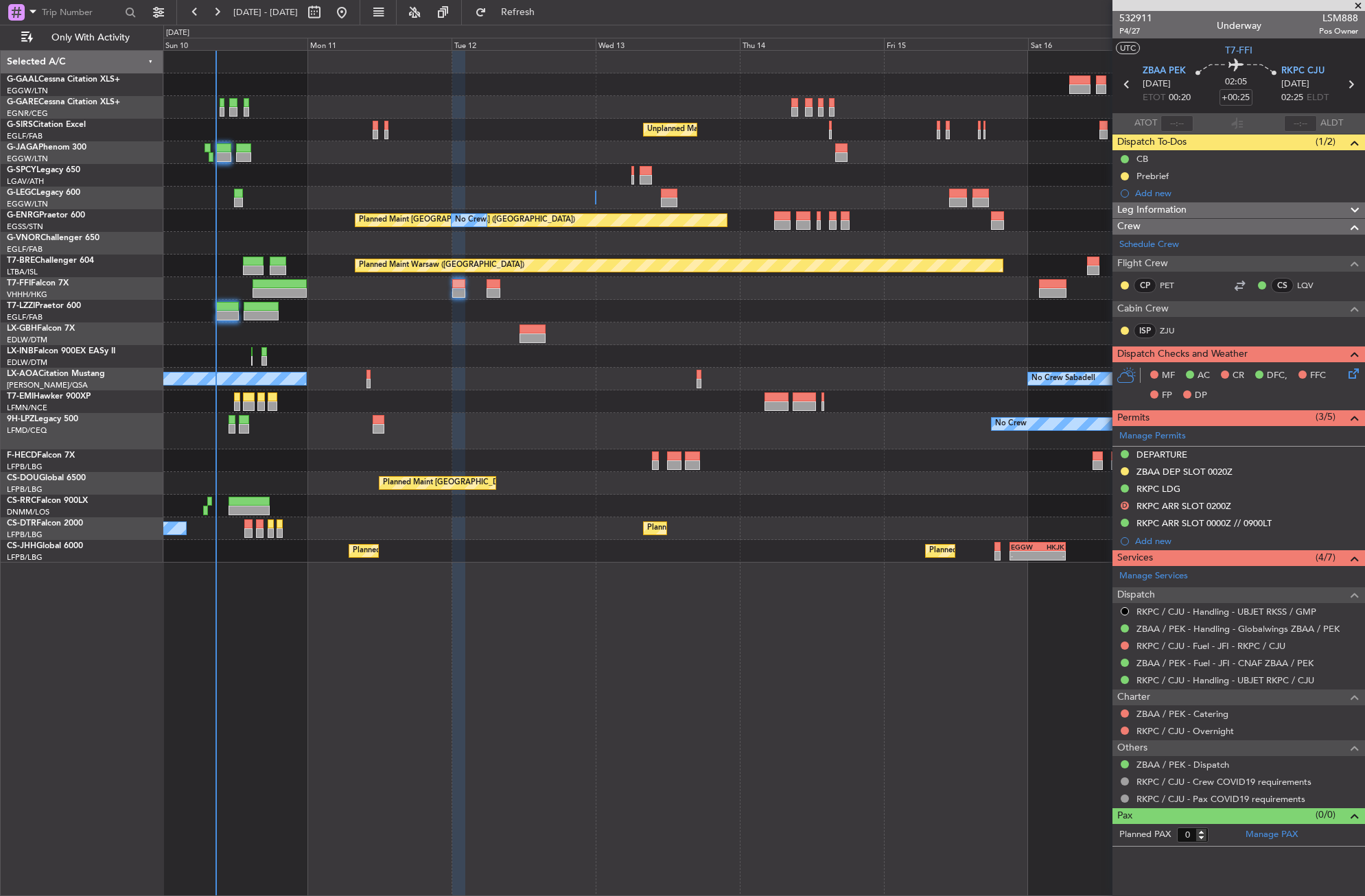
select select "9"
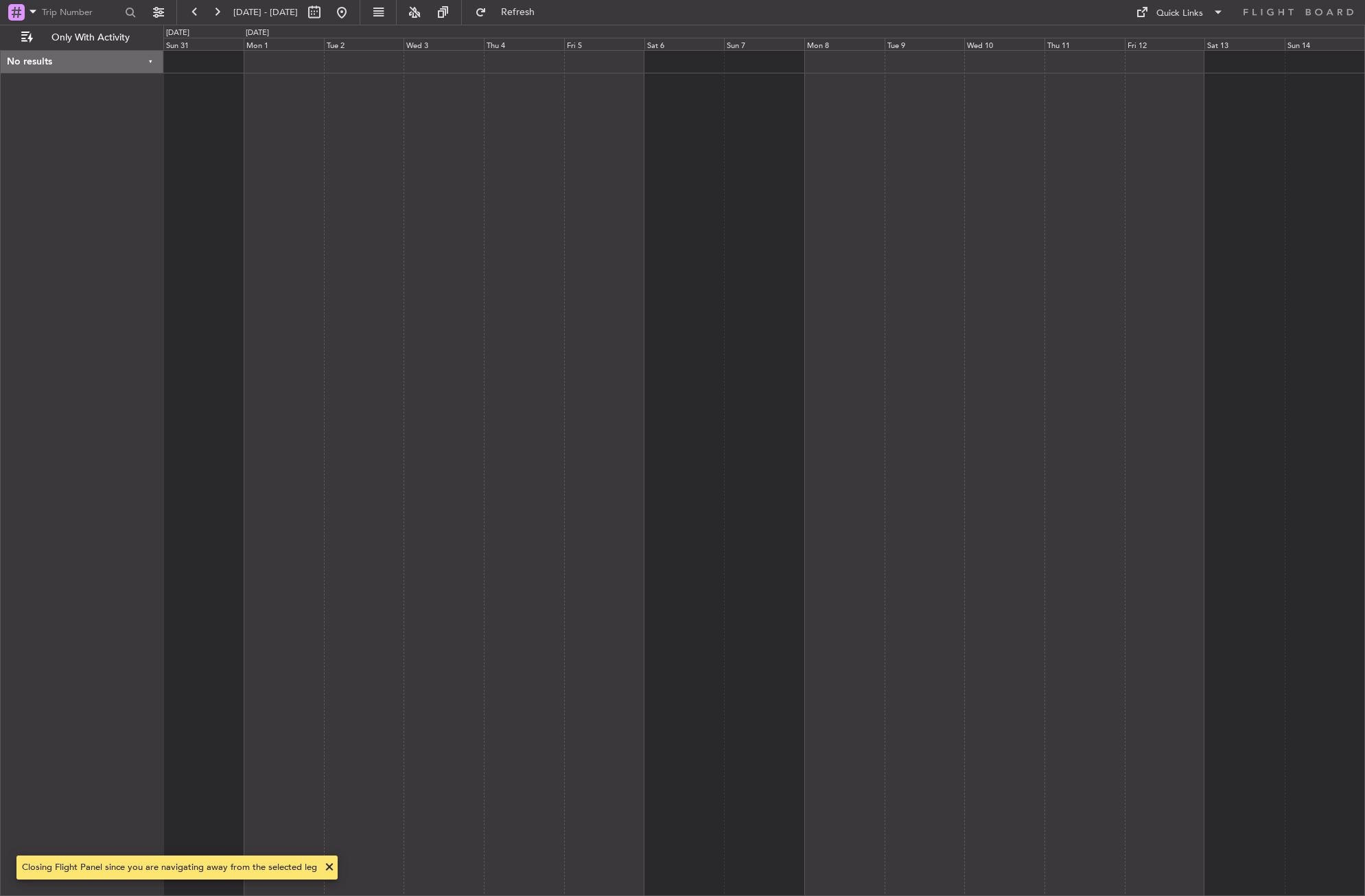
click at [709, 420] on div at bounding box center [764, 473] width 1202 height 846
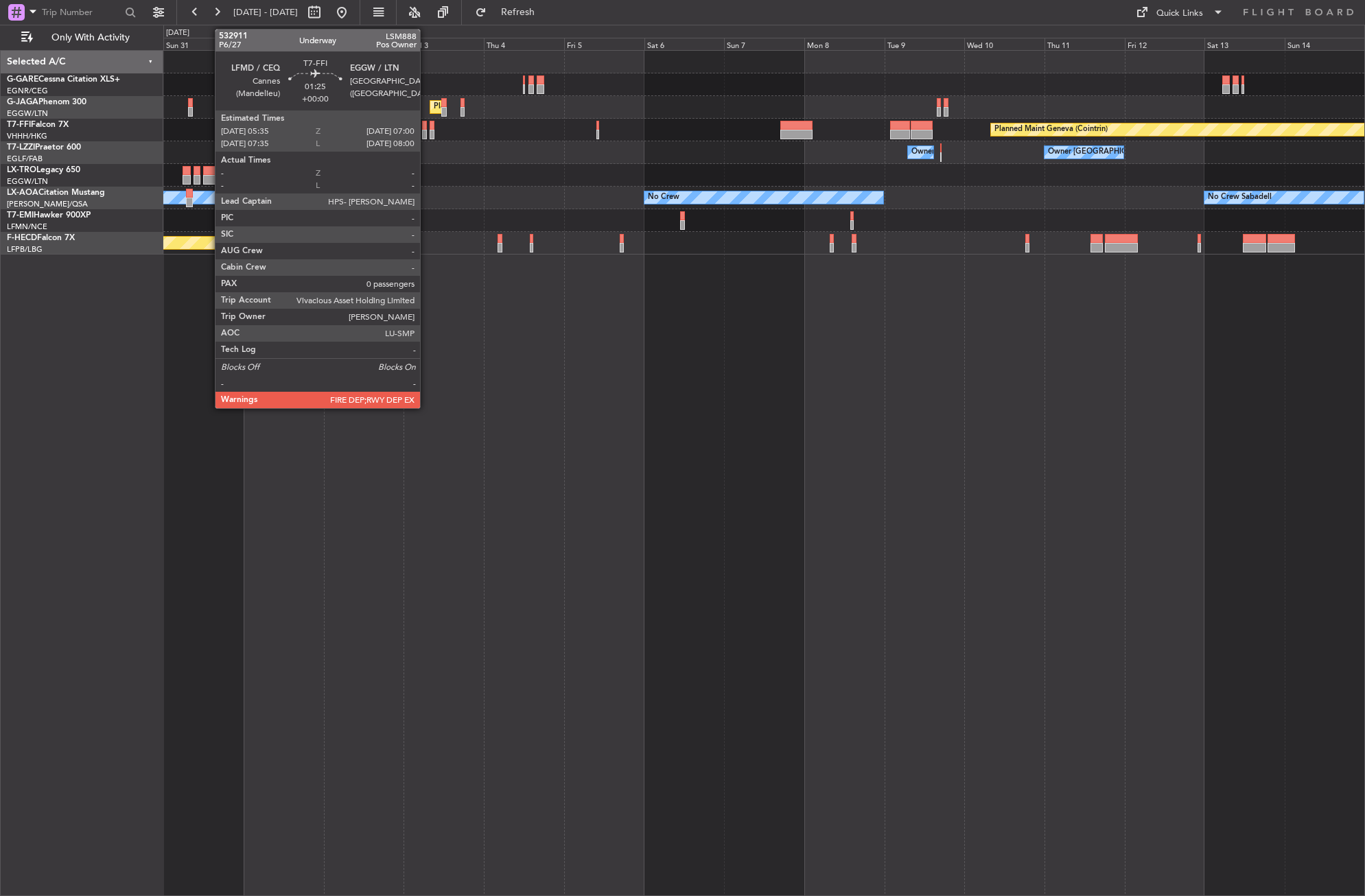
click at [426, 137] on div at bounding box center [425, 134] width 5 height 9
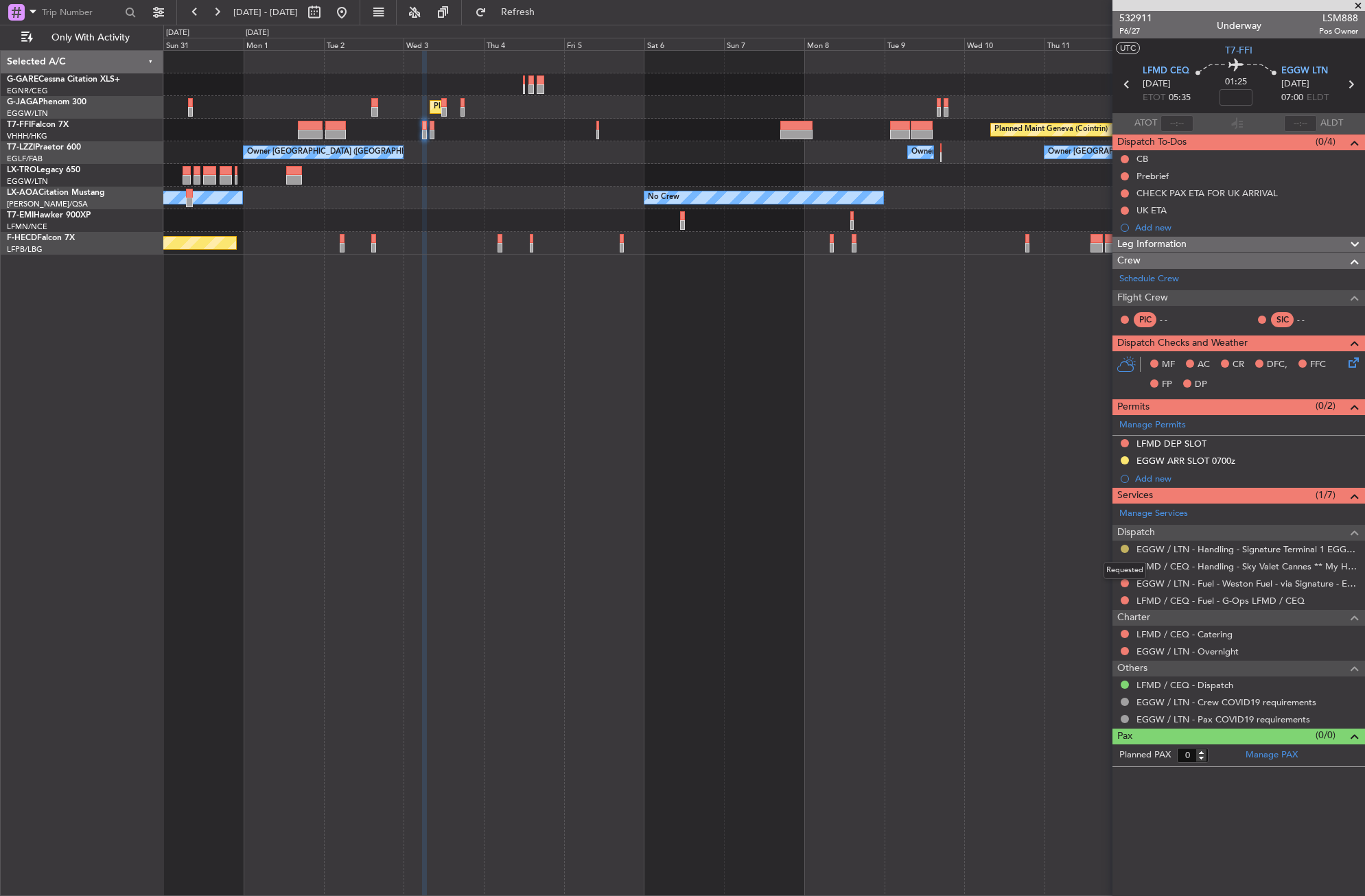
click at [1122, 549] on button at bounding box center [1125, 549] width 9 height 9
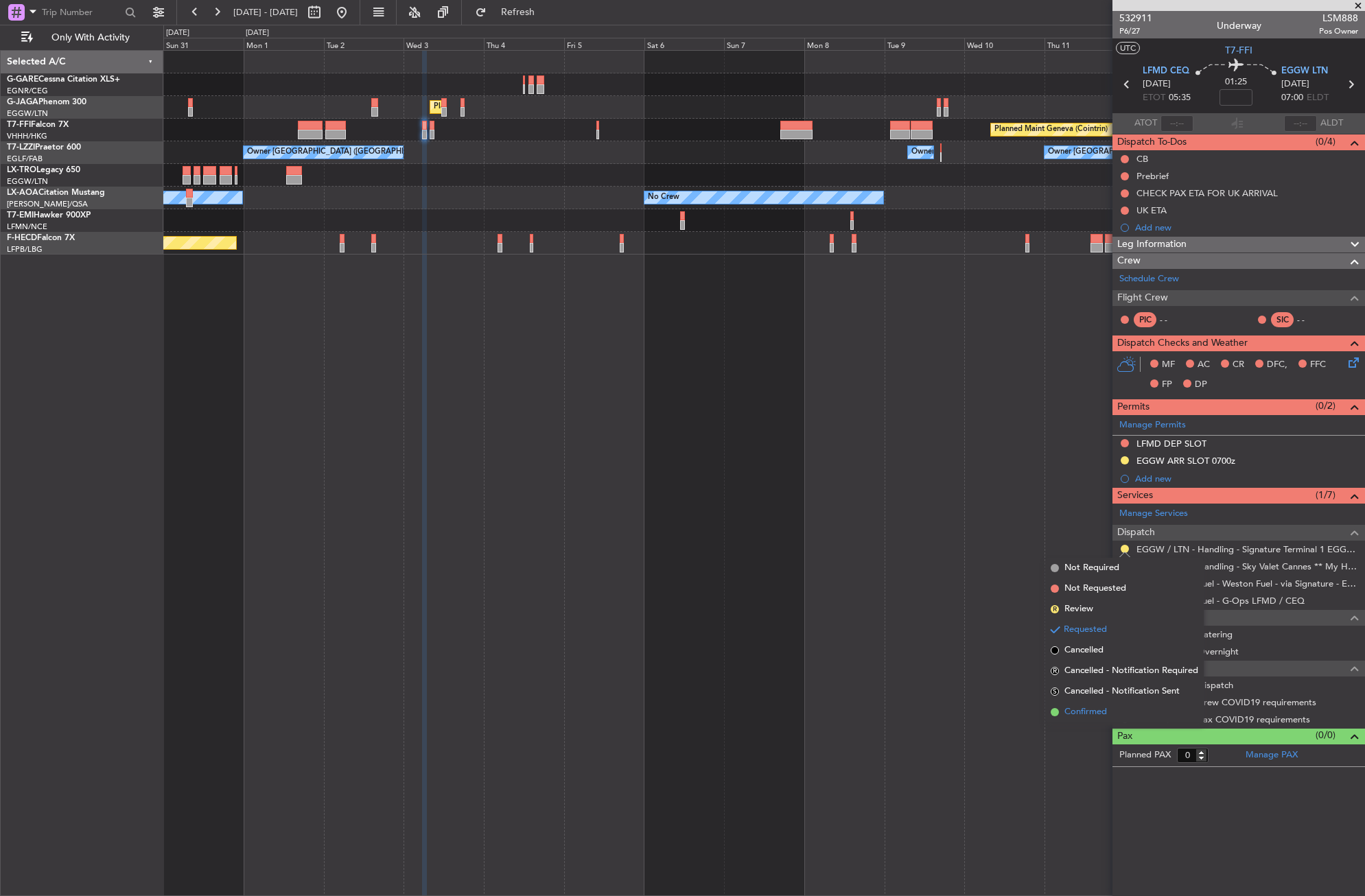
click at [1088, 713] on span "Confirmed" at bounding box center [1086, 713] width 43 height 14
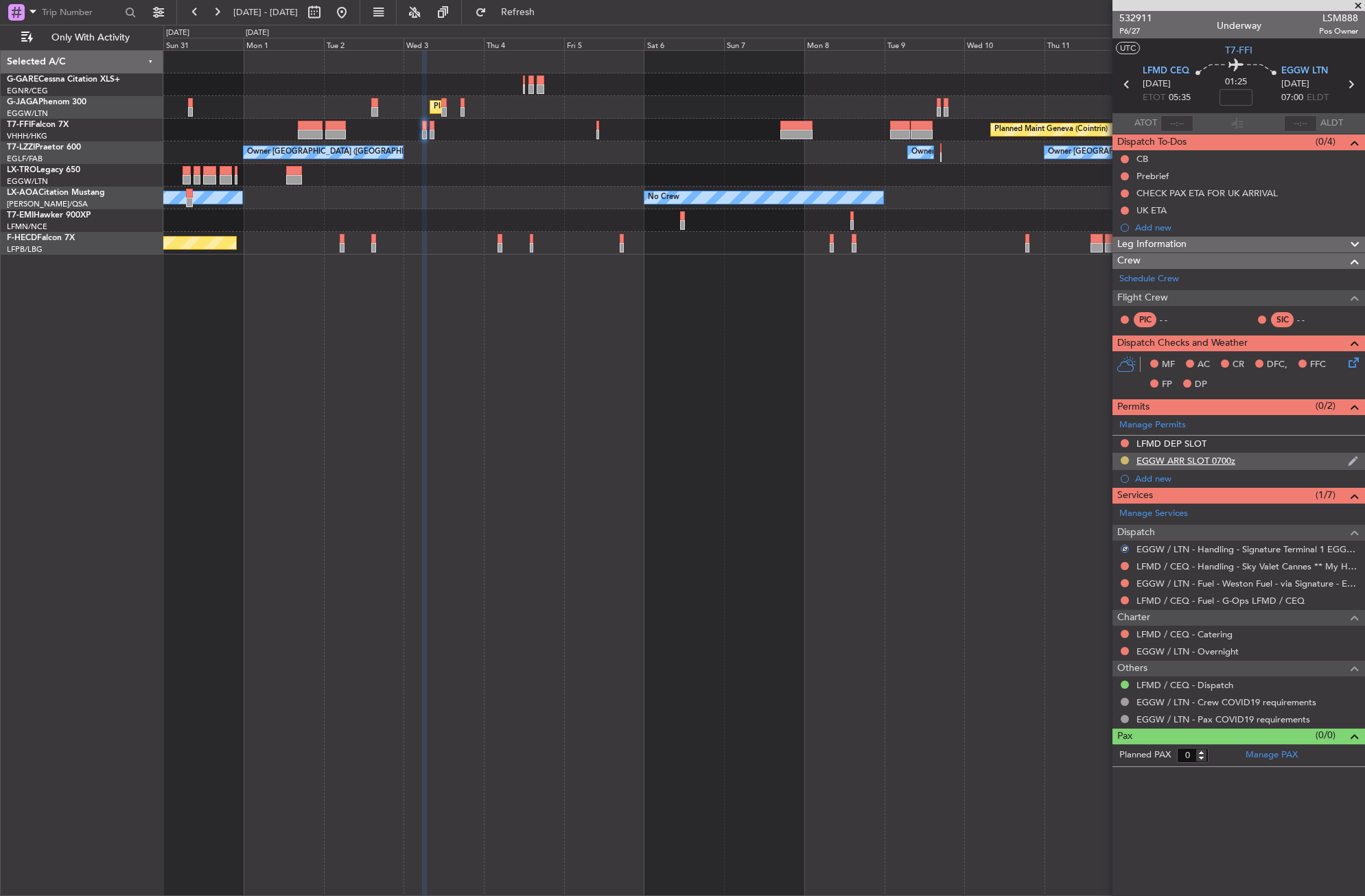
click at [1124, 458] on button at bounding box center [1125, 460] width 9 height 9
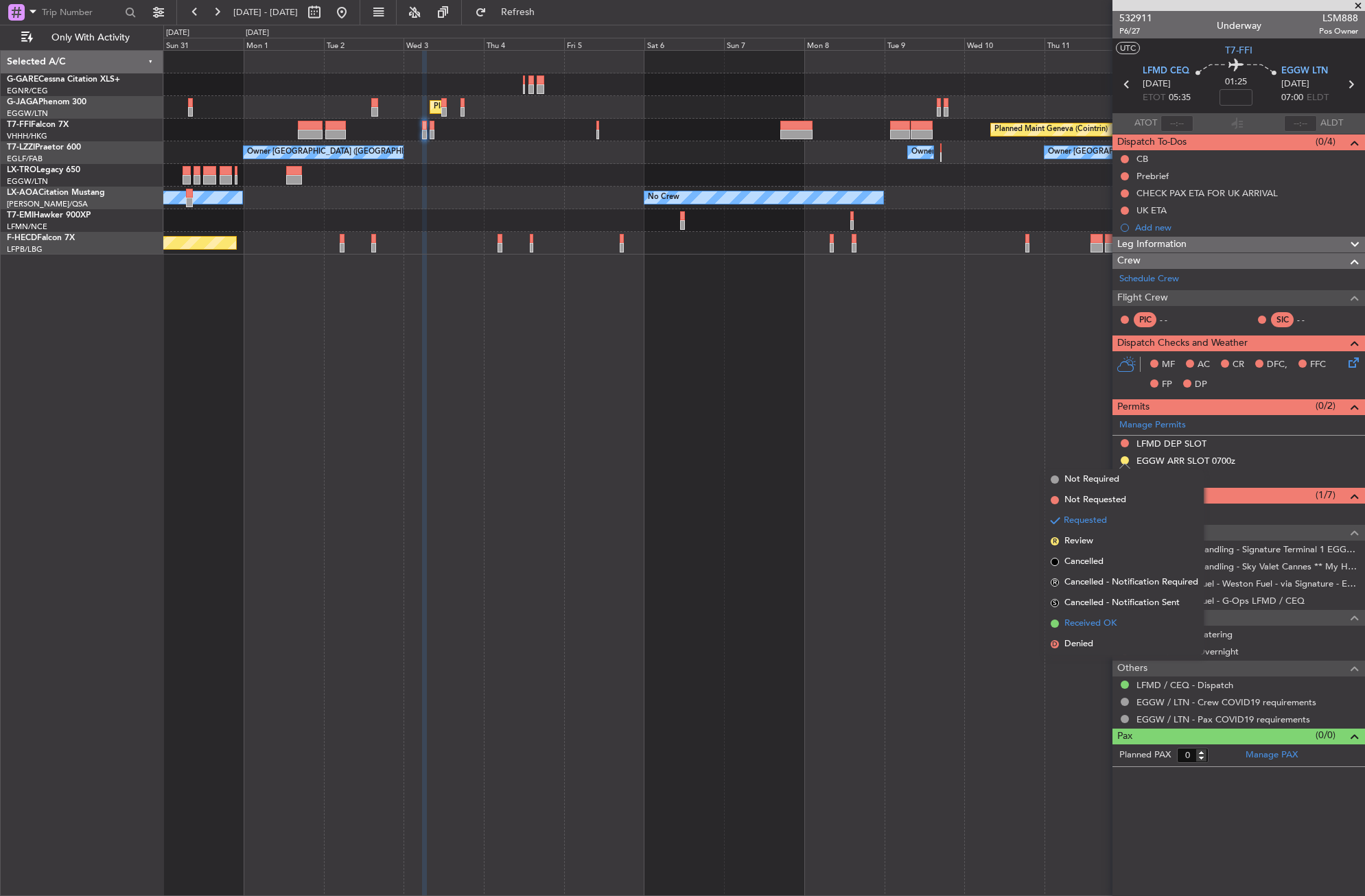
click at [1072, 627] on span "Received OK" at bounding box center [1090, 624] width 52 height 14
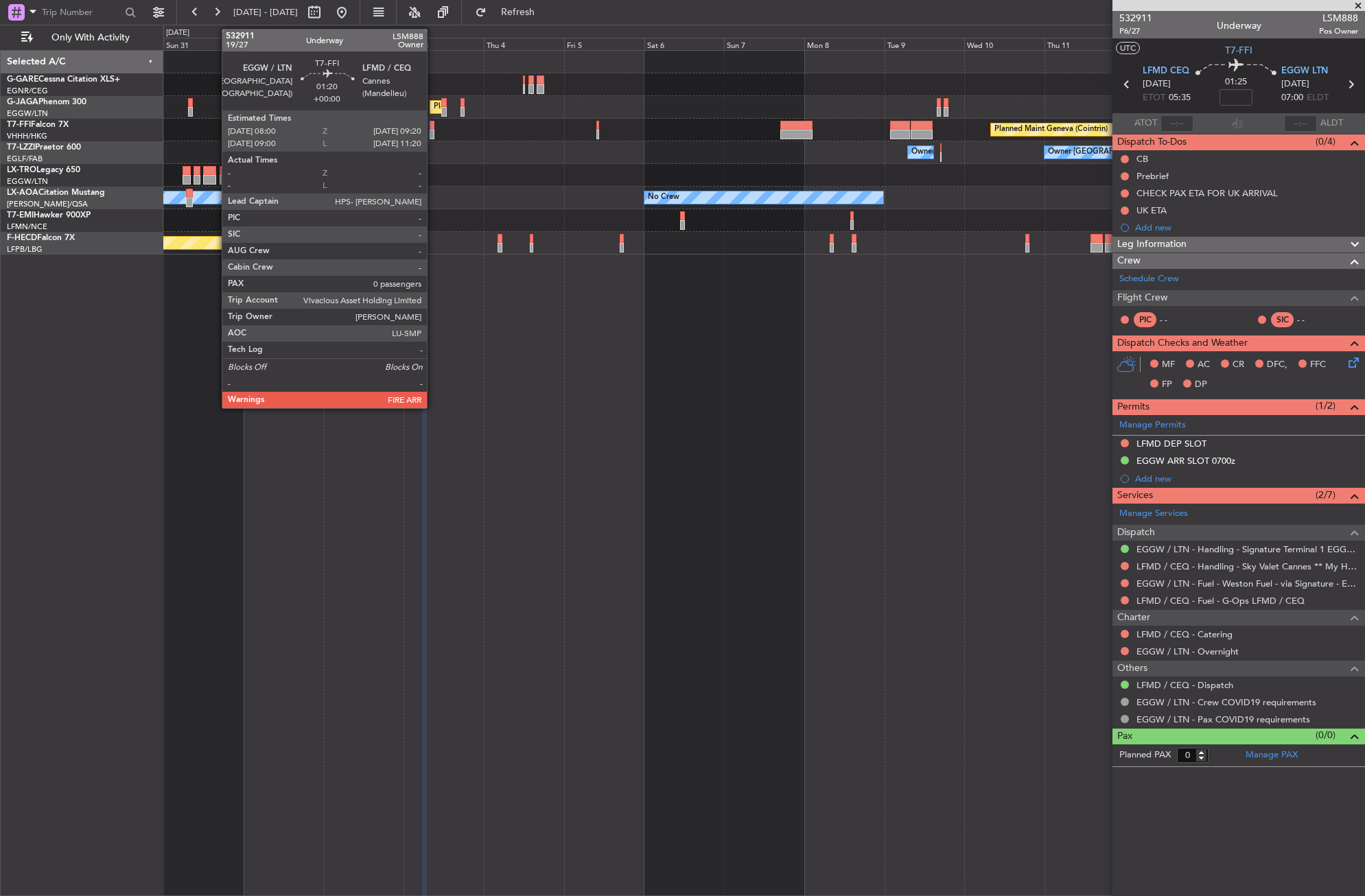
click at [433, 130] on div at bounding box center [432, 134] width 5 height 9
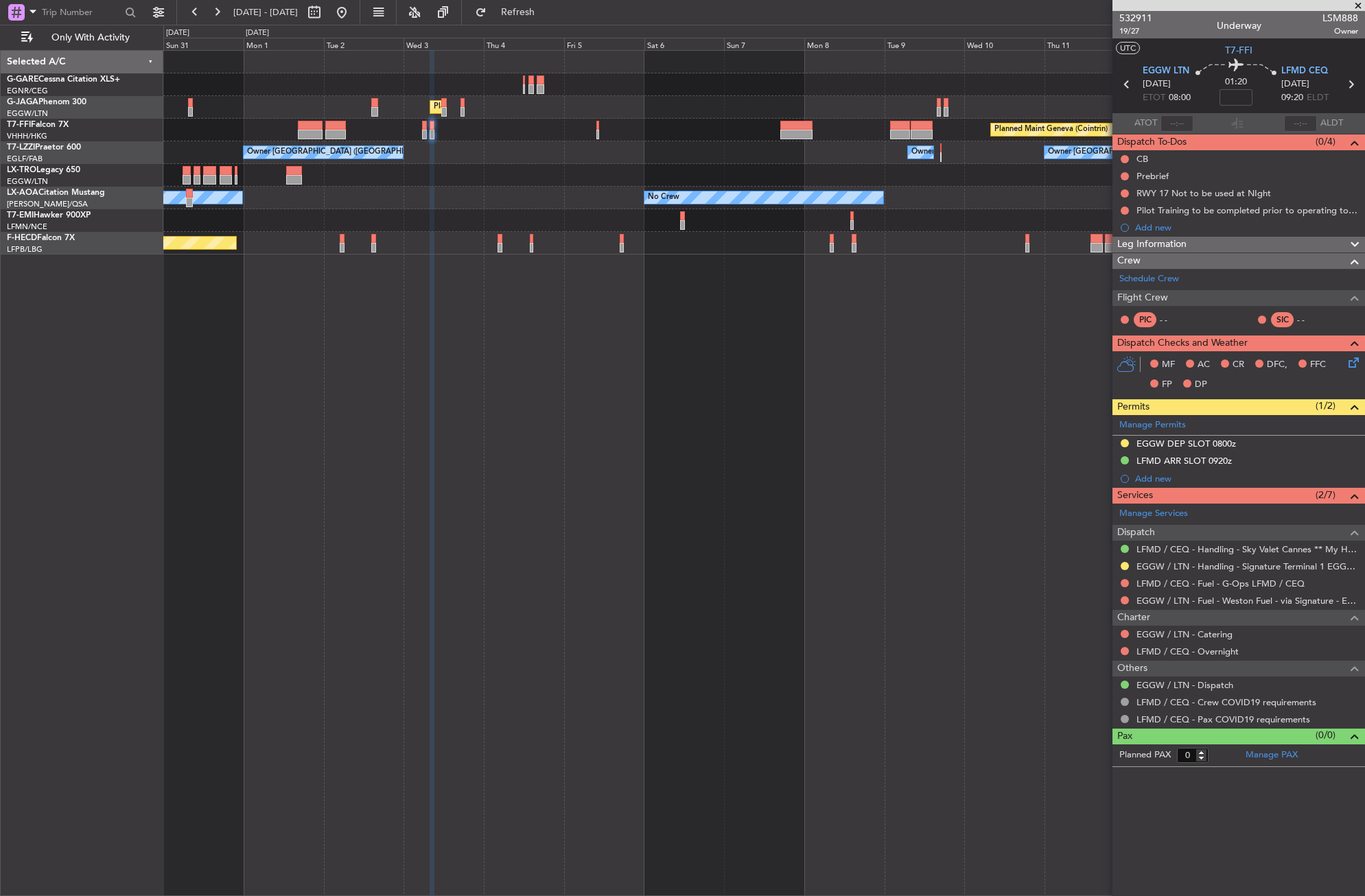
click at [1126, 444] on button at bounding box center [1125, 443] width 9 height 9
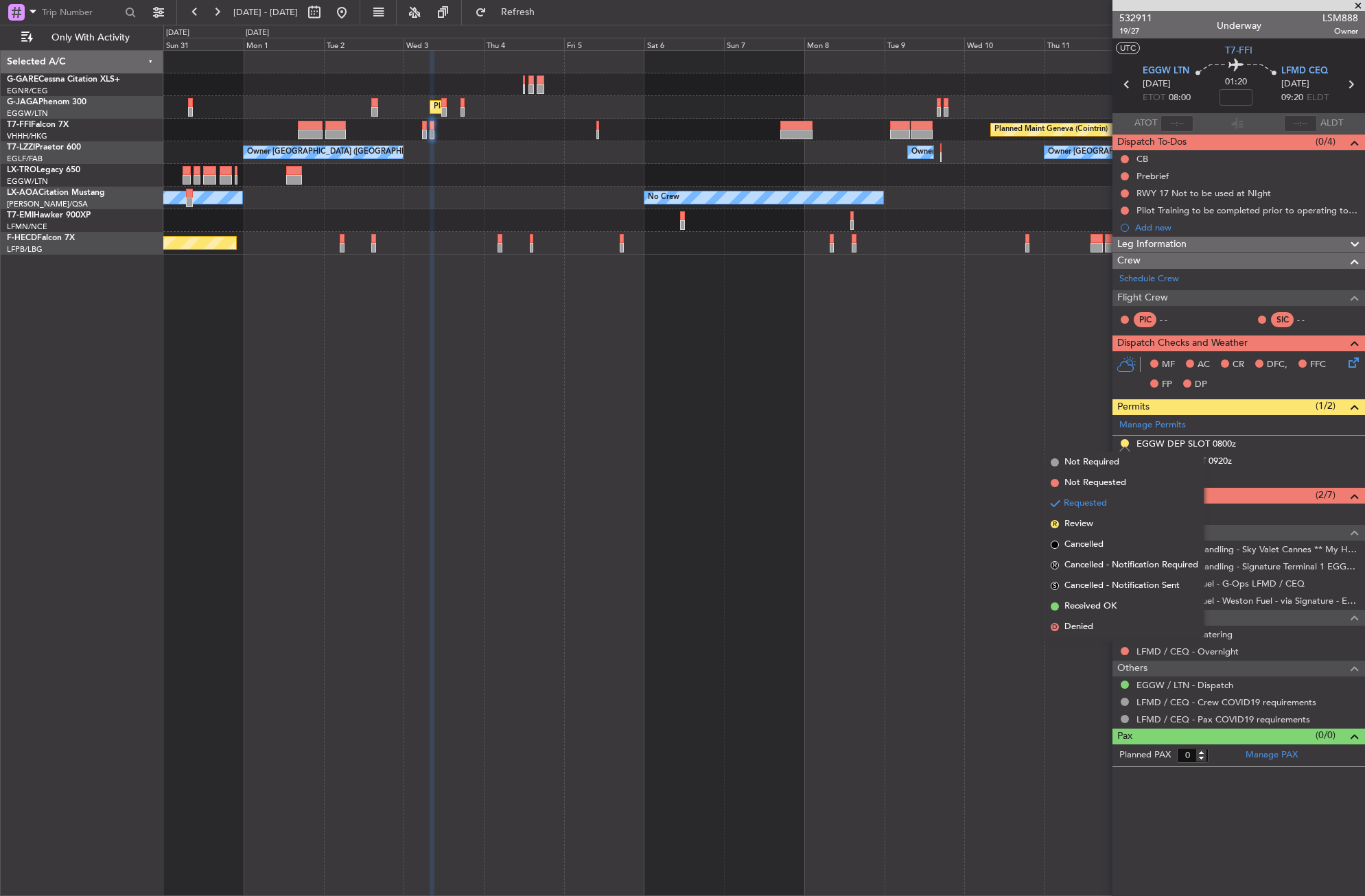
click at [1079, 600] on span "Received OK" at bounding box center [1090, 606] width 52 height 14
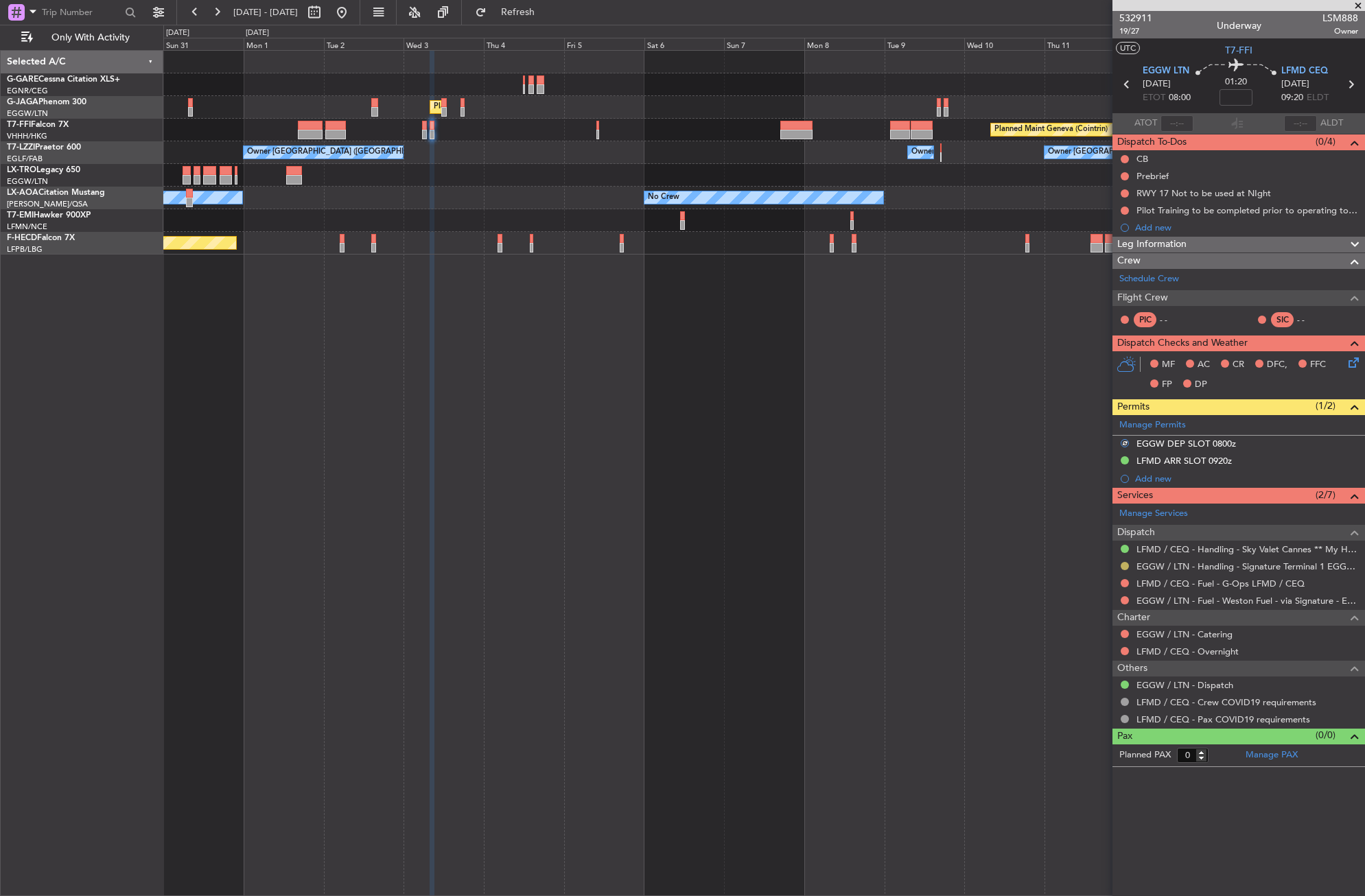
click at [1122, 566] on button at bounding box center [1125, 566] width 9 height 9
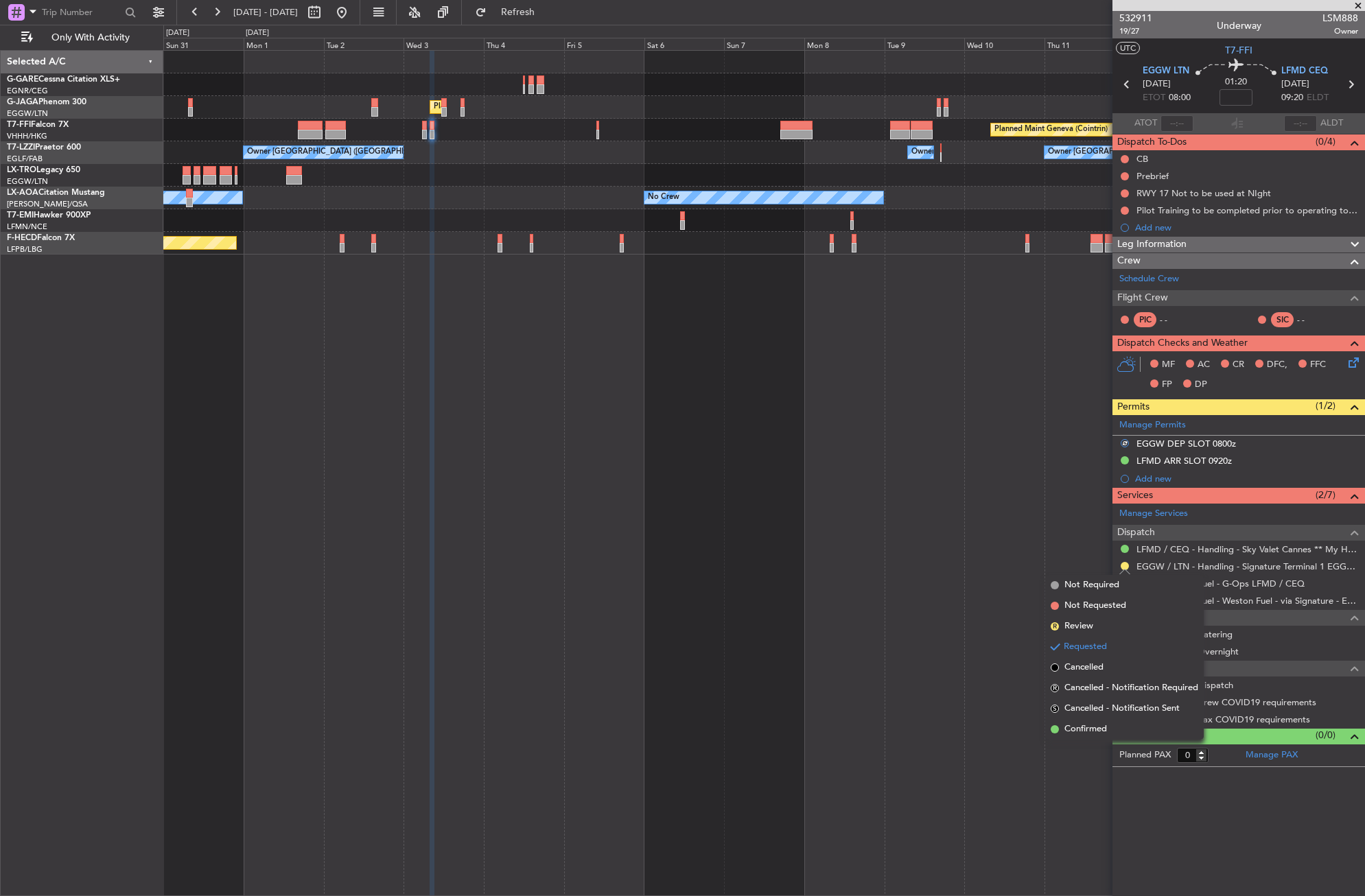
click at [1107, 724] on span "Confirmed" at bounding box center [1086, 730] width 43 height 14
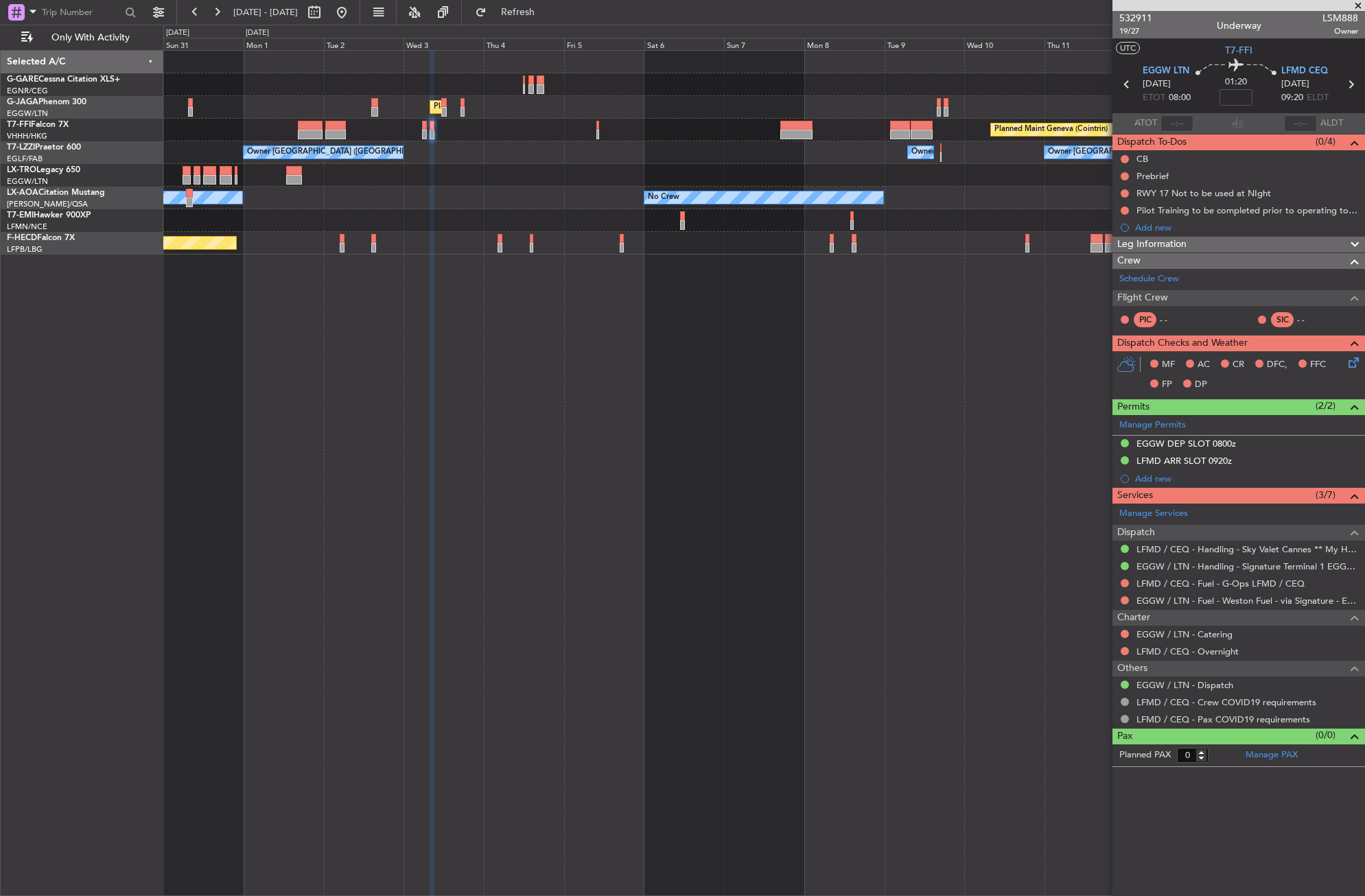
drag, startPoint x: 392, startPoint y: 14, endPoint x: 385, endPoint y: 119, distance: 105.2
click at [353, 14] on button at bounding box center [342, 12] width 22 height 22
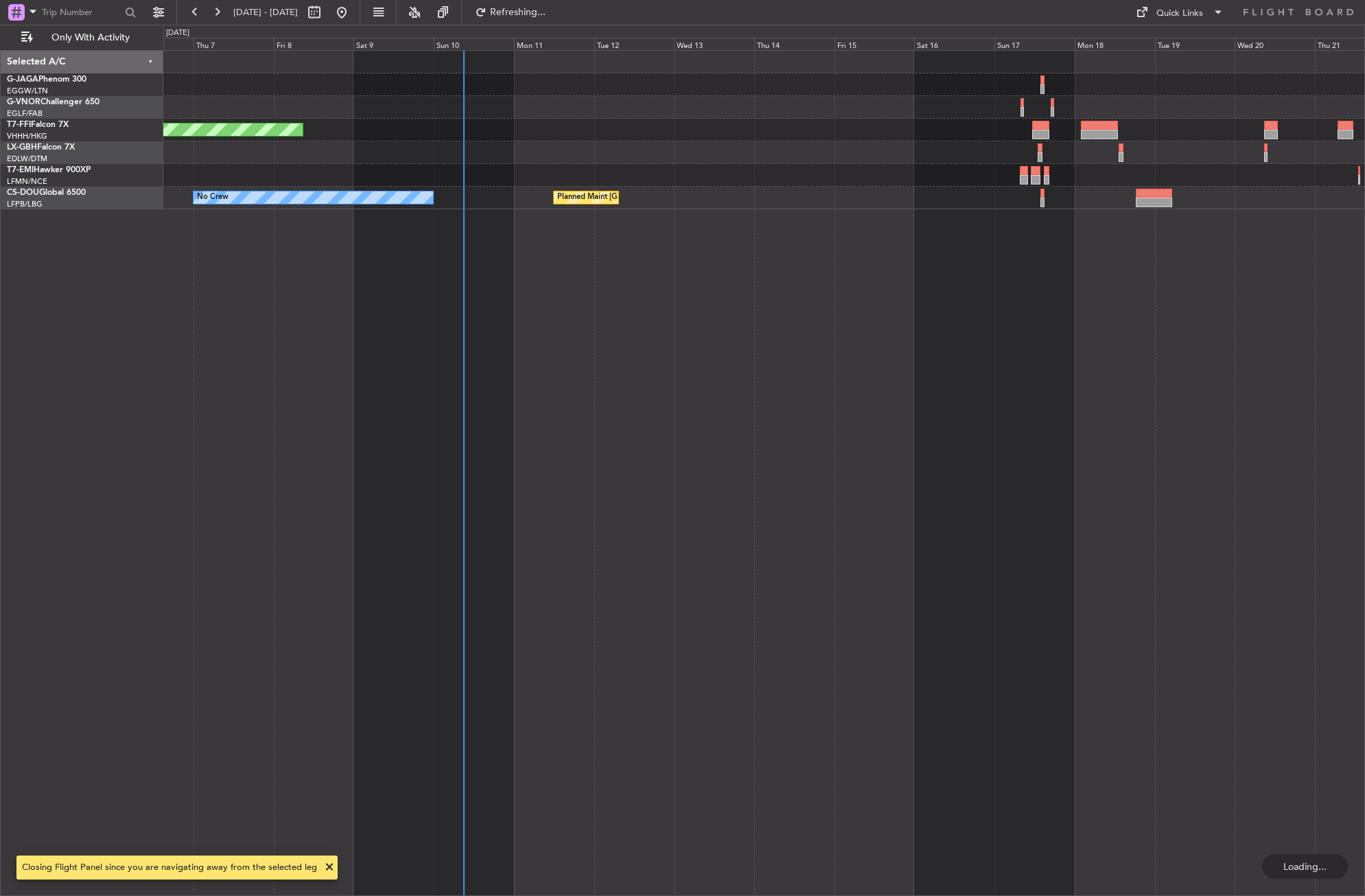
click at [663, 659] on div "Planned Maint Geneva (Cointrin) A/C Unavailable Planned Maint [GEOGRAPHIC_DATA]…" at bounding box center [764, 473] width 1202 height 846
click at [579, 690] on div "Planned Maint Geneva (Cointrin) A/C Unavailable Planned Maint [GEOGRAPHIC_DATA]…" at bounding box center [764, 473] width 1202 height 846
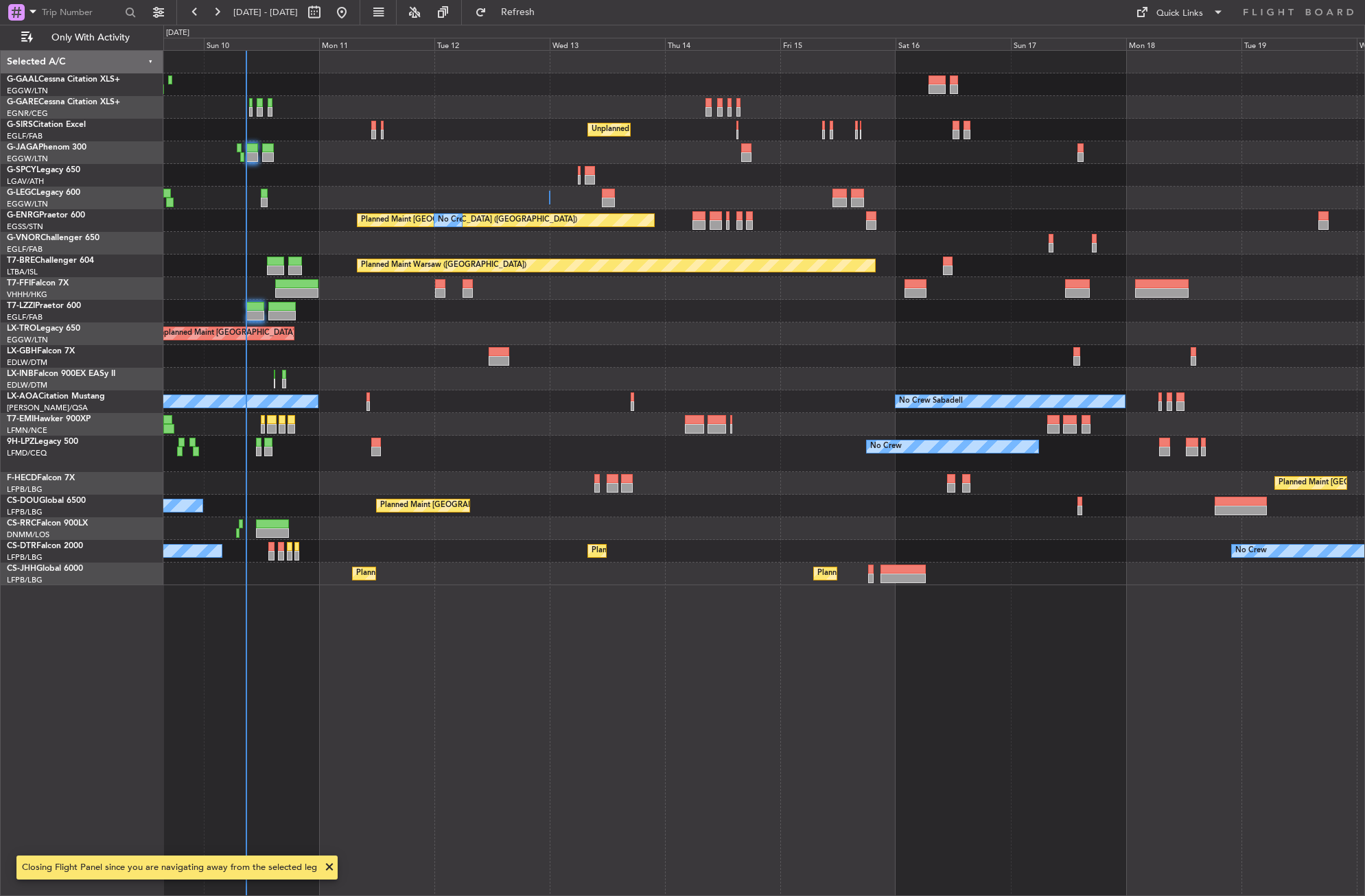
click at [669, 684] on div "No Crew Unplanned Maint [GEOGRAPHIC_DATA] ([GEOGRAPHIC_DATA]) A/C Unavailable […" at bounding box center [764, 473] width 1202 height 846
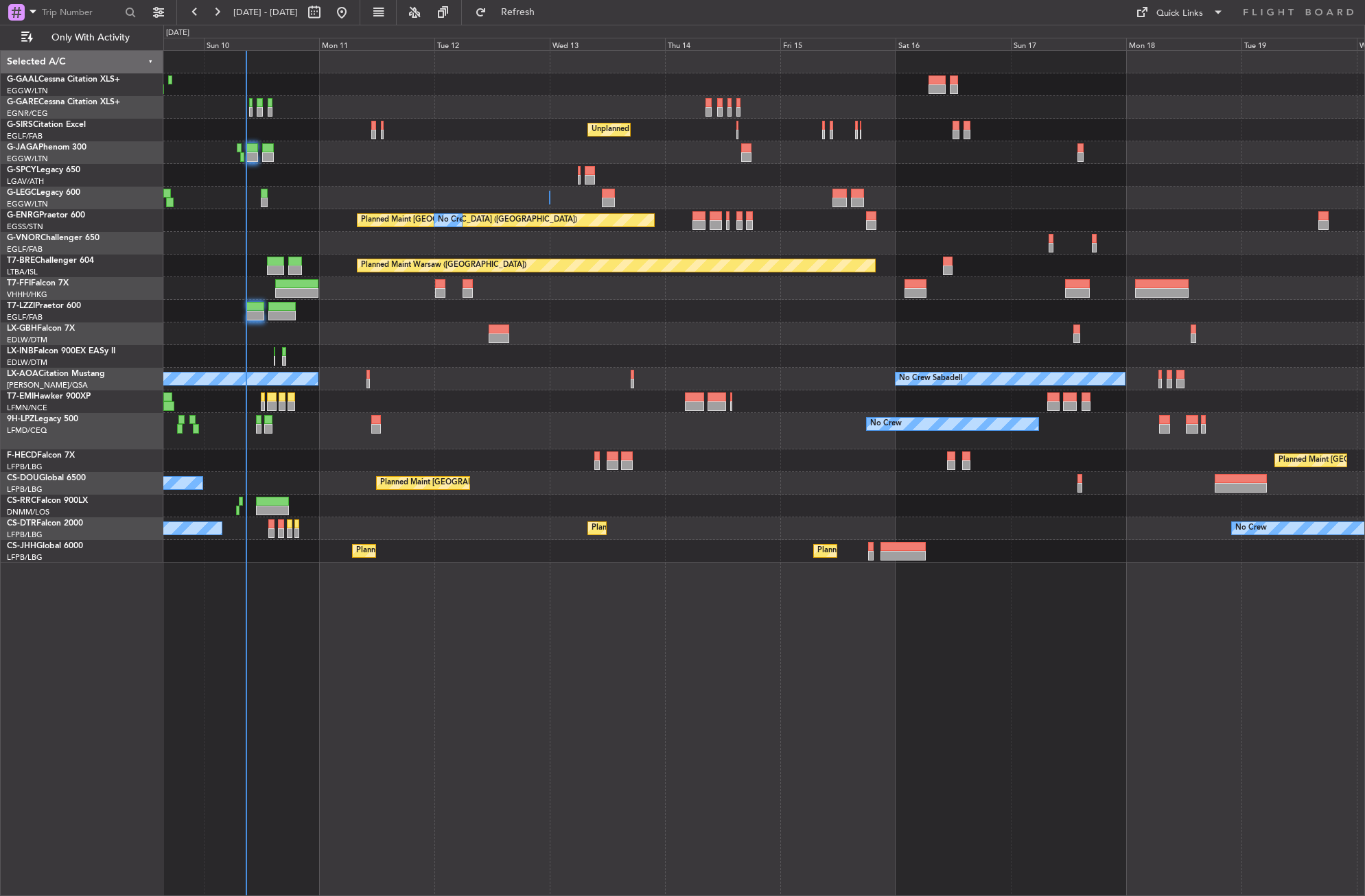
click at [665, 684] on div "No Crew Unplanned Maint [GEOGRAPHIC_DATA] ([GEOGRAPHIC_DATA]) A/C Unavailable […" at bounding box center [764, 473] width 1202 height 846
click at [338, 692] on div "No Crew Unplanned Maint [GEOGRAPHIC_DATA] ([GEOGRAPHIC_DATA]) A/C Unavailable […" at bounding box center [764, 473] width 1202 height 846
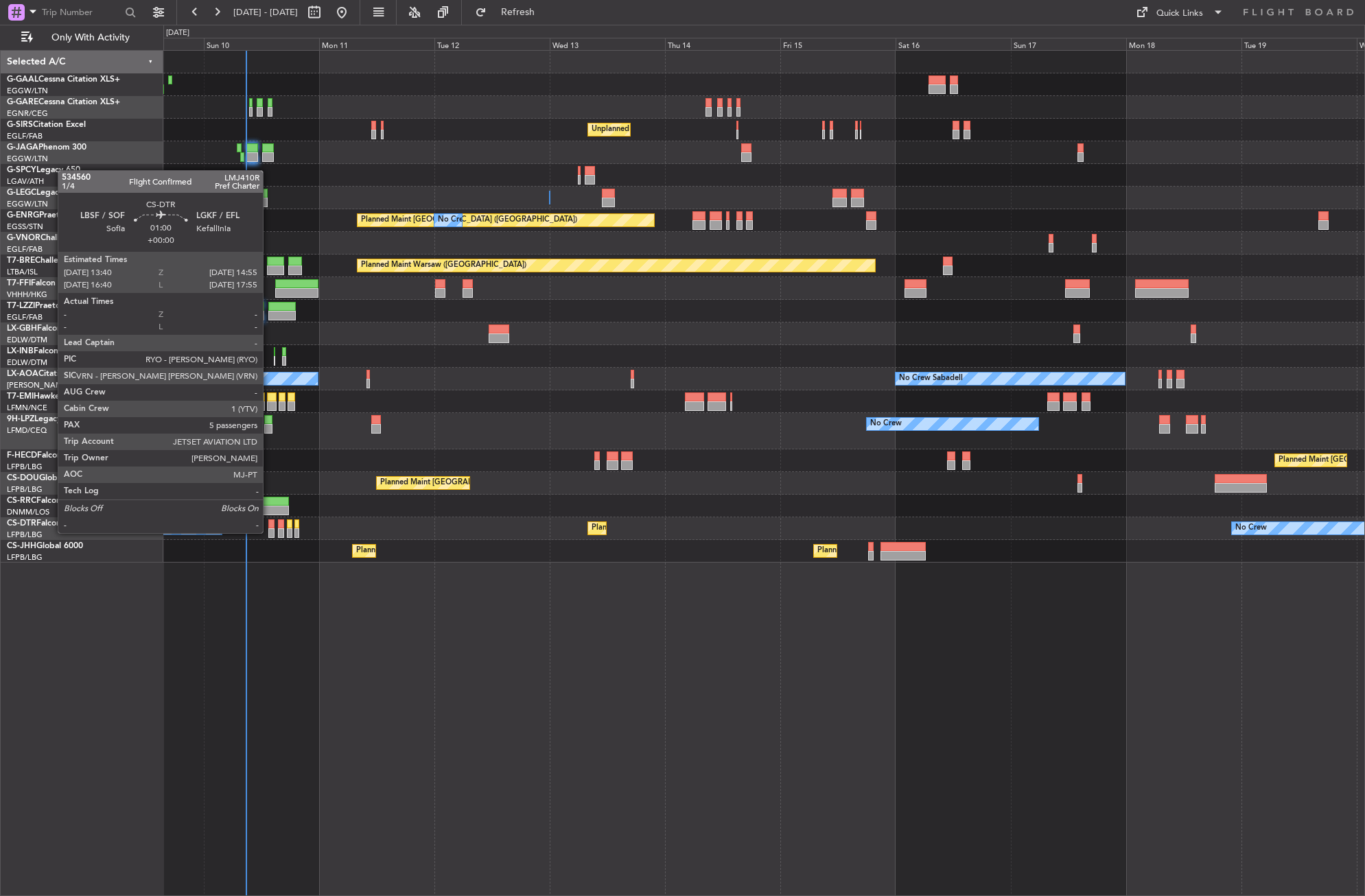
click at [269, 532] on div at bounding box center [272, 533] width 6 height 9
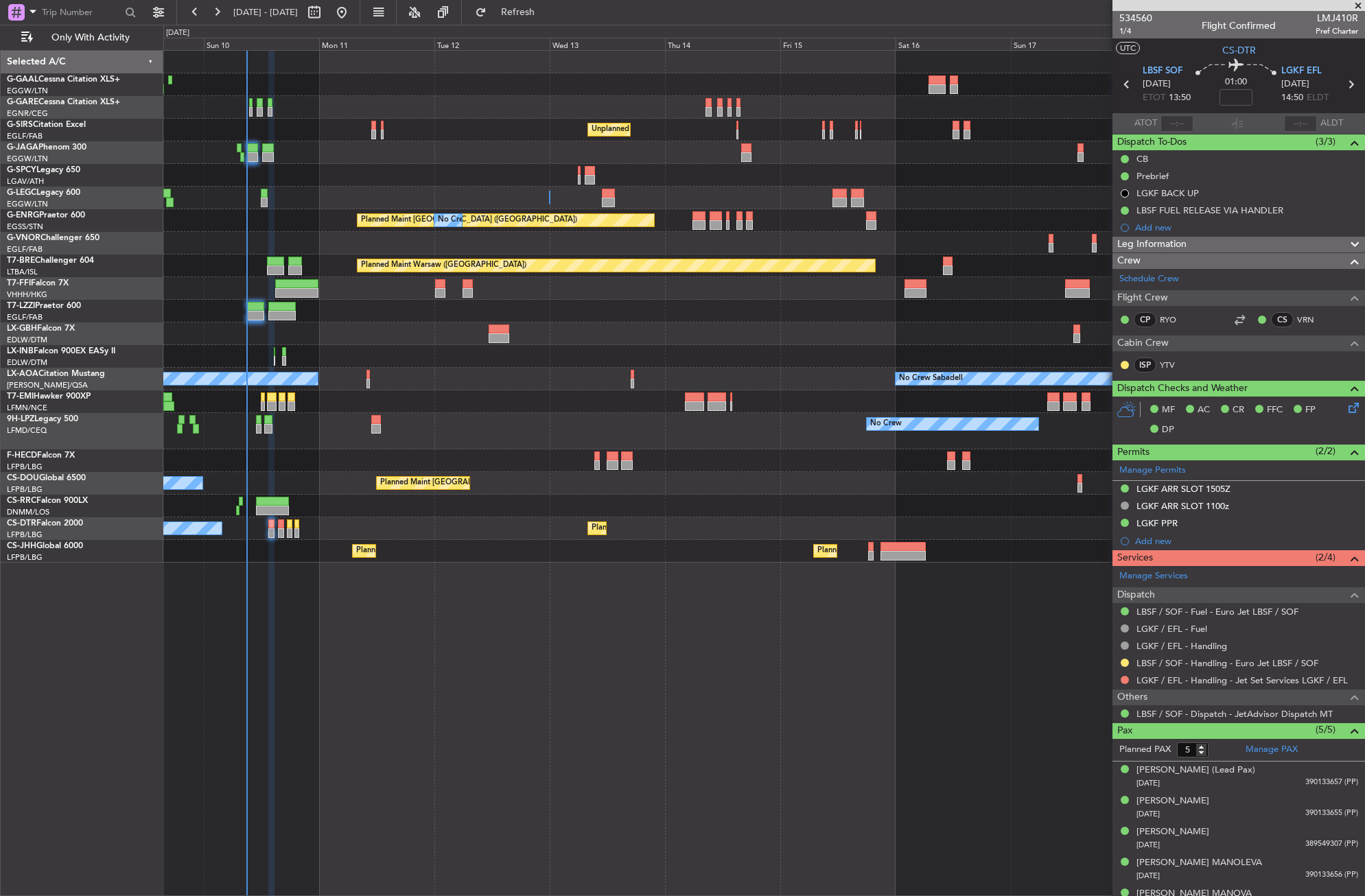
click at [339, 670] on div "No Crew Unplanned Maint [GEOGRAPHIC_DATA] ([GEOGRAPHIC_DATA]) A/C Unavailable […" at bounding box center [764, 473] width 1202 height 846
click at [1123, 681] on button at bounding box center [1125, 680] width 9 height 9
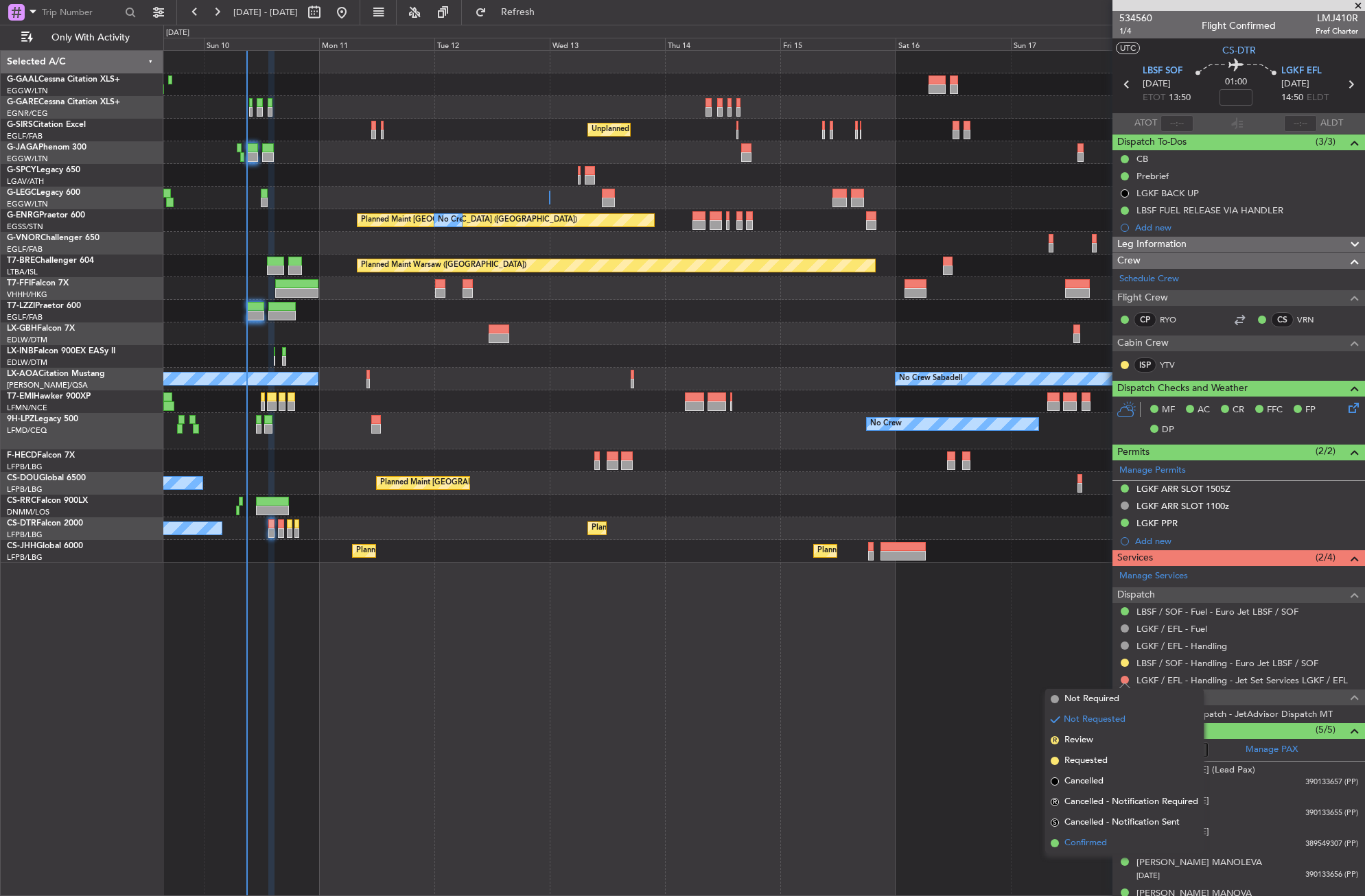
click at [1086, 850] on li "Confirmed" at bounding box center [1124, 843] width 158 height 20
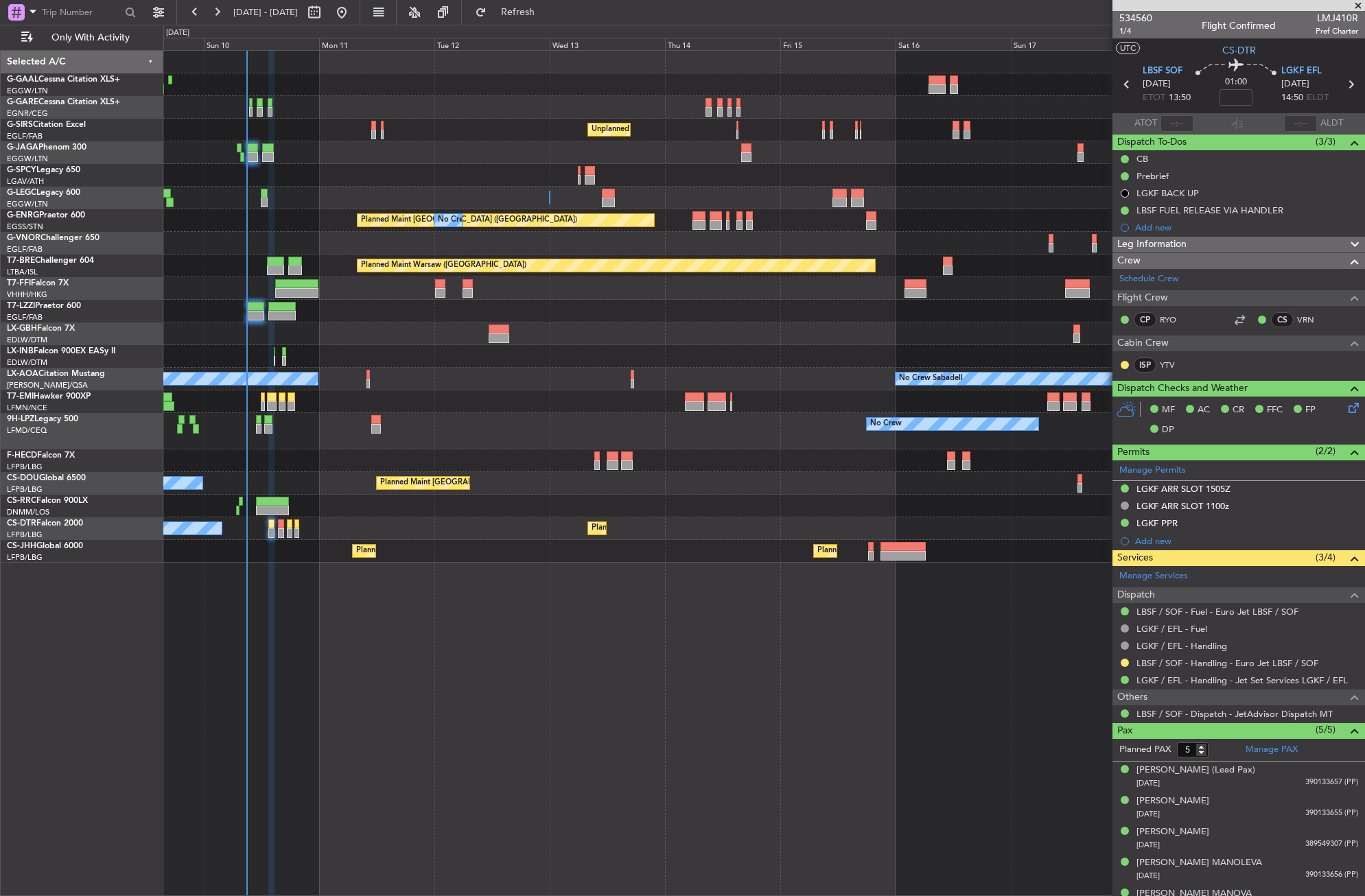
click at [404, 741] on div "No Crew Unplanned Maint [GEOGRAPHIC_DATA] ([GEOGRAPHIC_DATA]) A/C Unavailable […" at bounding box center [764, 473] width 1202 height 846
click at [399, 679] on div "No Crew Unplanned Maint [GEOGRAPHIC_DATA] ([GEOGRAPHIC_DATA]) A/C Unavailable […" at bounding box center [764, 473] width 1202 height 846
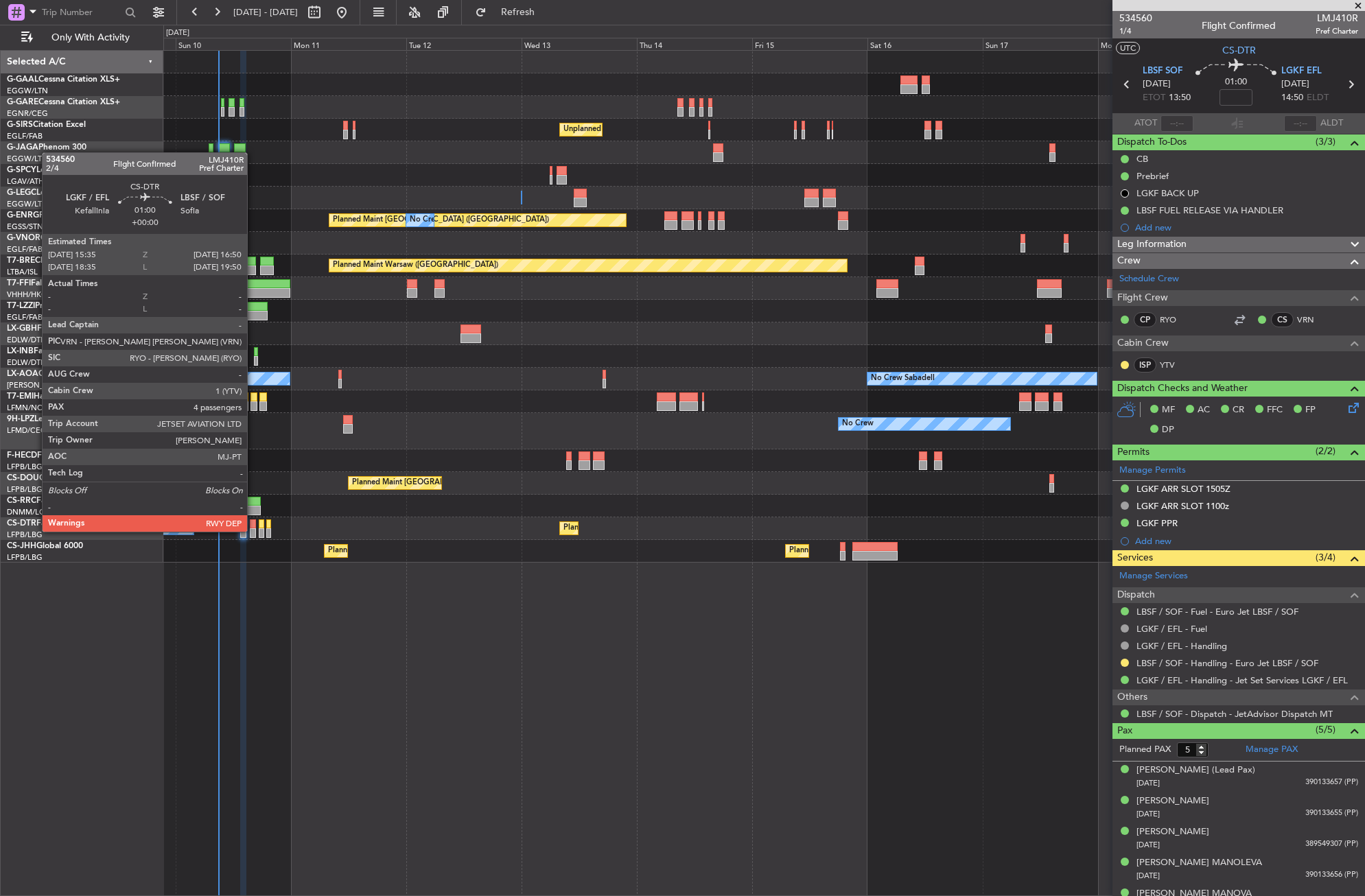
click at [253, 531] on div at bounding box center [253, 533] width 6 height 9
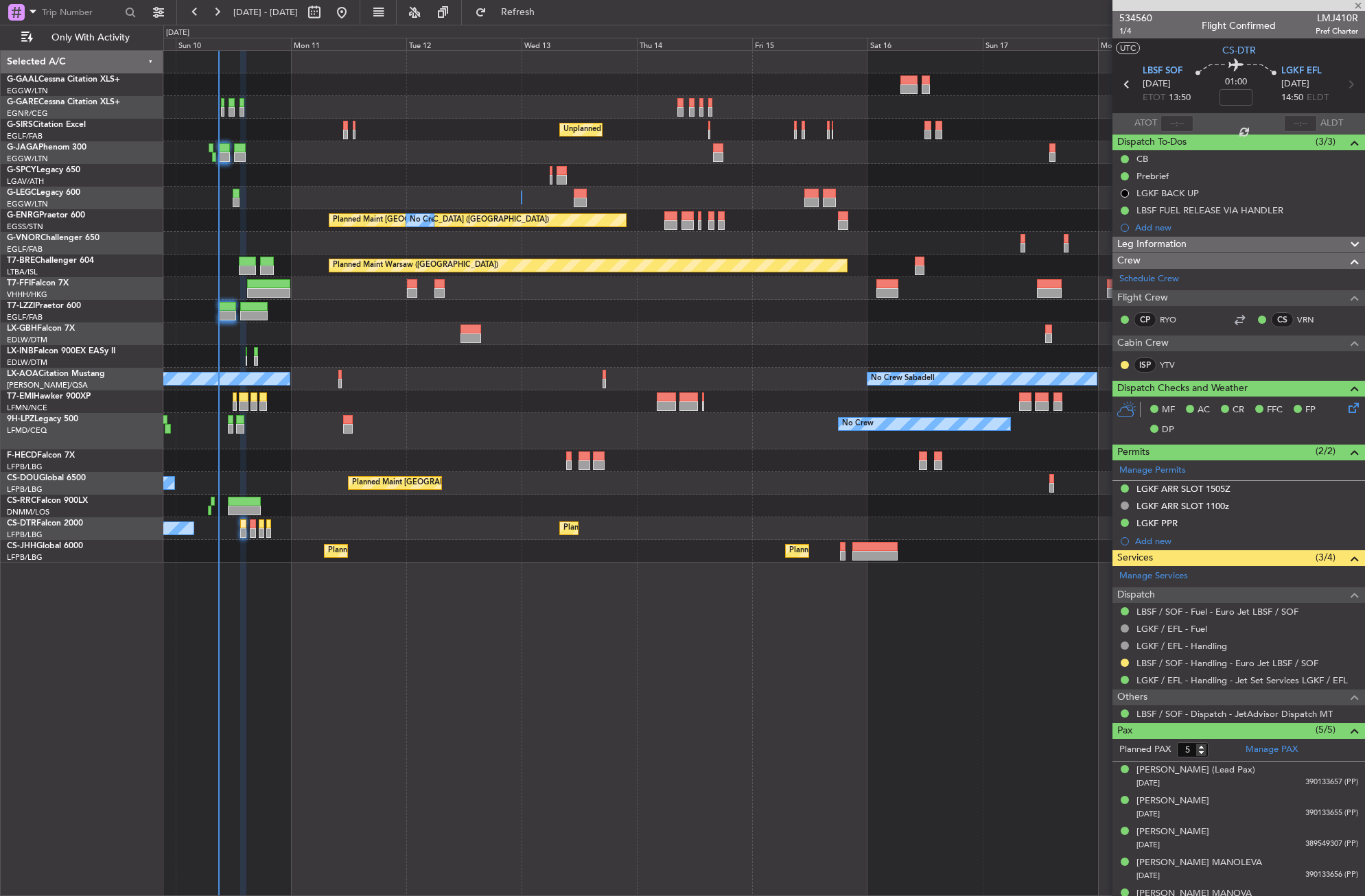
type input "4"
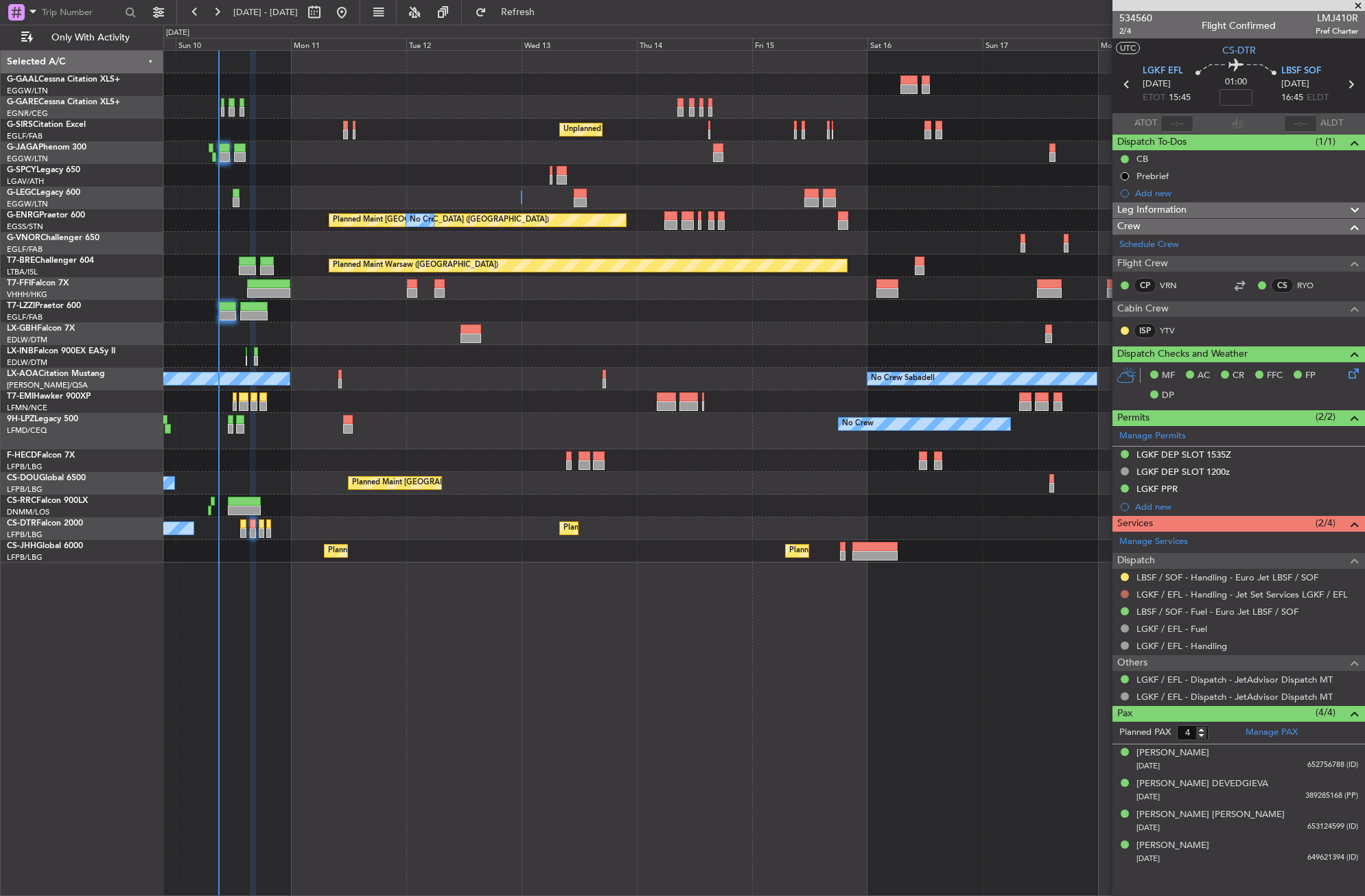
click at [1122, 594] on button at bounding box center [1125, 594] width 9 height 9
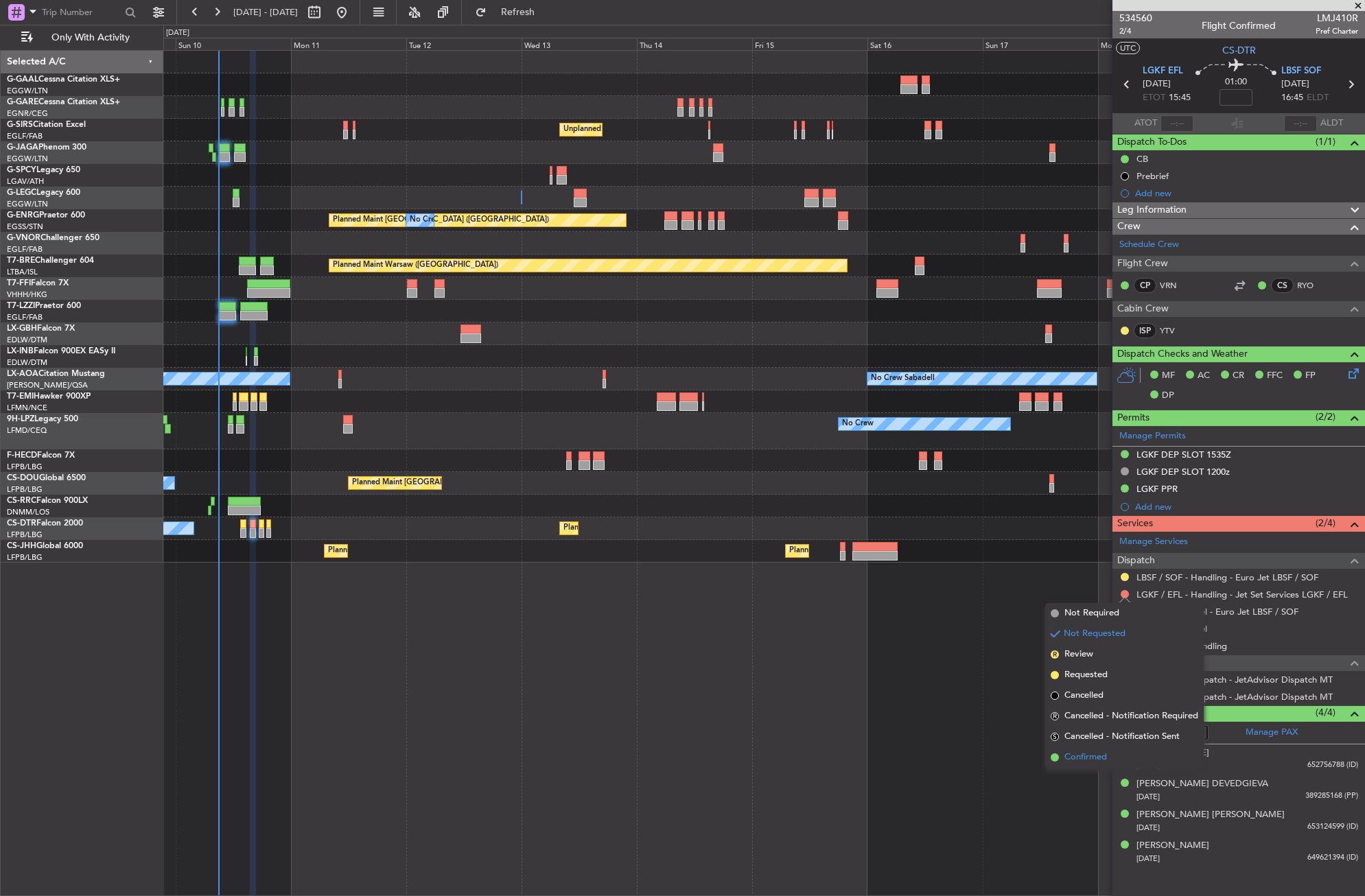
click at [1077, 759] on span "Confirmed" at bounding box center [1086, 758] width 43 height 14
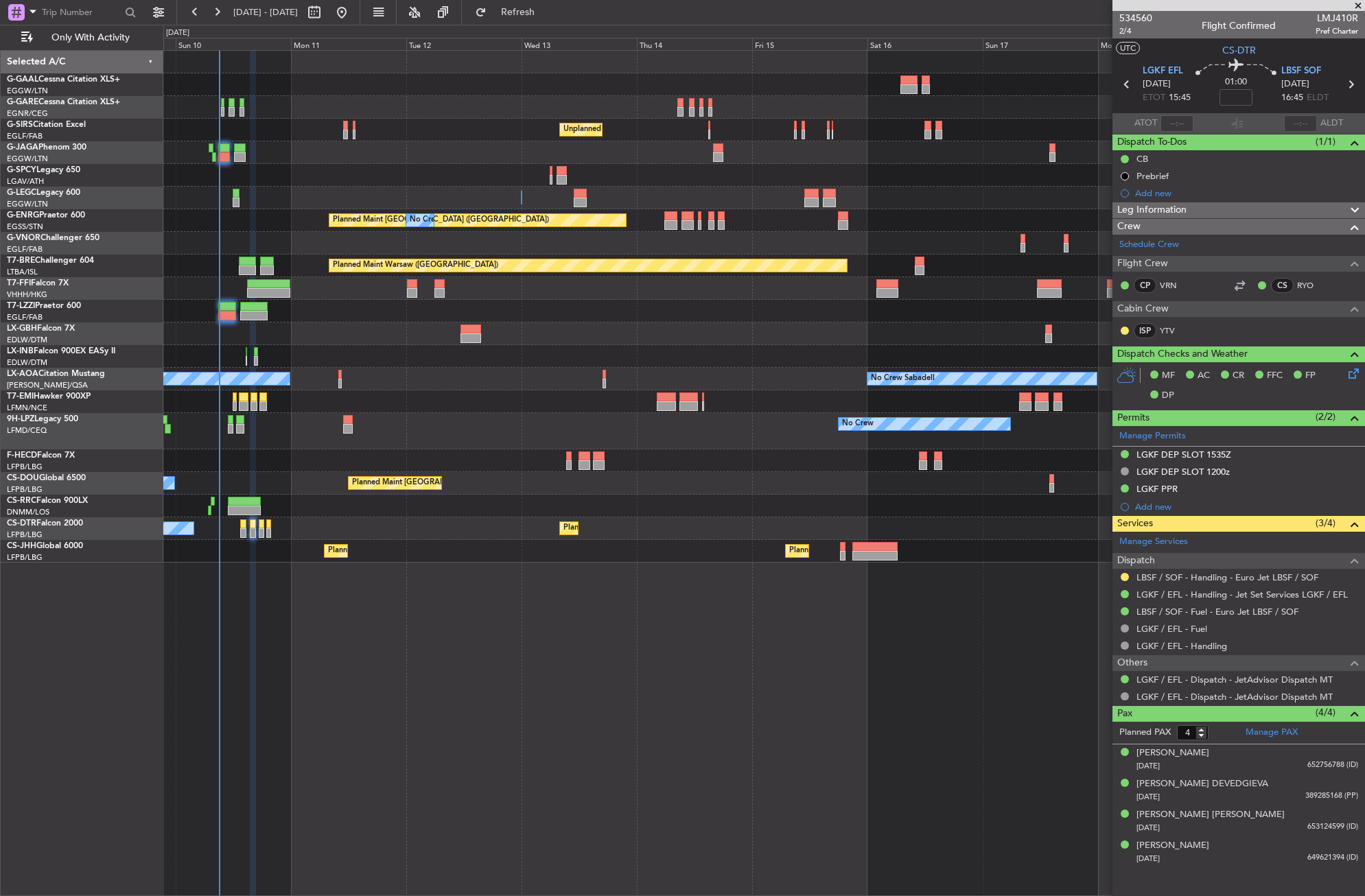
click at [565, 684] on div "No Crew Unplanned Maint [GEOGRAPHIC_DATA] ([GEOGRAPHIC_DATA]) A/C Unavailable […" at bounding box center [764, 473] width 1202 height 846
click at [525, 14] on button "Refresh" at bounding box center [510, 12] width 83 height 22
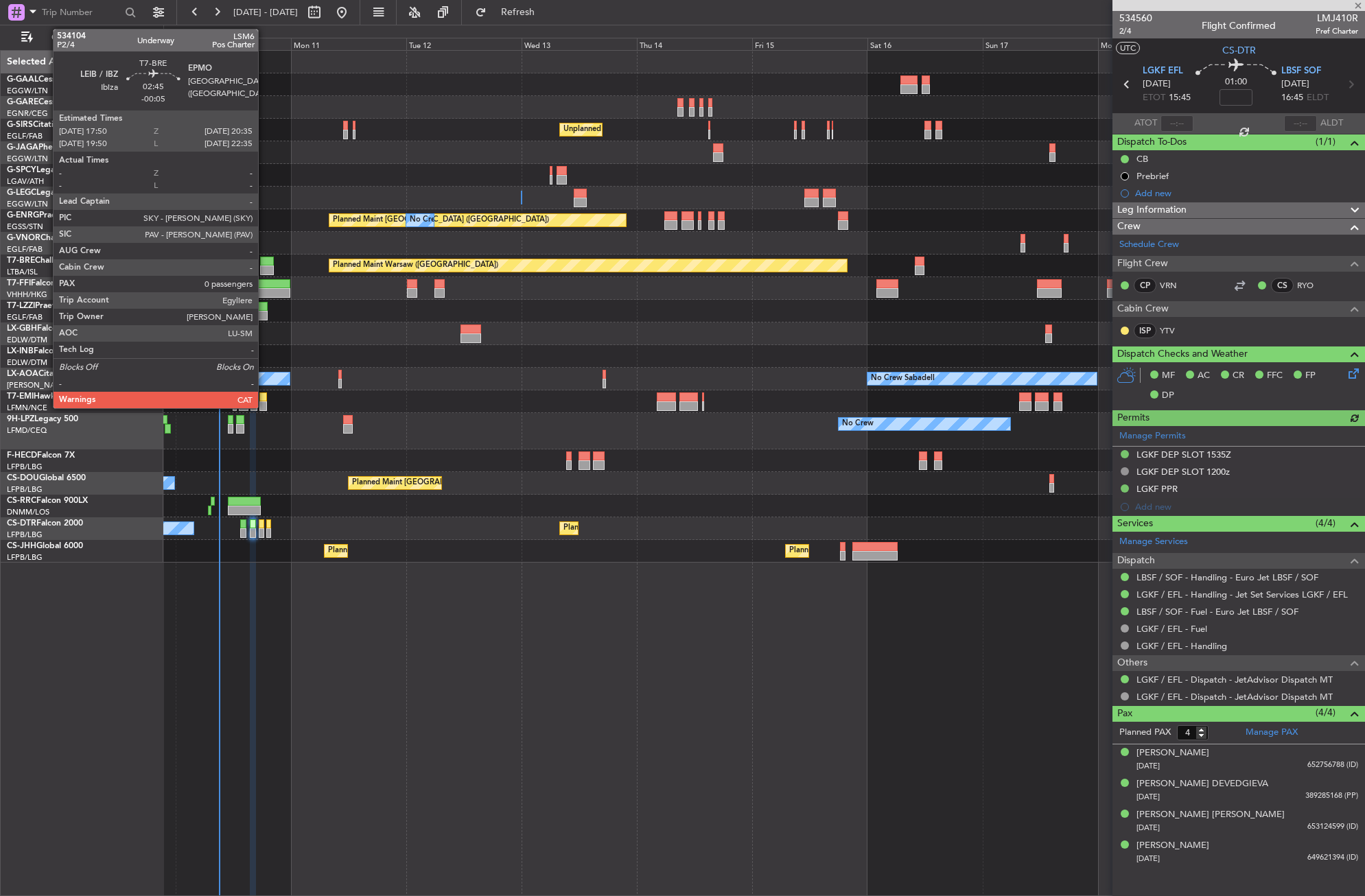
click at [265, 269] on div at bounding box center [267, 270] width 14 height 9
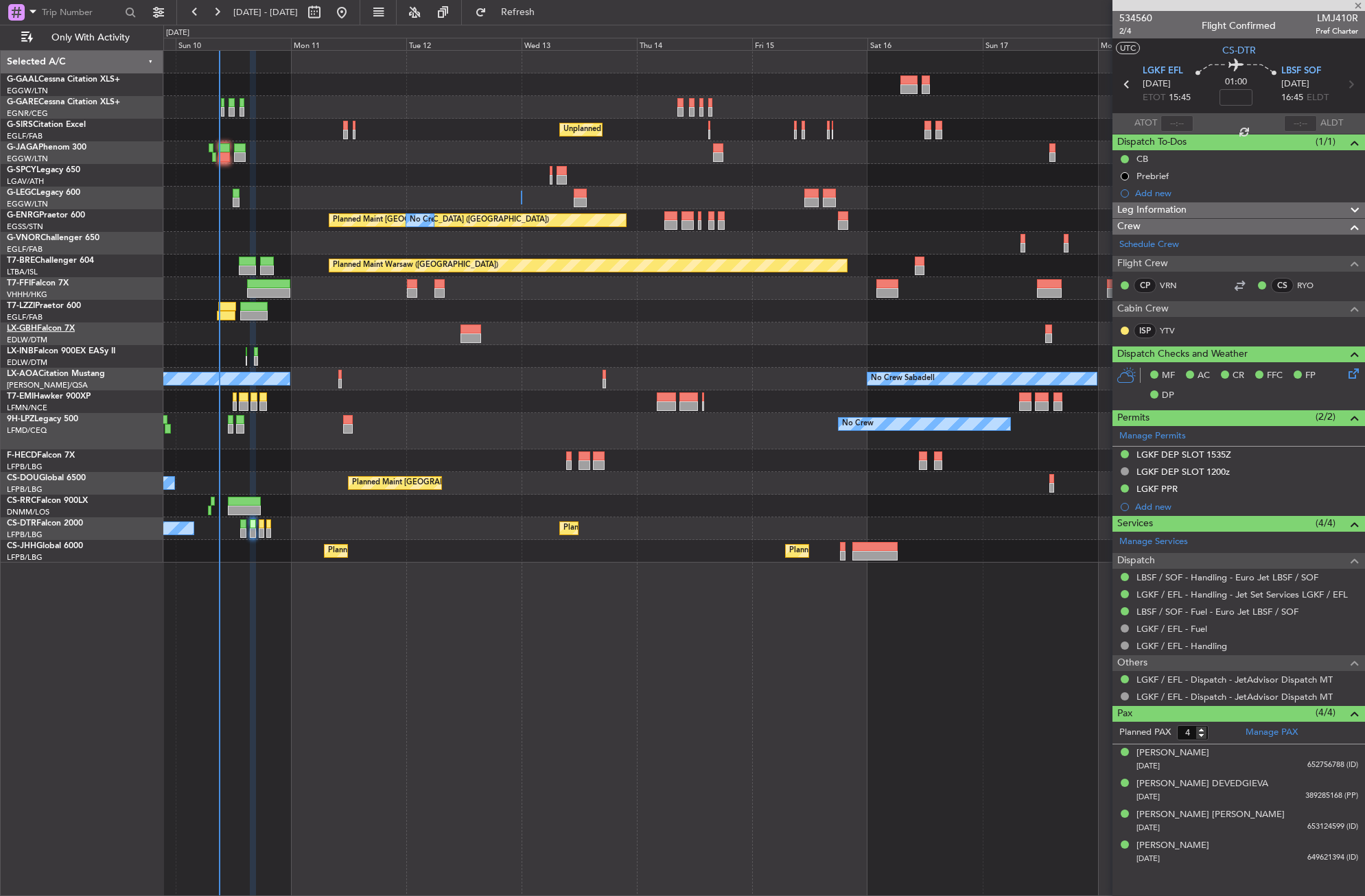
type input "-00:05"
type input "0"
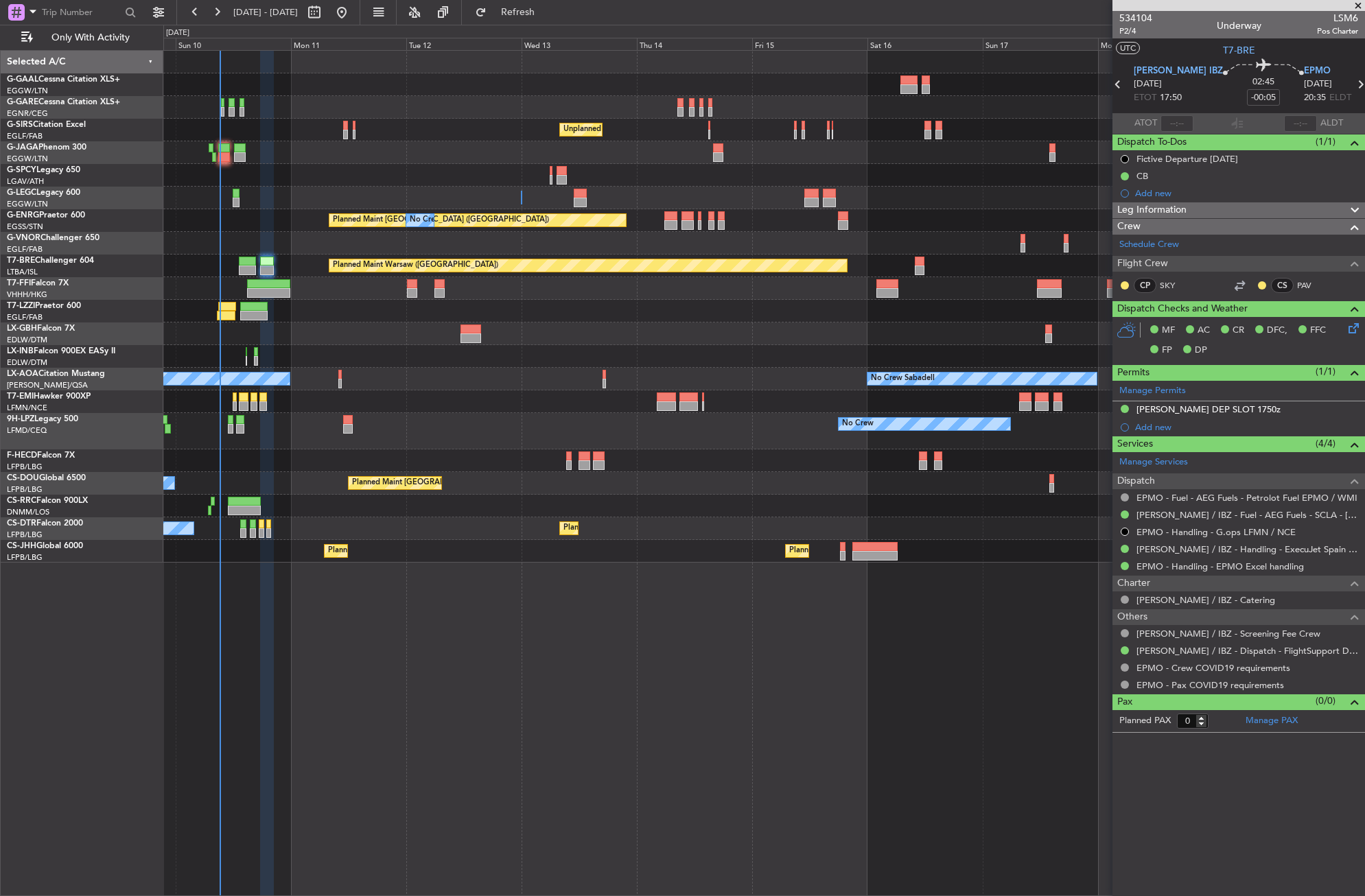
click at [393, 342] on div at bounding box center [763, 333] width 1201 height 23
click at [192, 278] on div "No Crew Unplanned Maint [GEOGRAPHIC_DATA] ([GEOGRAPHIC_DATA]) A/C Unavailable […" at bounding box center [763, 307] width 1201 height 512
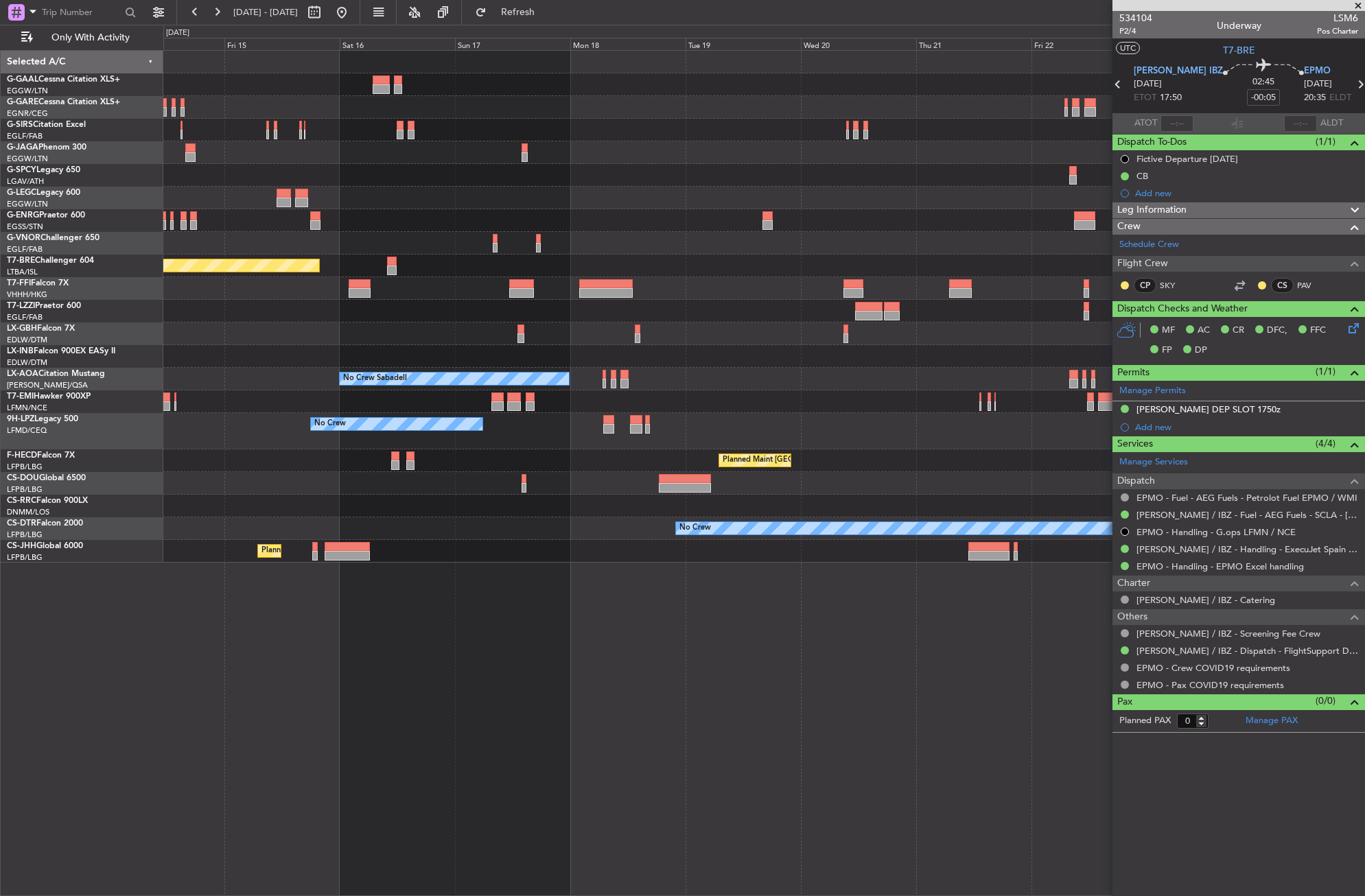
click at [223, 310] on div "Planned Maint Dusseldorf Unplanned Maint [GEOGRAPHIC_DATA] ([GEOGRAPHIC_DATA]) …" at bounding box center [763, 307] width 1201 height 512
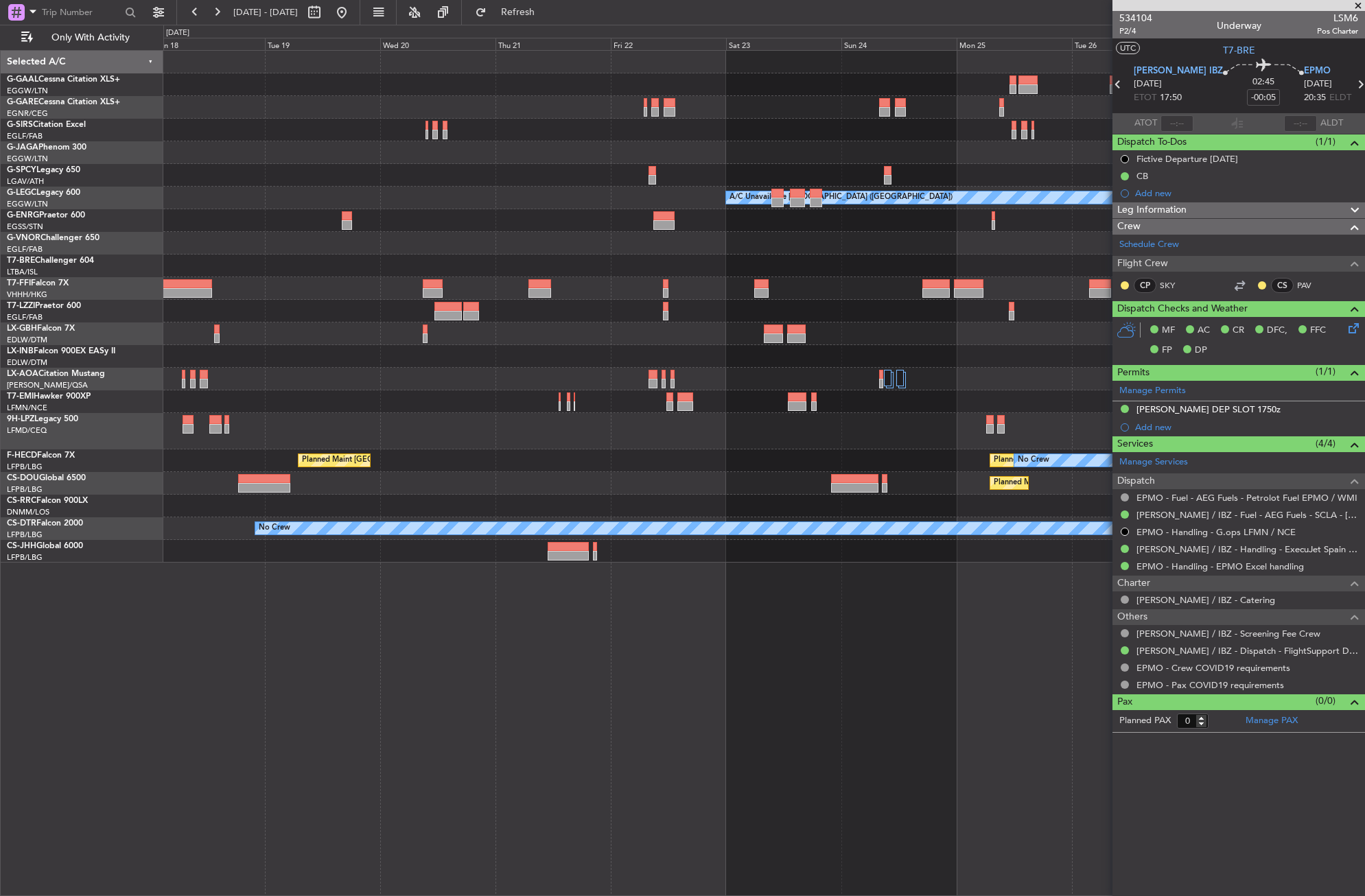
click at [251, 327] on div "Planned Maint Dusseldorf A/C Unavailable [GEOGRAPHIC_DATA] ([GEOGRAPHIC_DATA]) …" at bounding box center [763, 307] width 1201 height 512
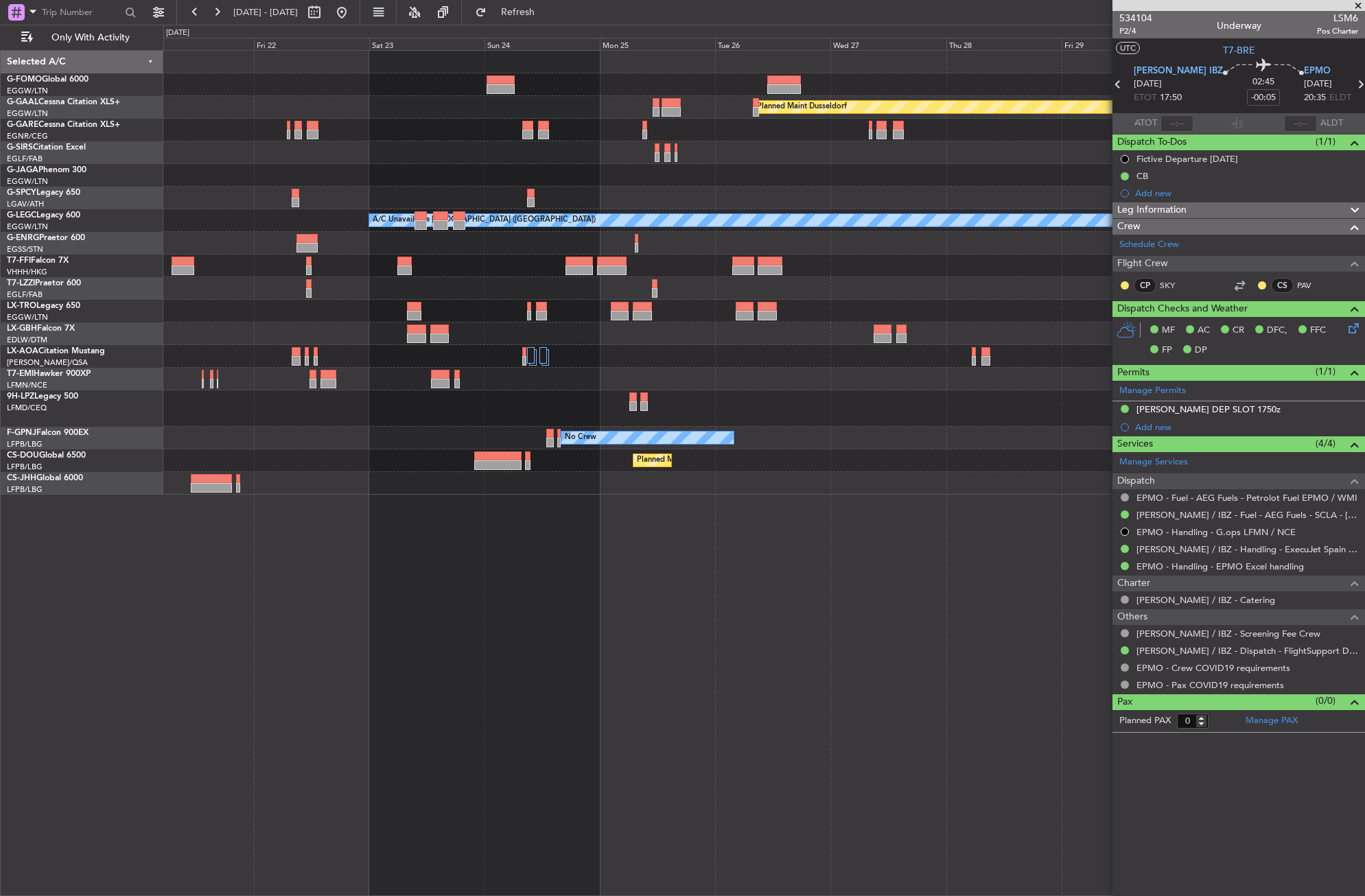
click at [240, 327] on div at bounding box center [763, 333] width 1201 height 23
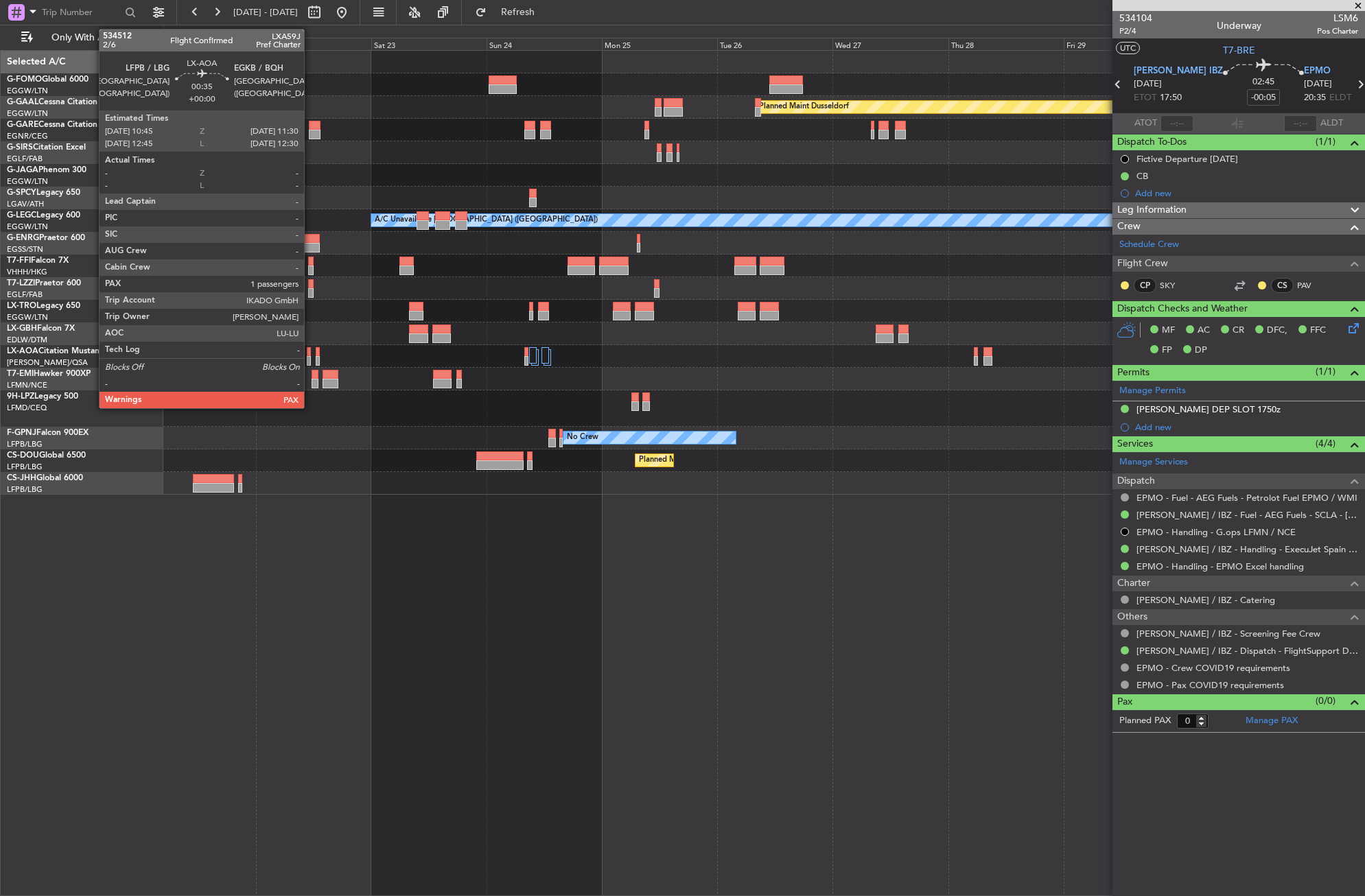
click at [310, 355] on div at bounding box center [308, 352] width 4 height 9
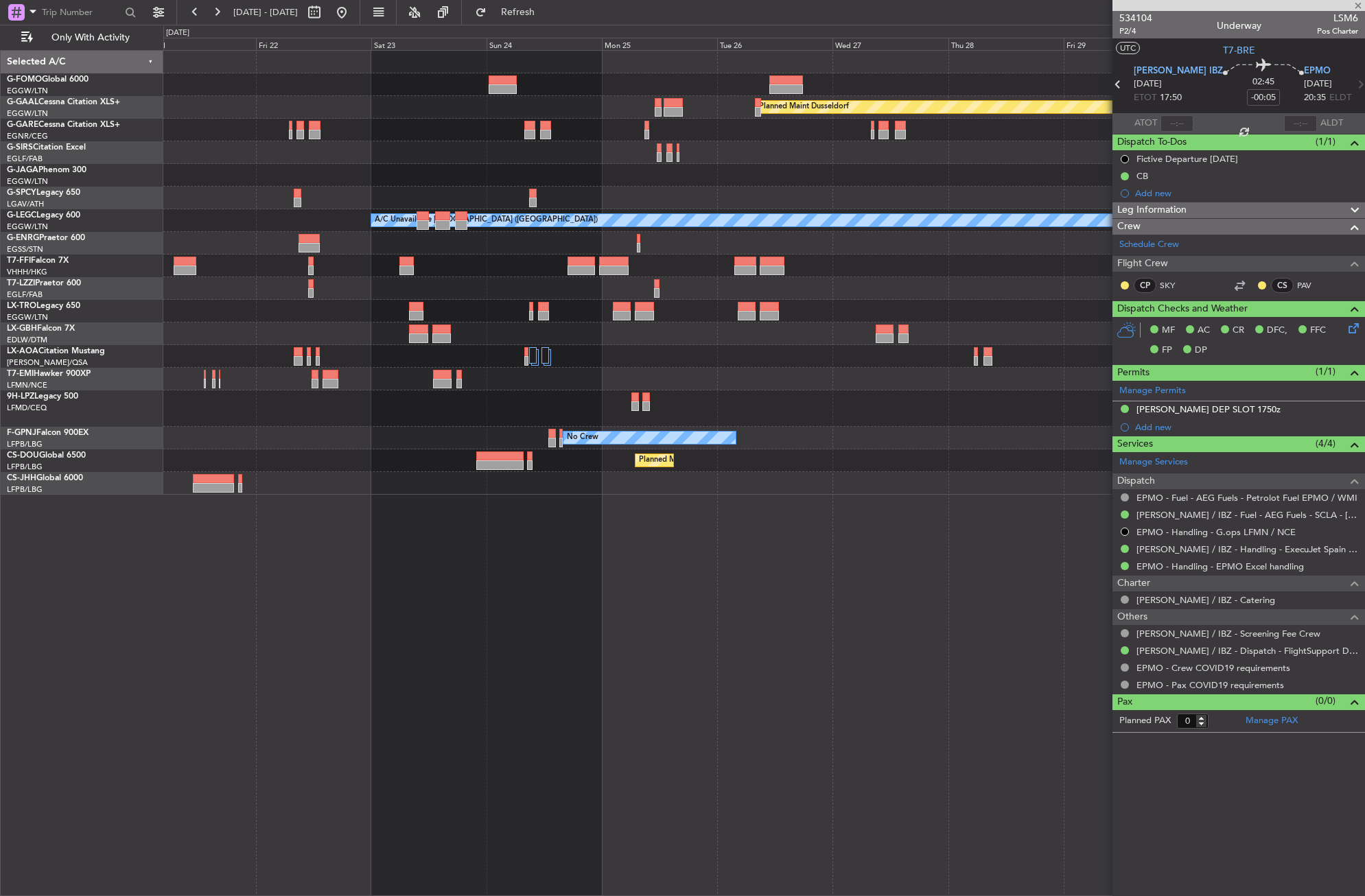
type input "1"
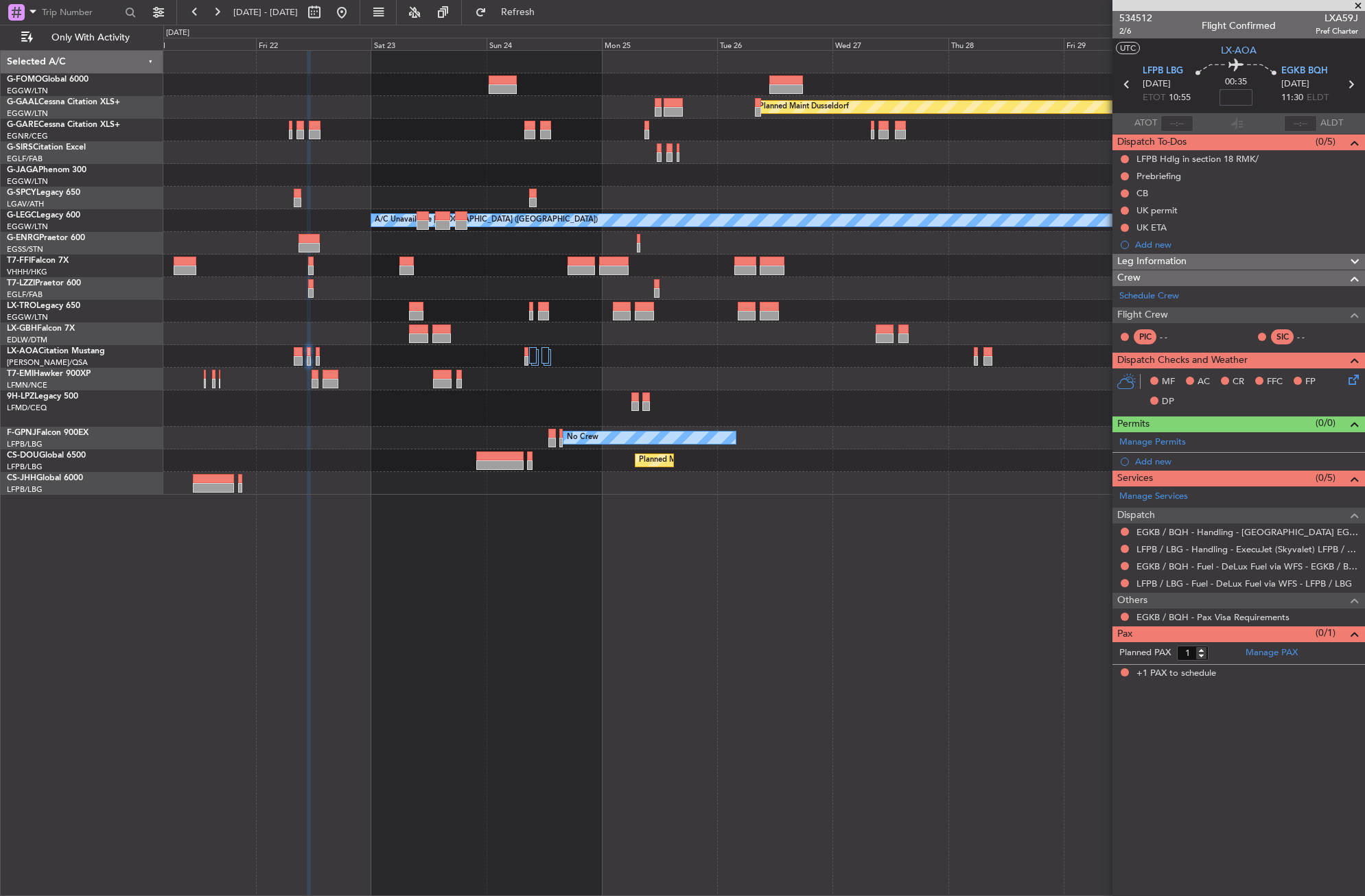
click at [1239, 101] on input at bounding box center [1235, 97] width 33 height 16
click at [872, 540] on div "Planned Maint Dusseldorf A/C Unavailable London (Luton) Owner London (Luton) No…" at bounding box center [764, 473] width 1202 height 846
type input "+00:15"
click at [1177, 255] on span "Leg Information" at bounding box center [1151, 261] width 69 height 16
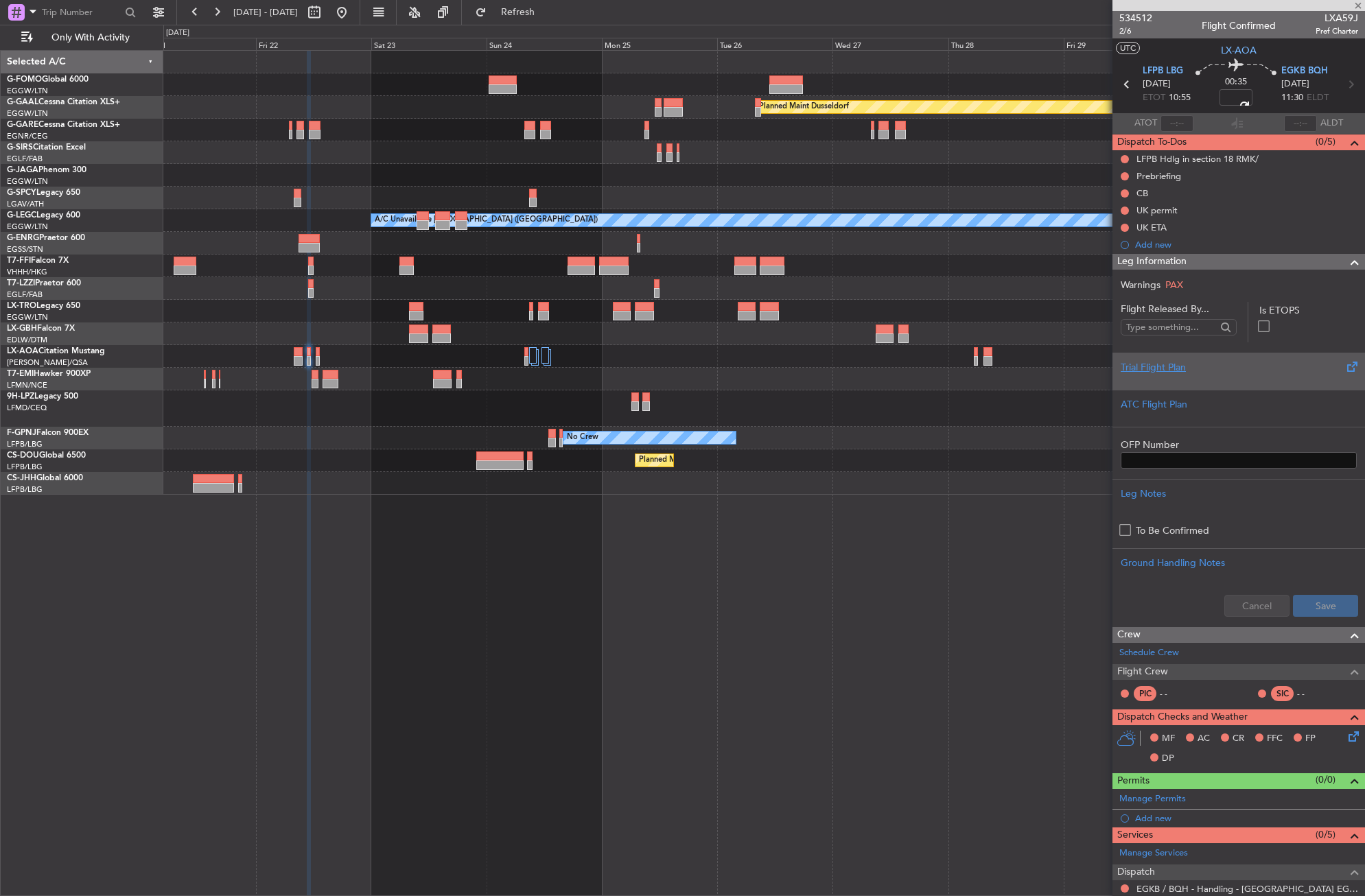
click at [1153, 376] on div at bounding box center [1239, 379] width 236 height 9
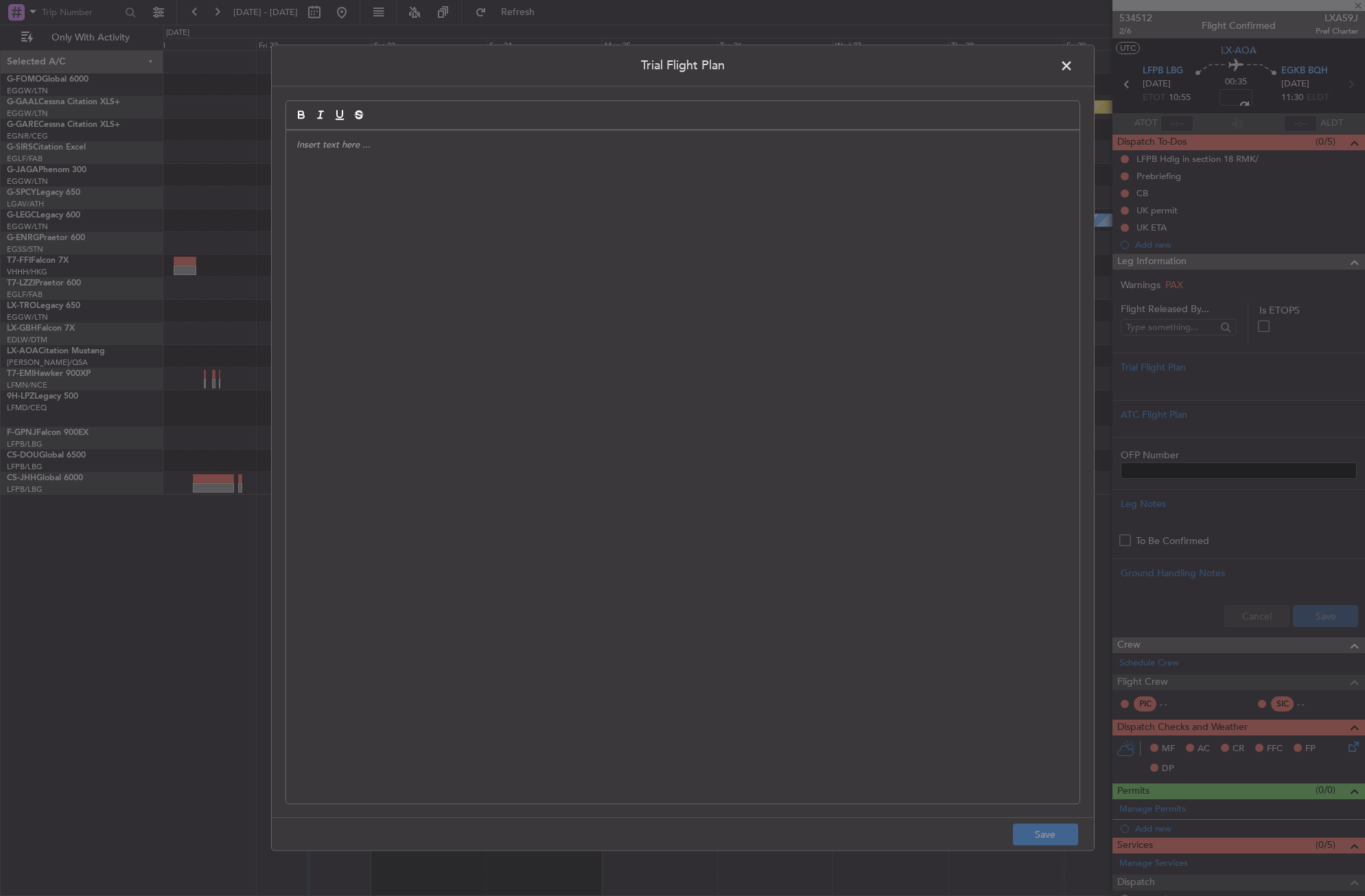
click at [610, 253] on div at bounding box center [683, 467] width 793 height 674
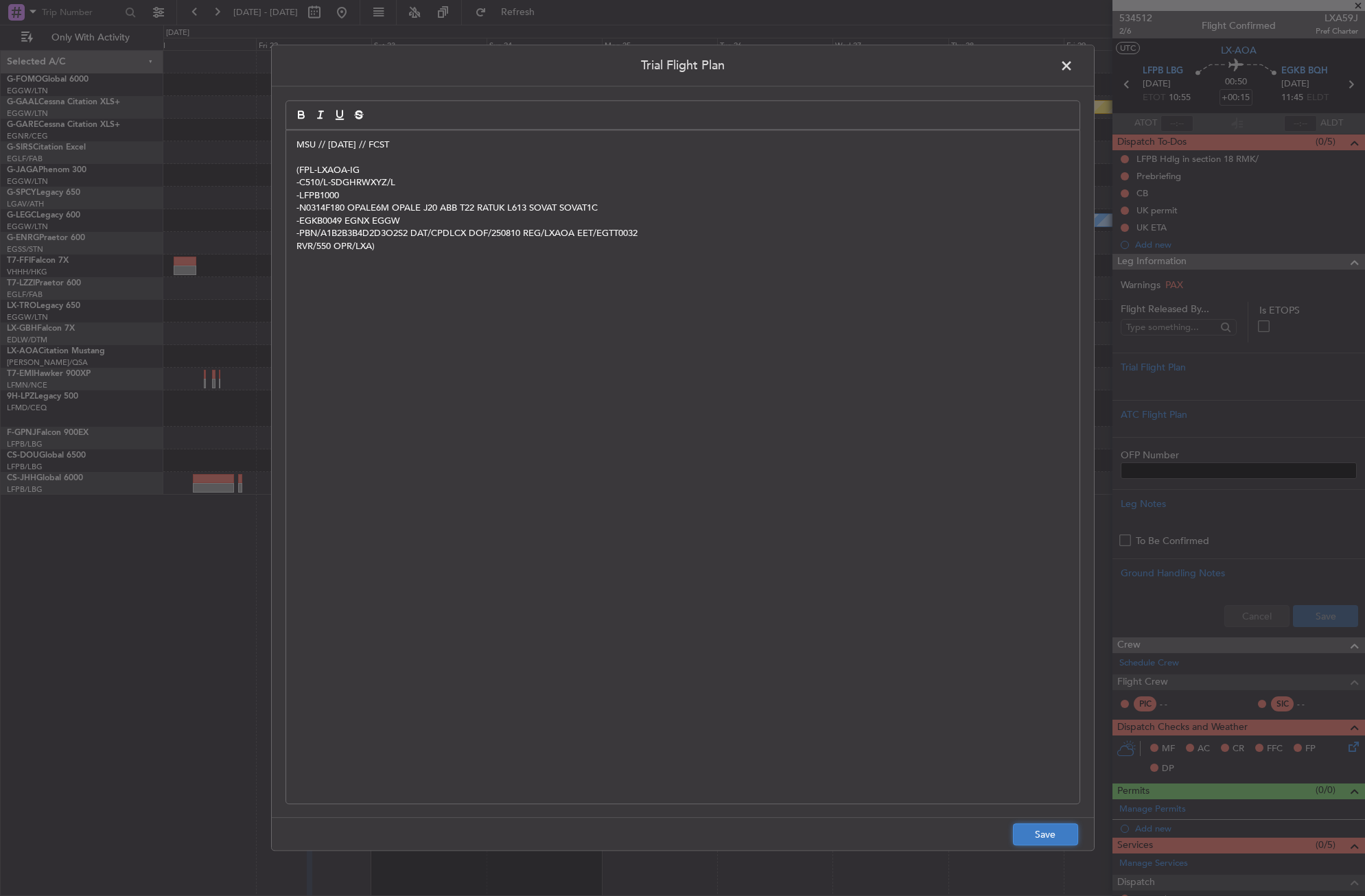
click at [1014, 830] on button "Save" at bounding box center [1046, 835] width 66 height 22
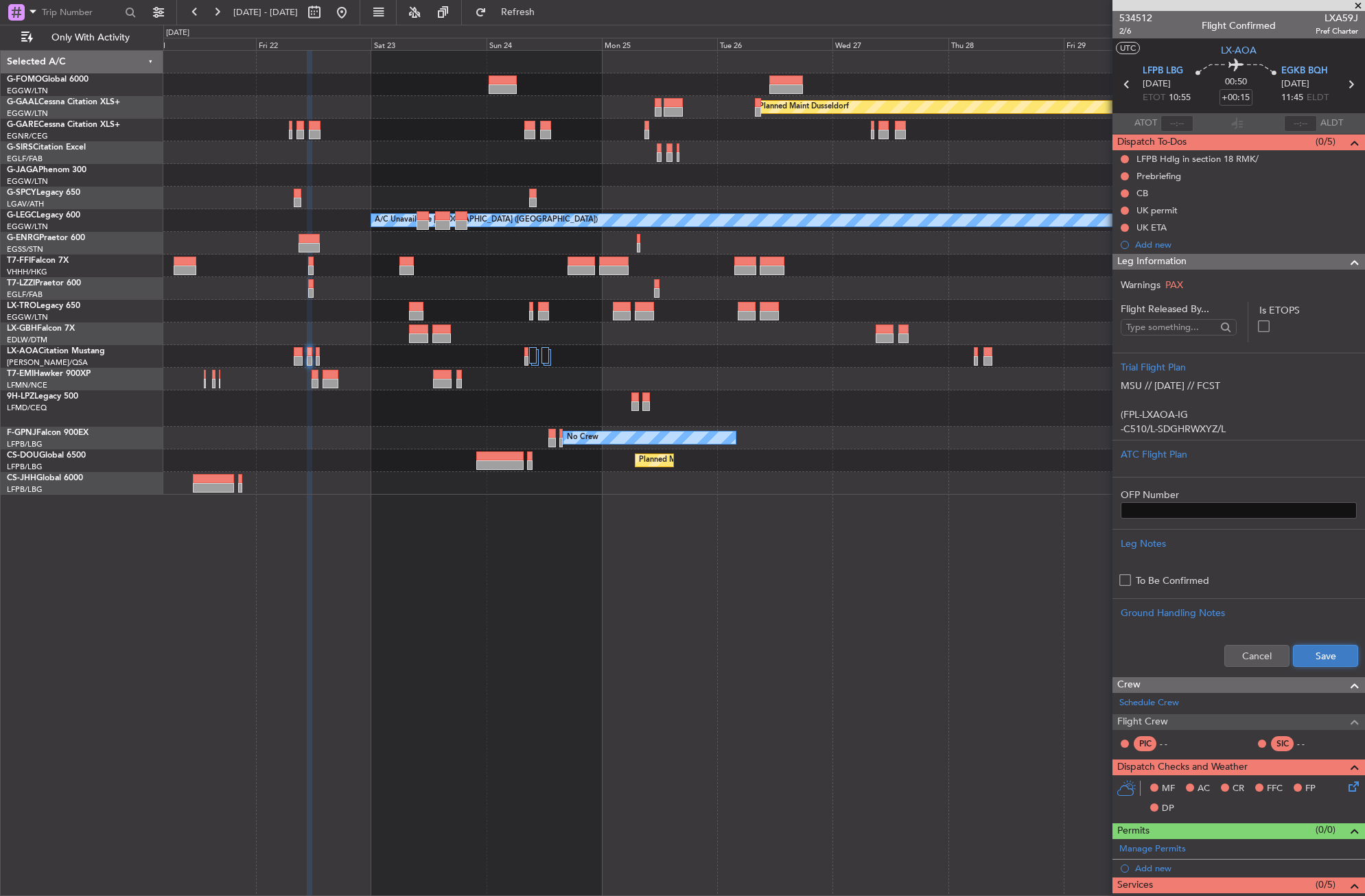
click at [1293, 653] on button "Save" at bounding box center [1326, 656] width 66 height 22
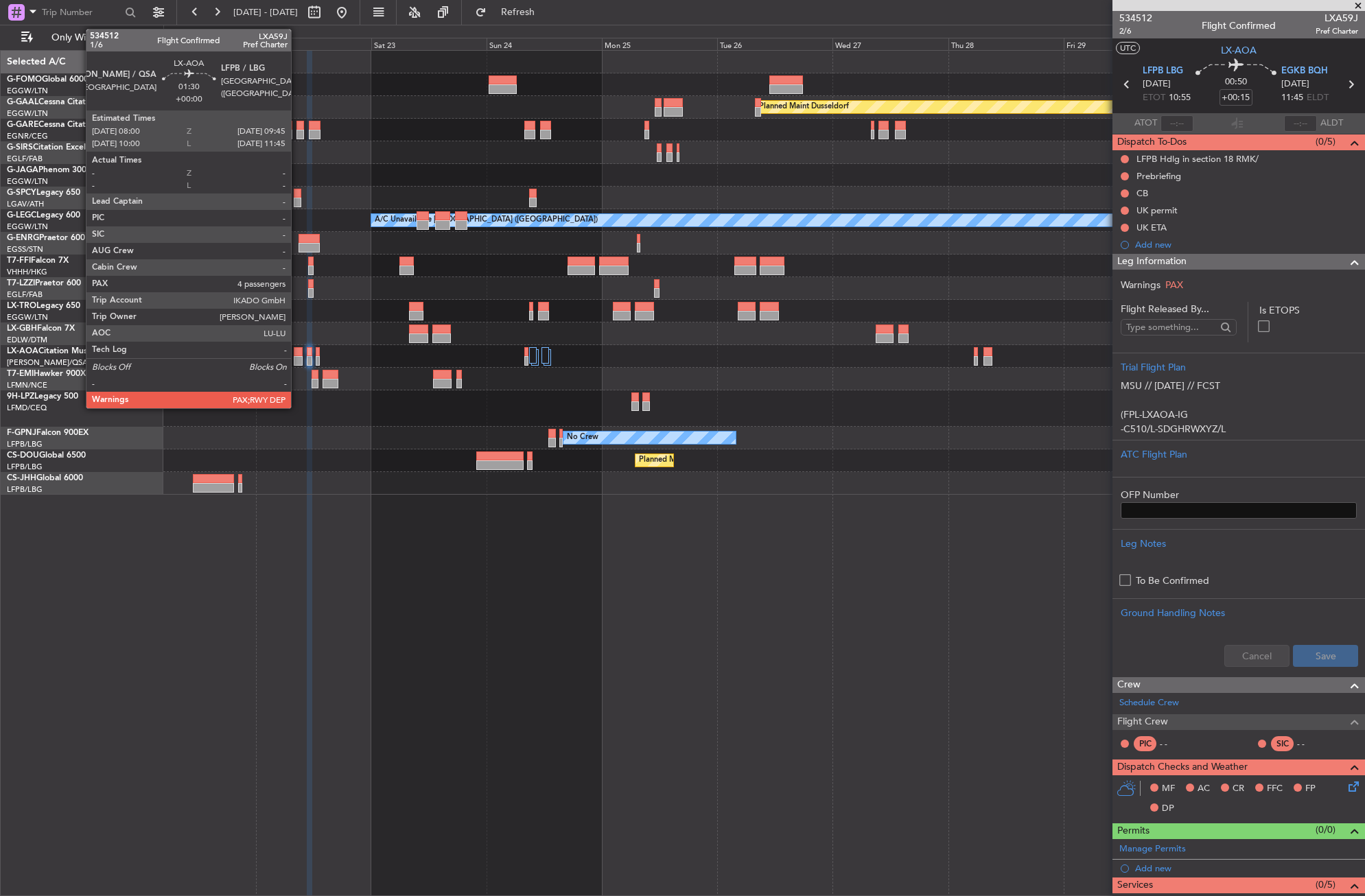
click at [297, 356] on div at bounding box center [297, 361] width 9 height 9
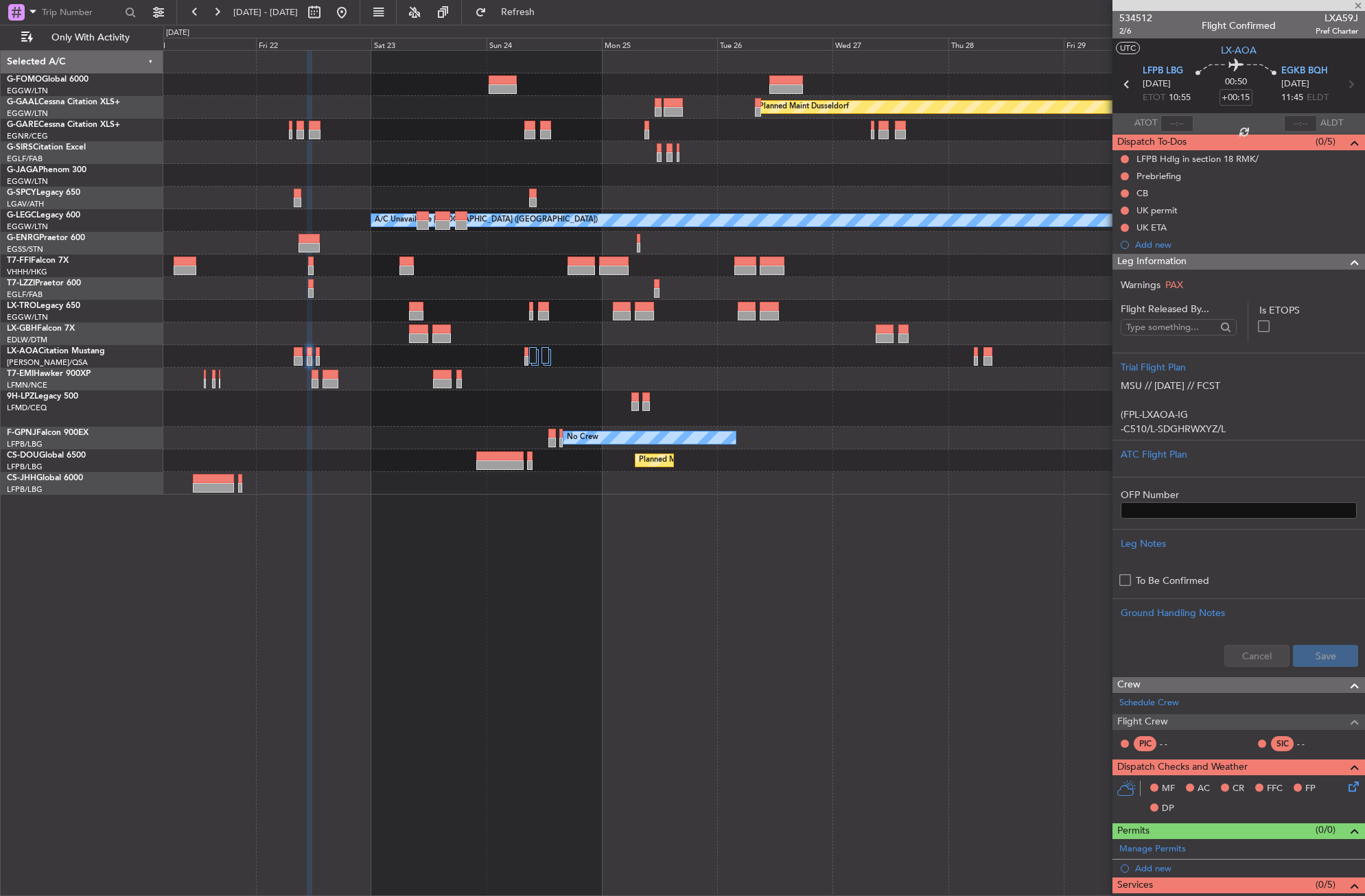
type input "4"
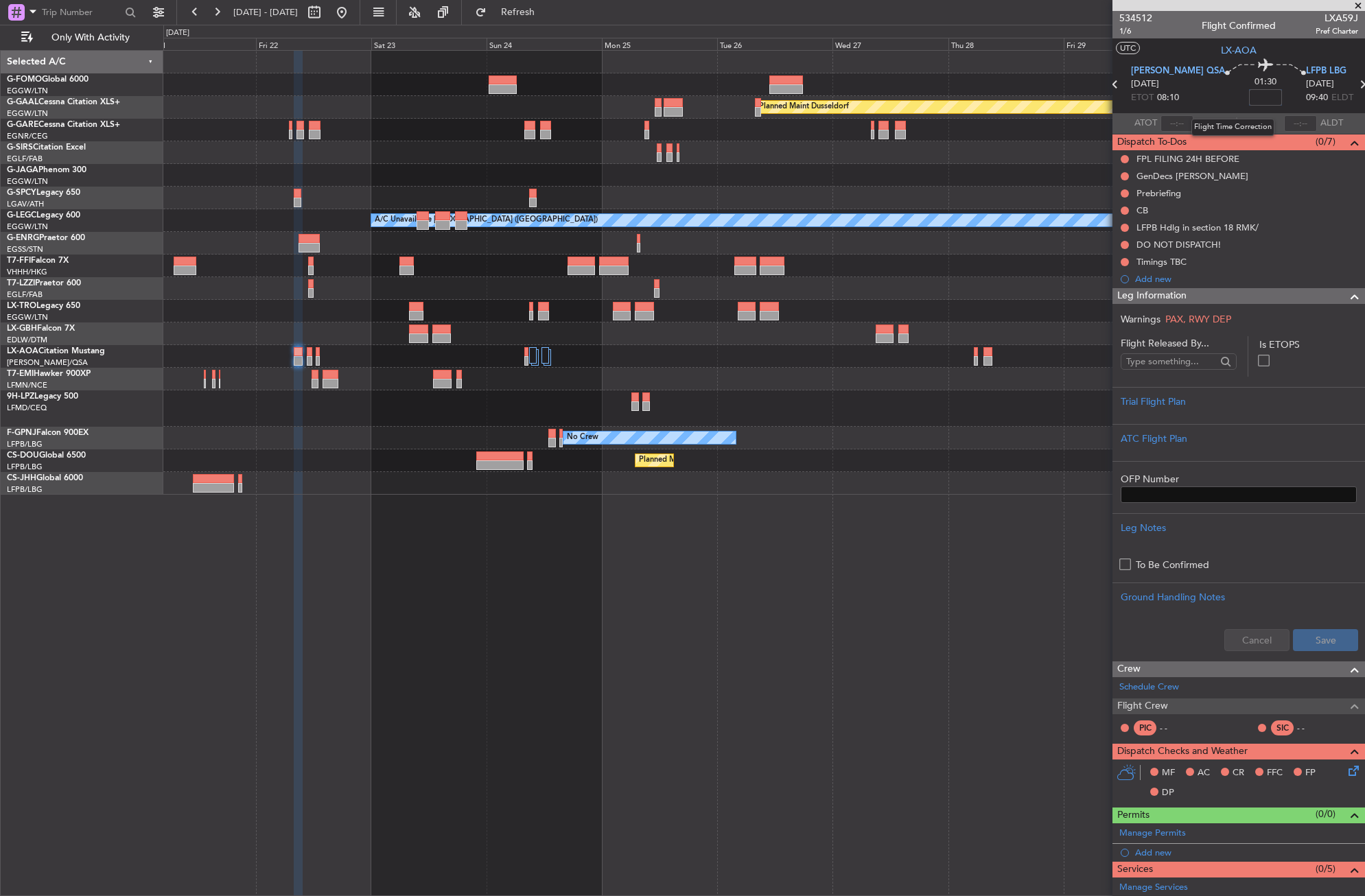
click at [1249, 105] on input at bounding box center [1265, 97] width 33 height 16
click at [1153, 402] on div "Trial Flight Plan" at bounding box center [1239, 402] width 236 height 14
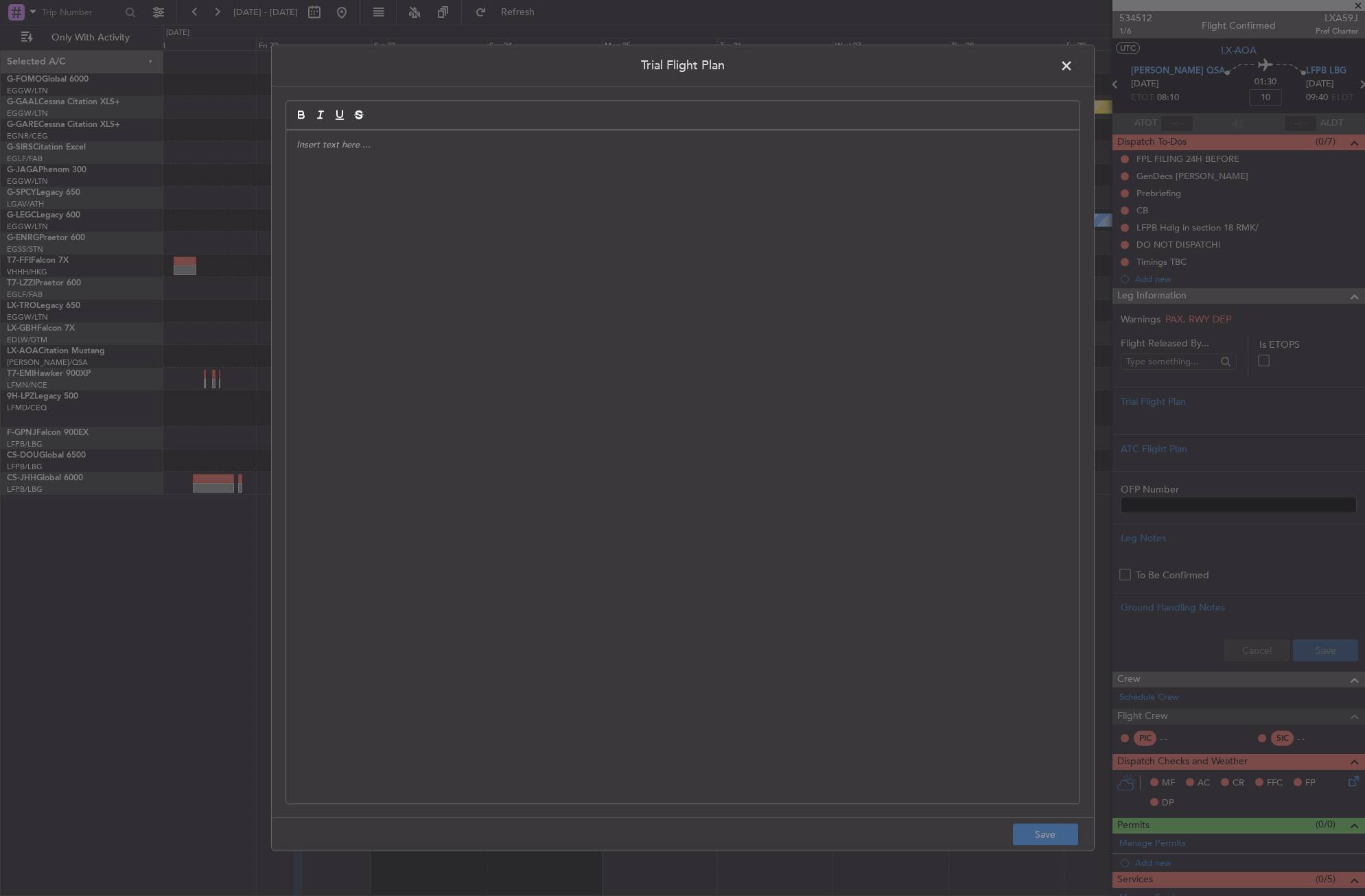
click at [887, 339] on div at bounding box center [683, 467] width 793 height 674
type input "+00:10"
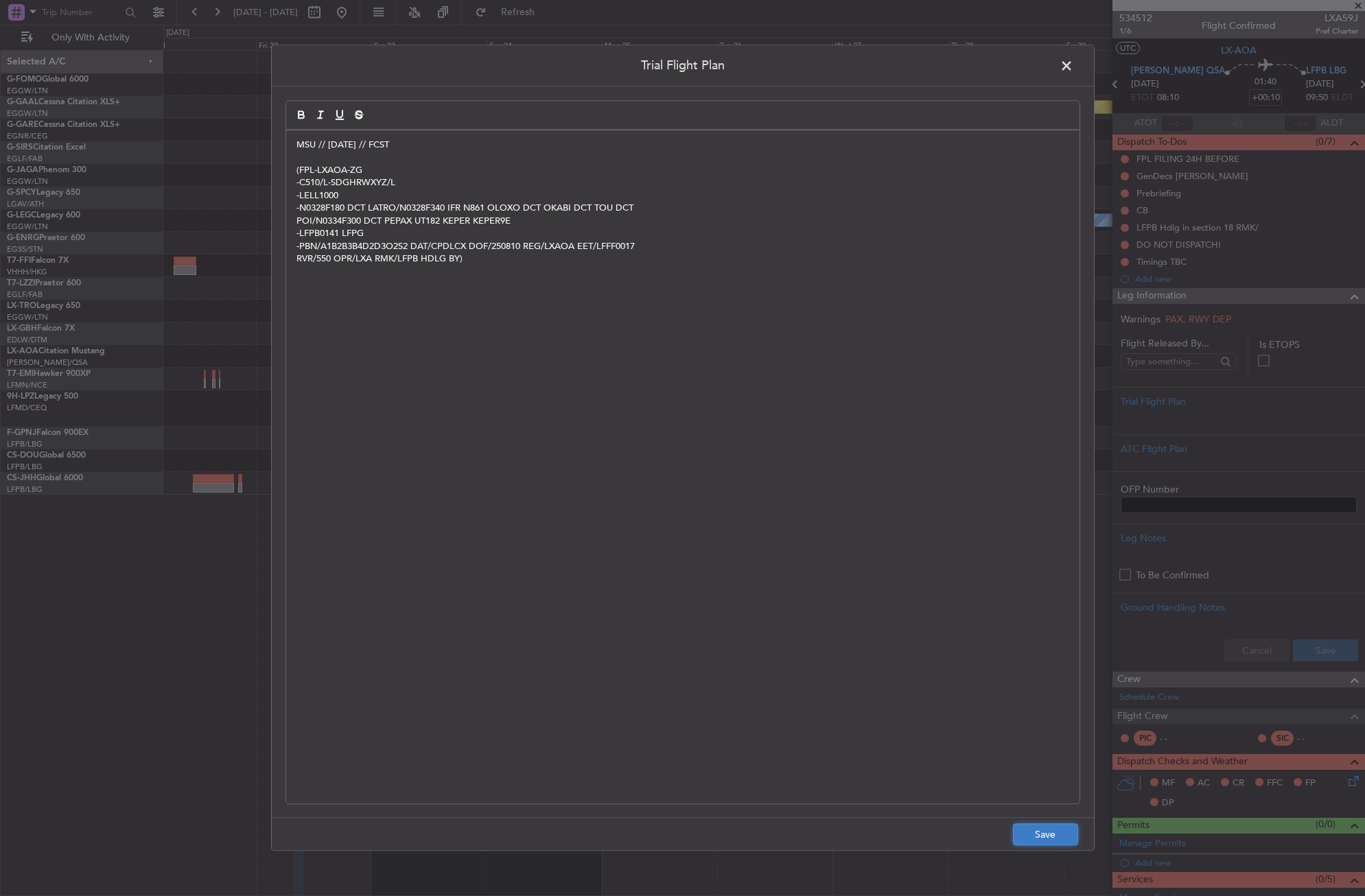
click at [1061, 837] on button "Save" at bounding box center [1046, 835] width 66 height 22
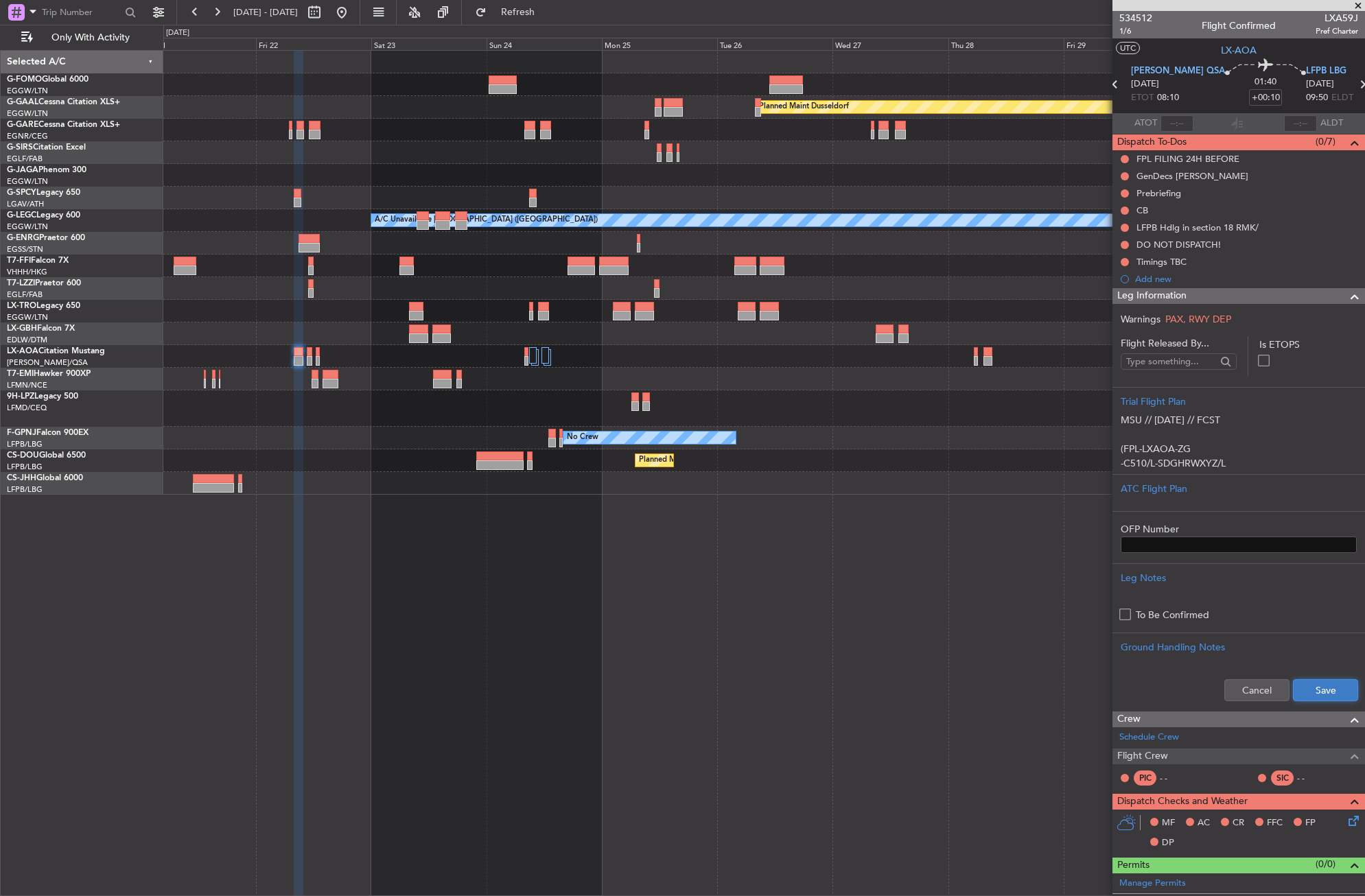
click at [1329, 687] on button "Save" at bounding box center [1326, 690] width 66 height 22
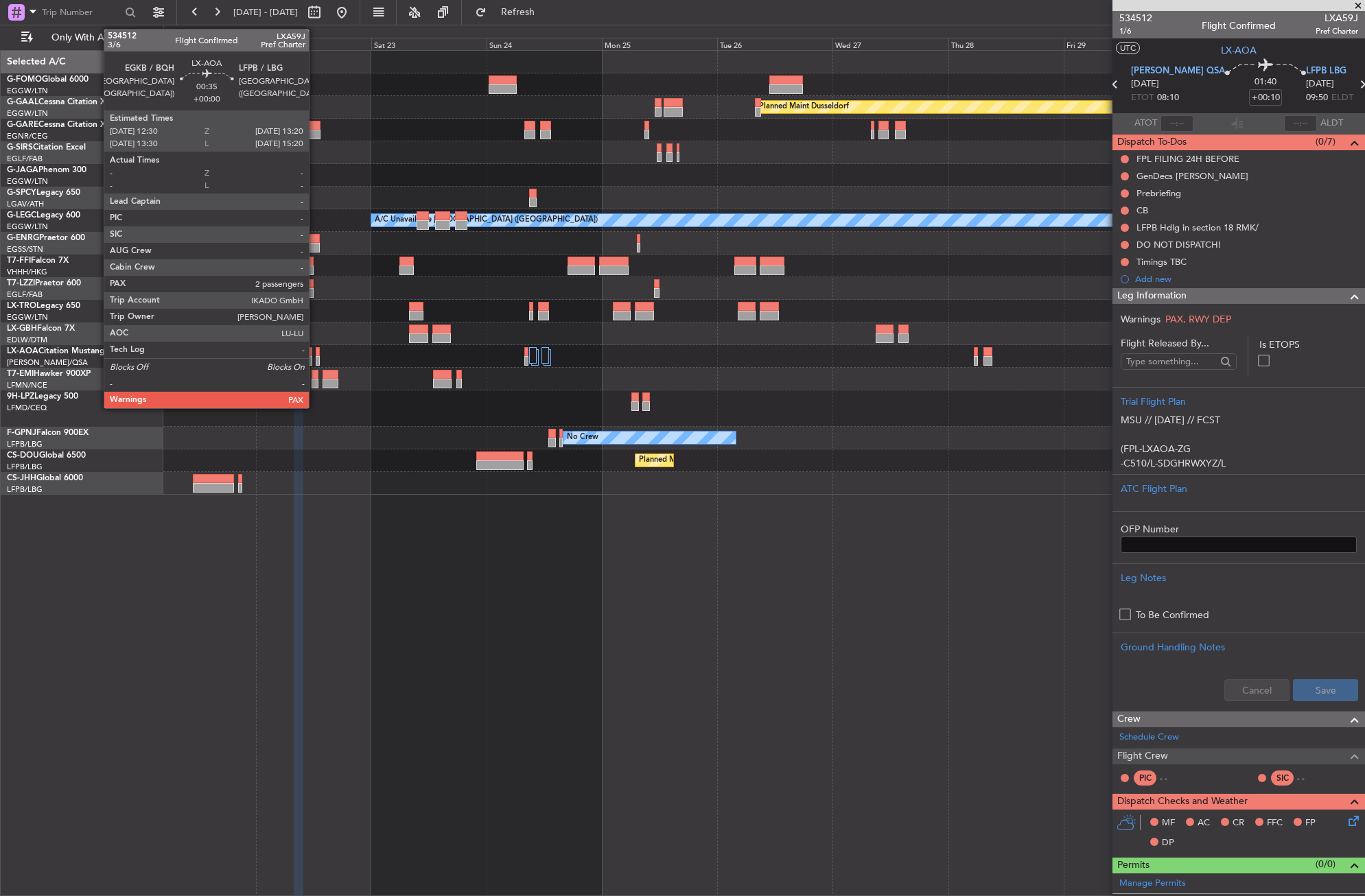
click at [315, 355] on div at bounding box center [317, 352] width 4 height 9
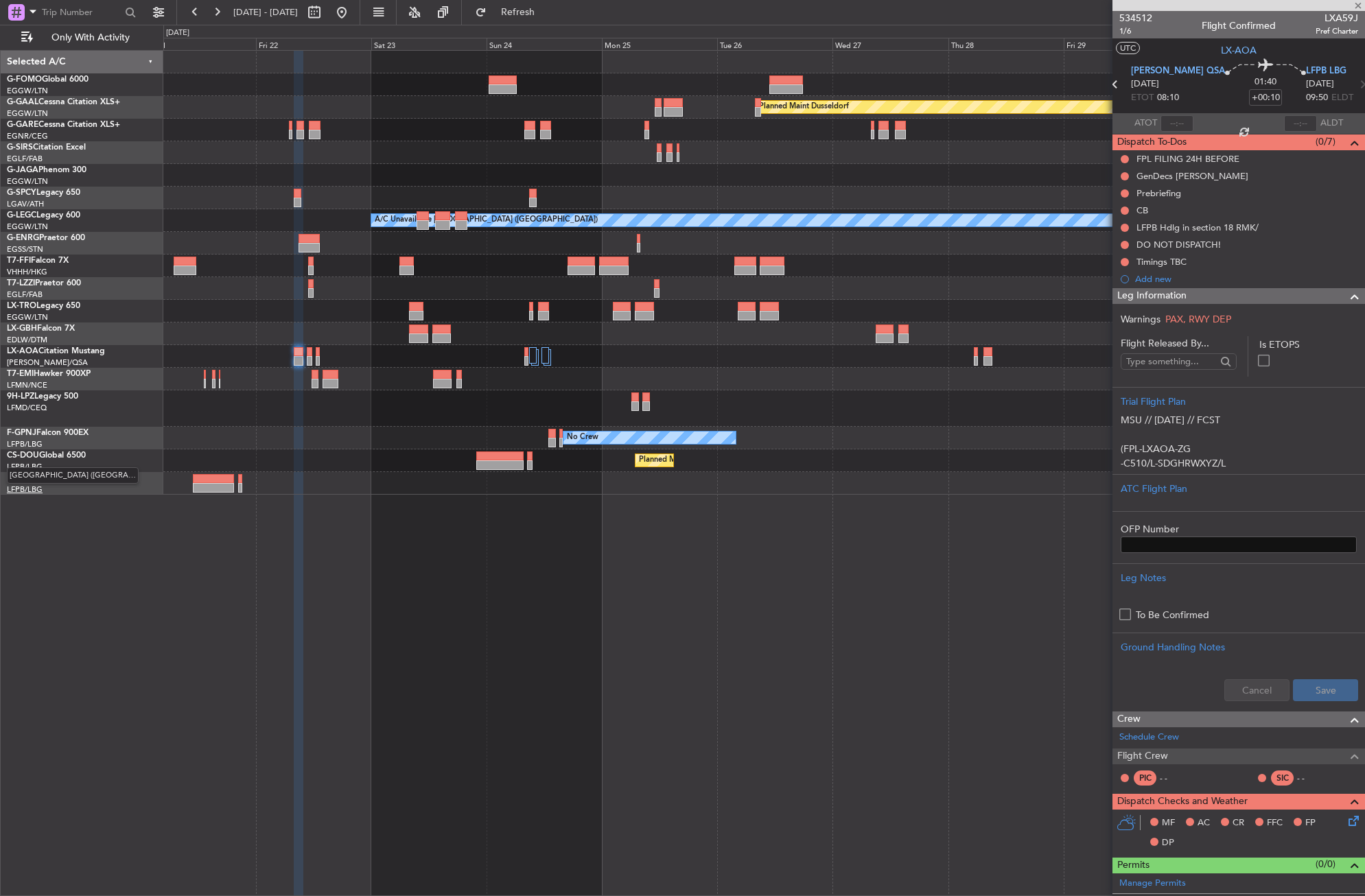
type input "2"
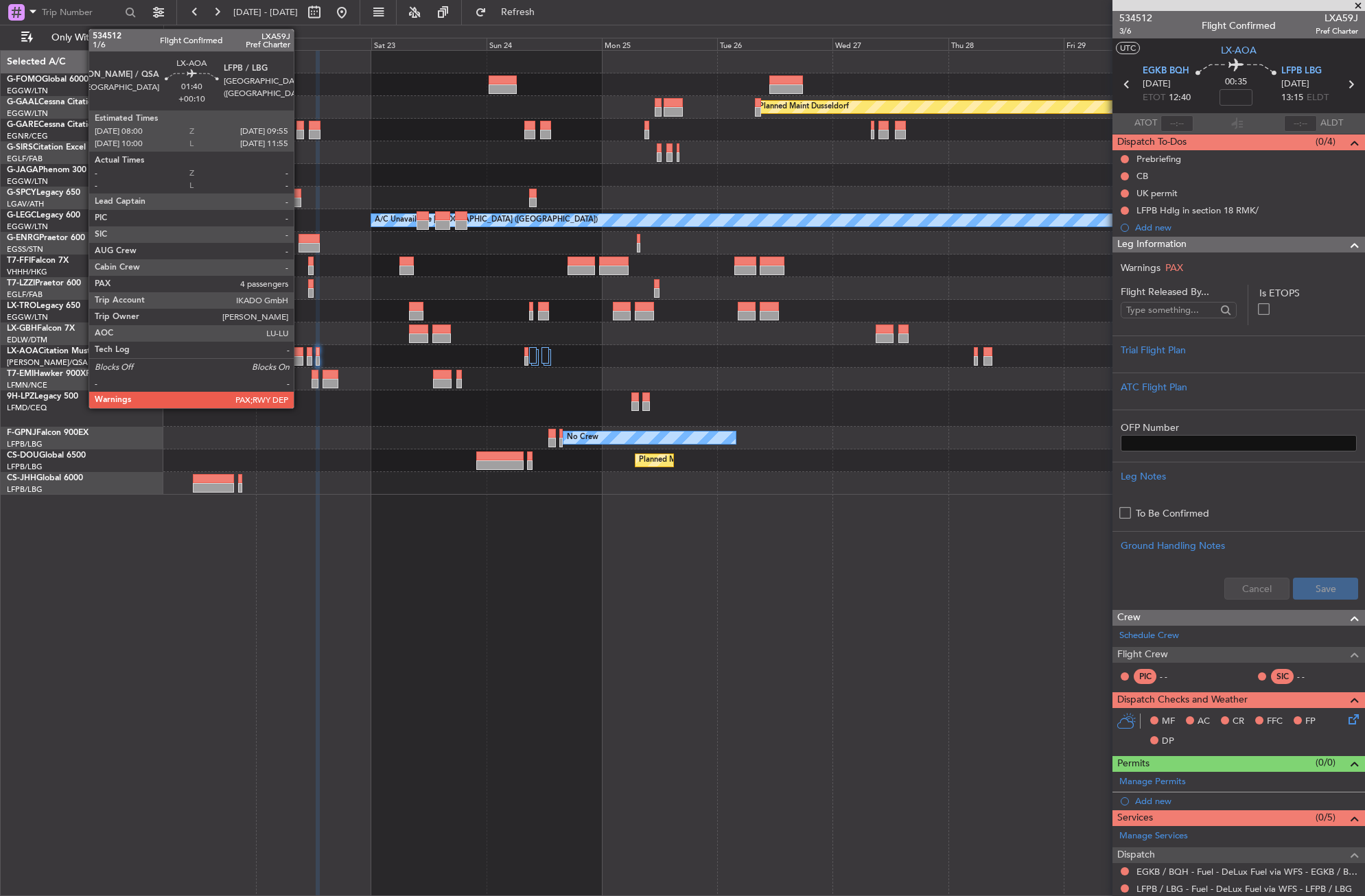
click at [300, 361] on div at bounding box center [298, 361] width 9 height 9
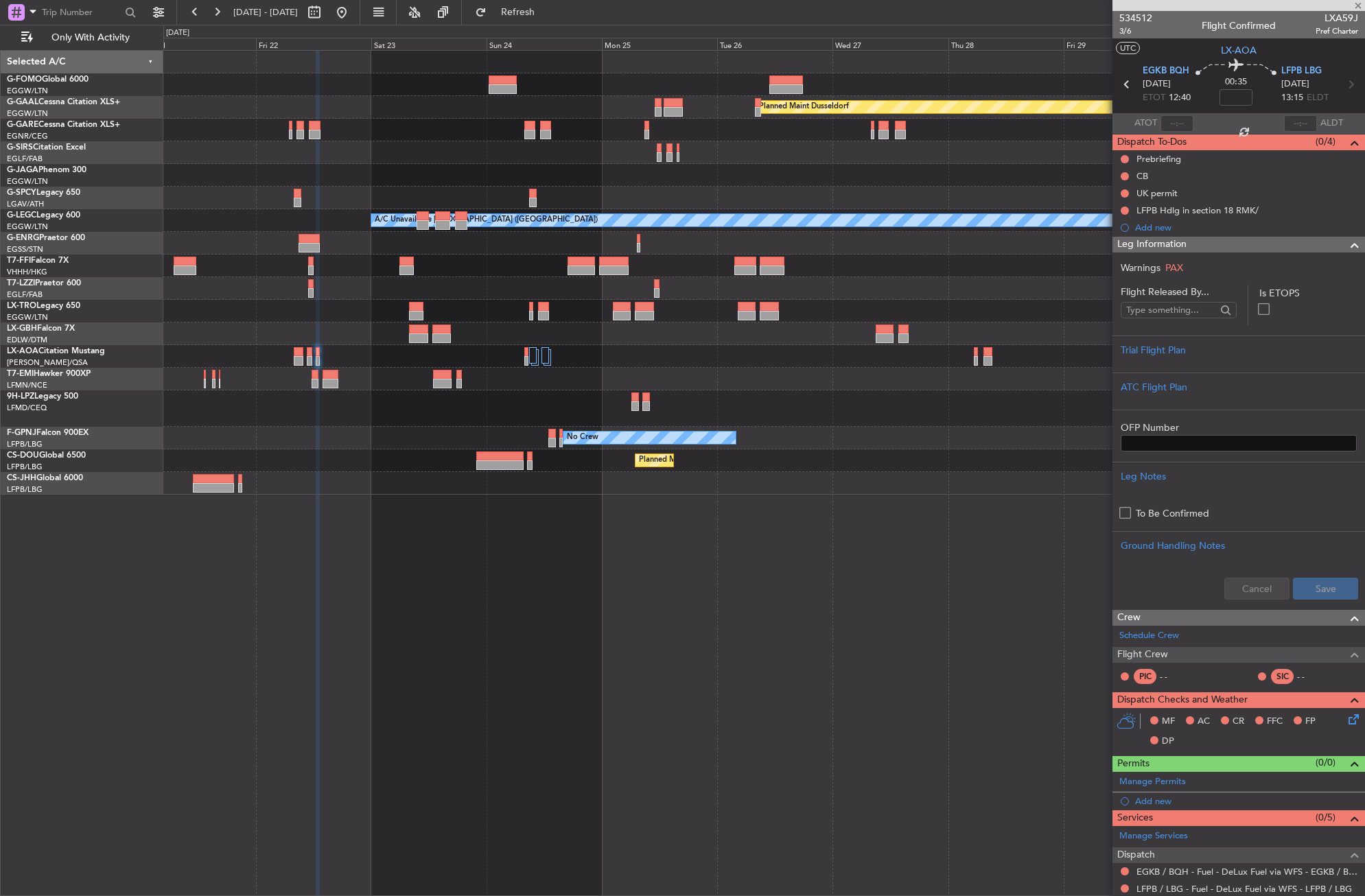
type input "+00:10"
type input "4"
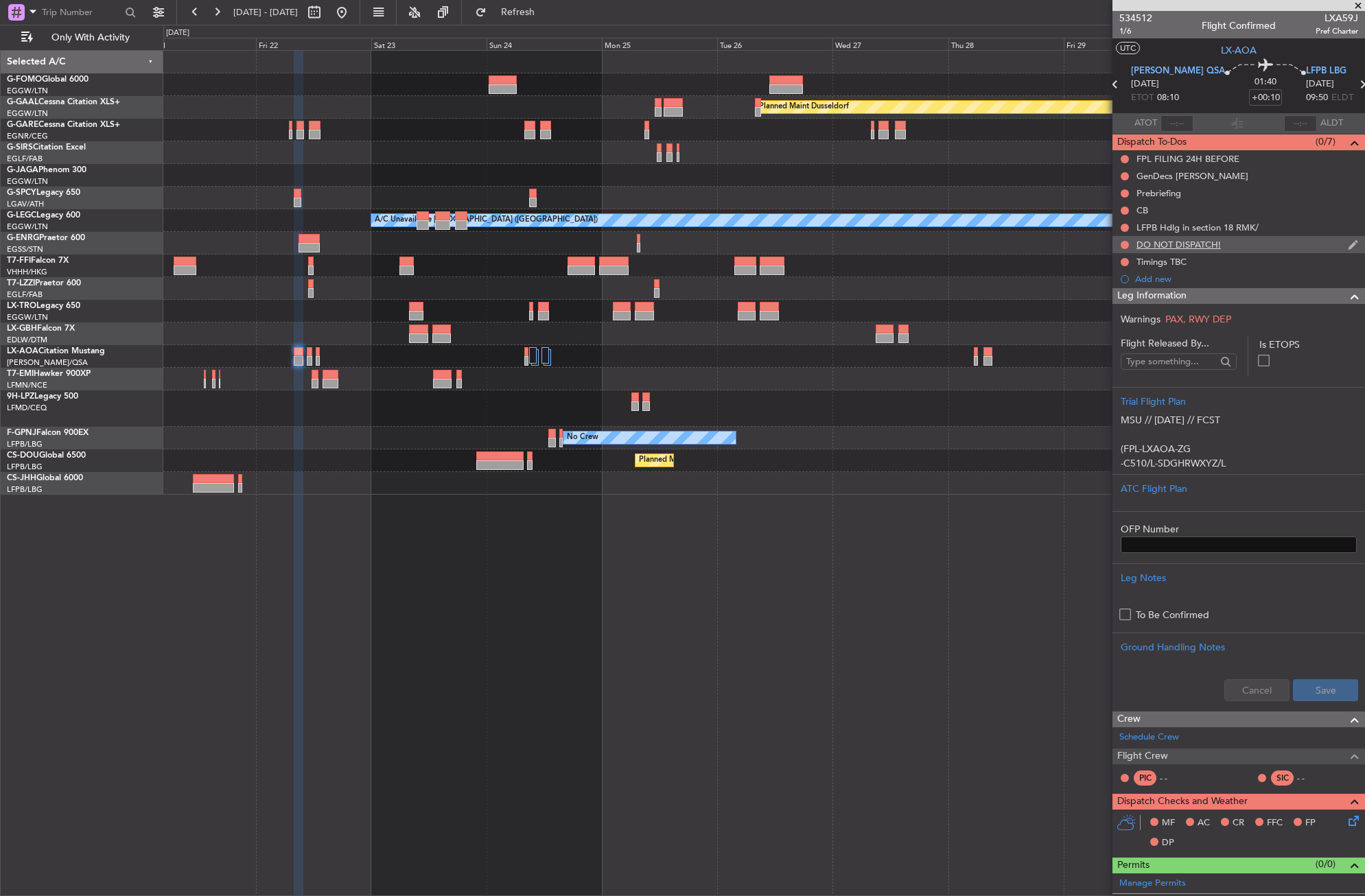
click at [1138, 247] on div "DO NOT DISPATCH!" at bounding box center [1178, 244] width 84 height 12
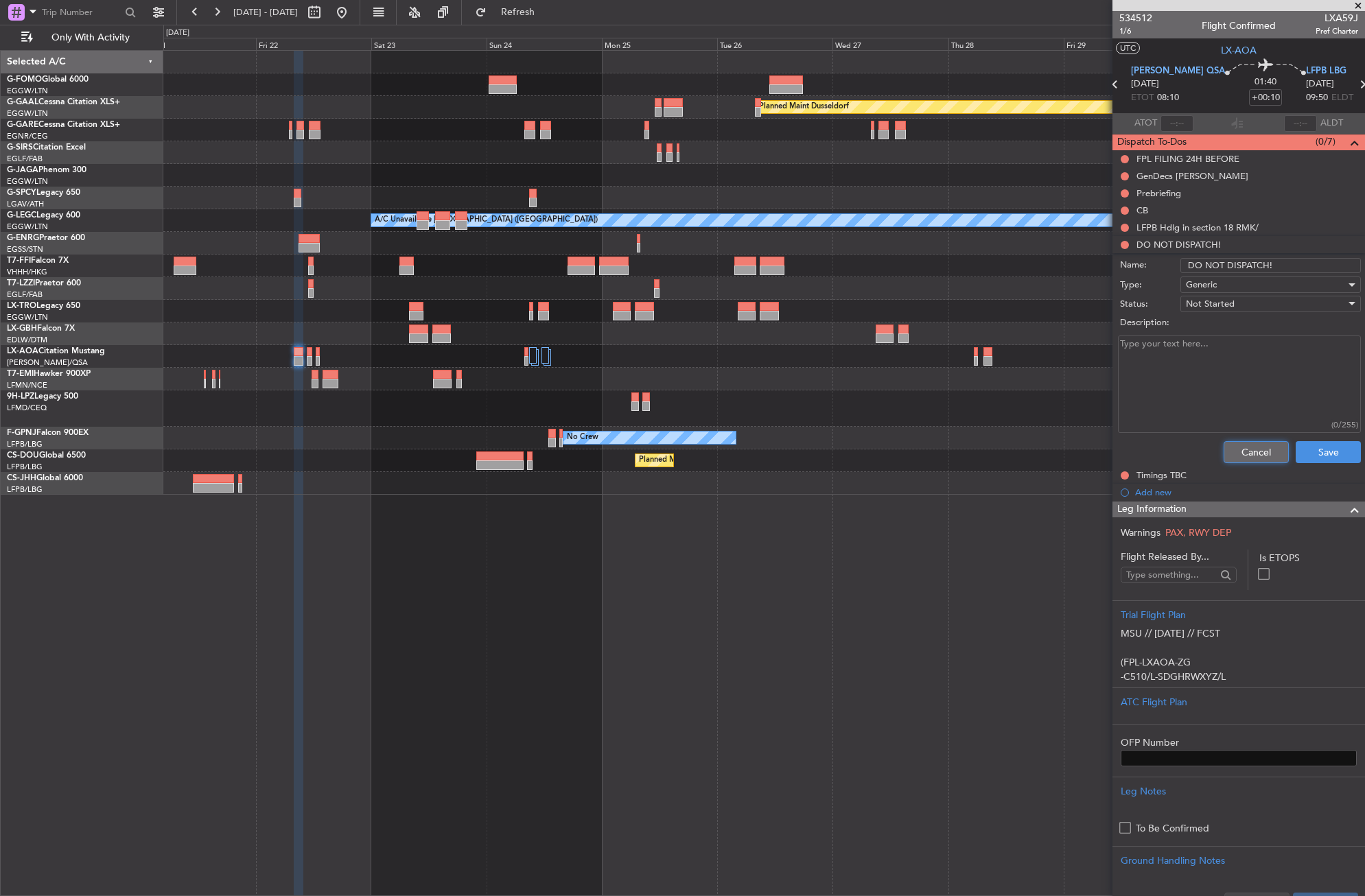
click at [1224, 447] on button "Cancel" at bounding box center [1257, 452] width 66 height 22
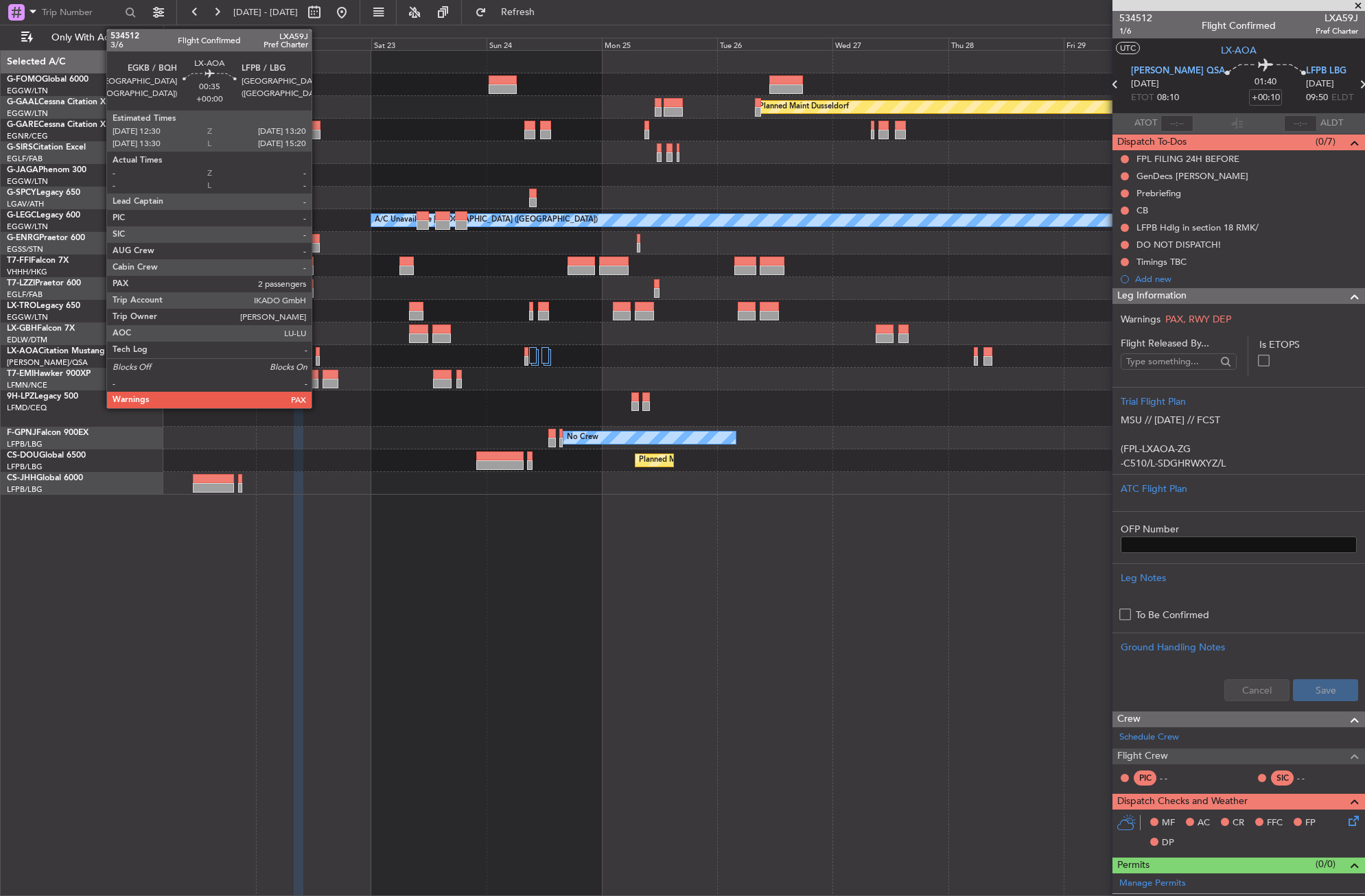
click at [318, 361] on div at bounding box center [317, 361] width 4 height 9
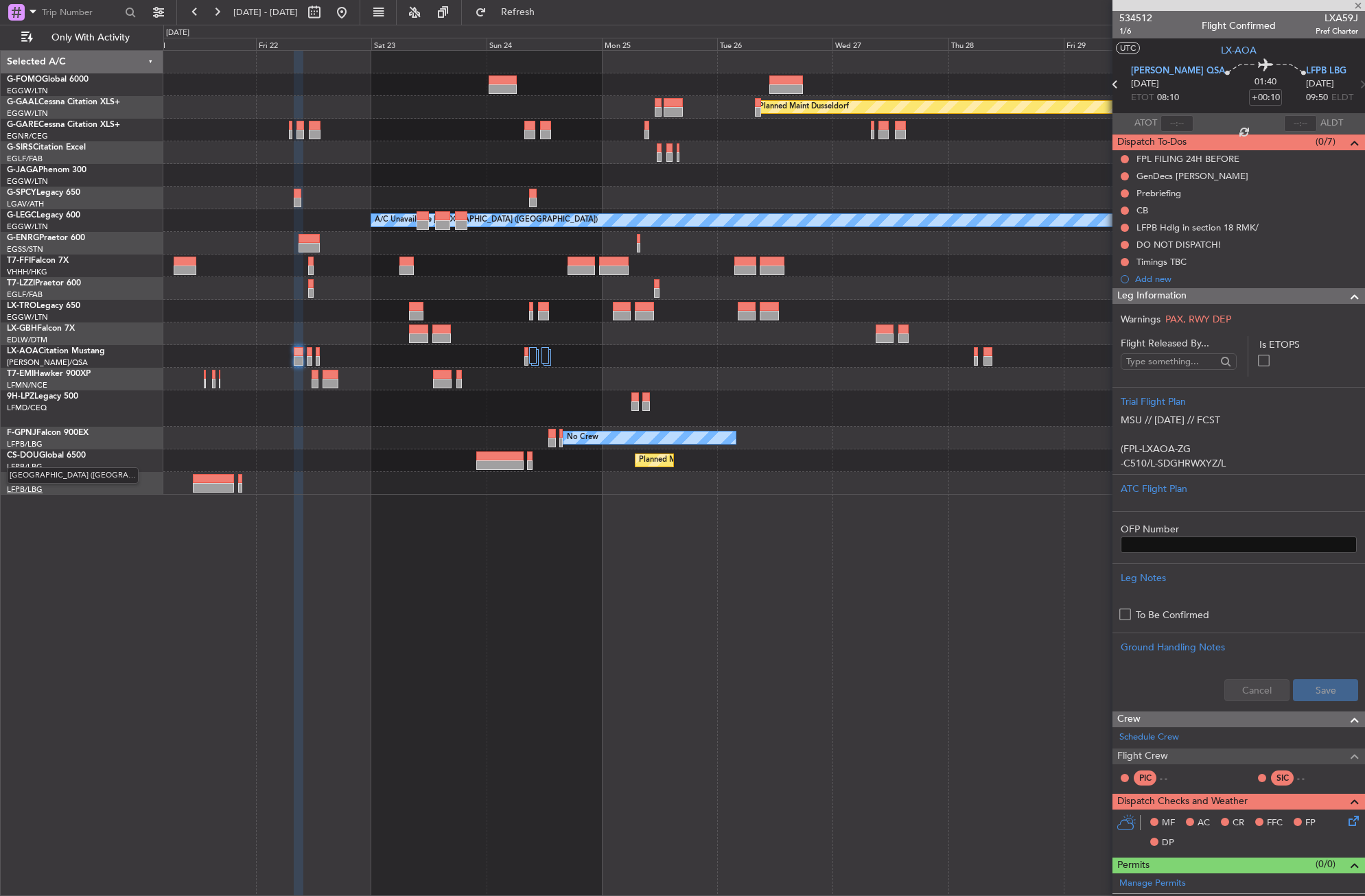
type input "2"
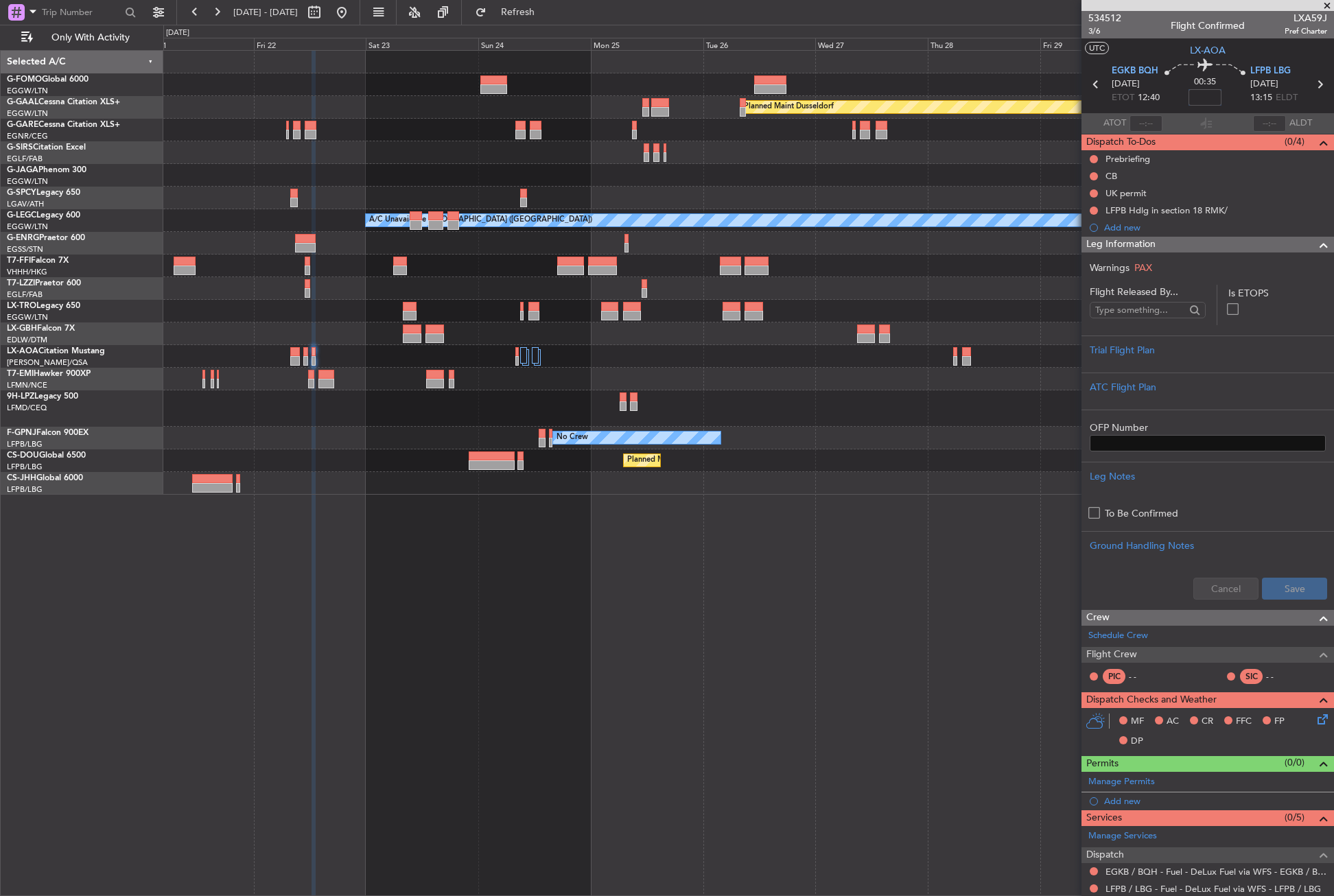
click at [1206, 102] on input at bounding box center [1205, 97] width 33 height 16
click at [1148, 351] on div "Trial Flight Plan" at bounding box center [1208, 350] width 236 height 14
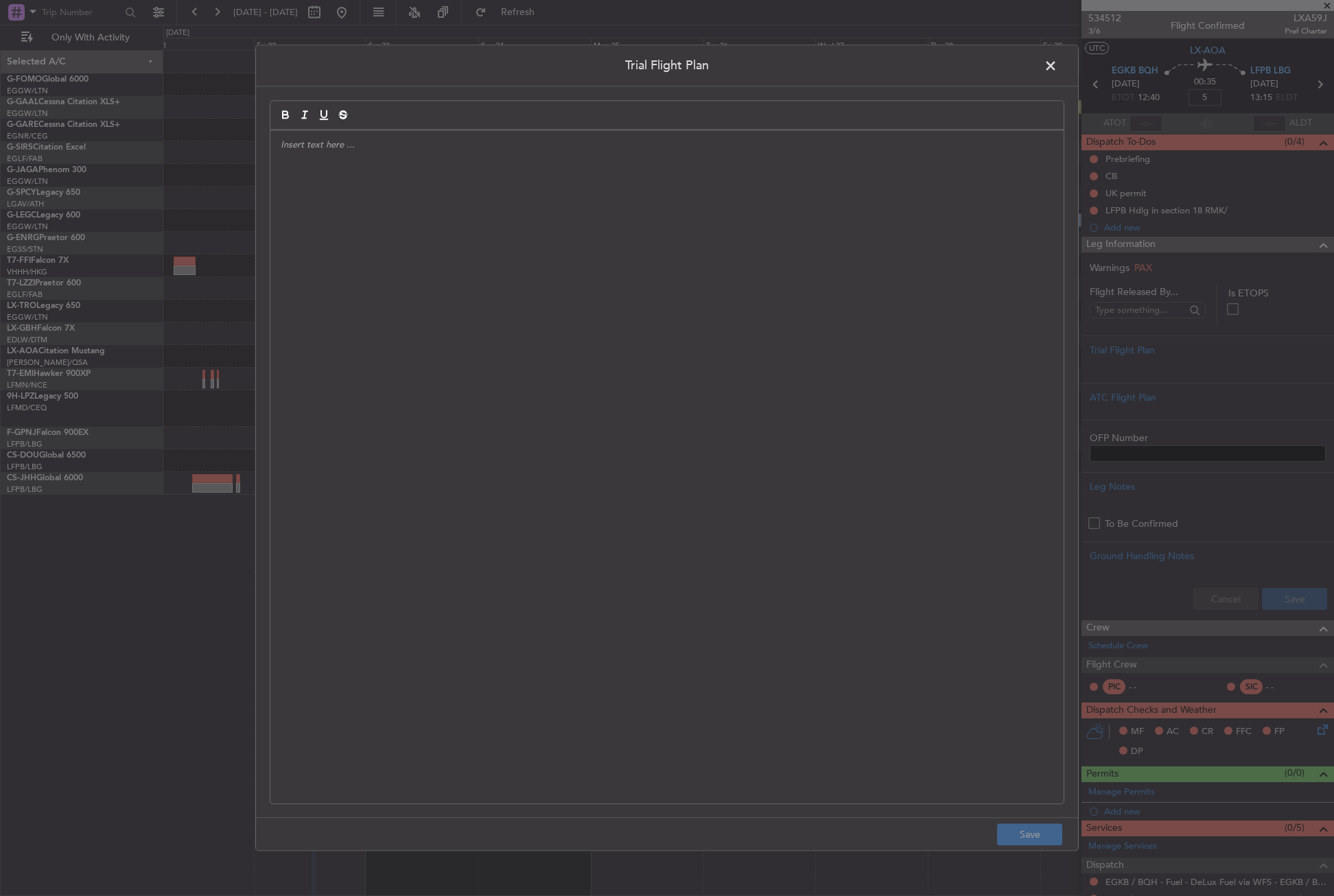
click at [763, 342] on div at bounding box center [667, 467] width 793 height 674
type input "+00:05"
paste div
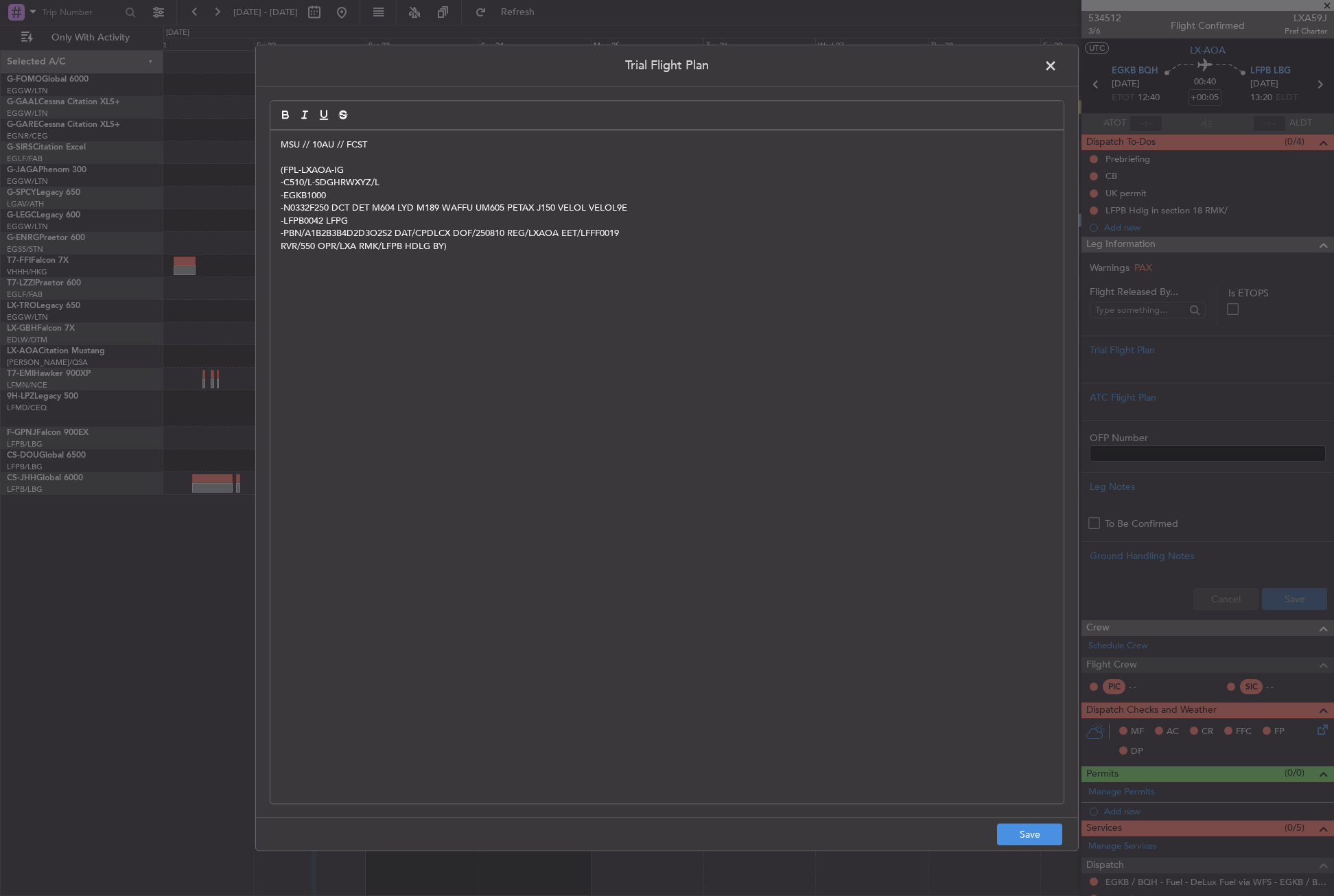
click at [1023, 821] on footer "Save" at bounding box center [667, 834] width 822 height 33
click at [1020, 830] on button "Save" at bounding box center [1030, 835] width 66 height 22
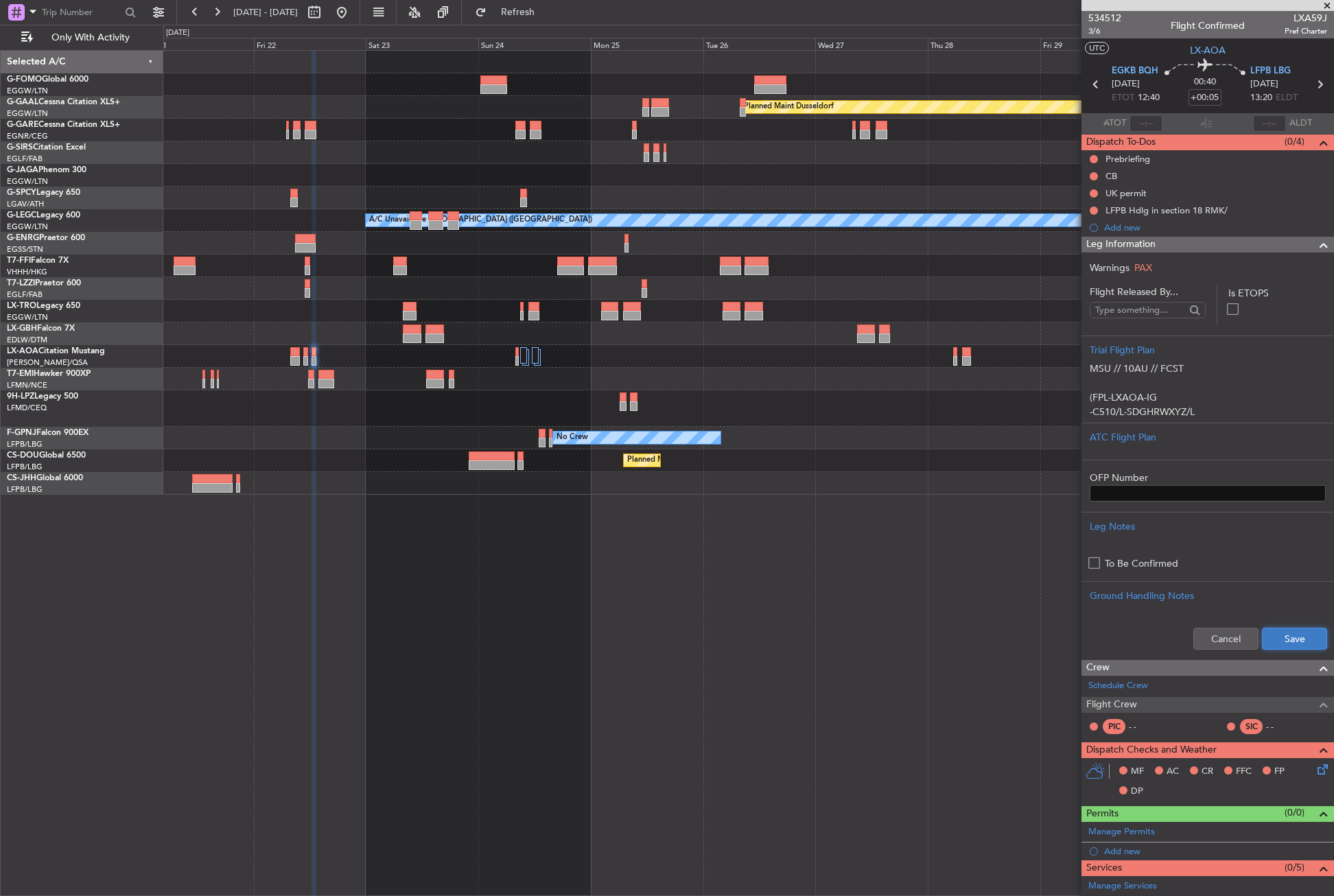
click at [1262, 638] on button "Save" at bounding box center [1295, 639] width 66 height 22
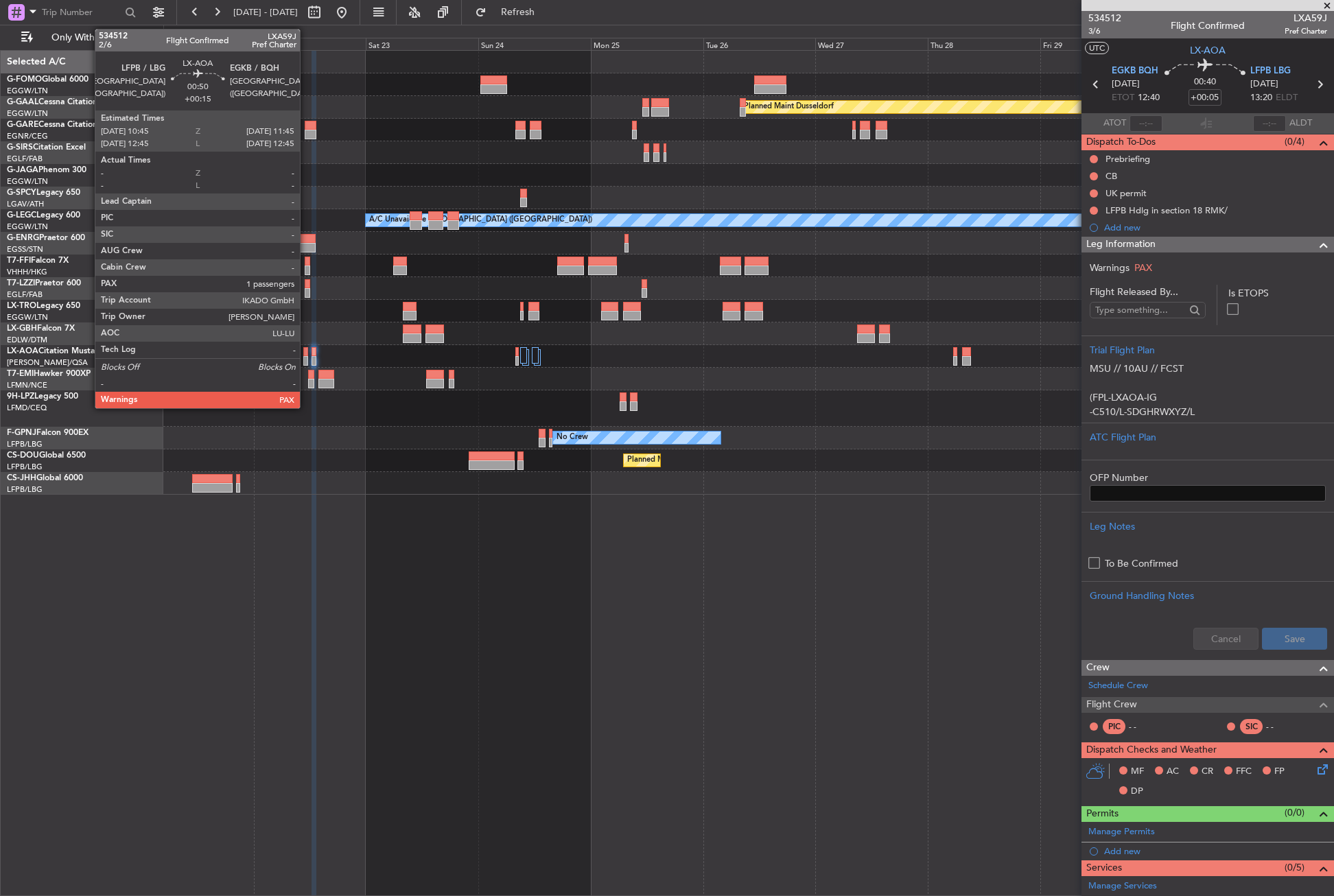
click at [306, 355] on div at bounding box center [306, 352] width 5 height 9
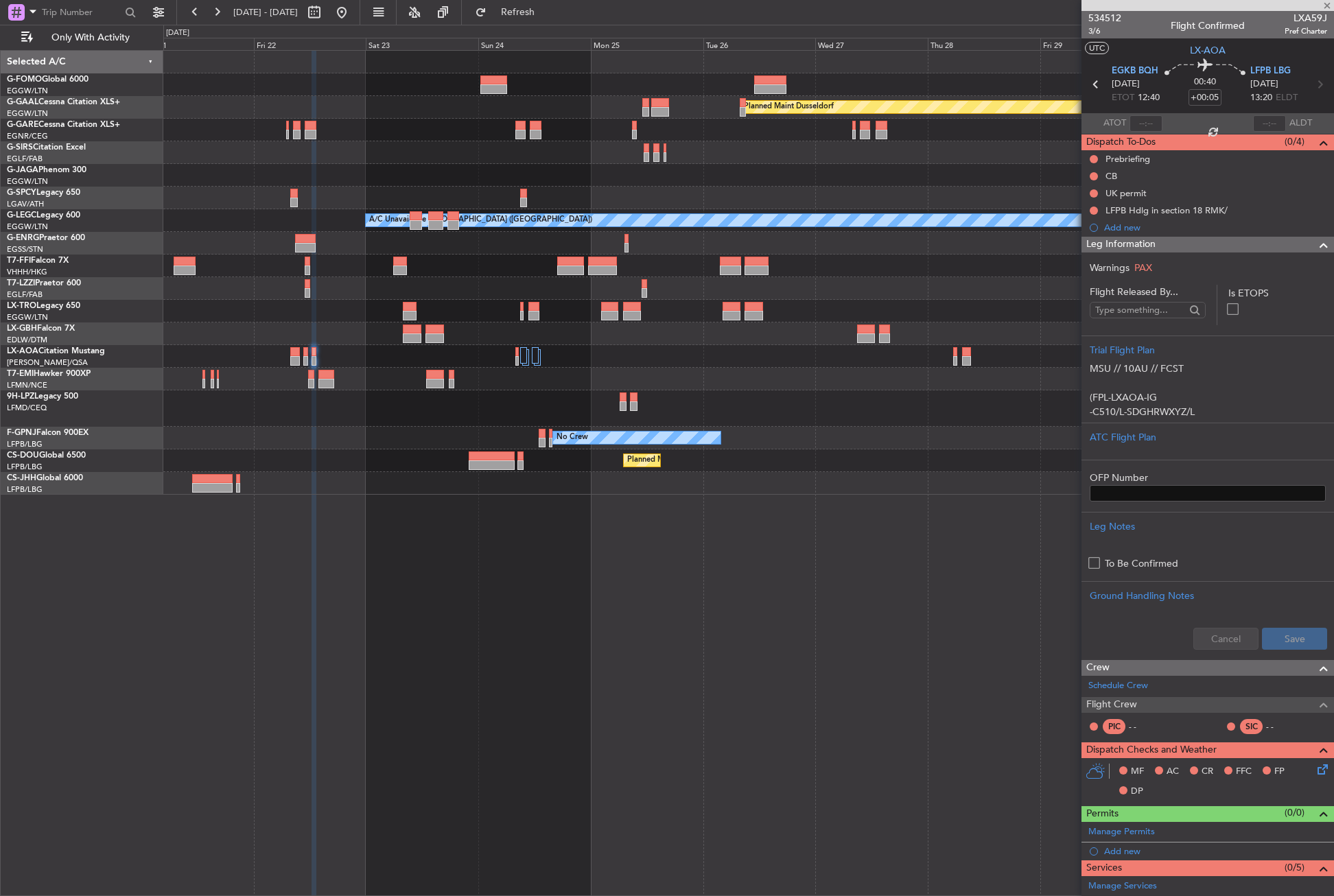
type input "+00:15"
type input "1"
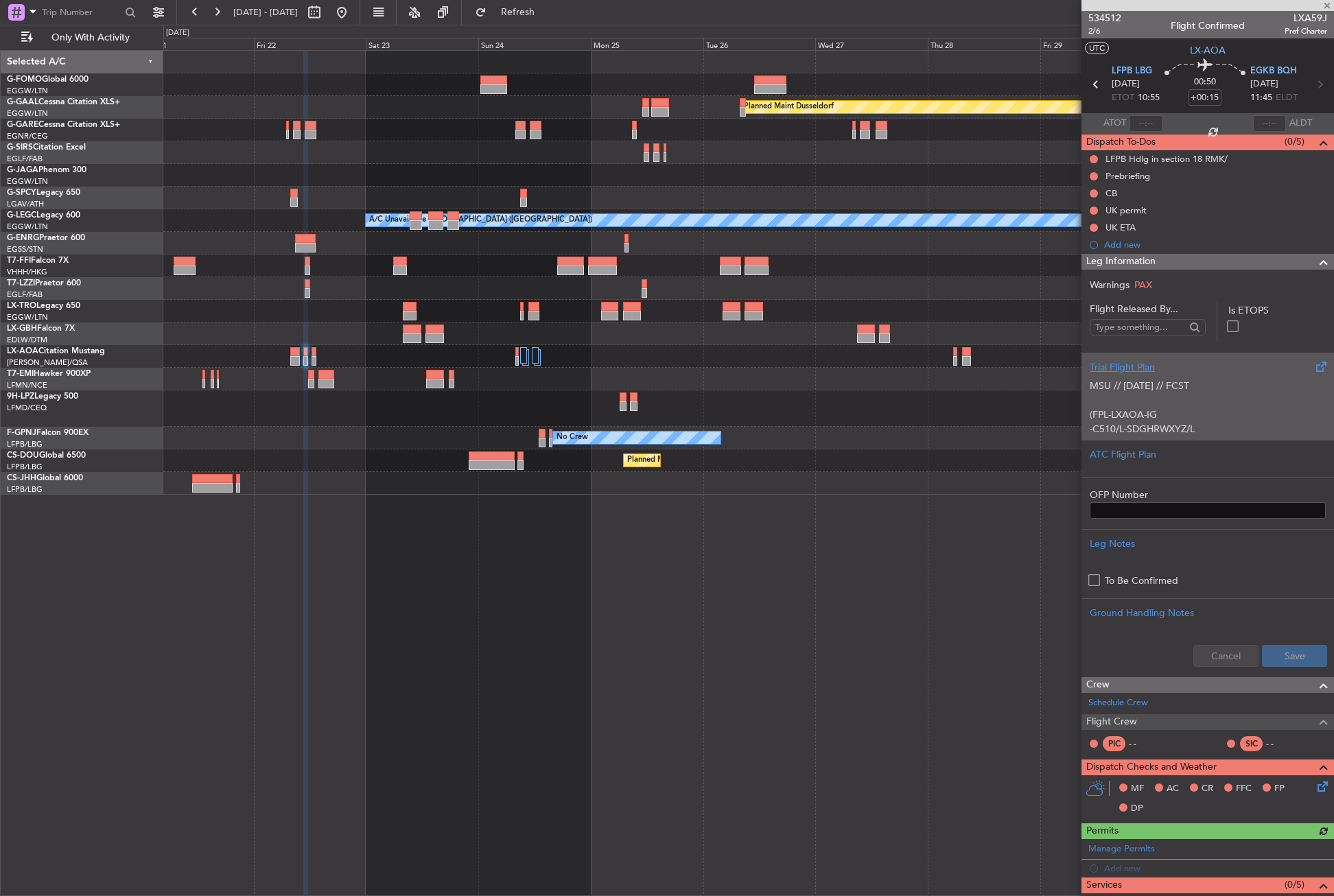
click at [1133, 406] on p at bounding box center [1208, 400] width 236 height 14
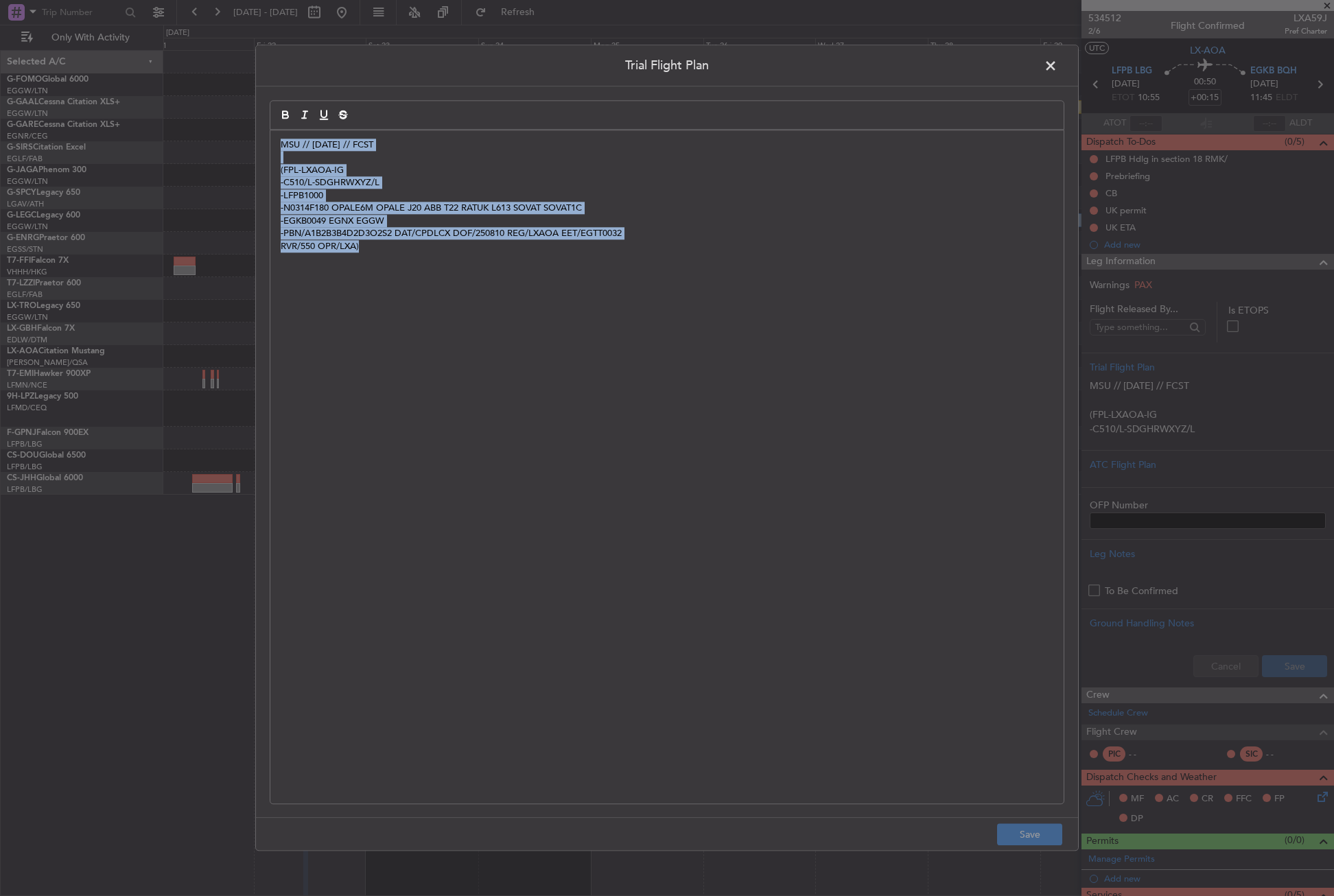
drag, startPoint x: 438, startPoint y: 307, endPoint x: 258, endPoint y: 148, distance: 240.2
click at [258, 148] on div "Trial Flight Plan MSU // 10AUG // FCST (FPL-LXAOA-IG -C510/L-SDGHRWXYZ/L -LFPB1…" at bounding box center [667, 447] width 824 height 806
copy div "MSU // 10AUG // FCST (FPL-LXAOA-IG -C510/L-SDGHRWXYZ/L -LFPB1000 -N0314F180 OPA…"
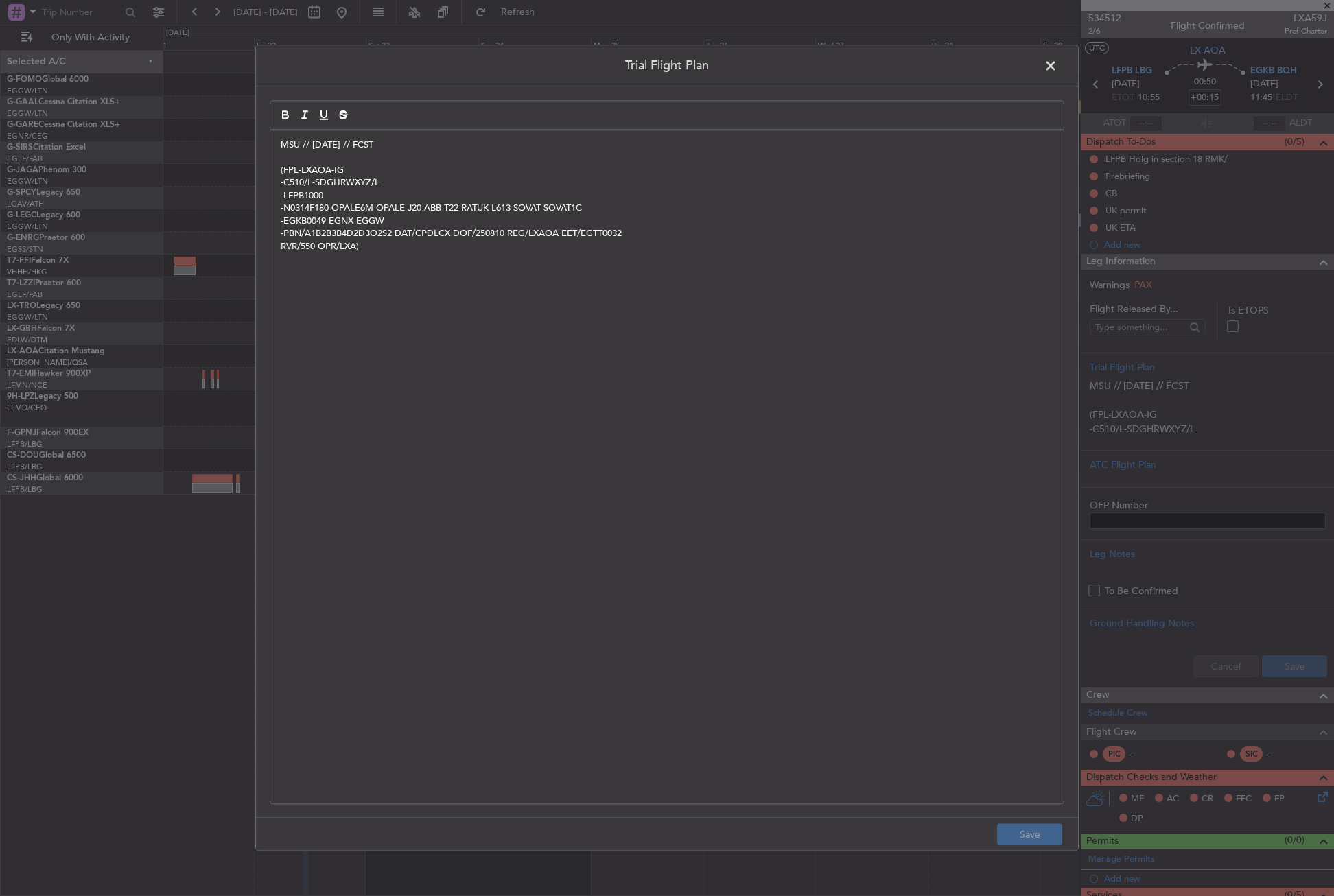
click at [1058, 58] on span at bounding box center [1058, 69] width 0 height 27
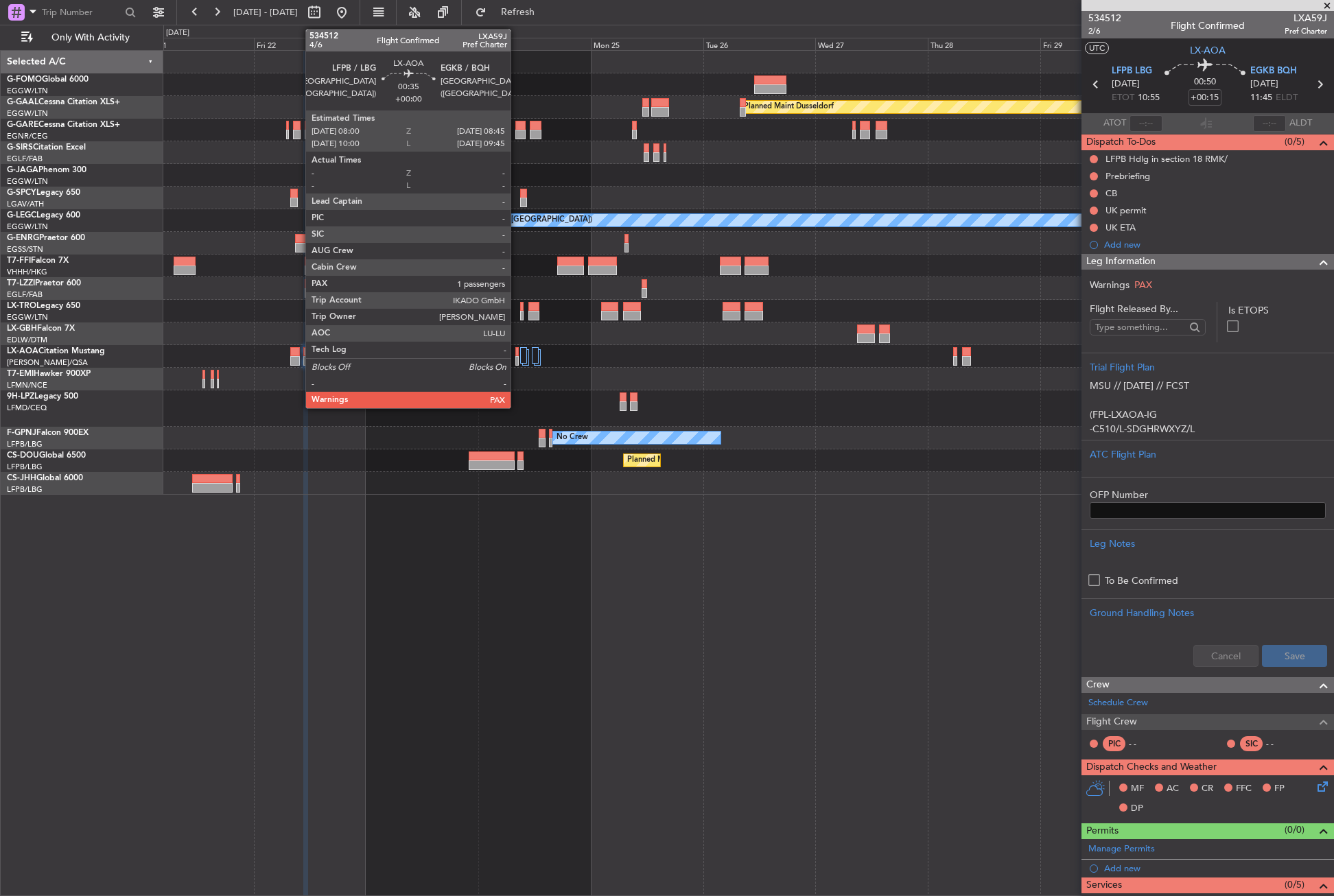
click at [517, 362] on div at bounding box center [517, 361] width 4 height 9
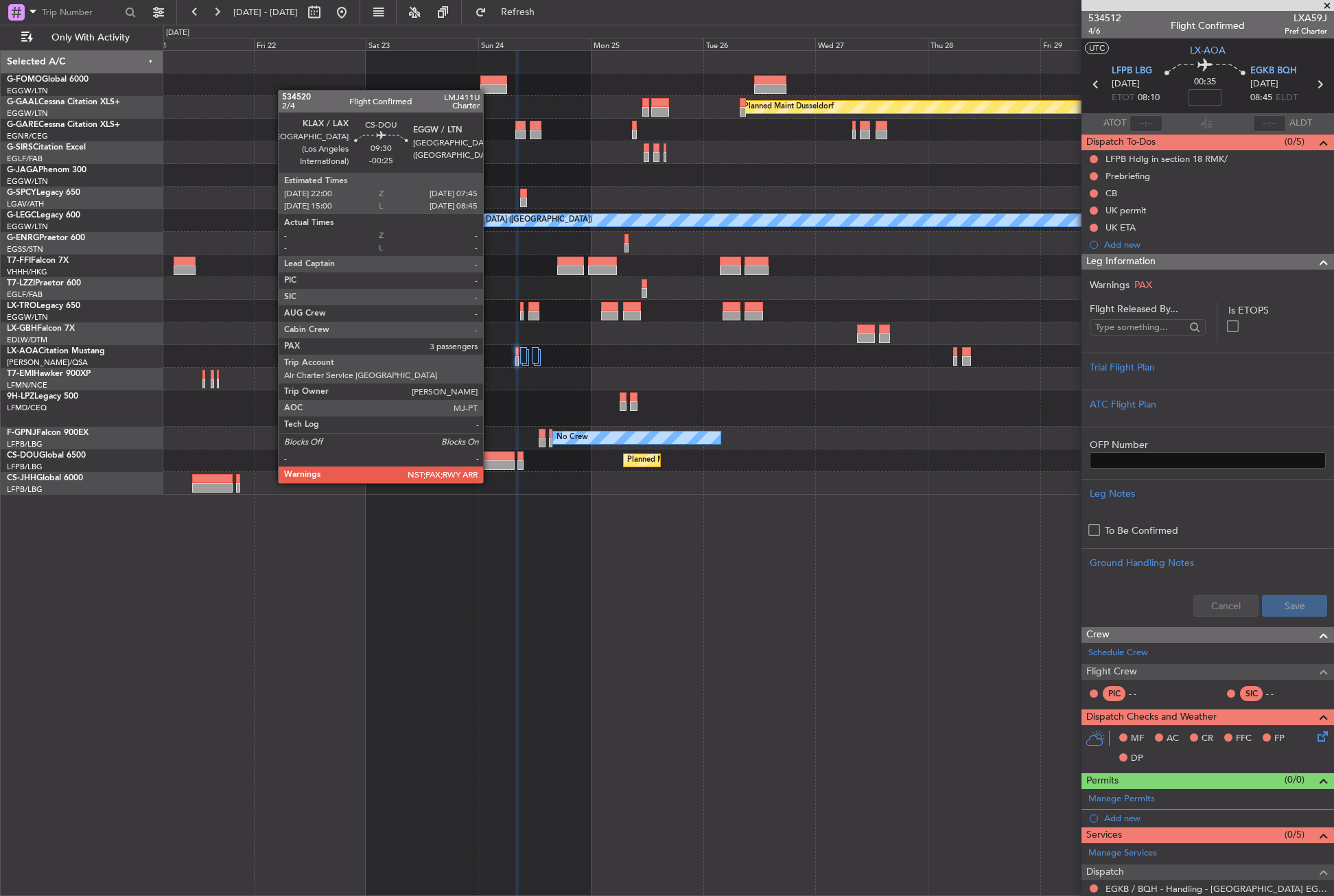
click at [1196, 94] on input at bounding box center [1205, 97] width 33 height 16
click at [1134, 370] on div "Trial Flight Plan" at bounding box center [1208, 368] width 236 height 14
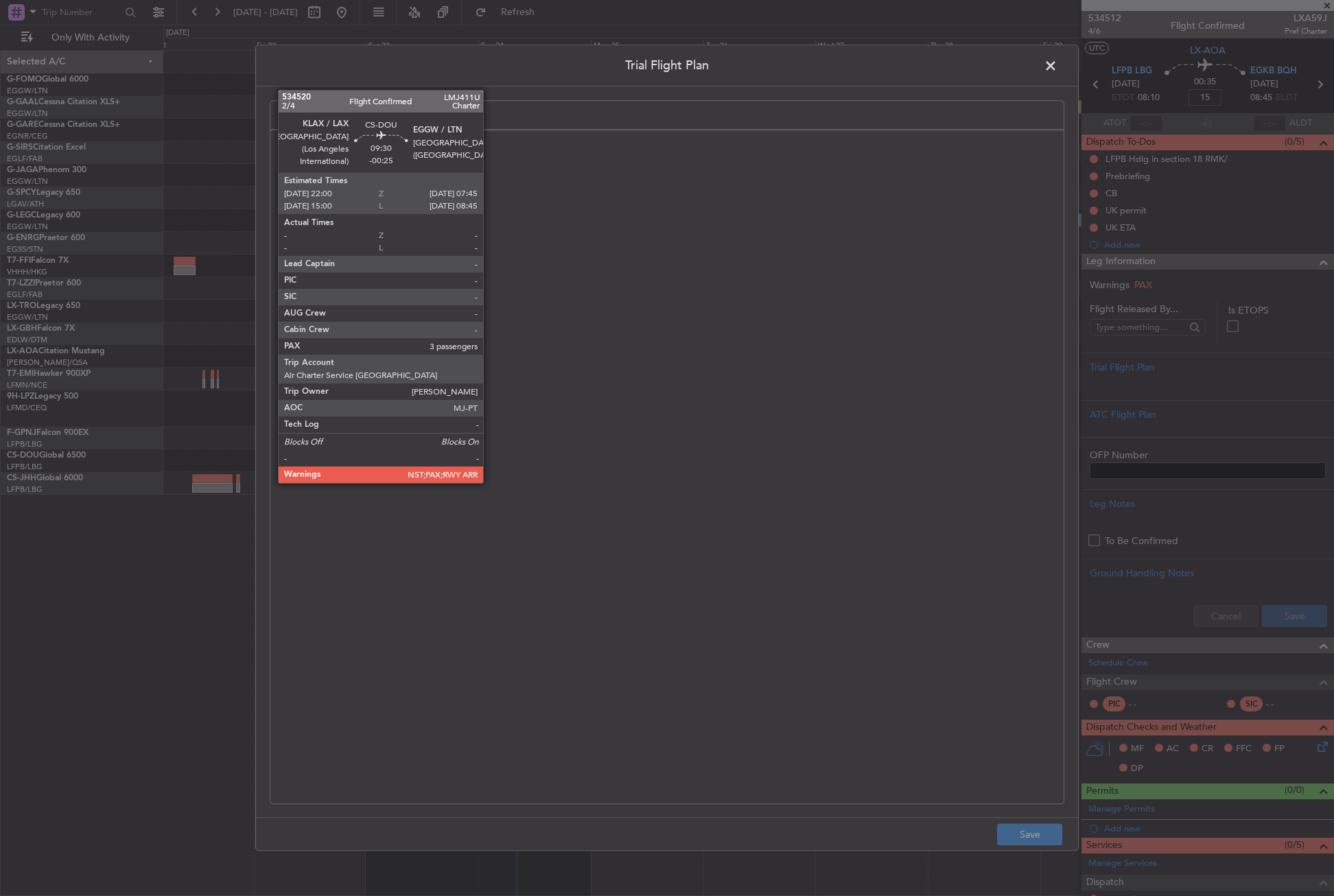
click at [748, 345] on div at bounding box center [667, 467] width 793 height 674
type input "+00:15"
paste div
click at [468, 90] on div "Trial Flight Plan MSU // 10AUG // FCST (FPL-LXAOA-IG -C510/L-SDGHRWXYZ/L -LFPB1…" at bounding box center [667, 447] width 824 height 806
click at [1023, 837] on button "Save" at bounding box center [1030, 835] width 66 height 22
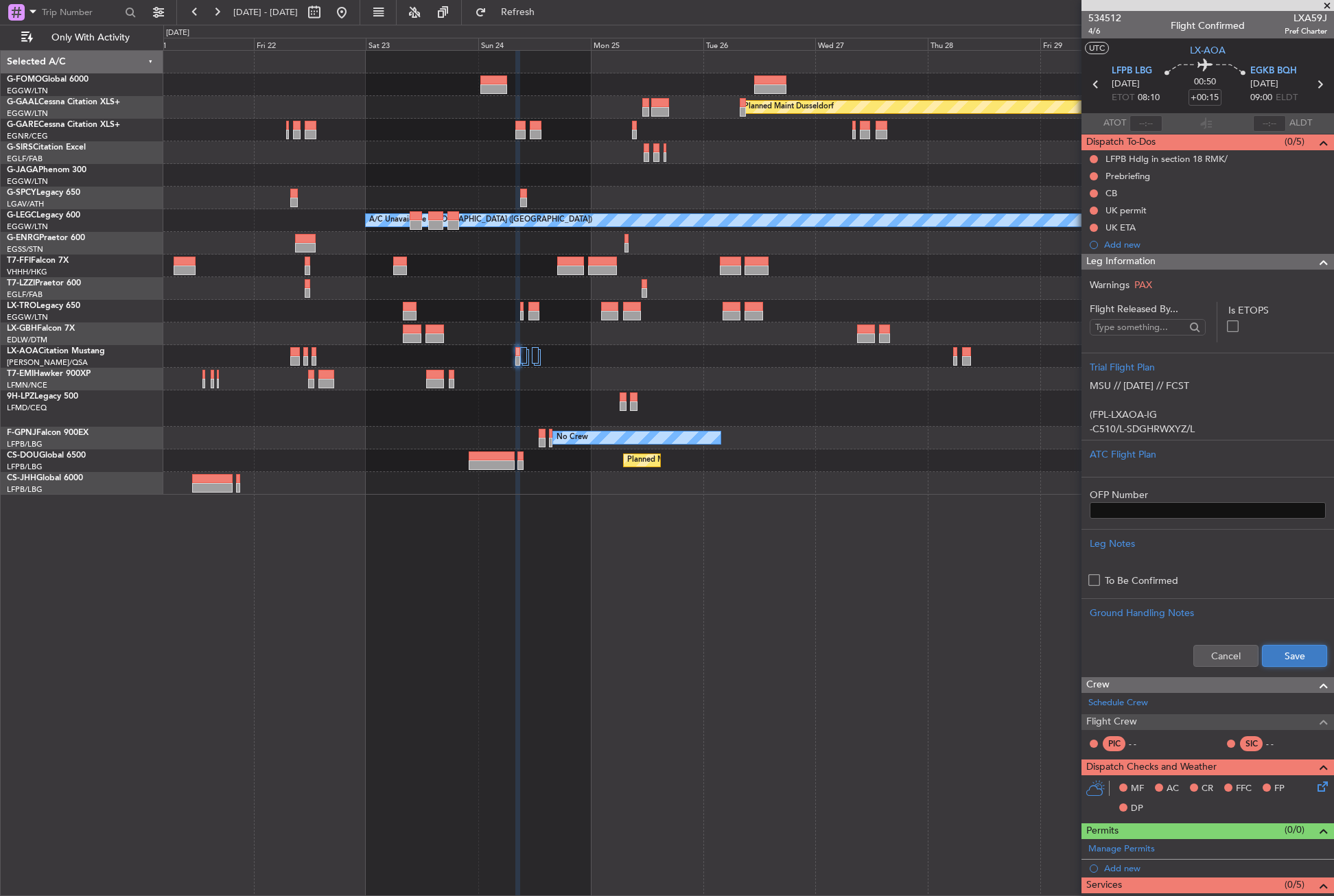
click at [1282, 659] on button "Save" at bounding box center [1295, 656] width 66 height 22
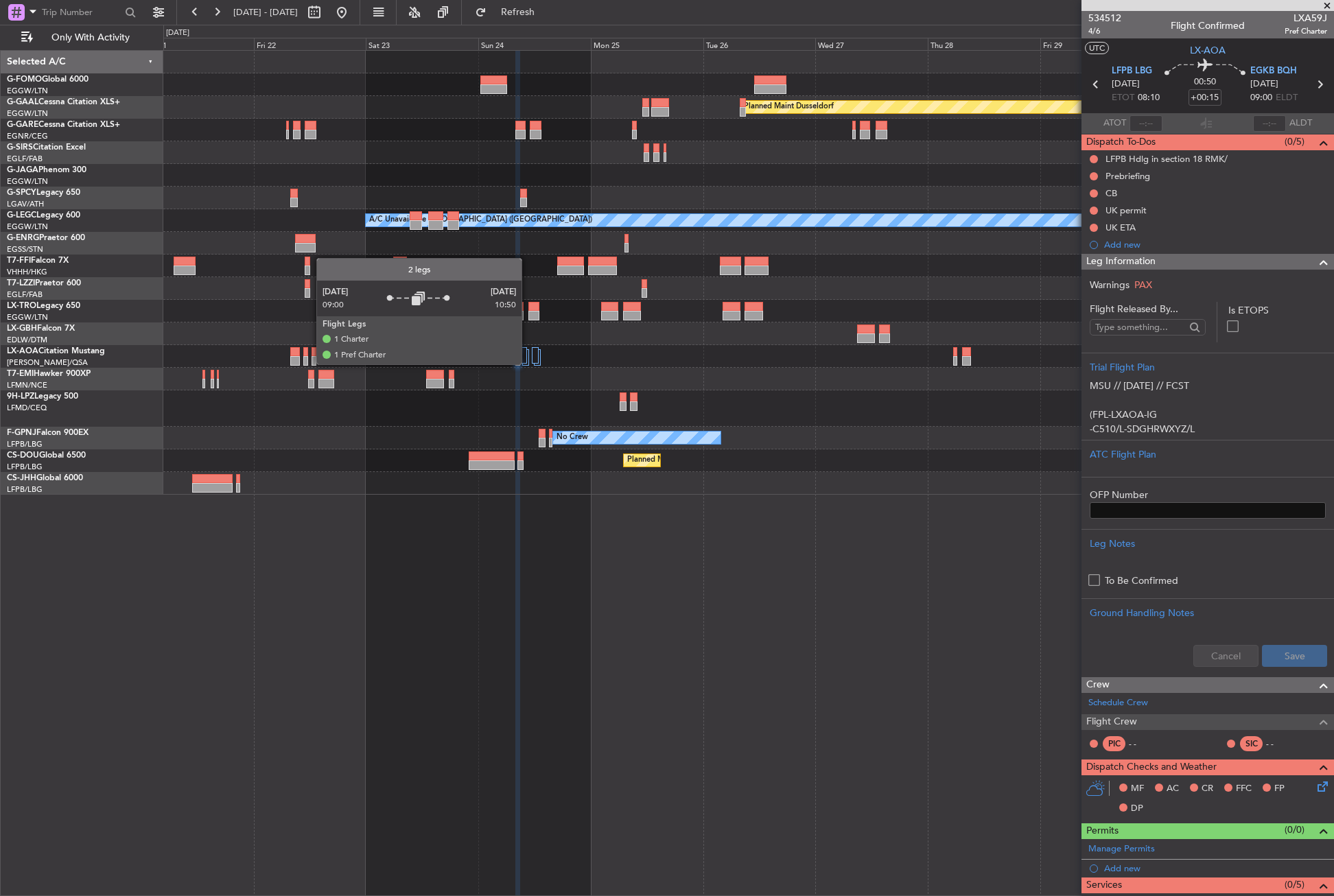
click at [528, 364] on div at bounding box center [525, 357] width 7 height 16
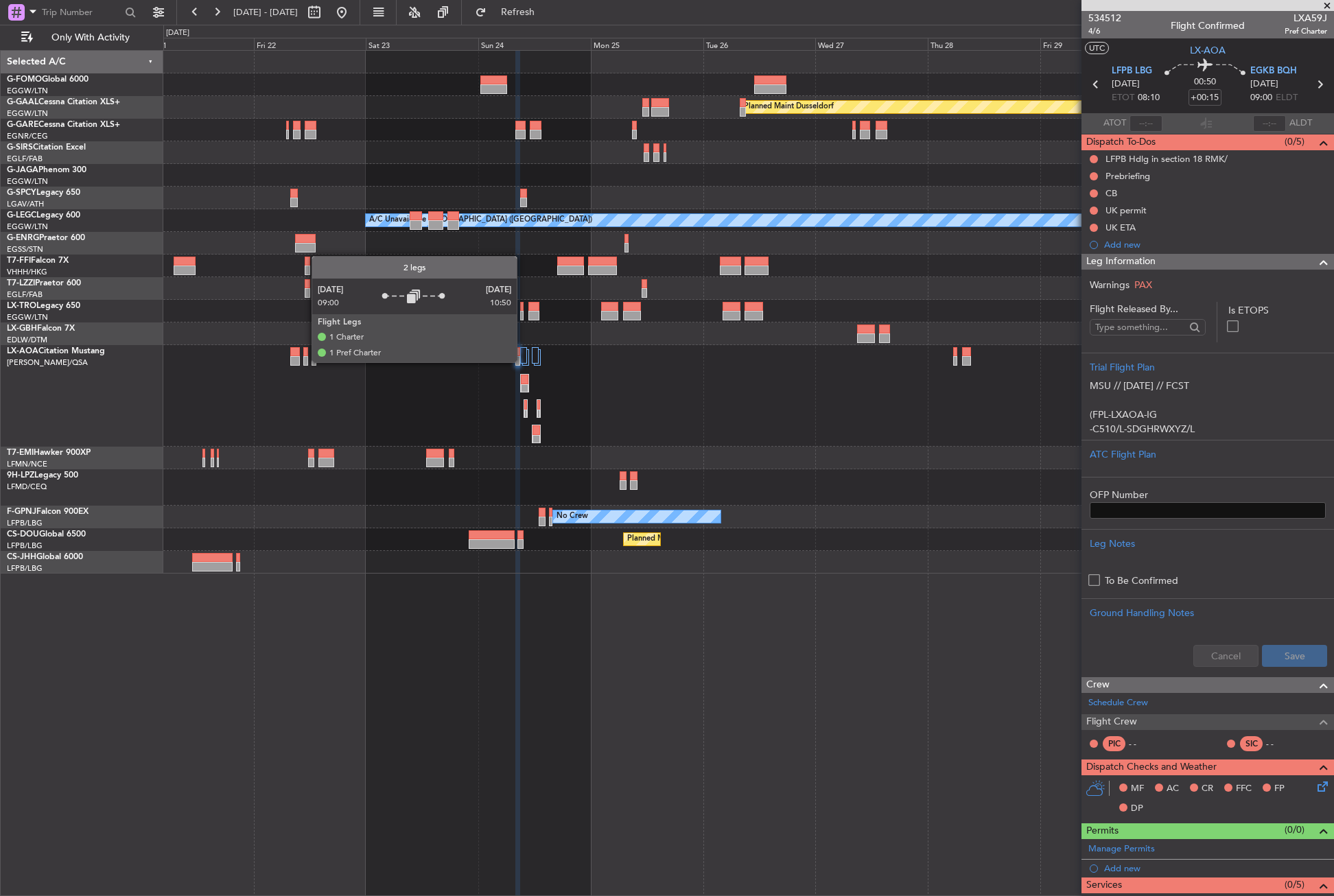
click at [523, 361] on div at bounding box center [523, 355] width 7 height 16
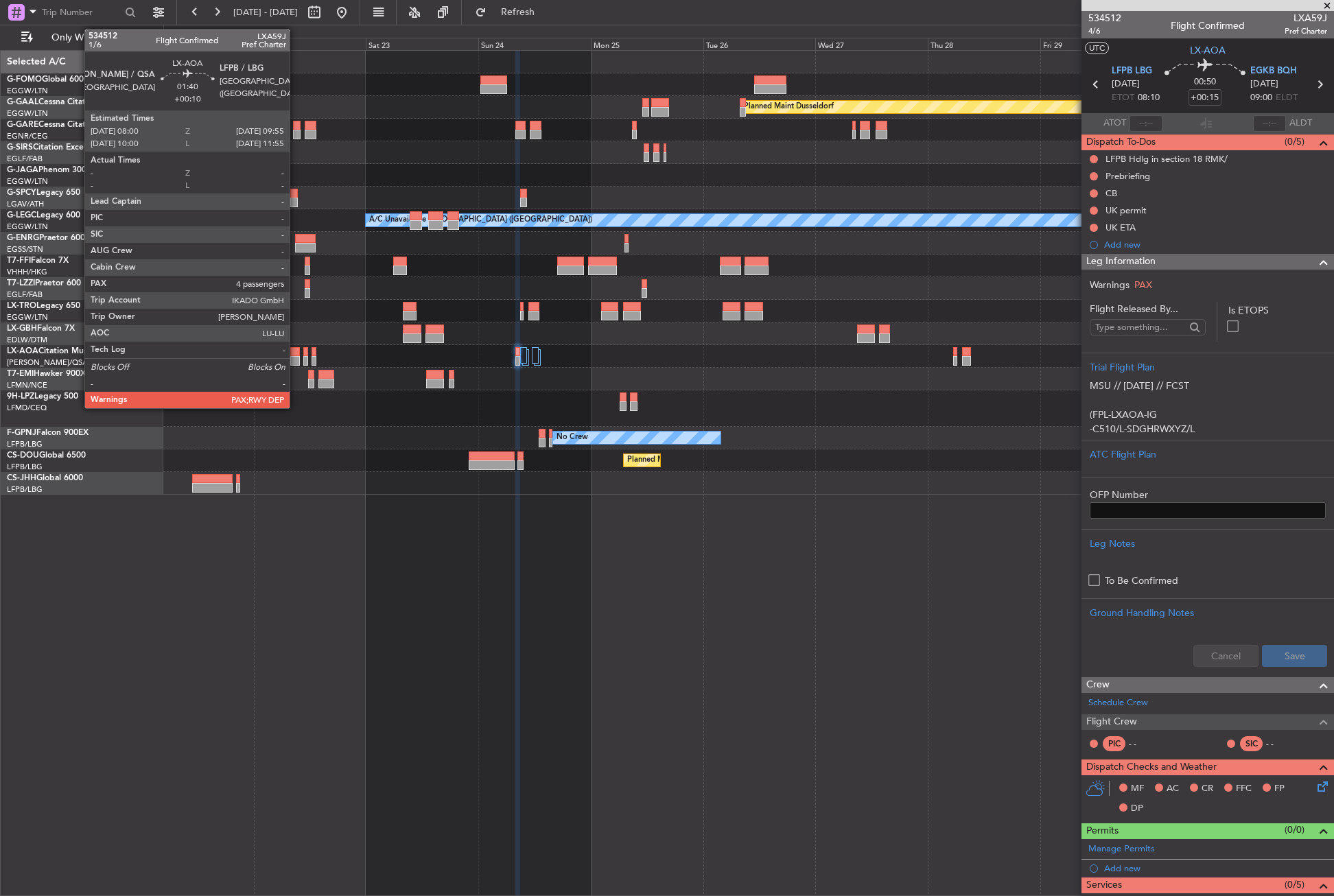
click at [296, 361] on div at bounding box center [295, 361] width 9 height 9
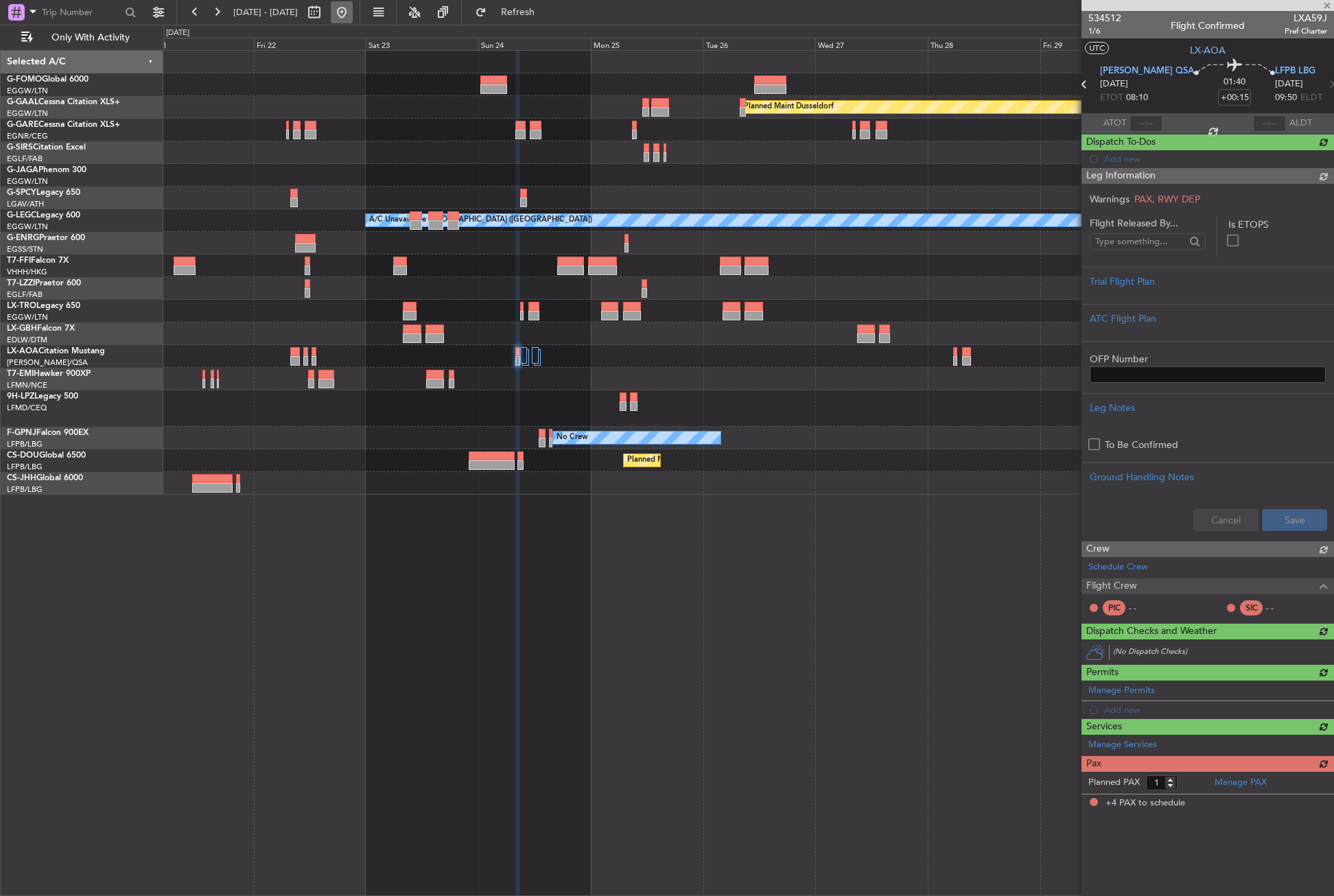
type input "+00:10"
type input "4"
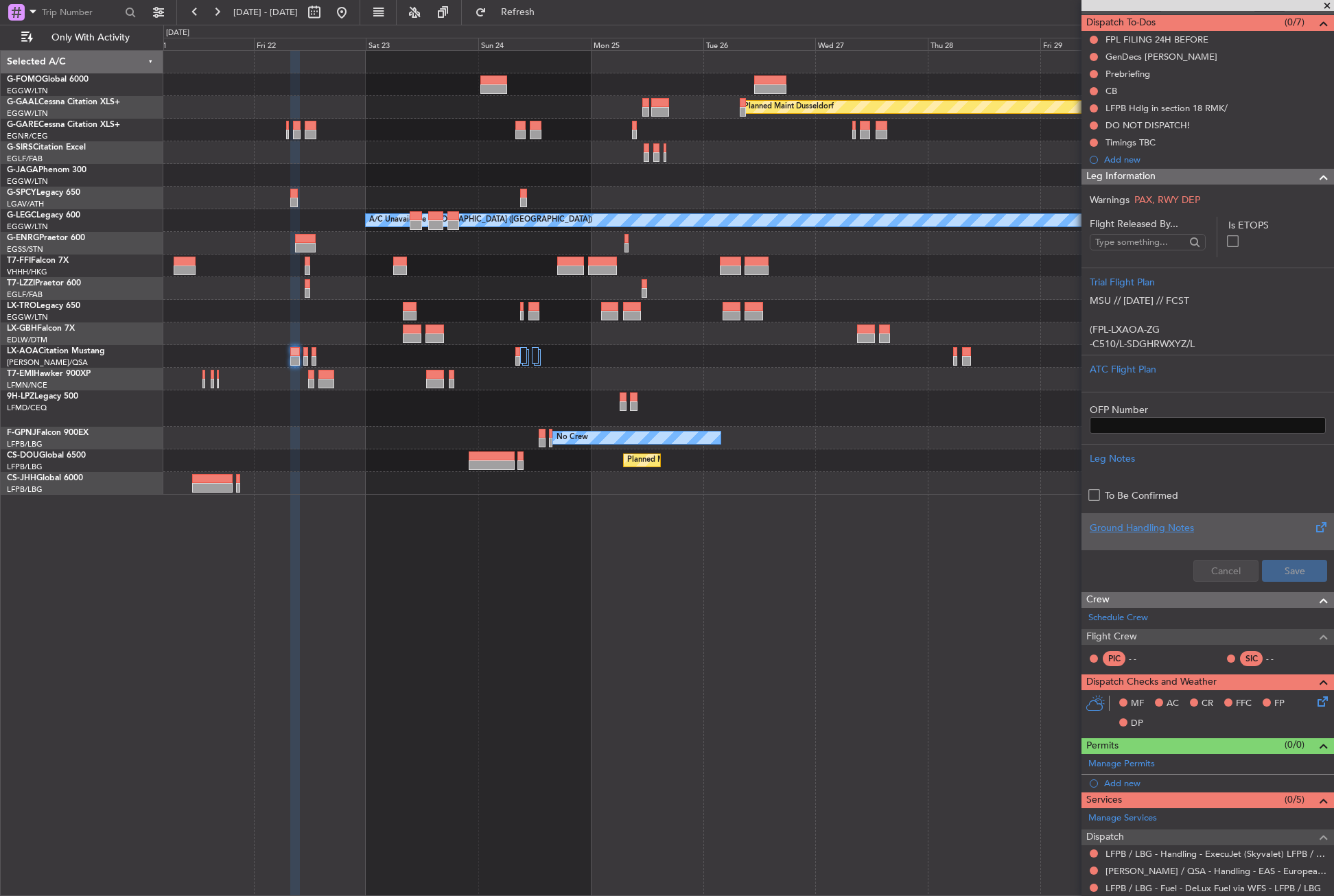
scroll to position [226, 0]
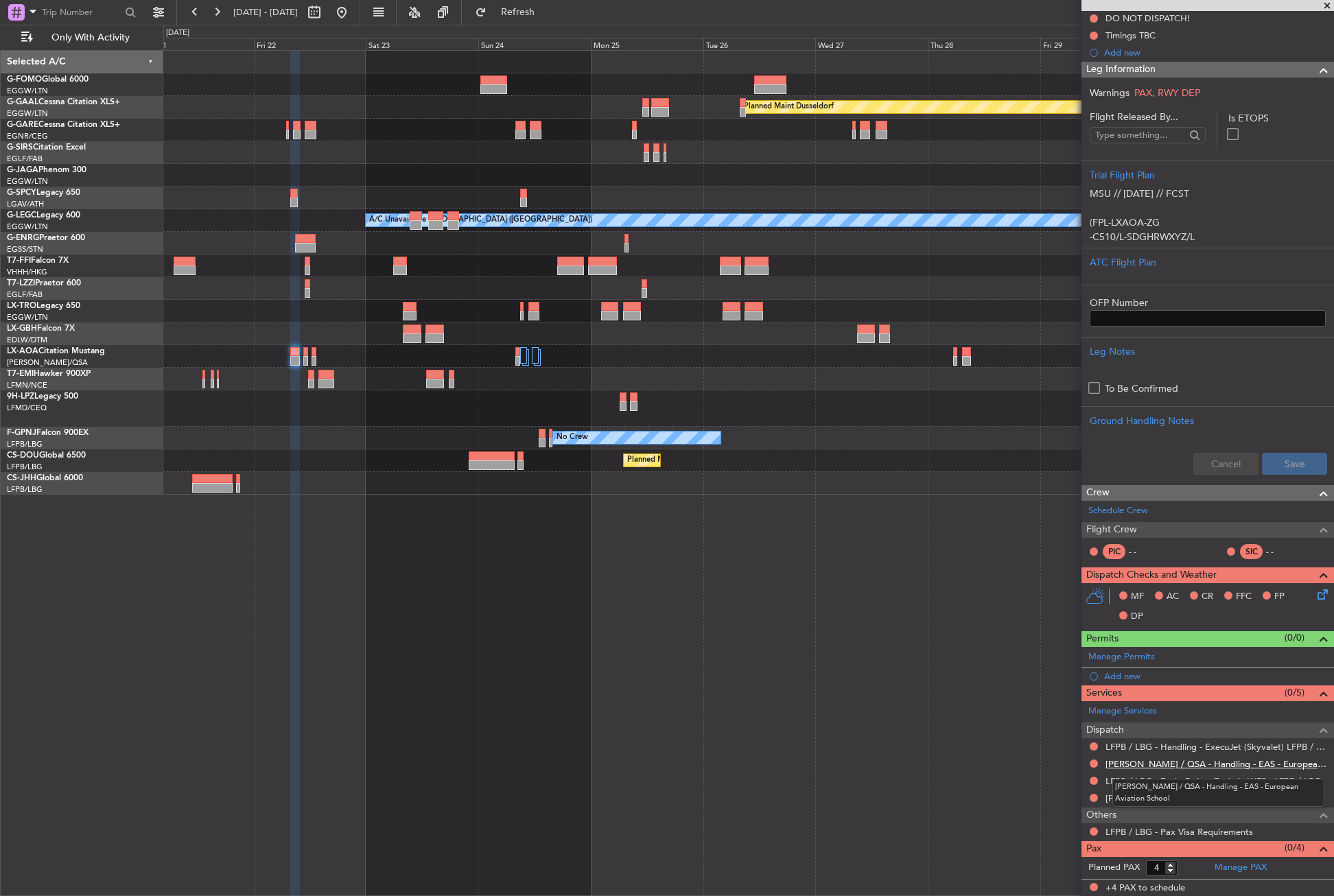
click at [1142, 767] on link "LELL / QSA - Handling - EAS - European Aviation School" at bounding box center [1216, 764] width 222 height 12
click at [1132, 765] on link "LELL / QSA - Handling - EAS - European Aviation School" at bounding box center [1216, 764] width 222 height 12
click at [1169, 741] on link "LFPB / LBG - Handling - ExecuJet (Skyvalet) LFPB / LBG" at bounding box center [1216, 747] width 222 height 12
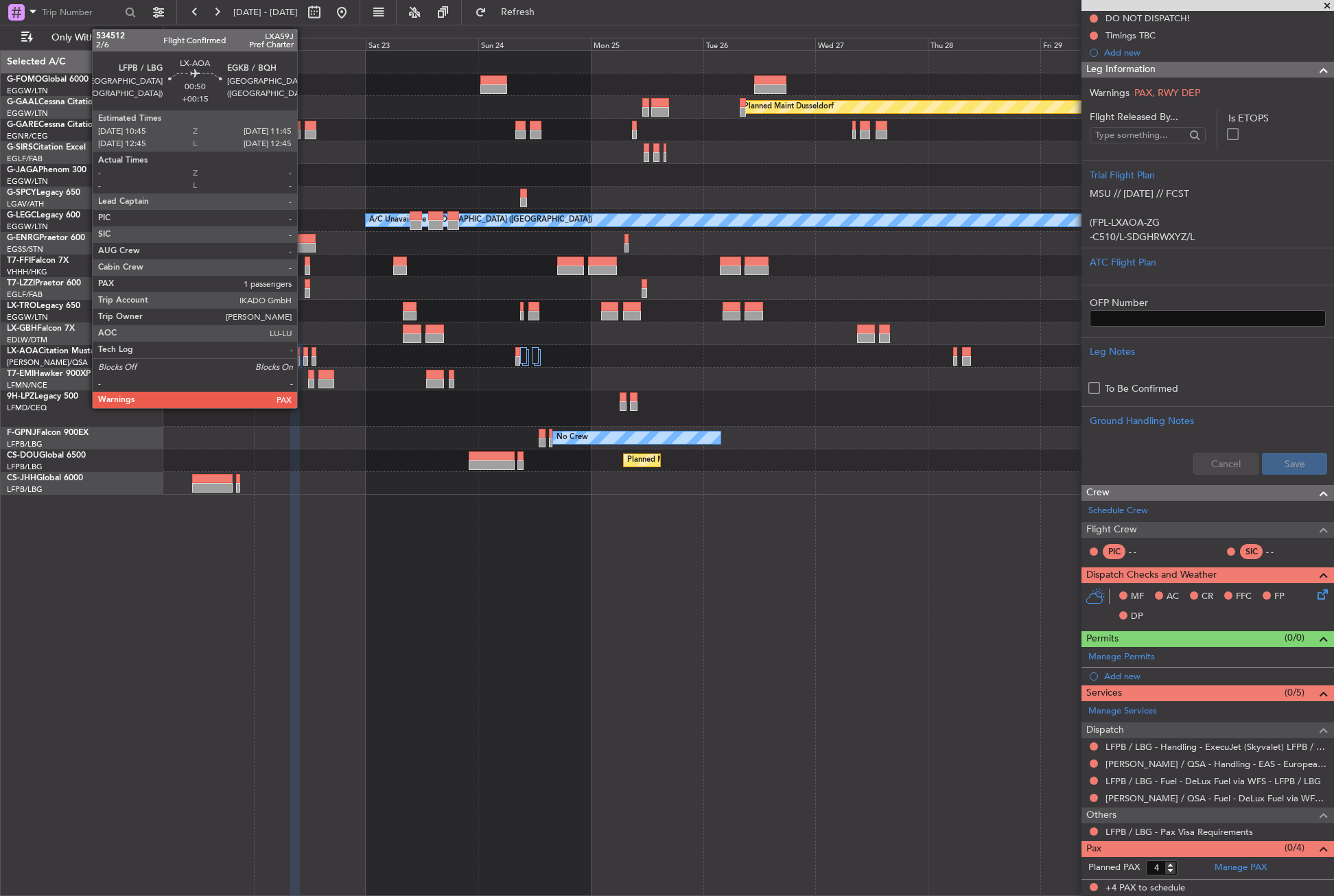
click at [304, 359] on div at bounding box center [306, 361] width 5 height 9
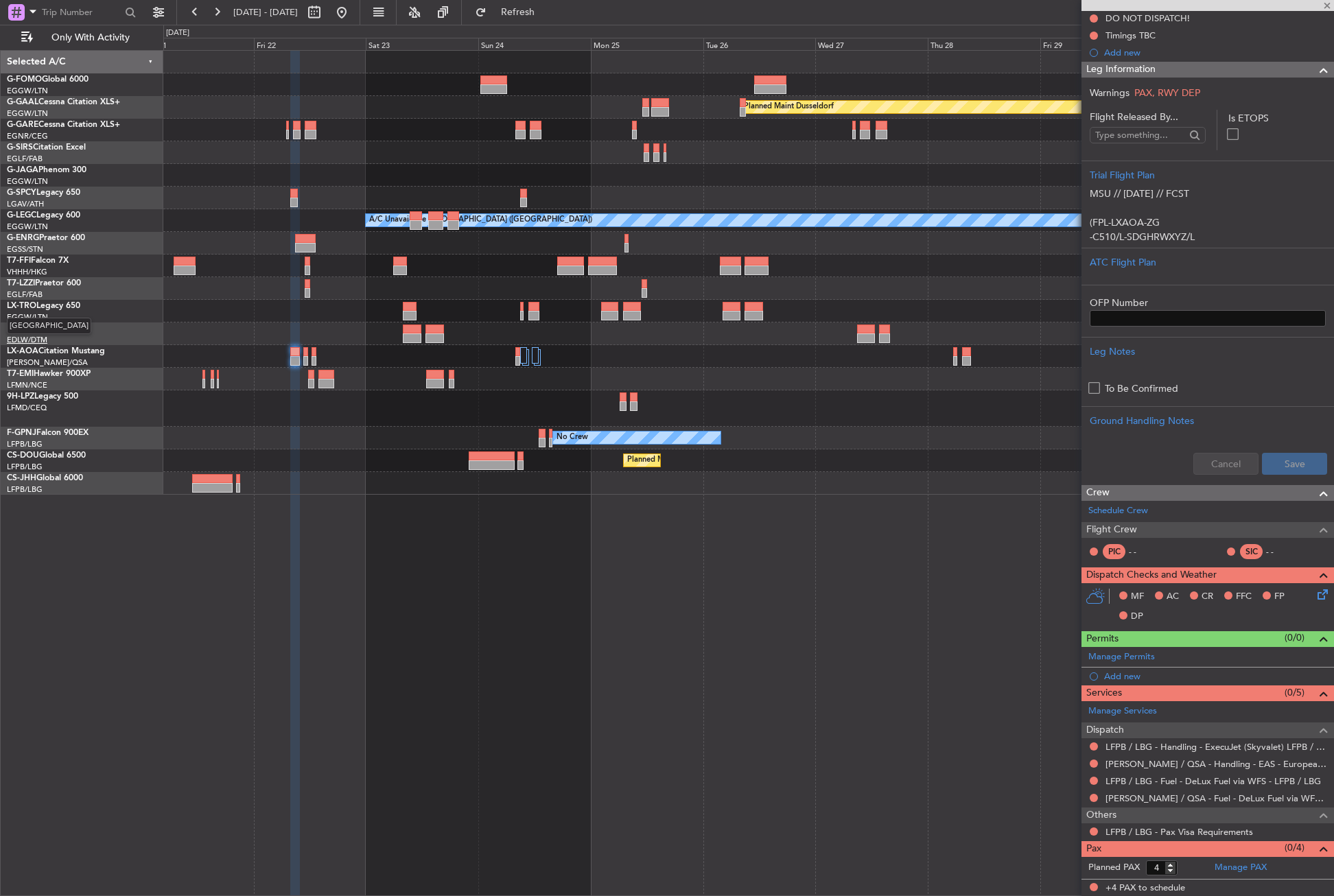
type input "+00:15"
type input "1"
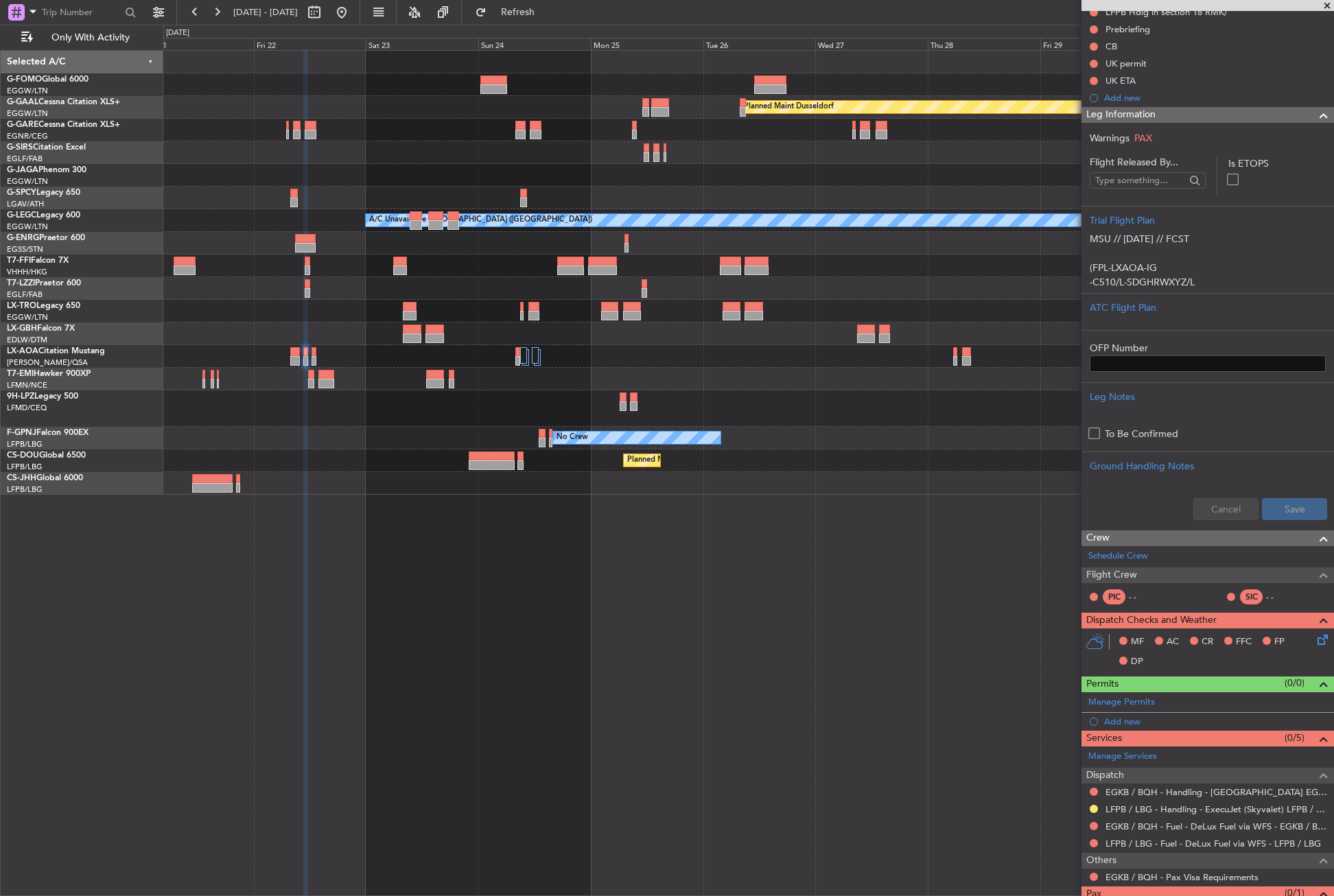
scroll to position [192, 0]
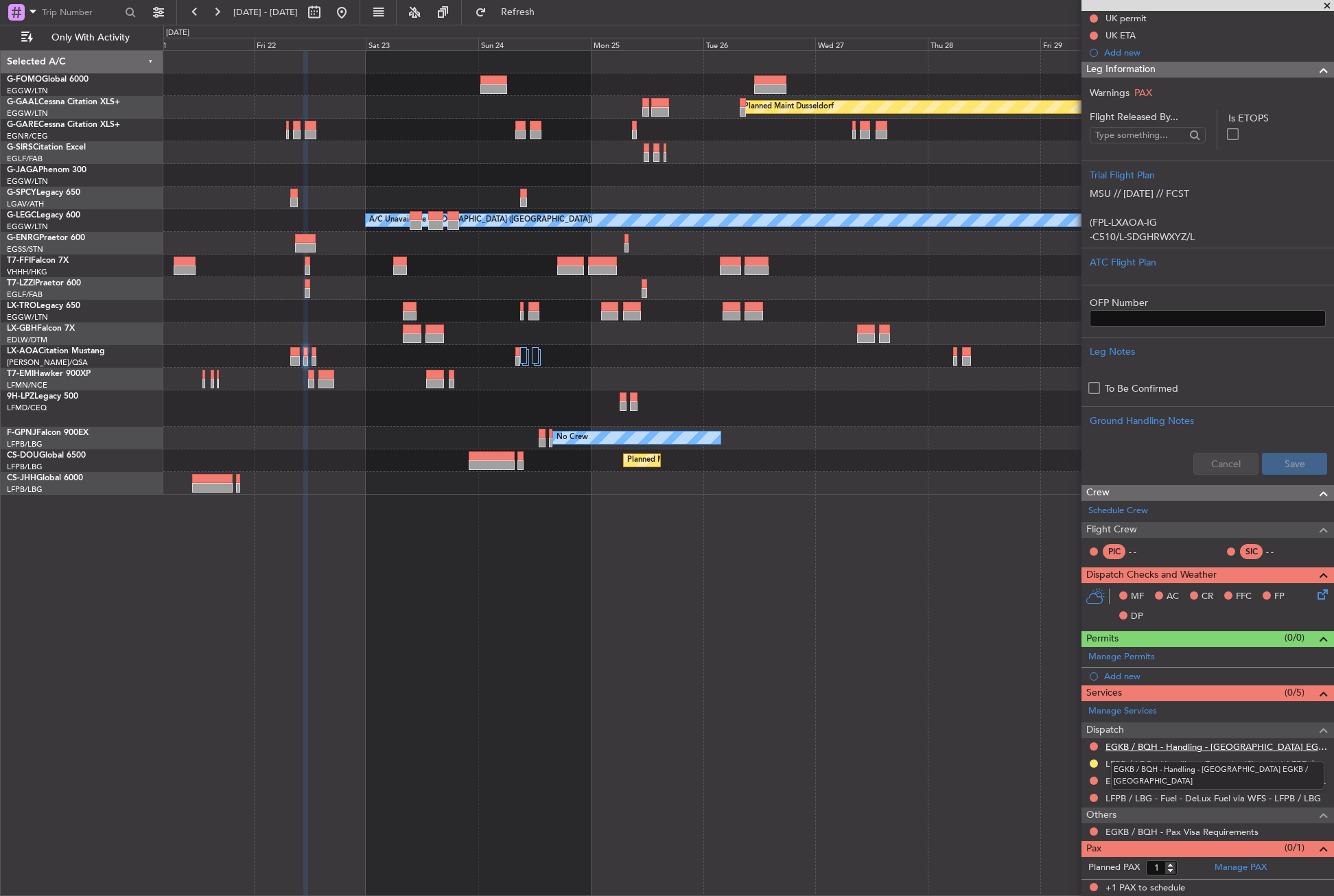
click at [1142, 743] on link "EGKB / BQH - Handling - [GEOGRAPHIC_DATA] EGKB / [GEOGRAPHIC_DATA]" at bounding box center [1216, 747] width 222 height 12
click at [1092, 741] on div at bounding box center [1094, 747] width 11 height 11
click at [1092, 745] on div "Manage Services Dispatch EGKB / BQH - Handling - Biggin Hill Airport EGKB / BQH…" at bounding box center [1208, 771] width 253 height 139
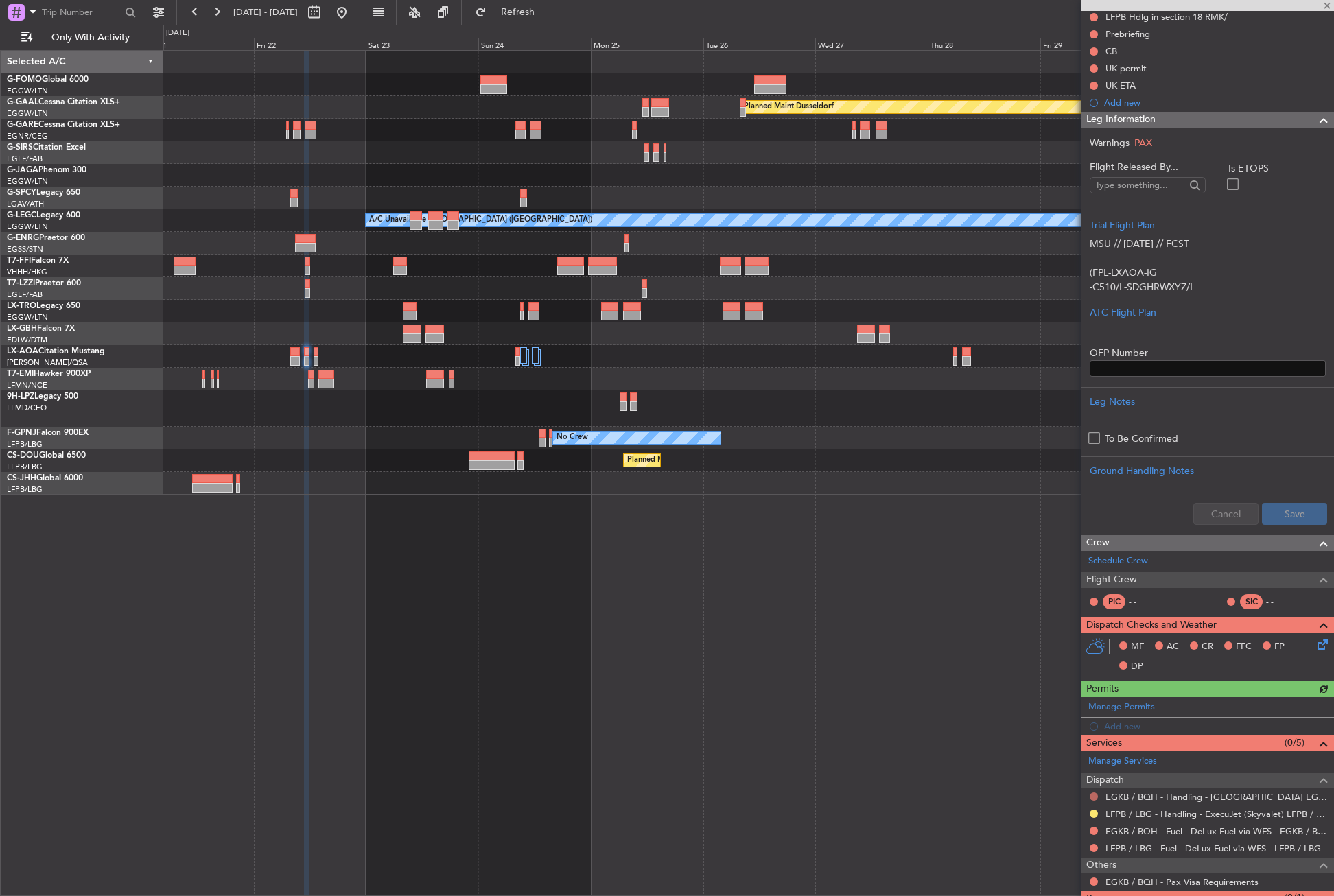
click at [1093, 796] on button at bounding box center [1094, 797] width 9 height 9
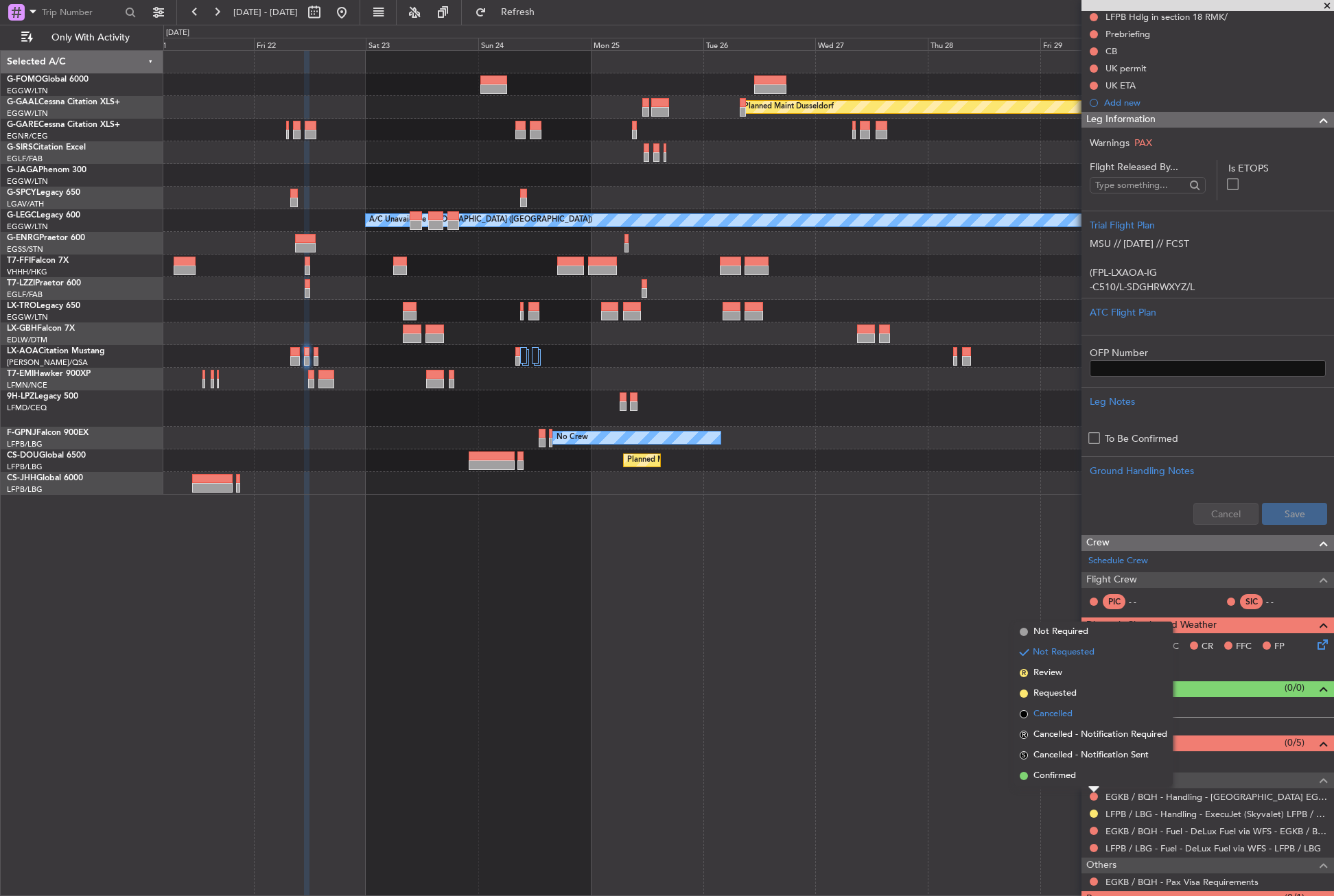
click at [1058, 705] on li "Cancelled" at bounding box center [1094, 714] width 158 height 20
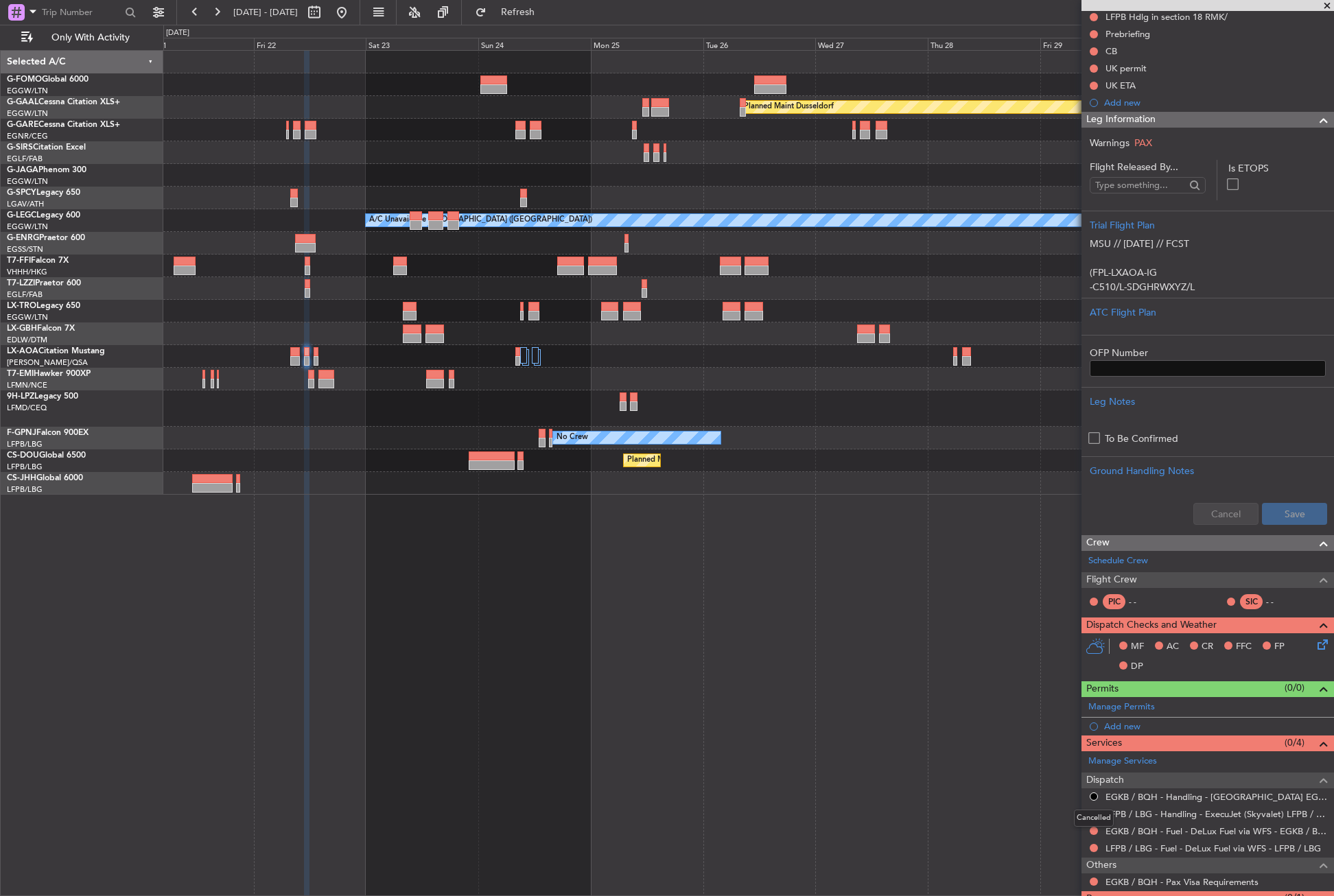
click at [1094, 798] on button at bounding box center [1094, 797] width 9 height 9
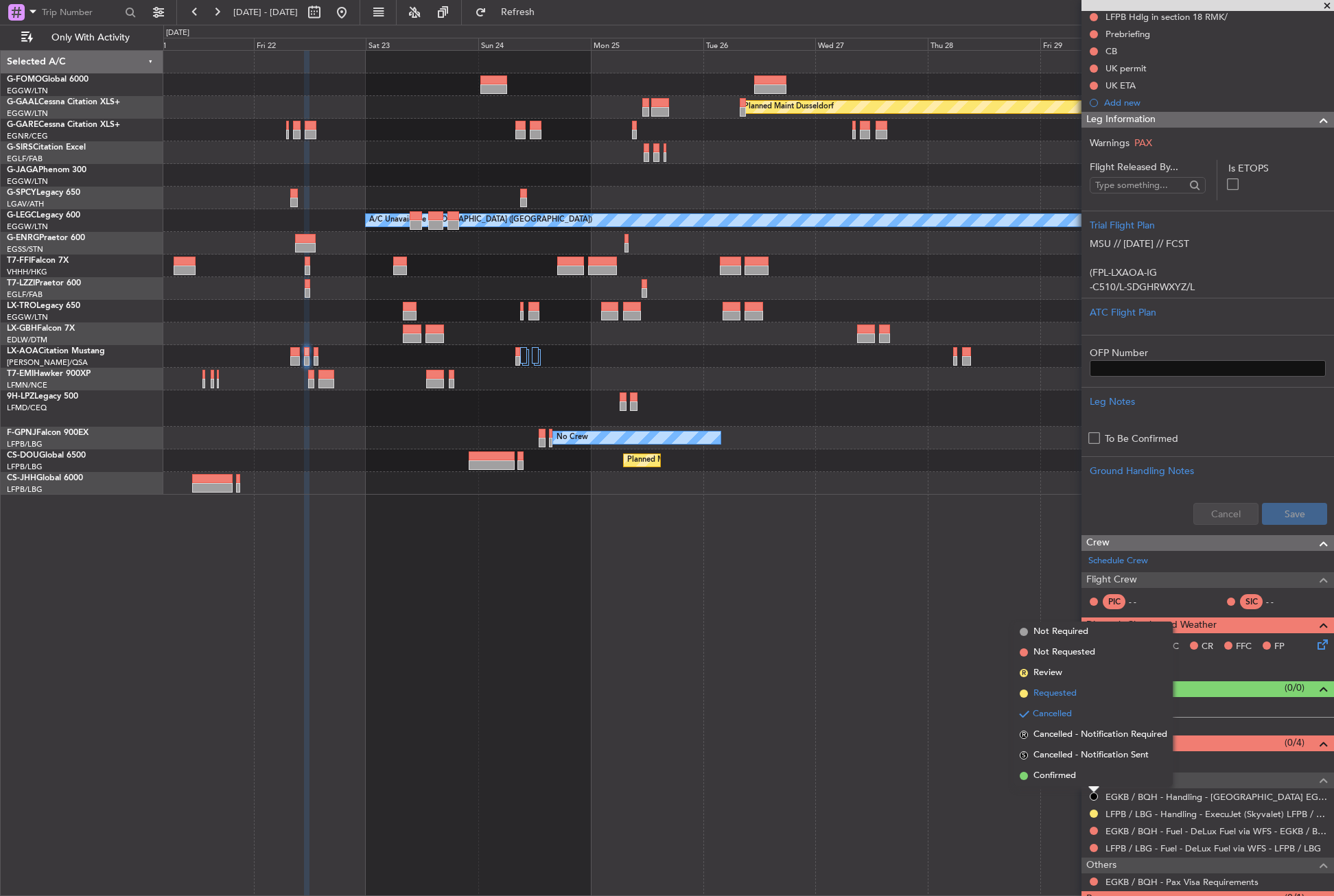
click at [1051, 696] on span "Requested" at bounding box center [1055, 694] width 43 height 14
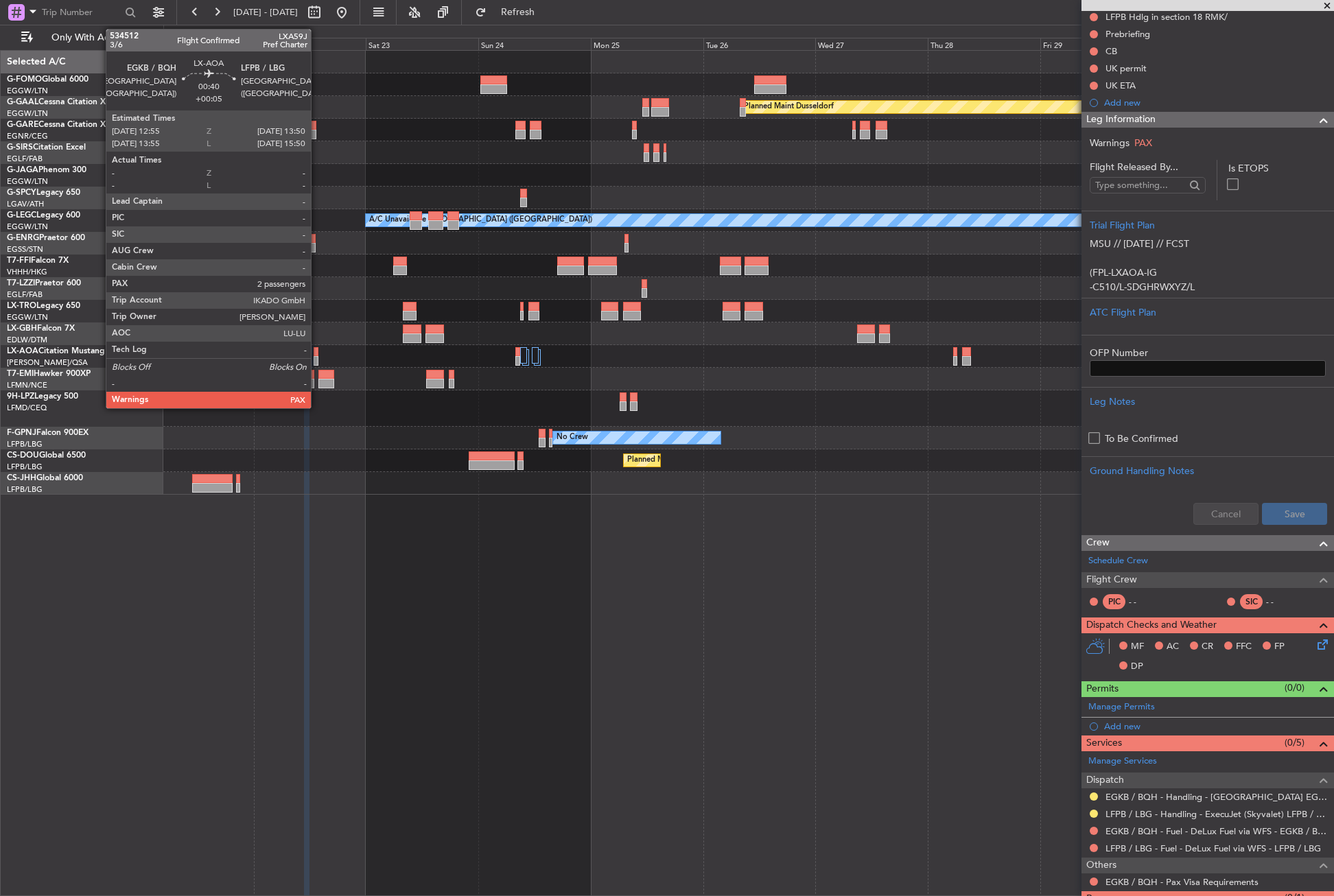
click at [317, 357] on div at bounding box center [316, 361] width 5 height 9
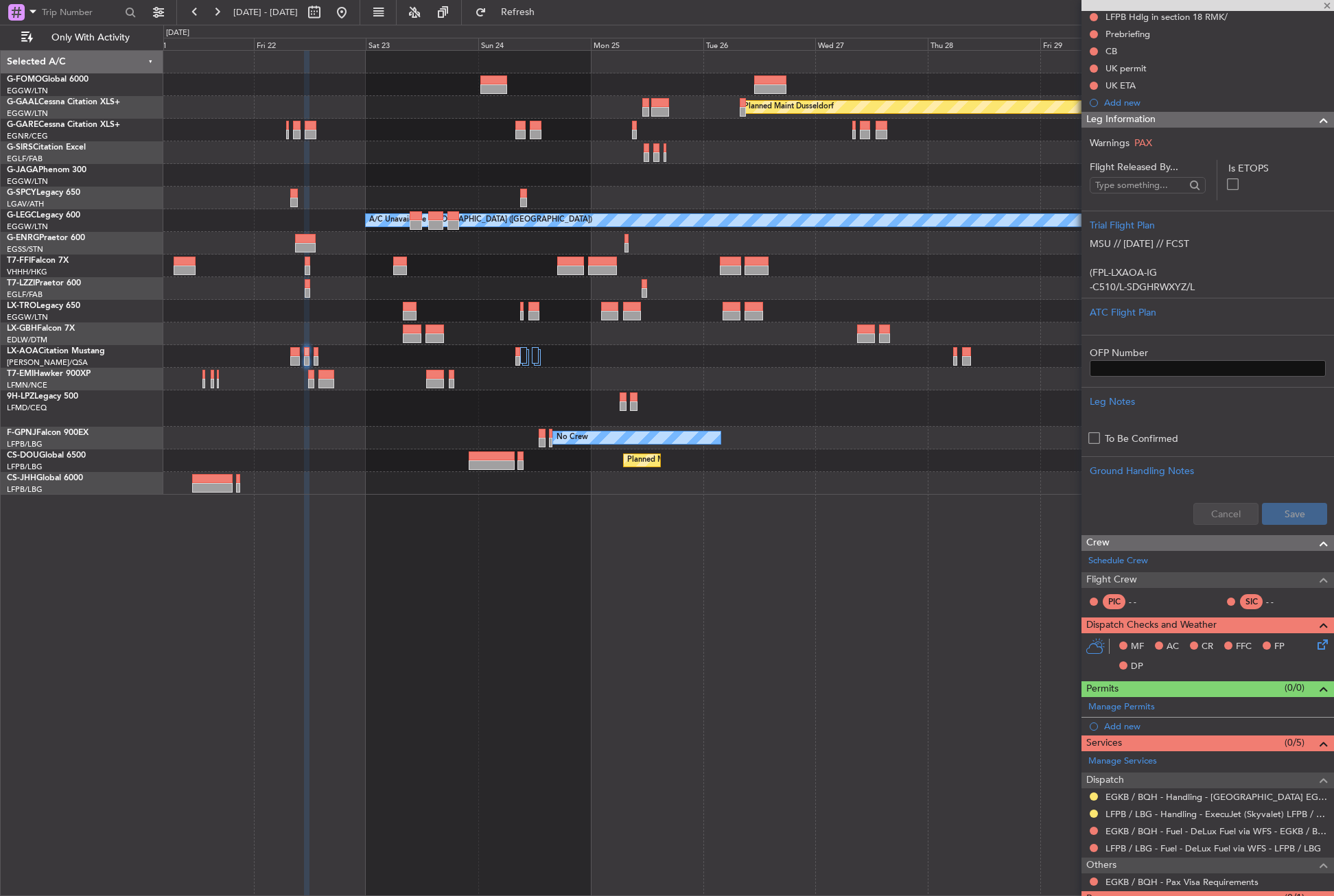
type input "+00:05"
type input "2"
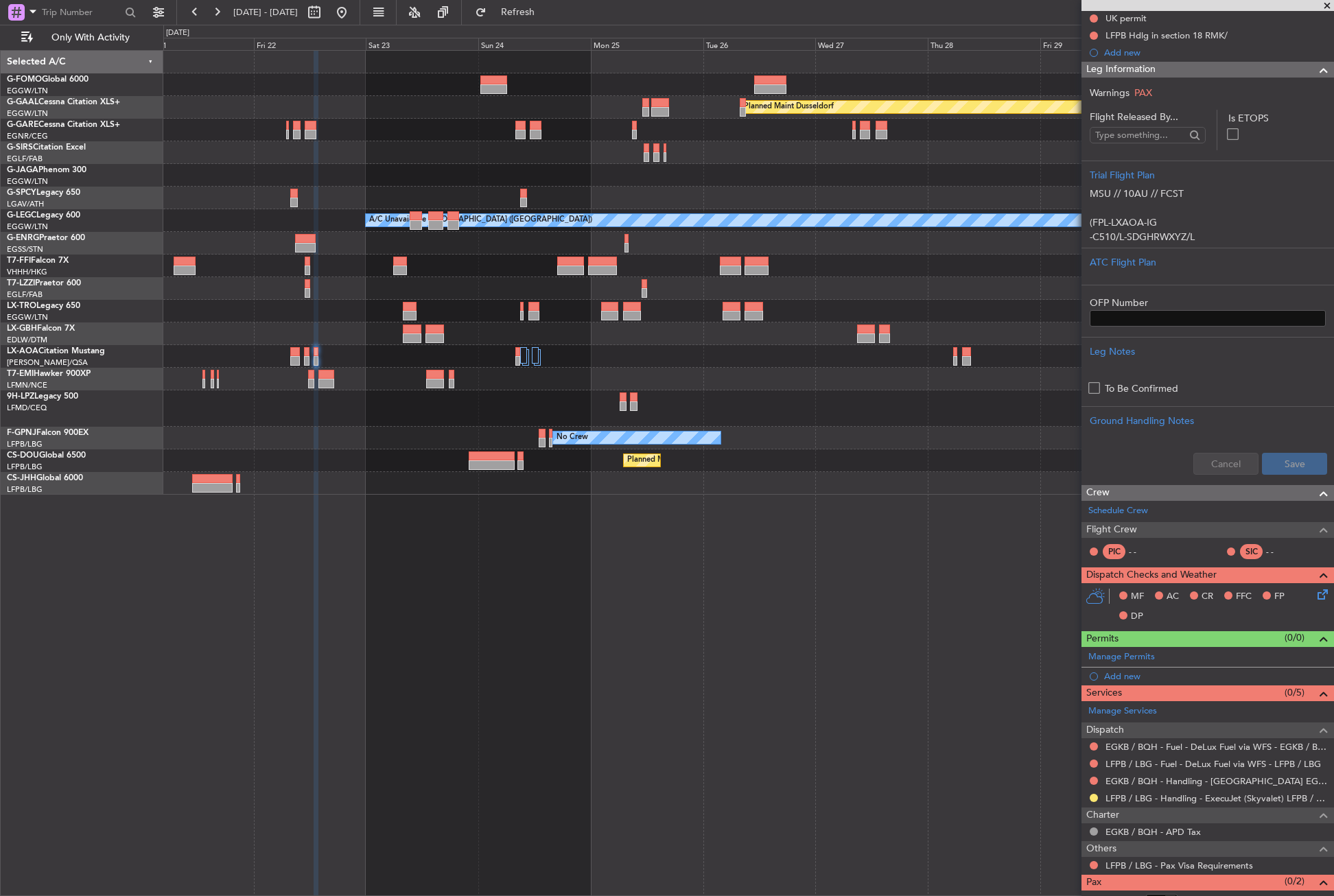
scroll to position [208, 0]
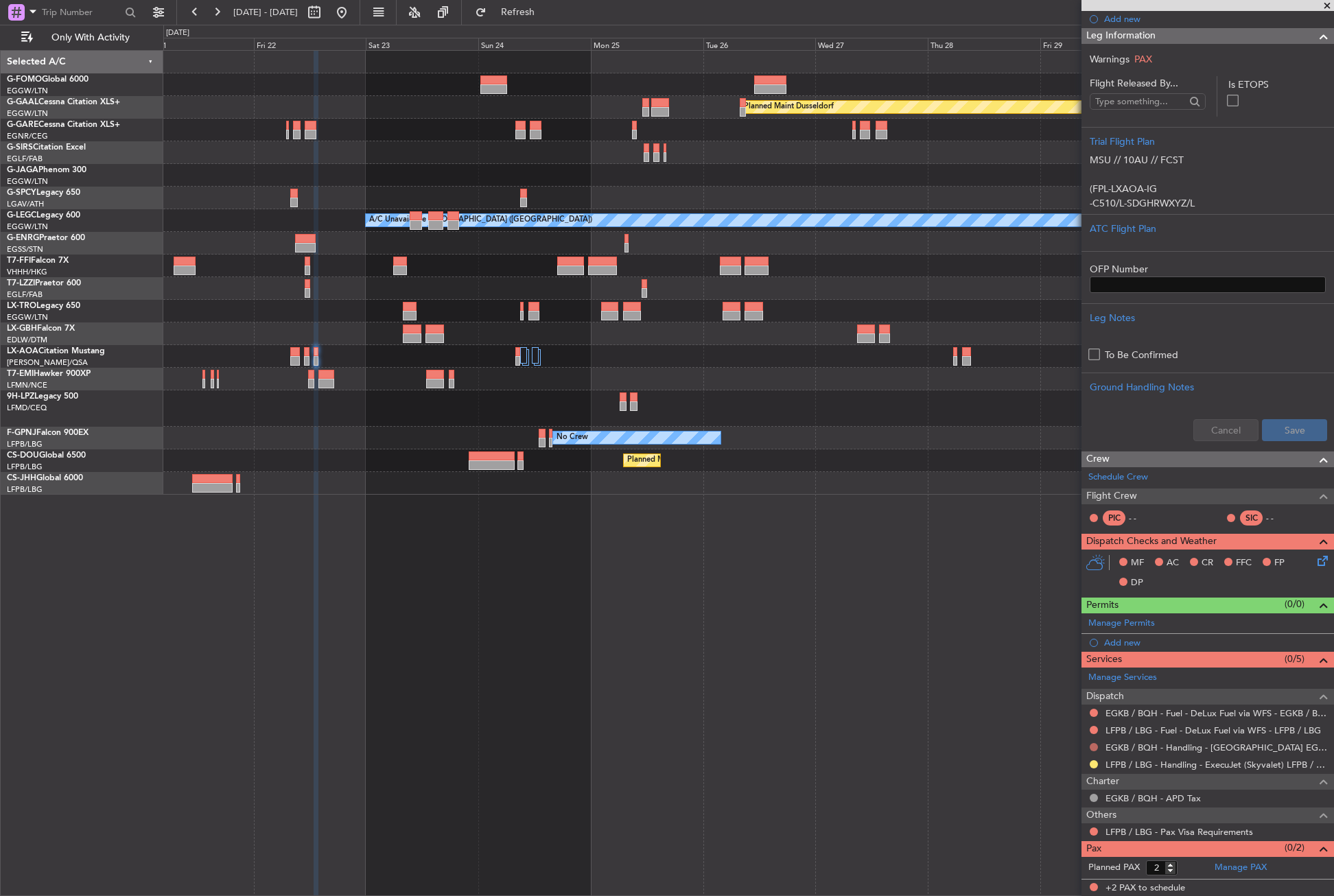
click at [1094, 748] on button at bounding box center [1094, 747] width 9 height 9
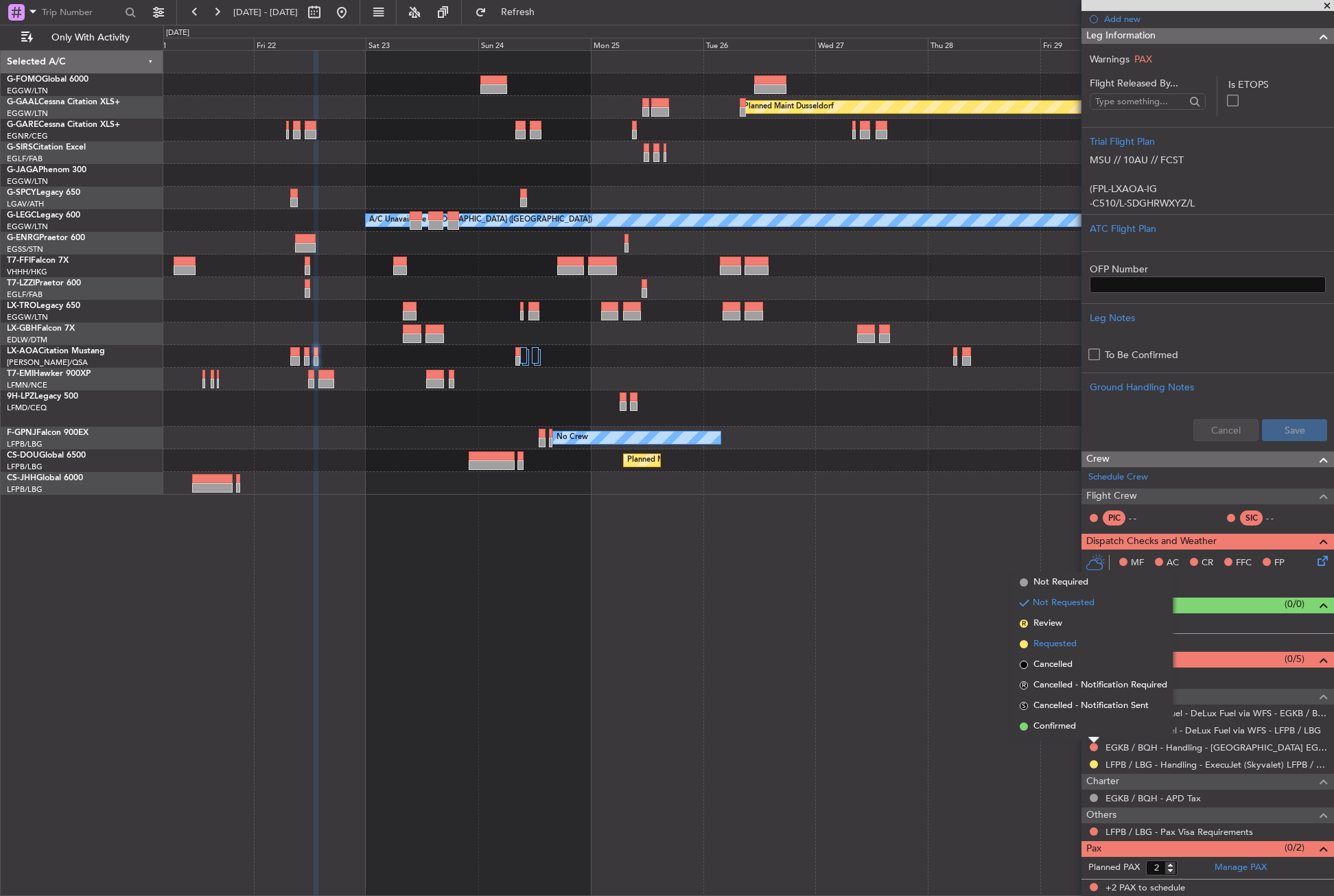
click at [1057, 635] on li "Requested" at bounding box center [1094, 644] width 158 height 20
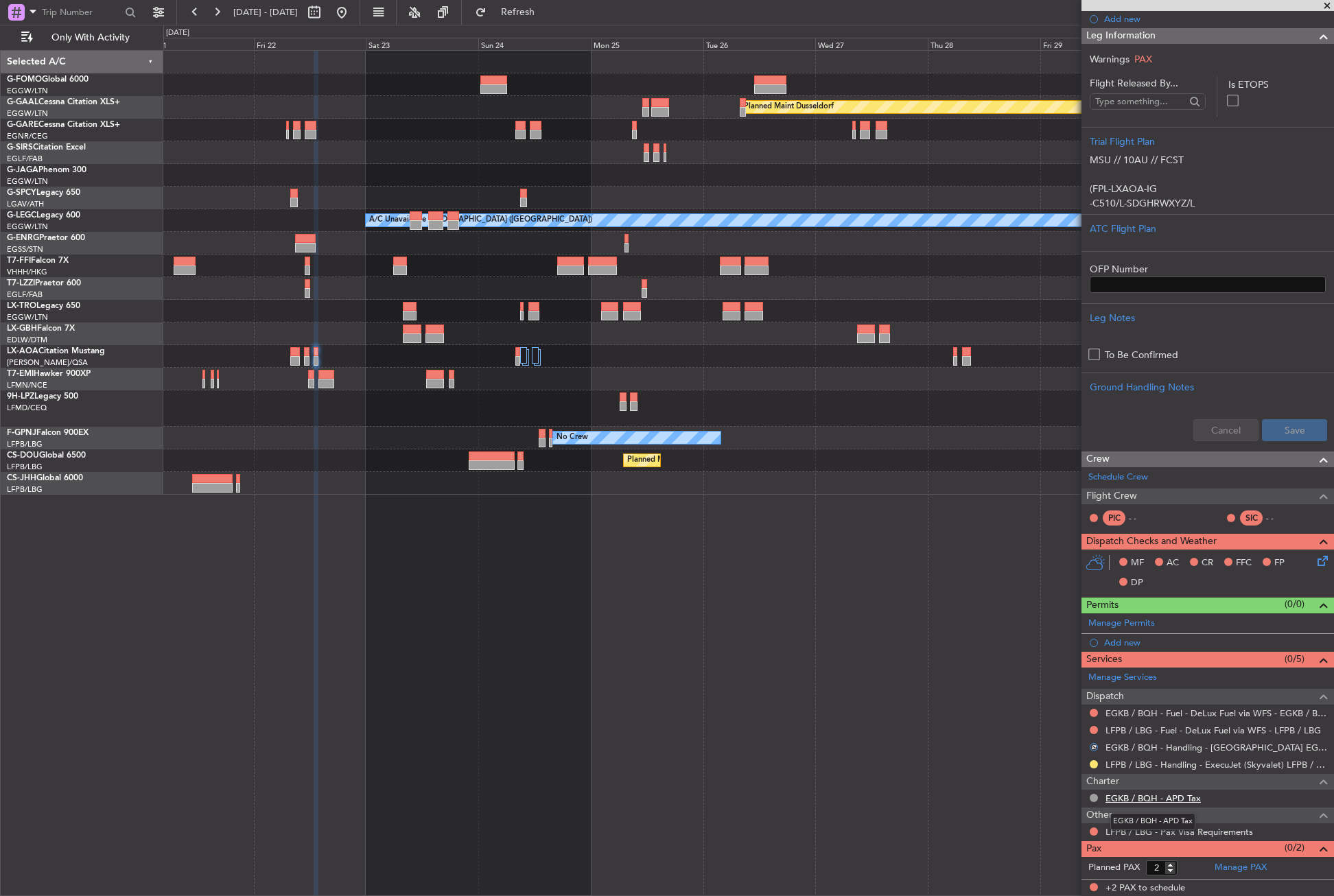
scroll to position [0, 0]
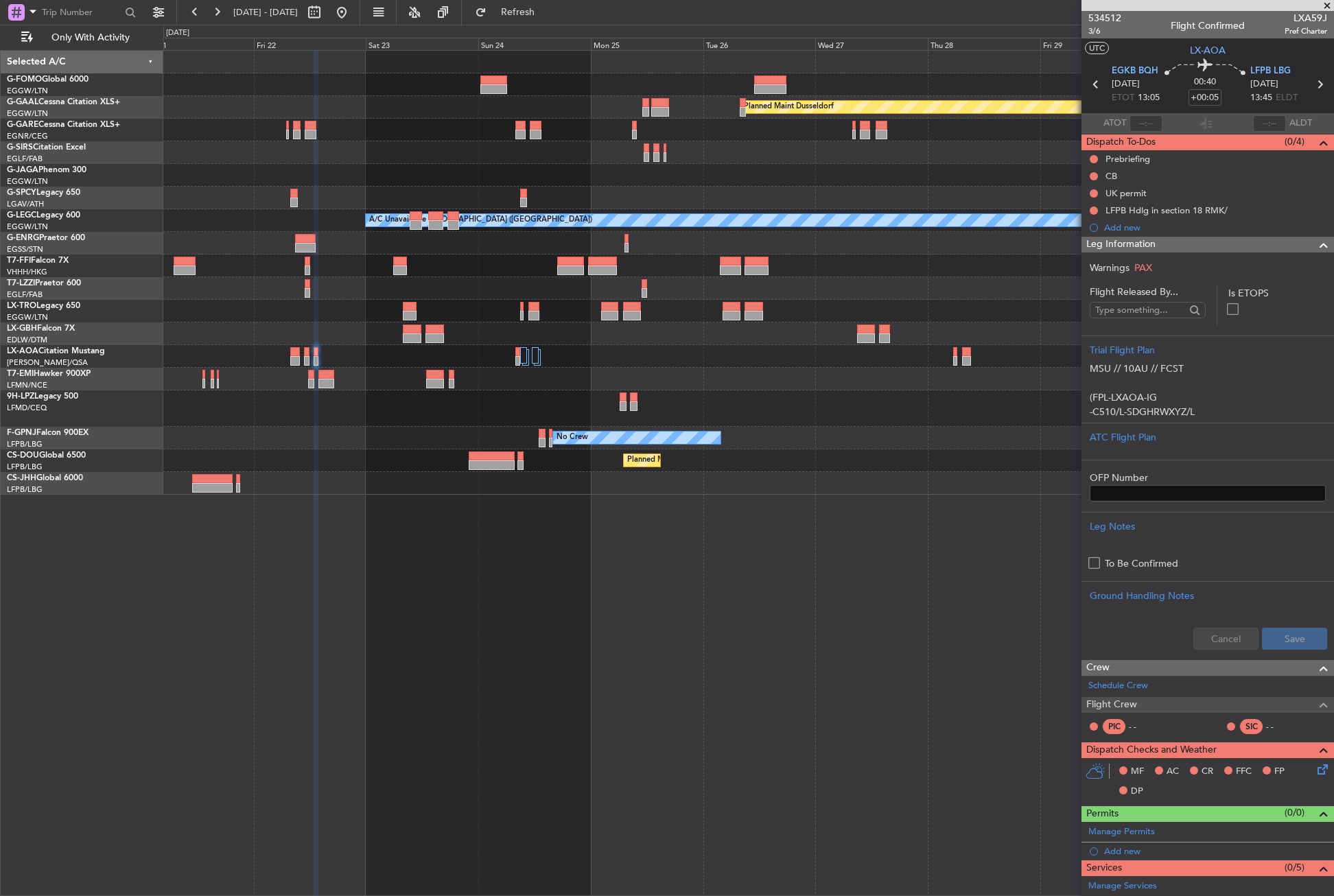
click at [639, 589] on div "Planned Maint Dusseldorf A/C Unavailable London (Luton) Owner London (Luton) No…" at bounding box center [749, 473] width 1171 height 846
click at [527, 15] on button "Refresh" at bounding box center [510, 12] width 83 height 22
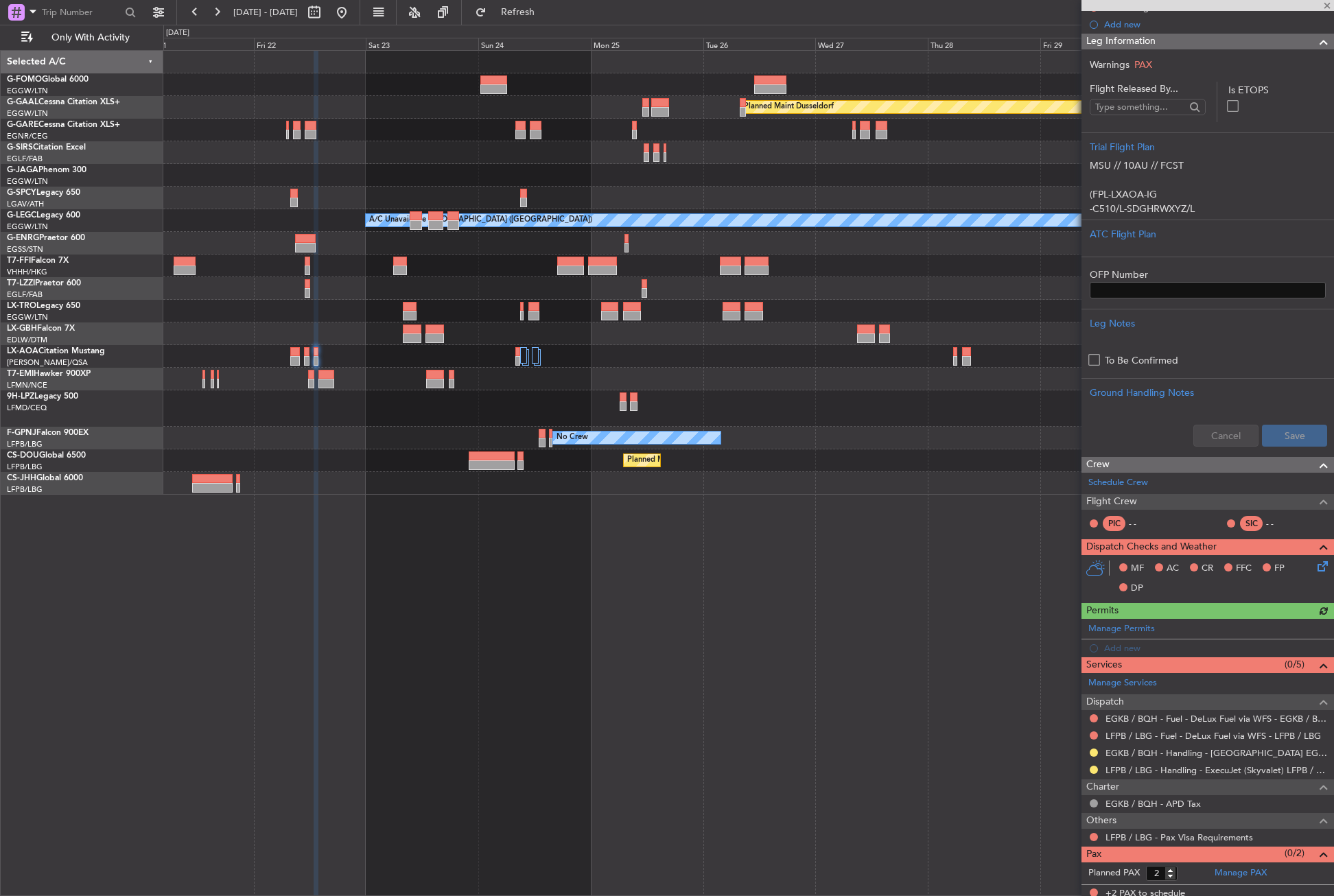
scroll to position [208, 0]
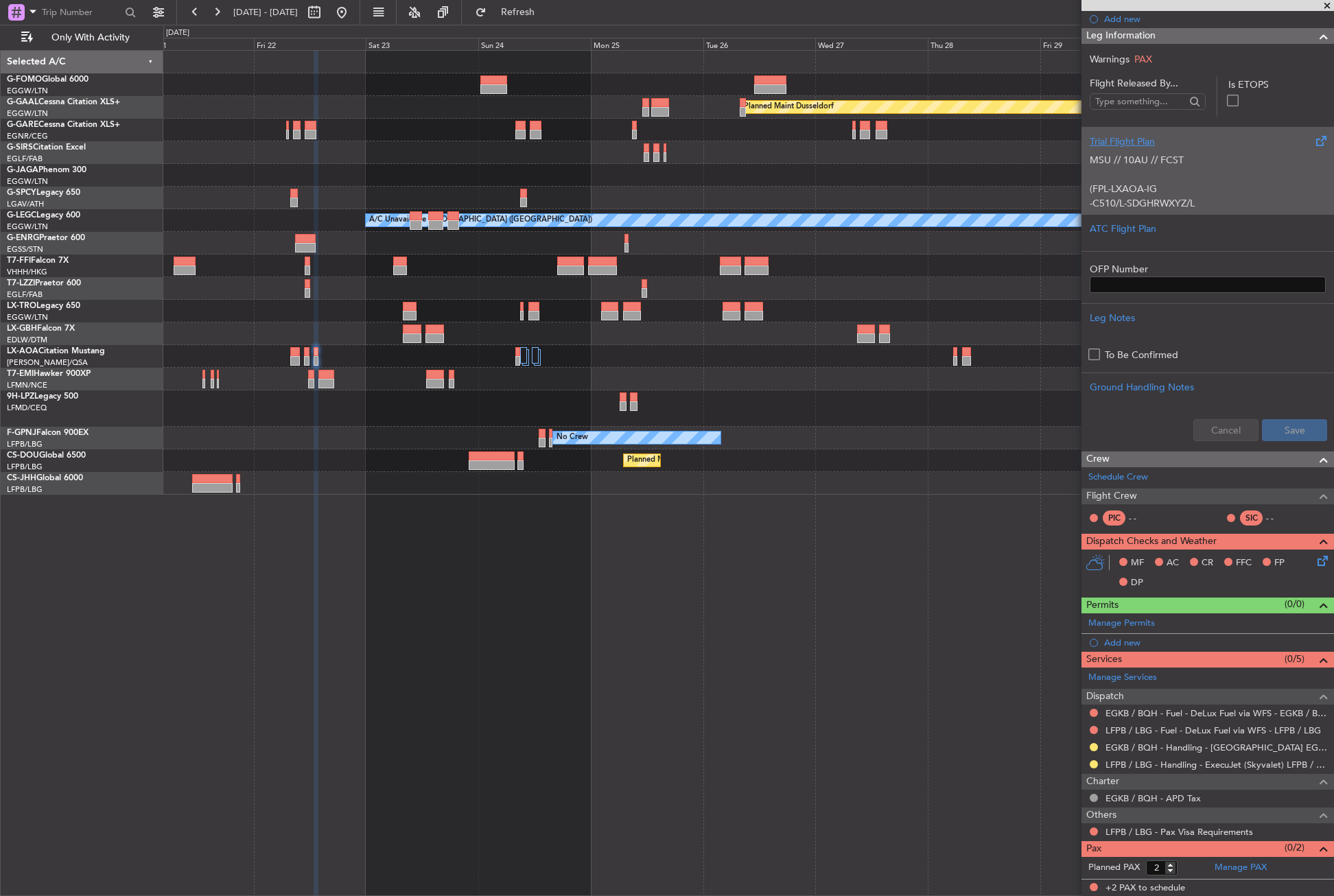
click at [1140, 134] on div "Trial Flight Plan" at bounding box center [1208, 141] width 236 height 14
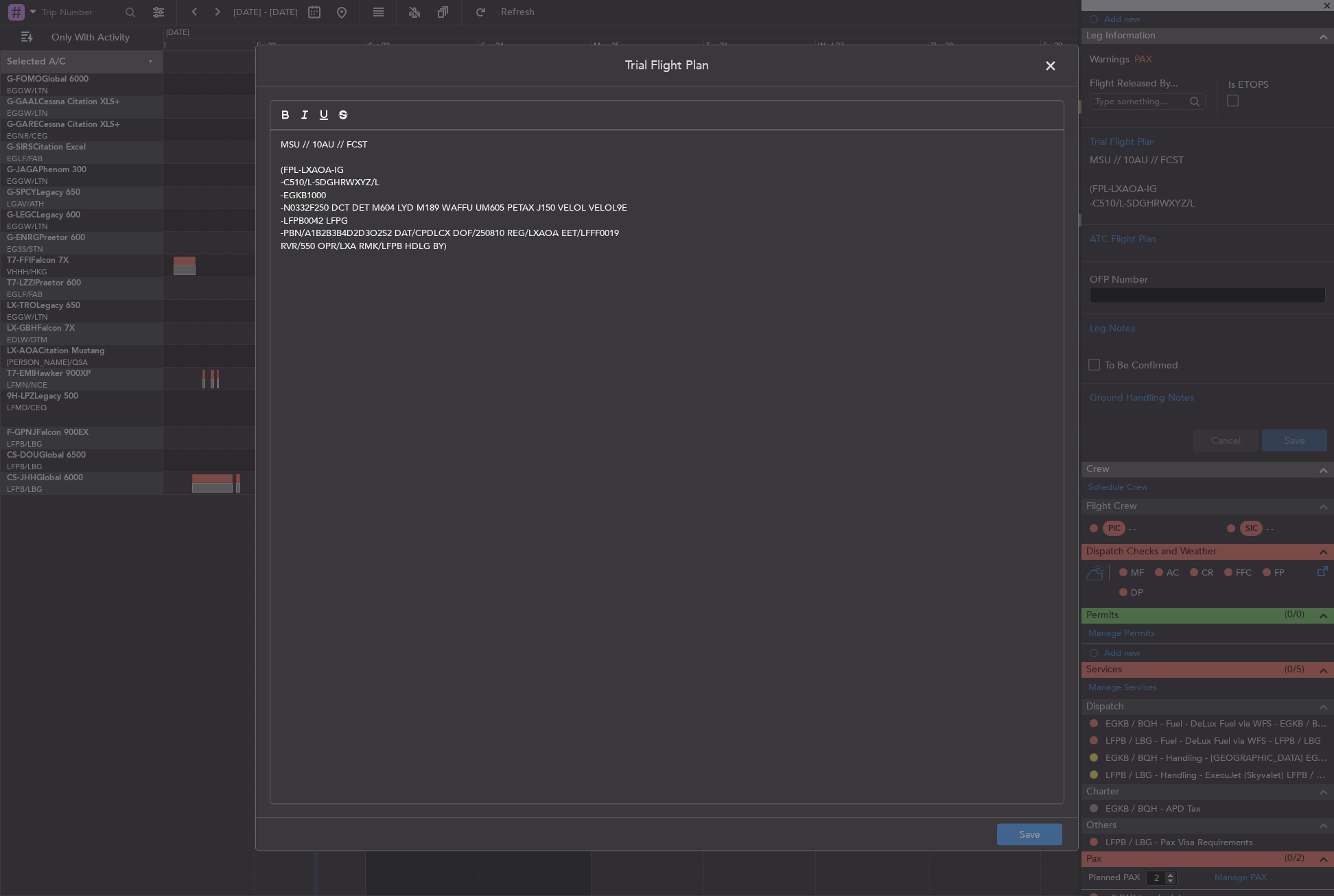
click at [332, 143] on p "MSU // 10AU // FCST" at bounding box center [667, 145] width 773 height 12
click at [1044, 840] on button "Save" at bounding box center [1030, 835] width 66 height 22
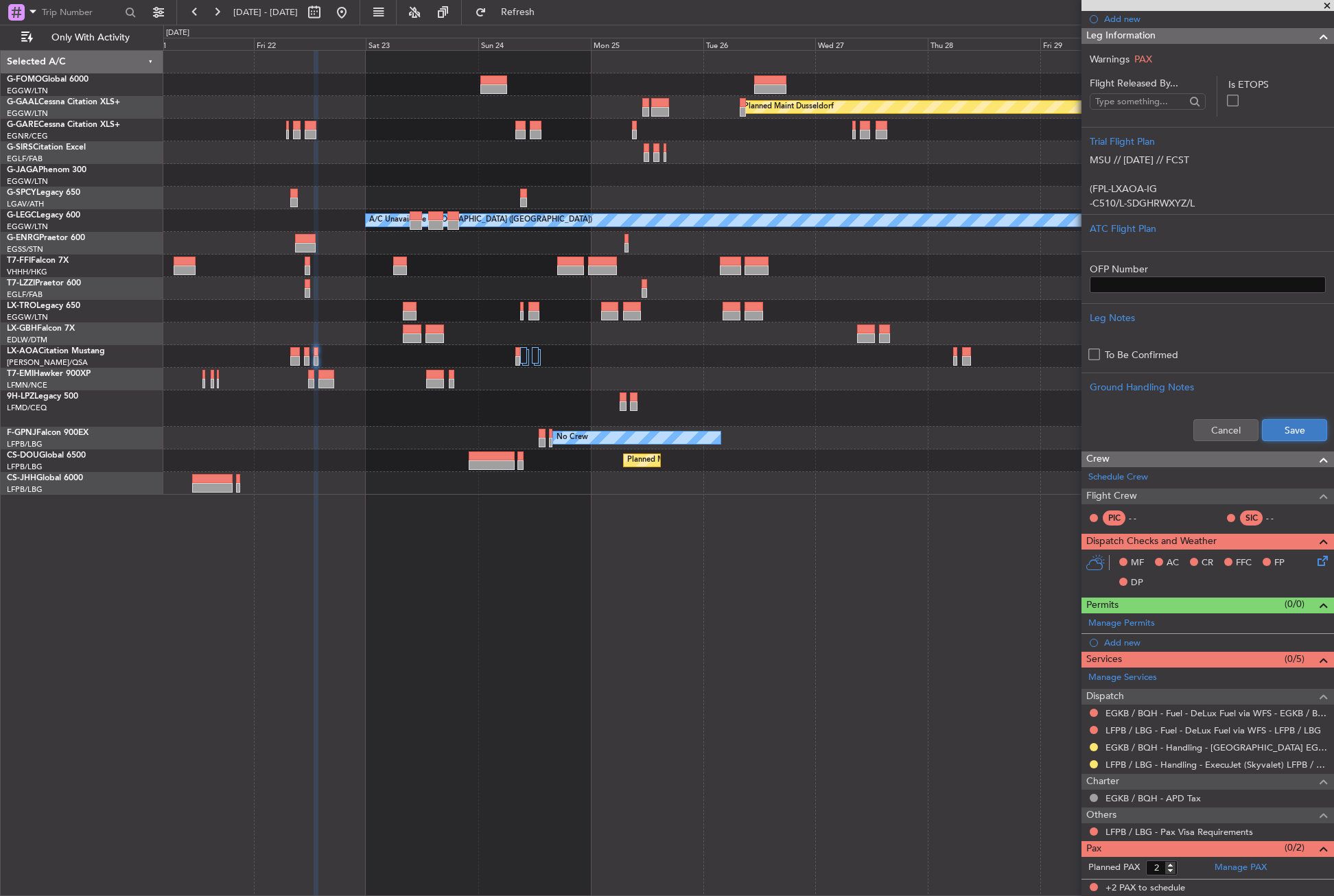
click at [1265, 425] on button "Save" at bounding box center [1295, 430] width 66 height 22
click at [1092, 747] on button at bounding box center [1094, 747] width 9 height 9
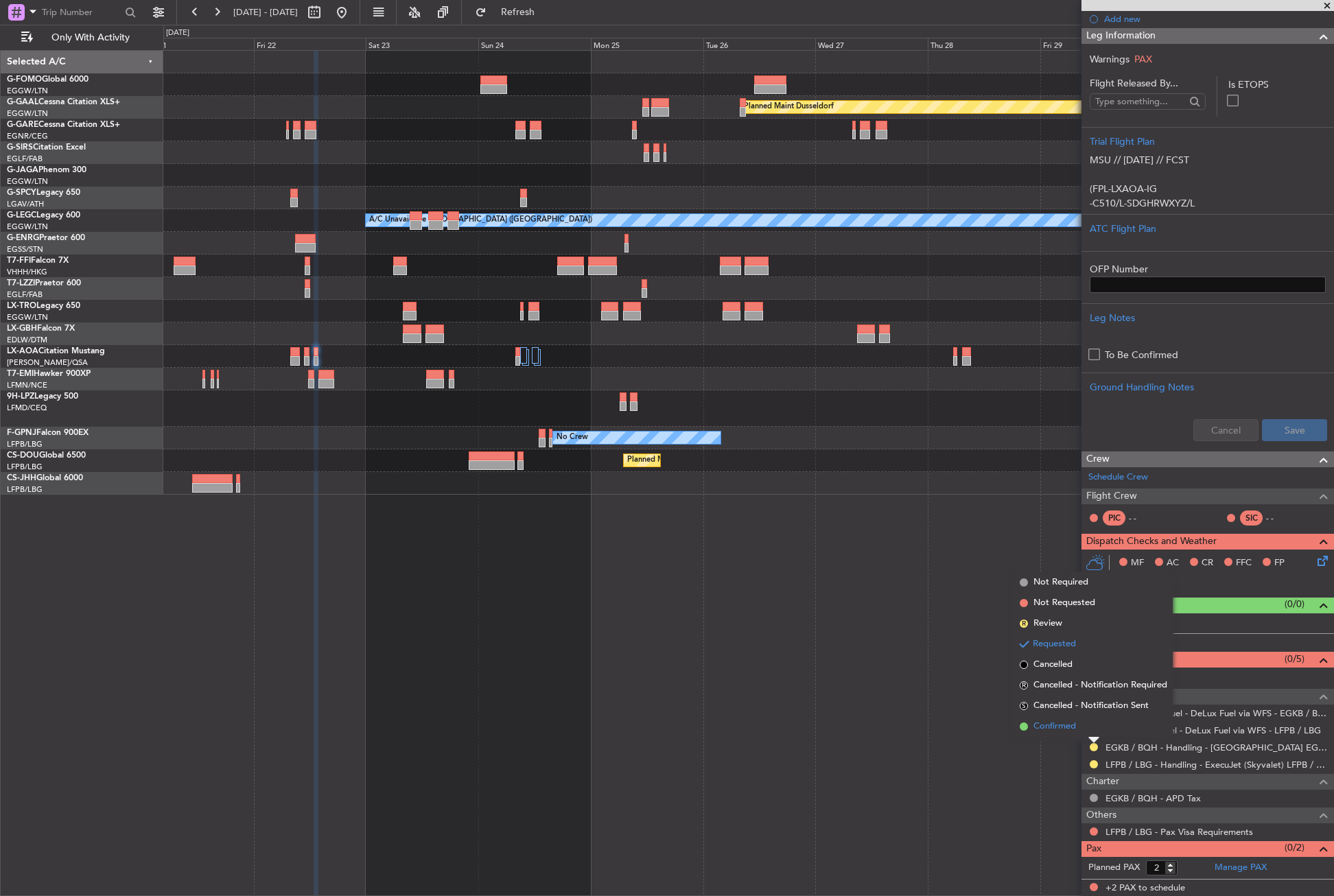
click at [1050, 733] on span "Confirmed" at bounding box center [1055, 727] width 43 height 14
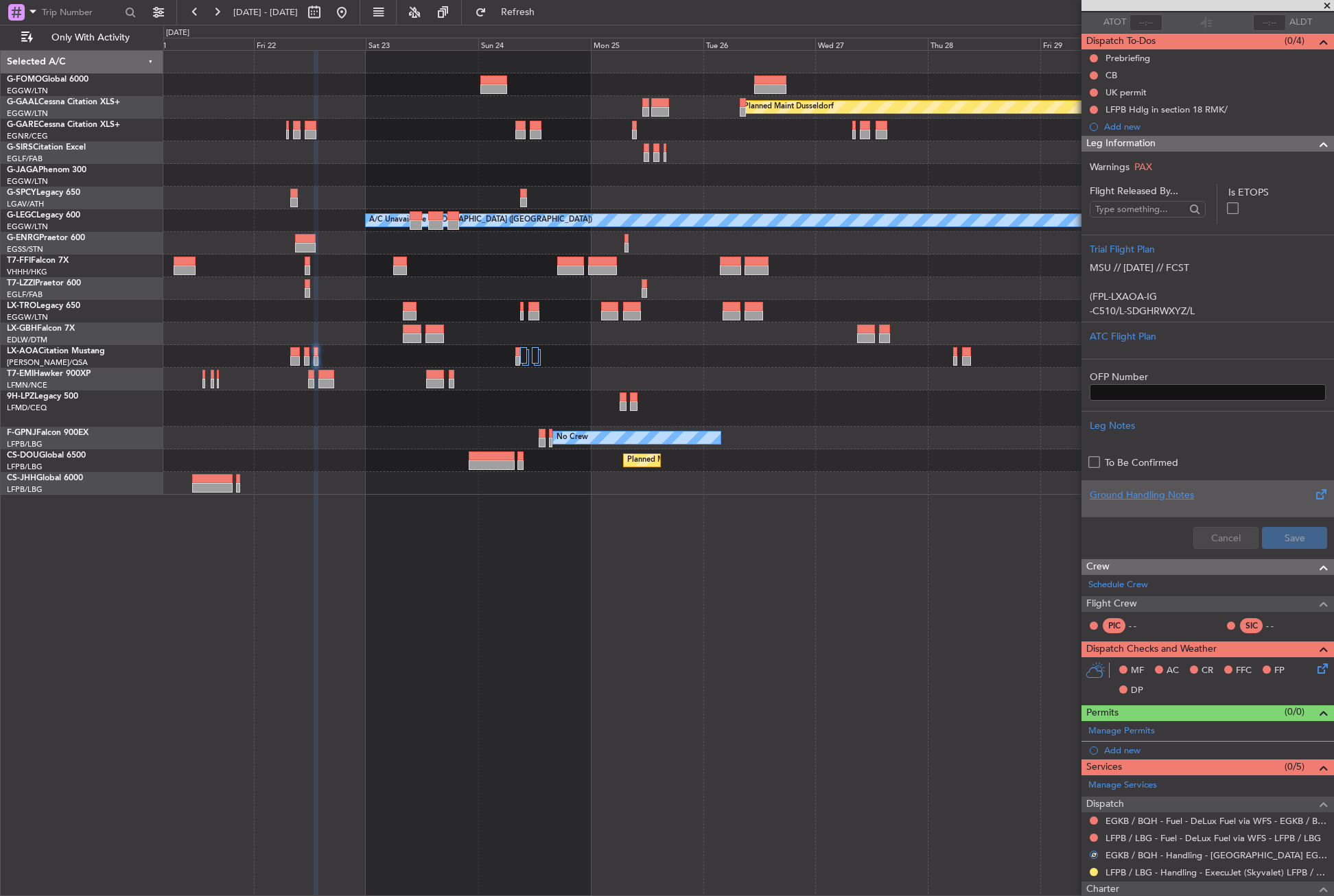
scroll to position [0, 0]
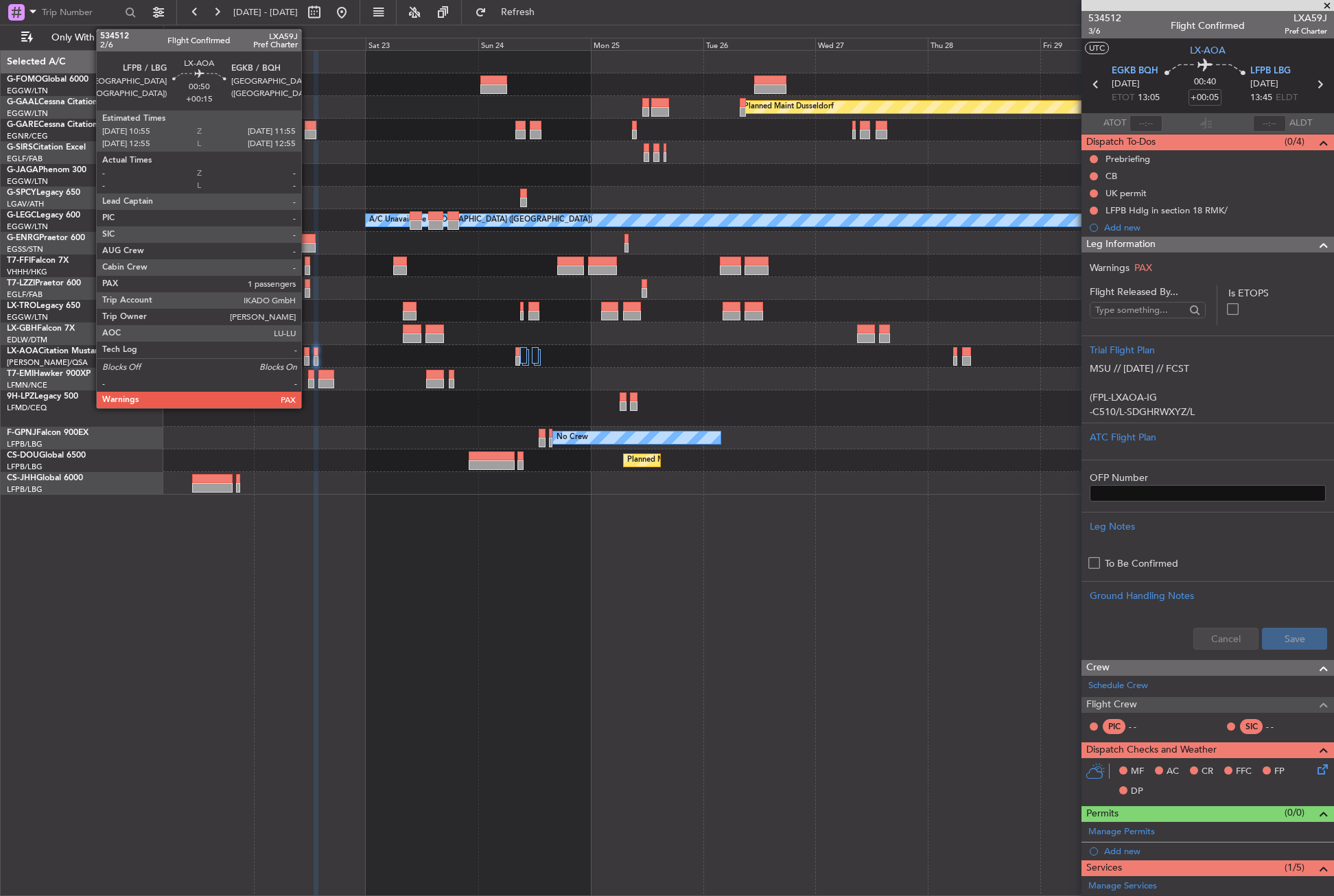
click at [308, 357] on div at bounding box center [307, 361] width 5 height 9
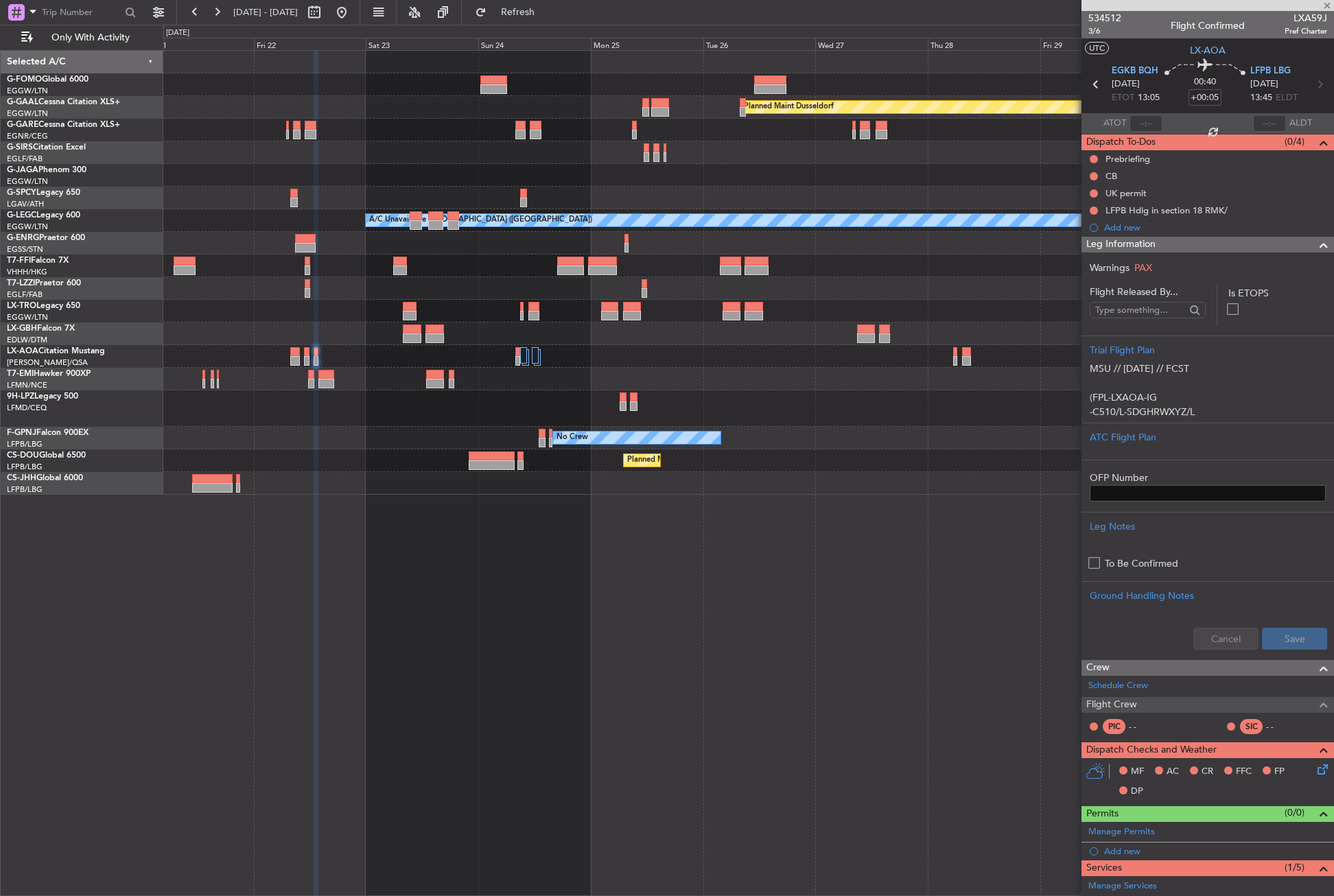
type input "+00:15"
type input "1"
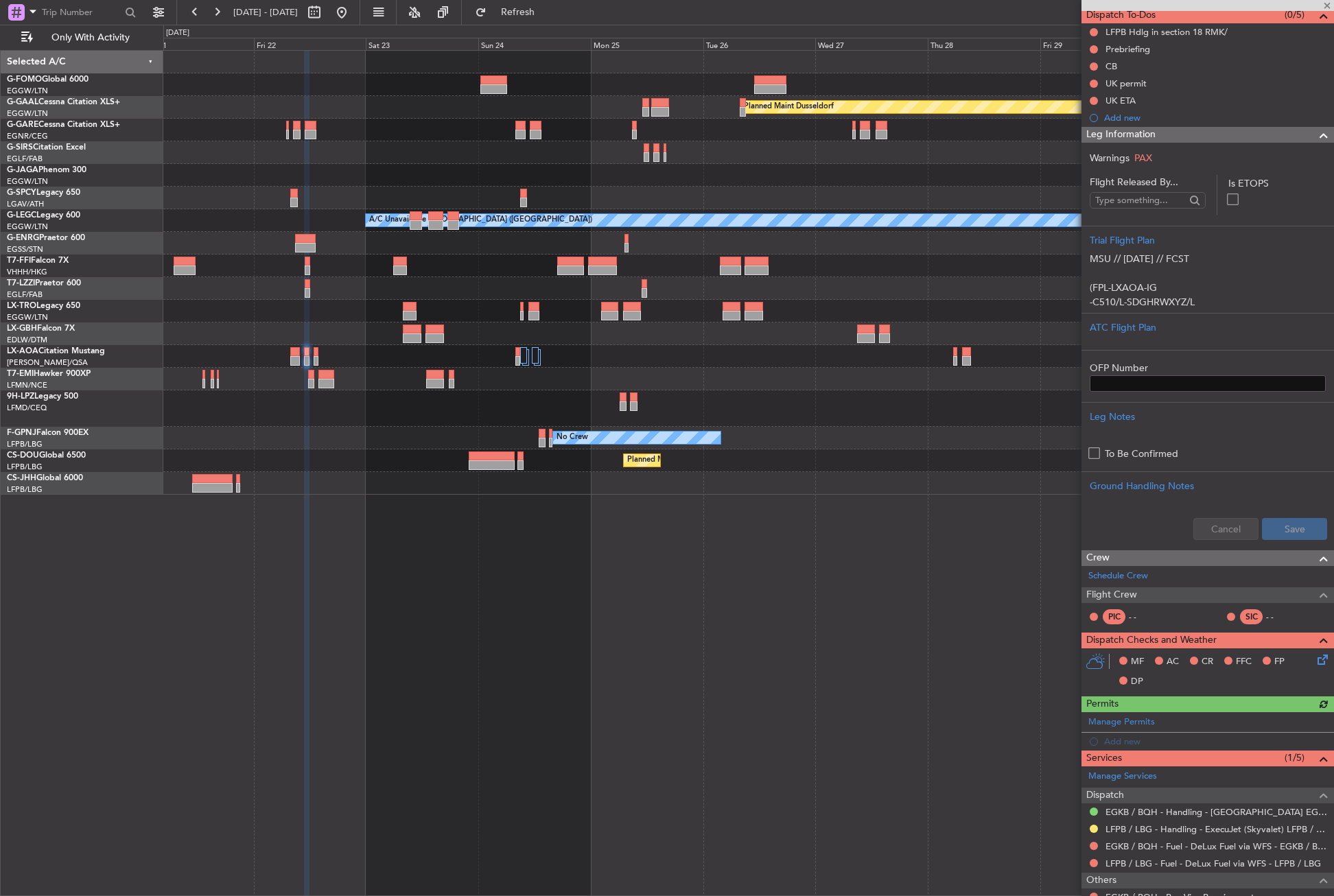
scroll to position [192, 0]
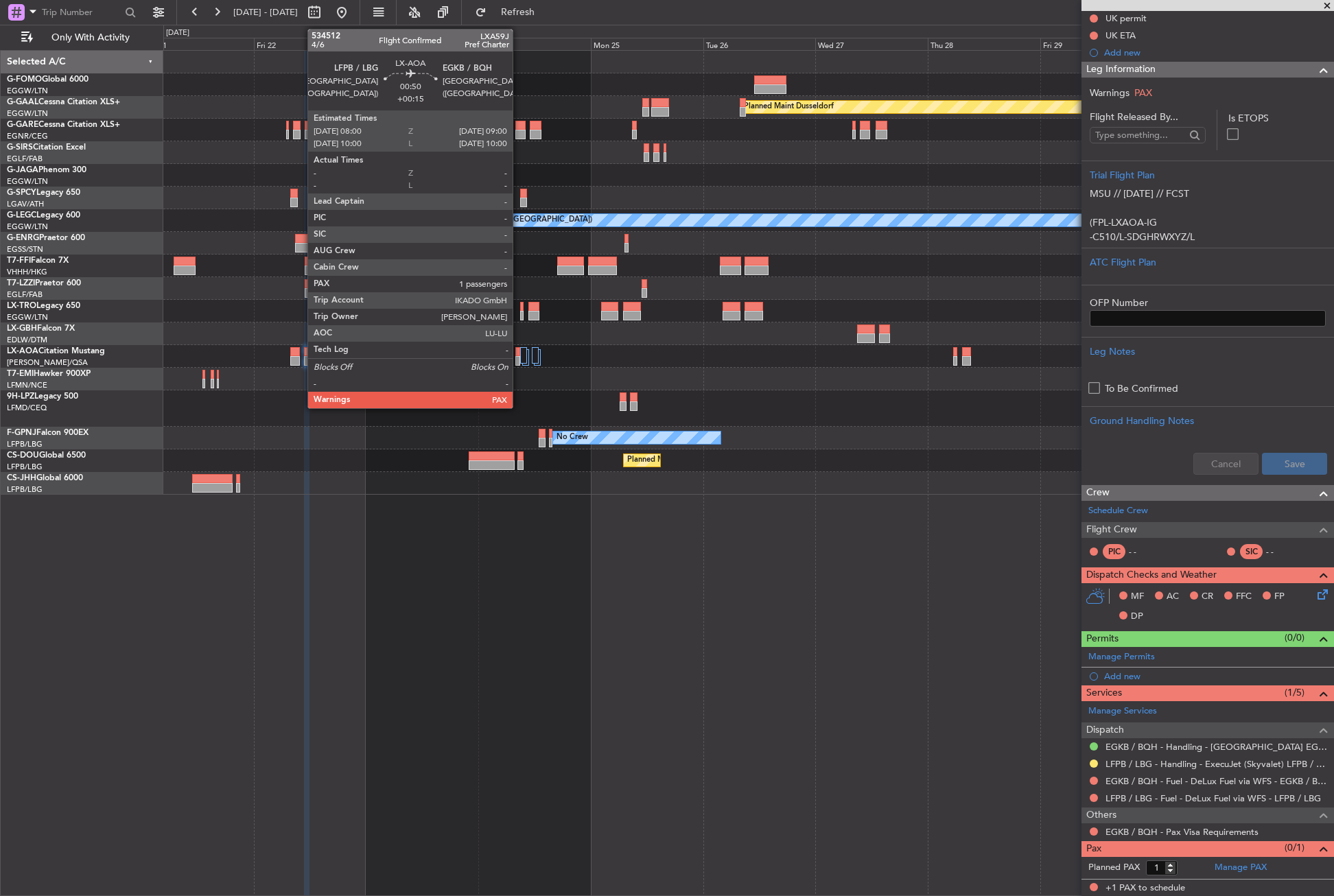
click at [519, 364] on div at bounding box center [518, 361] width 5 height 9
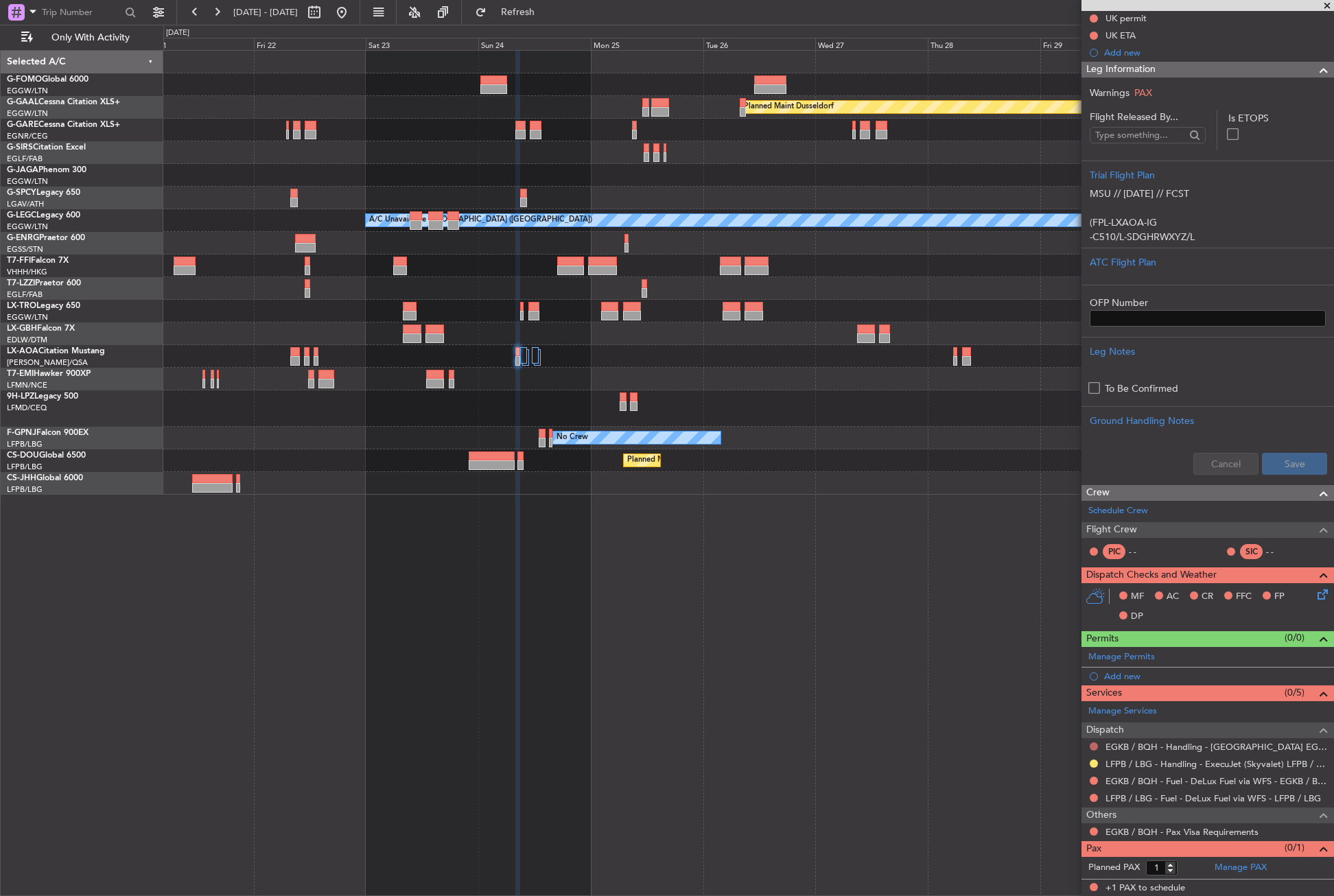
click at [1096, 746] on button at bounding box center [1094, 746] width 9 height 9
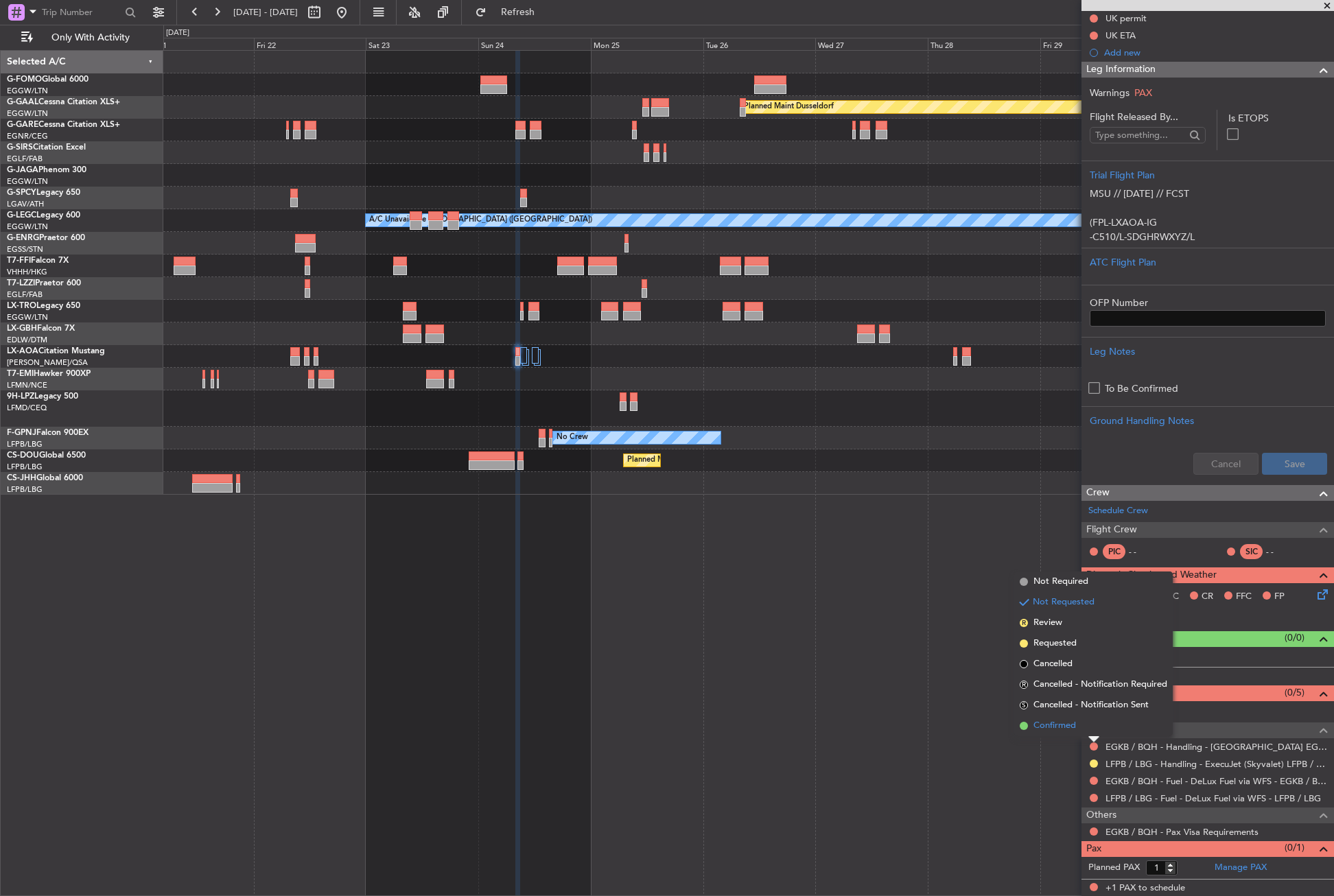
click at [1048, 729] on span "Confirmed" at bounding box center [1055, 726] width 43 height 14
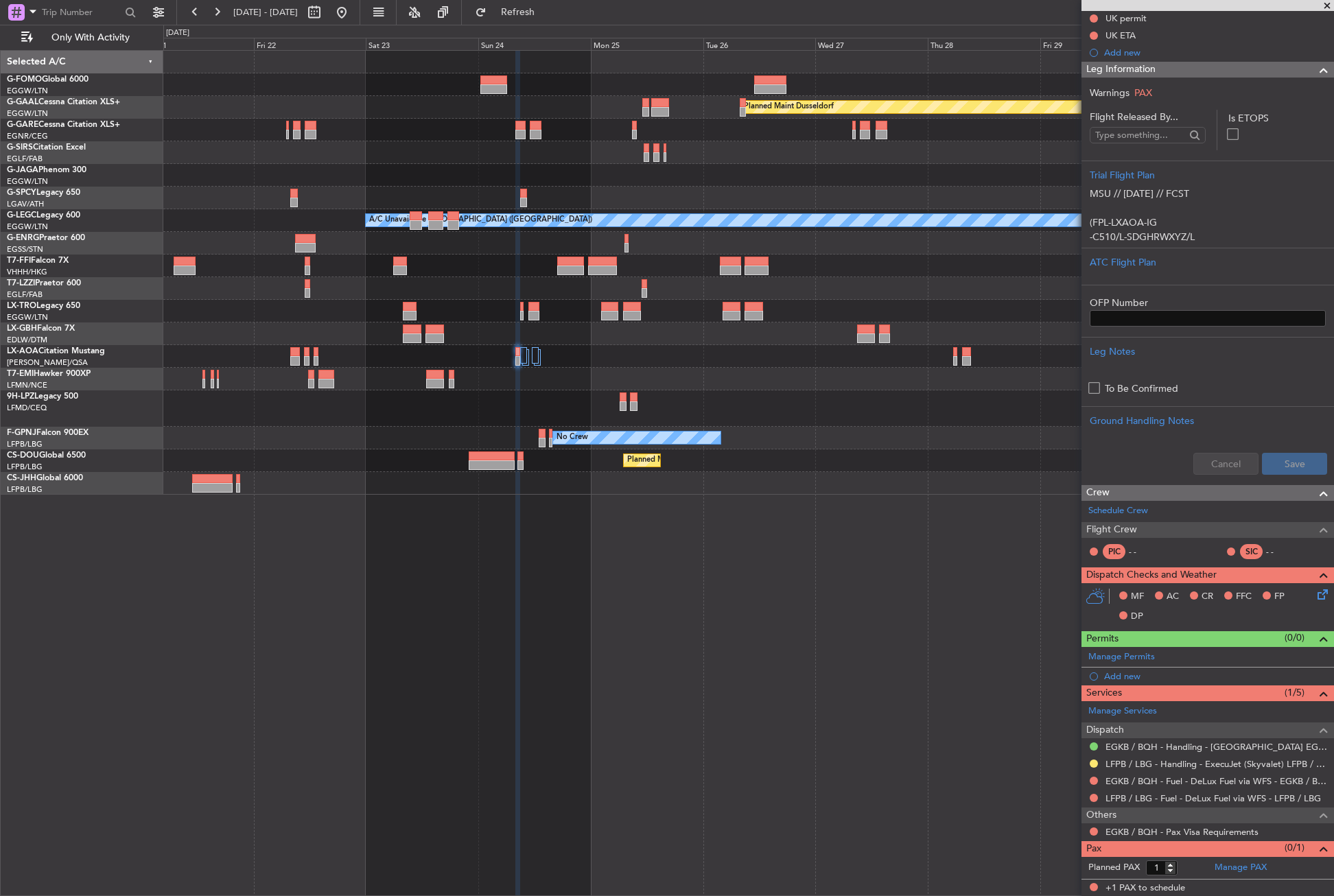
click at [624, 772] on div "Planned Maint Dusseldorf A/C Unavailable London (Luton) Owner London (Luton) No…" at bounding box center [749, 473] width 1171 height 846
click at [353, 18] on button at bounding box center [342, 12] width 22 height 22
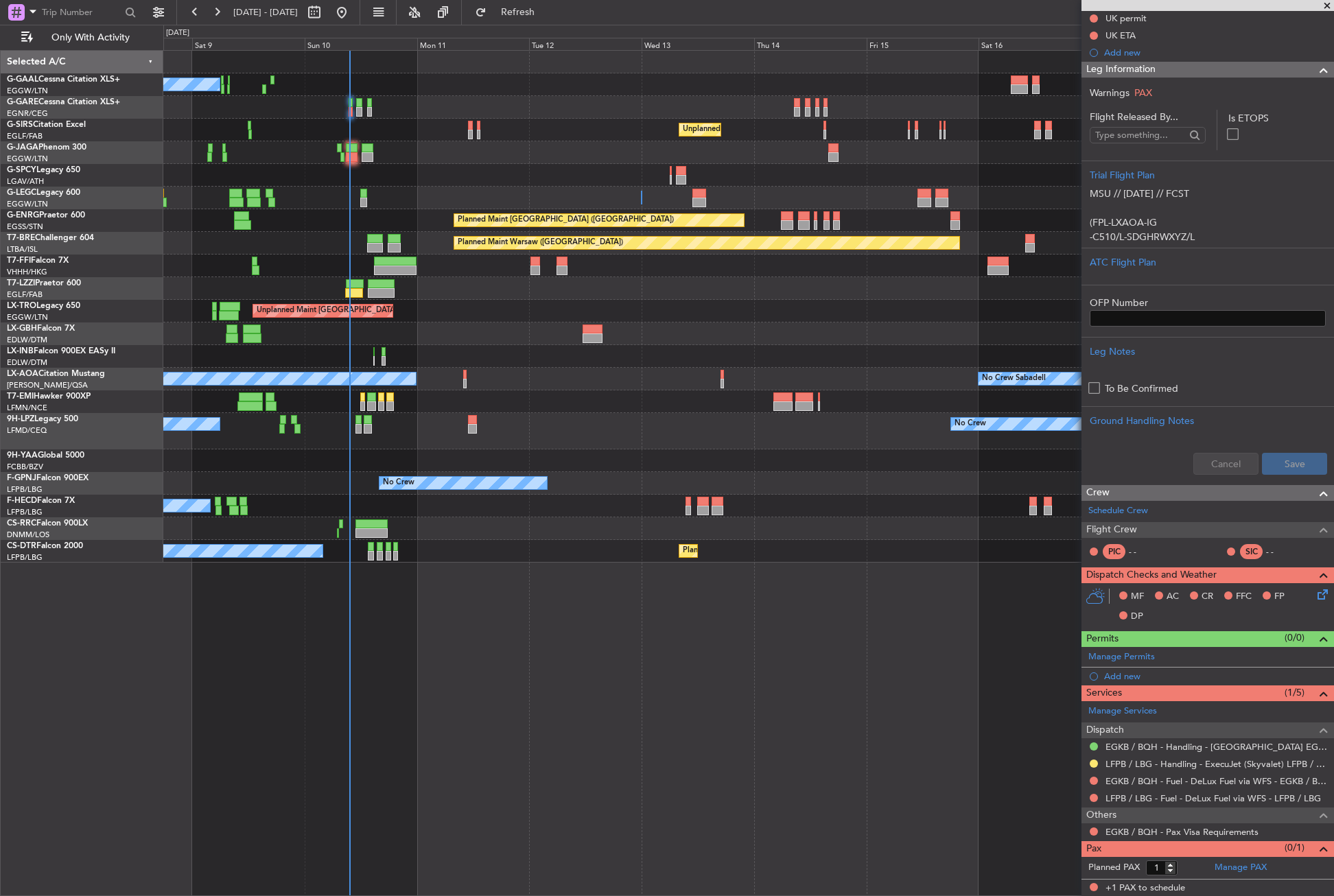
click at [539, 666] on div "No Crew Unplanned Maint London (Farnborough) A/C Unavailable London (Luton) Pla…" at bounding box center [749, 473] width 1171 height 846
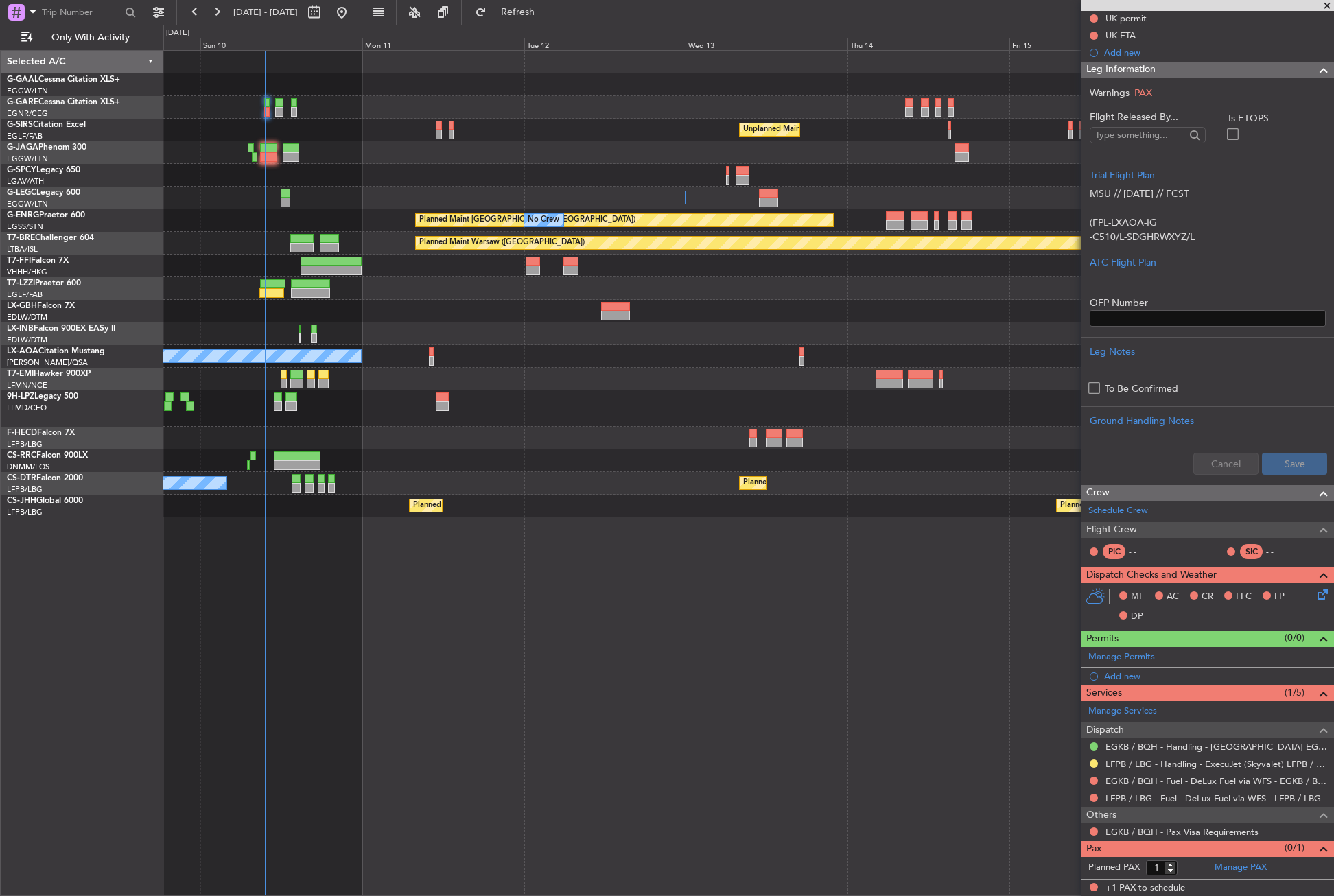
click at [514, 685] on div "No Crew Unplanned Maint London (Farnborough) A/C Unavailable London (Luton) Pla…" at bounding box center [749, 473] width 1171 height 846
click at [369, 155] on div at bounding box center [748, 152] width 1170 height 23
click at [535, 14] on button "Refresh" at bounding box center [510, 12] width 83 height 22
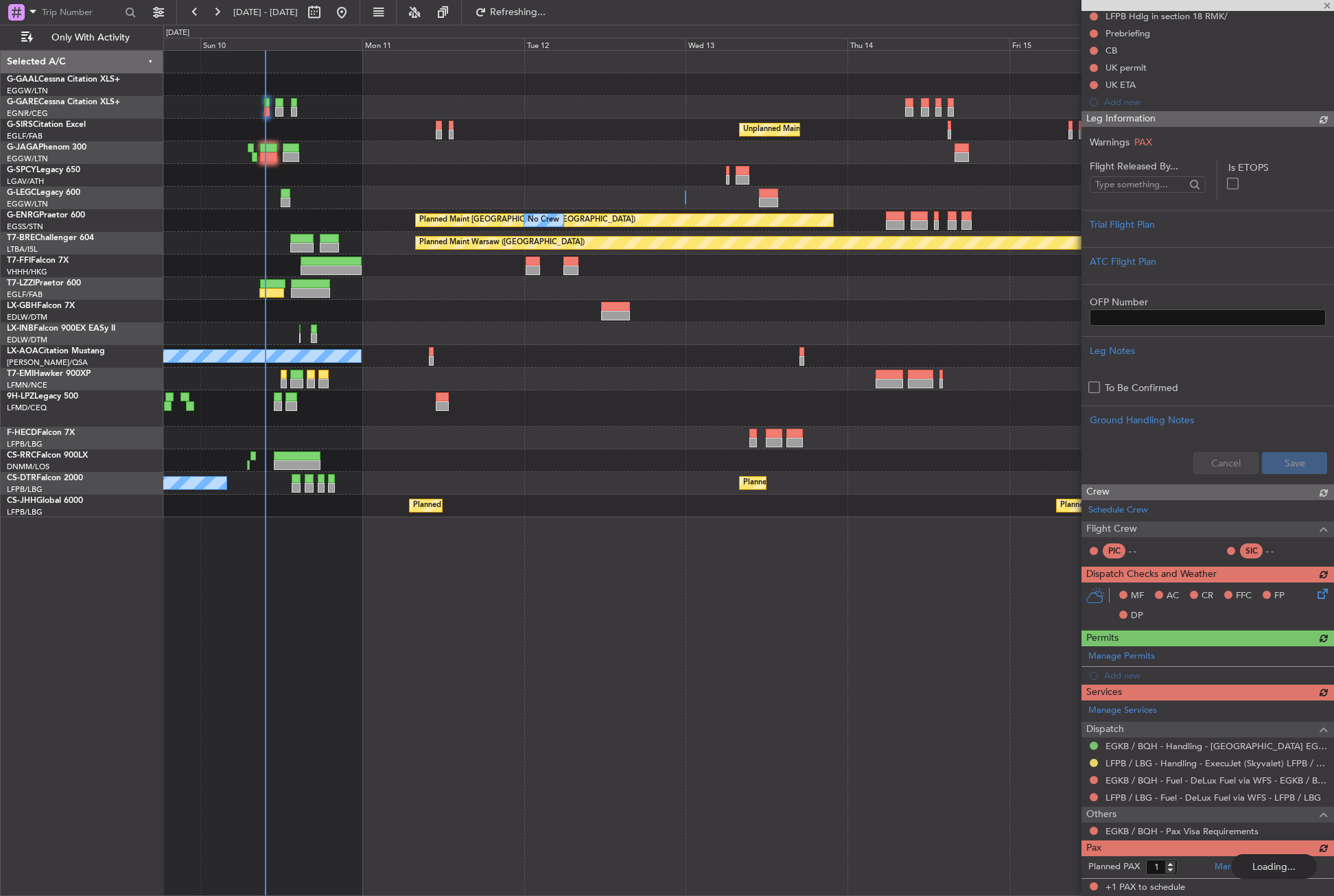
scroll to position [142, 0]
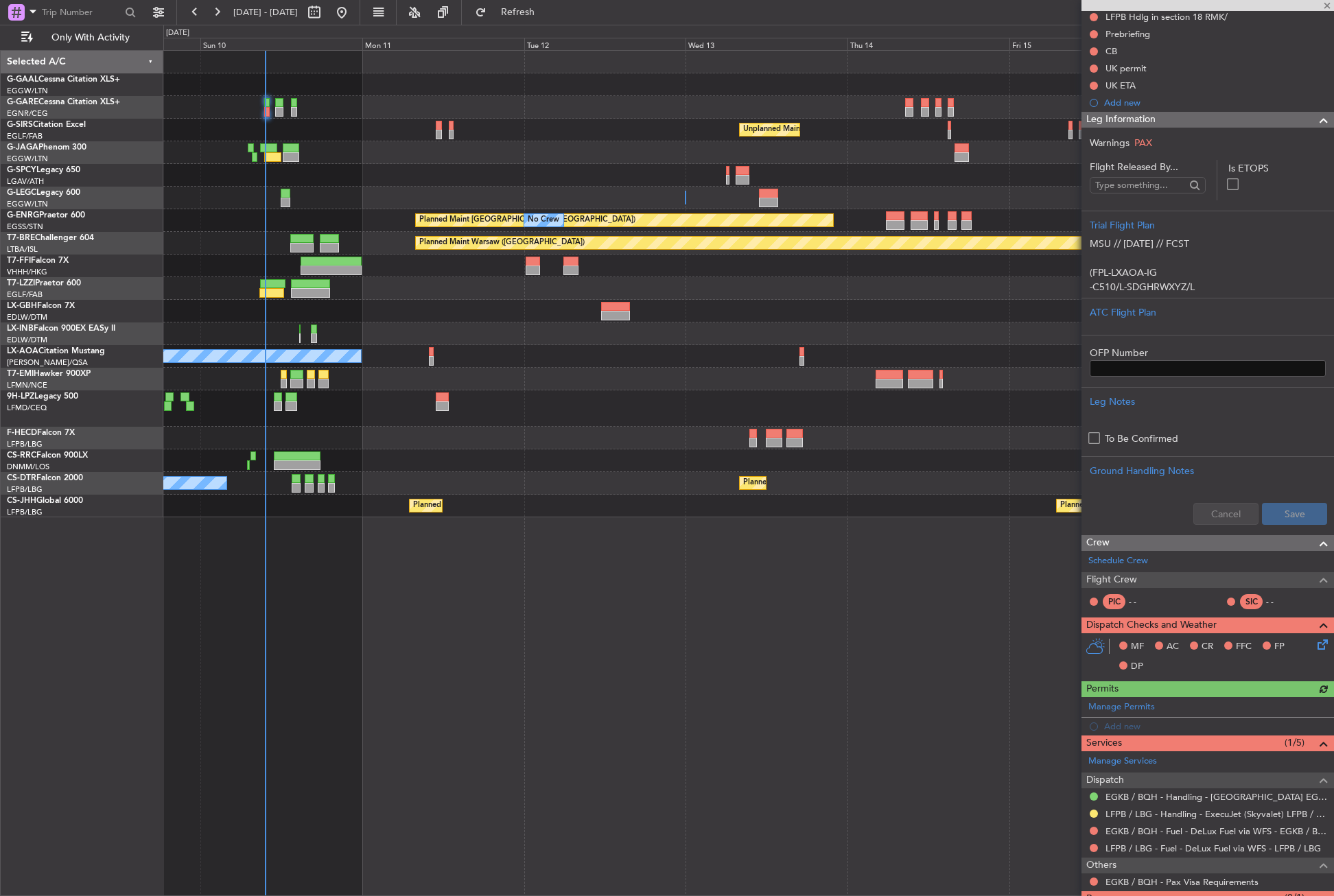
click at [404, 320] on div at bounding box center [748, 311] width 1170 height 23
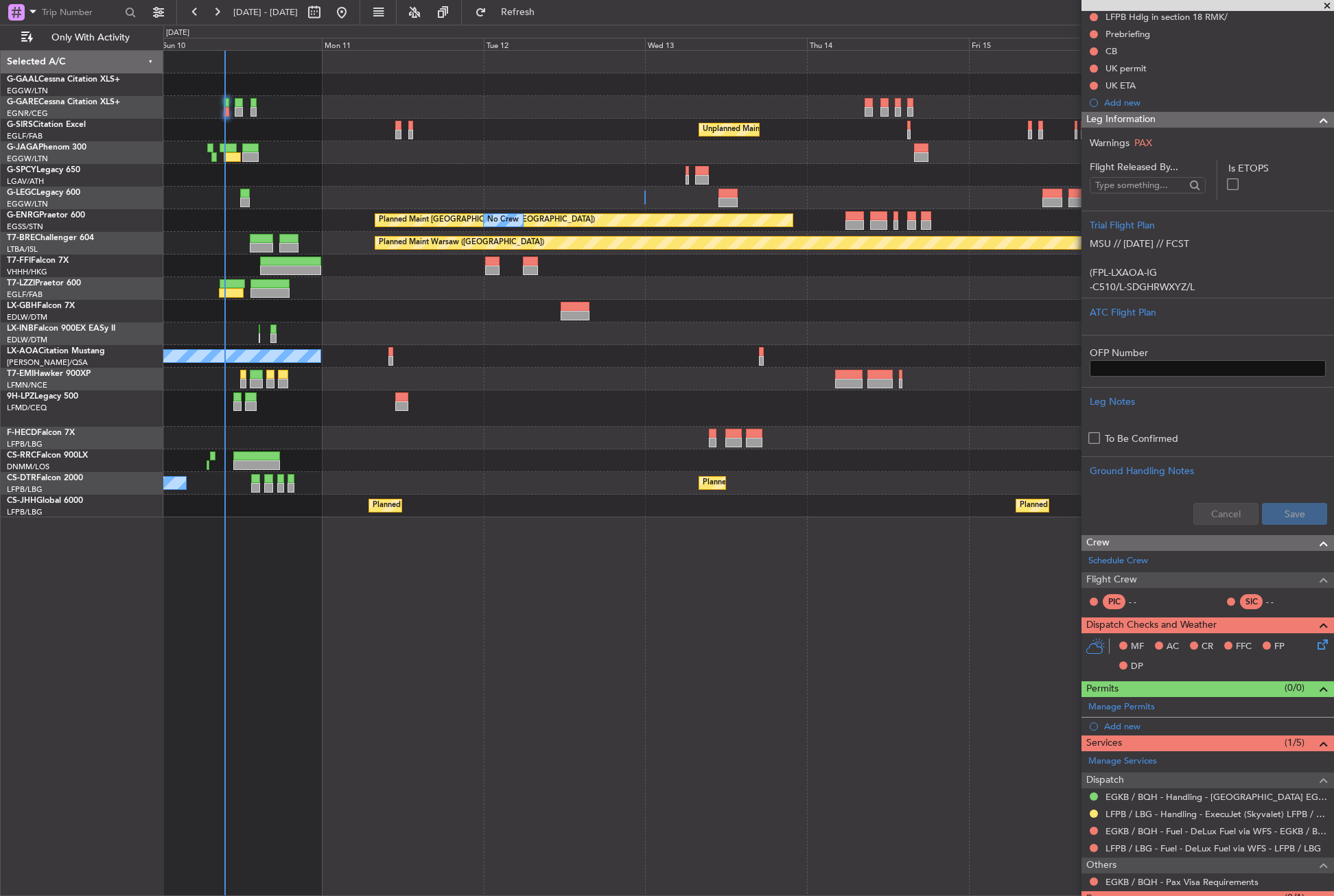
click at [391, 309] on div at bounding box center [748, 311] width 1170 height 23
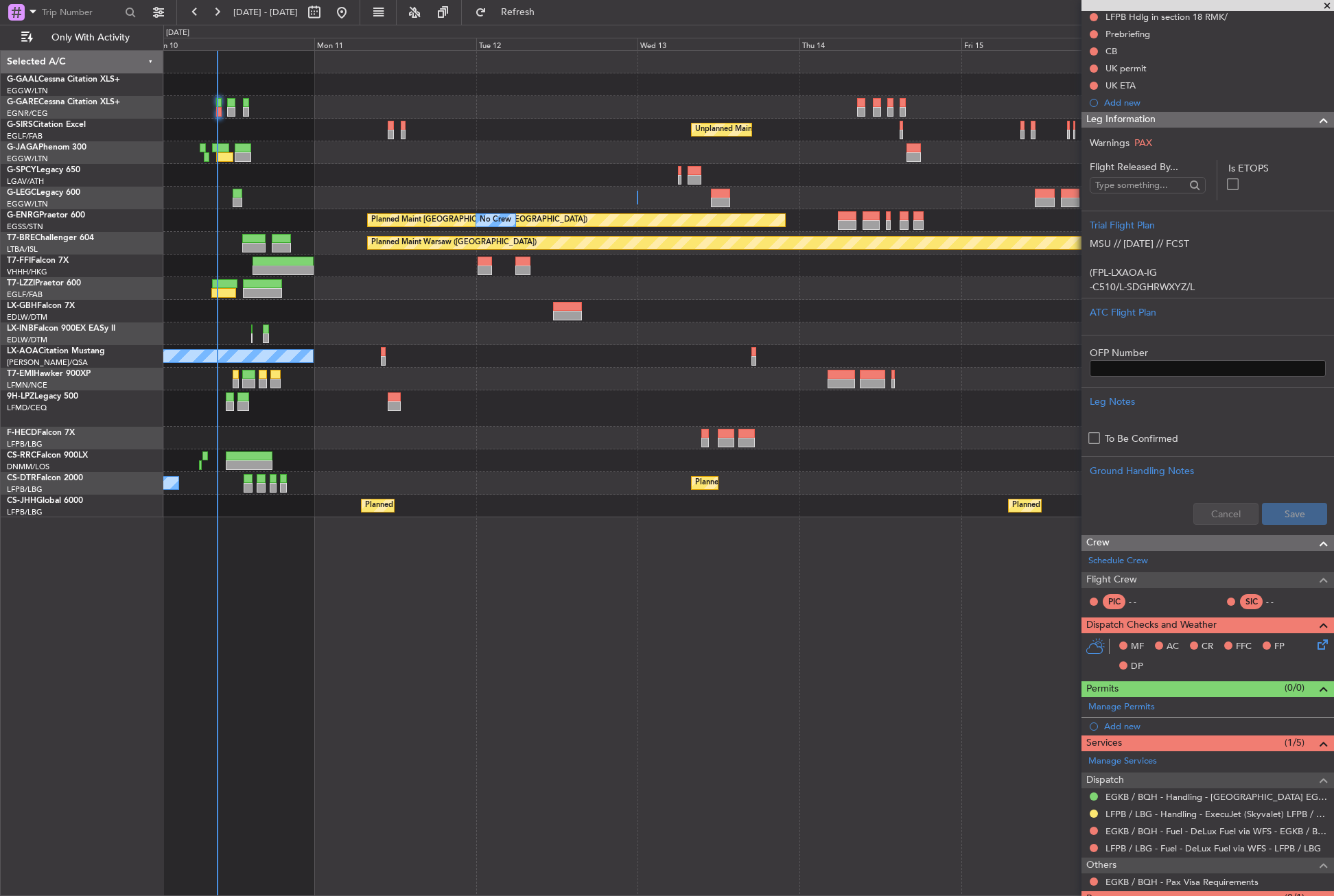
click at [391, 309] on div at bounding box center [748, 311] width 1170 height 23
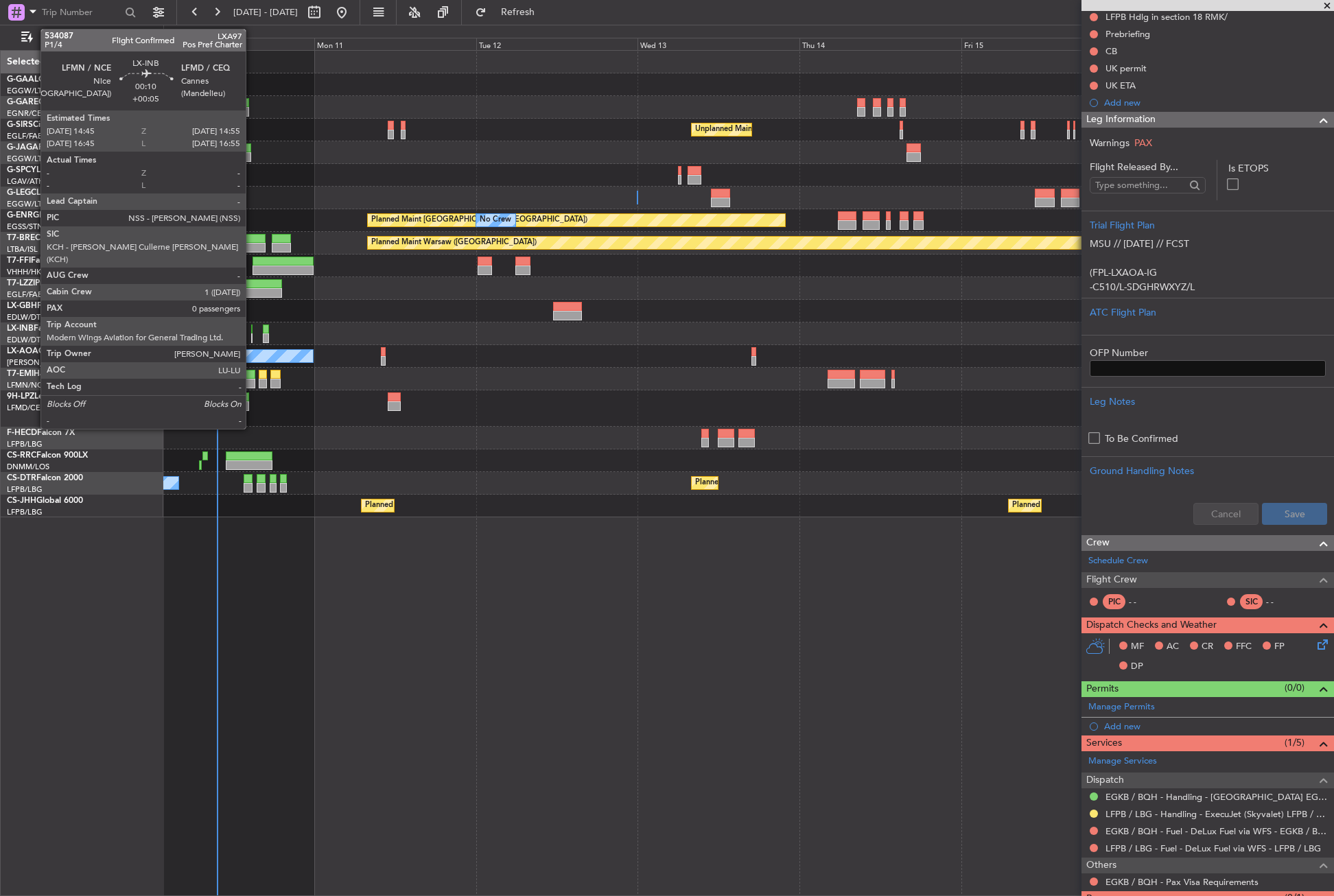
click at [252, 332] on div at bounding box center [252, 329] width 2 height 9
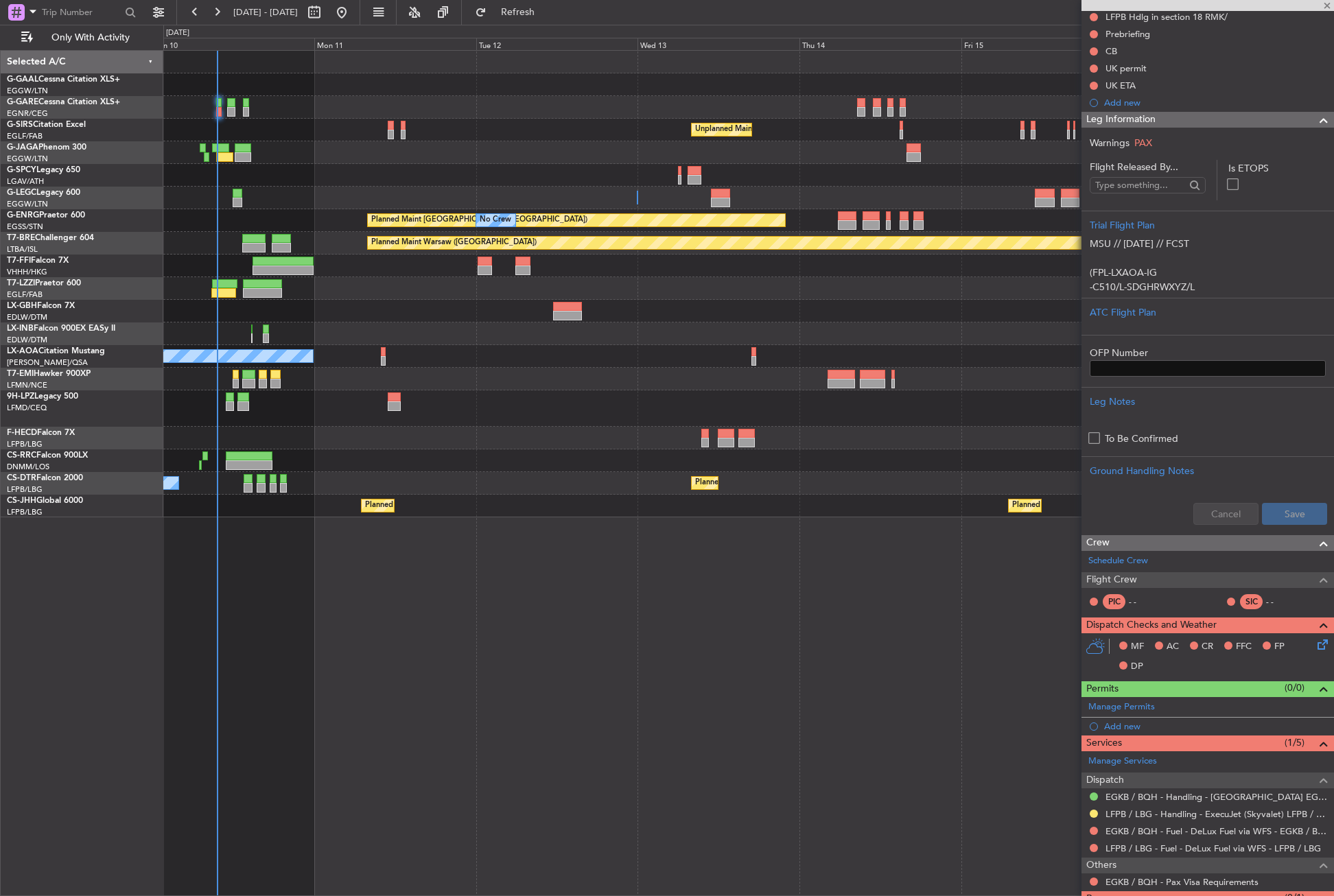
type input "+00:05"
type input "0"
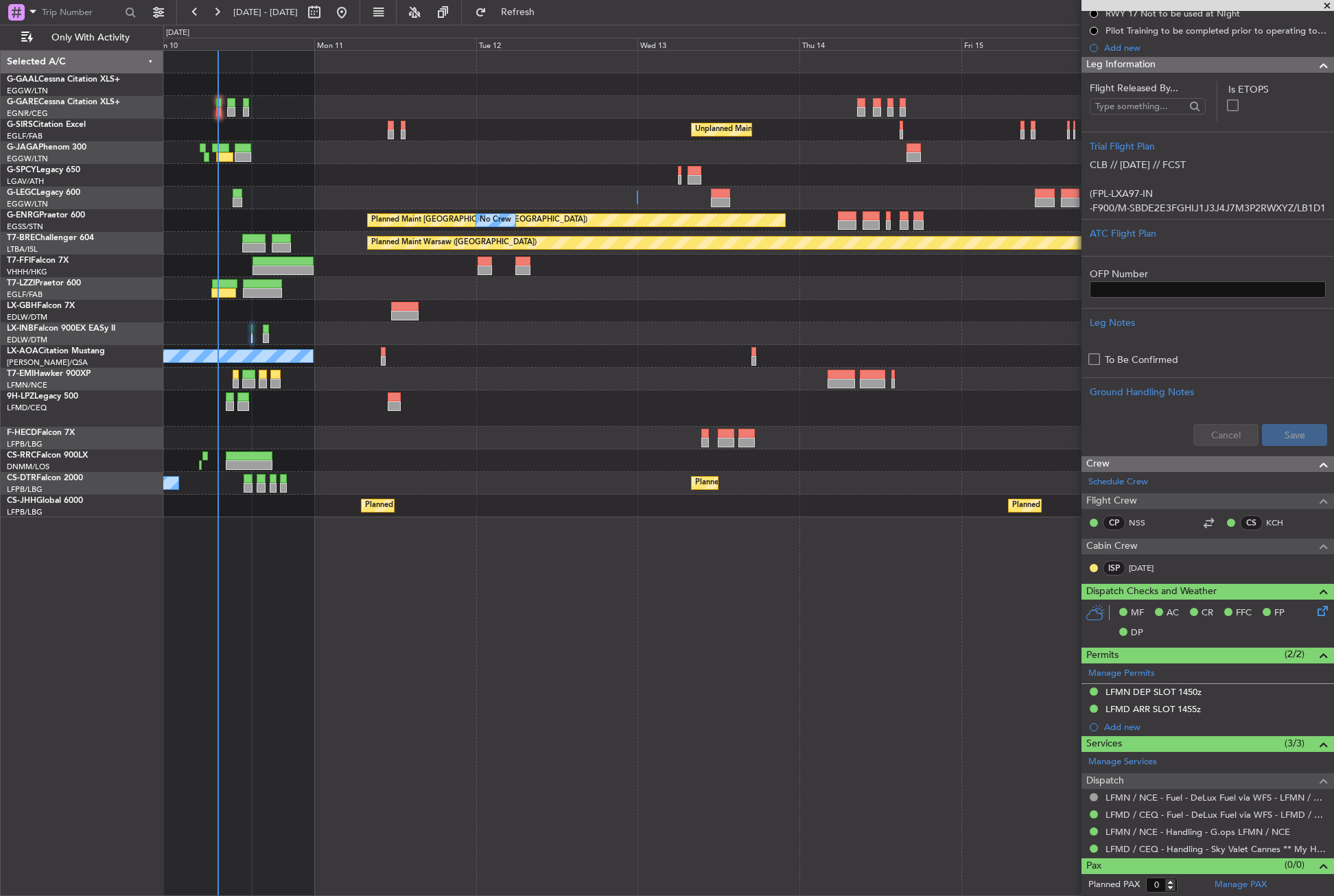
scroll to position [147, 0]
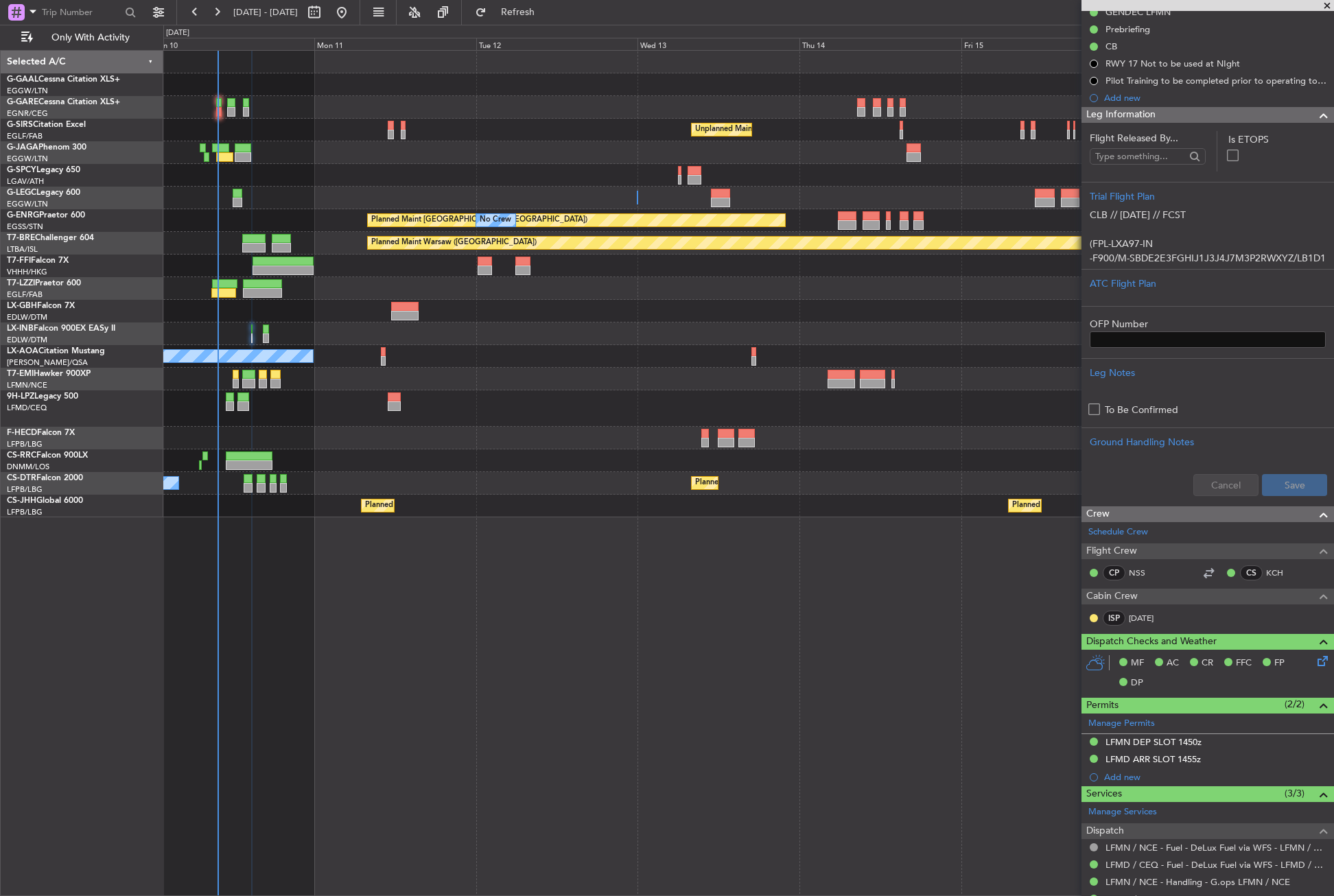
click at [367, 332] on div at bounding box center [748, 333] width 1170 height 23
